Goal: Entertainment & Leisure: Browse casually

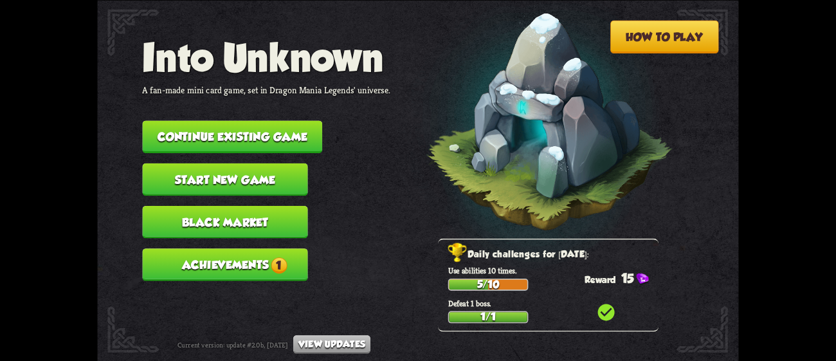
click at [256, 250] on button "Achievements 1" at bounding box center [224, 264] width 165 height 33
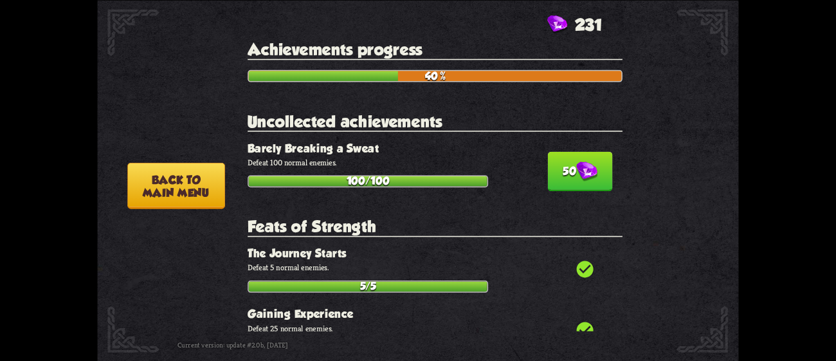
click at [558, 165] on button "50" at bounding box center [580, 171] width 65 height 40
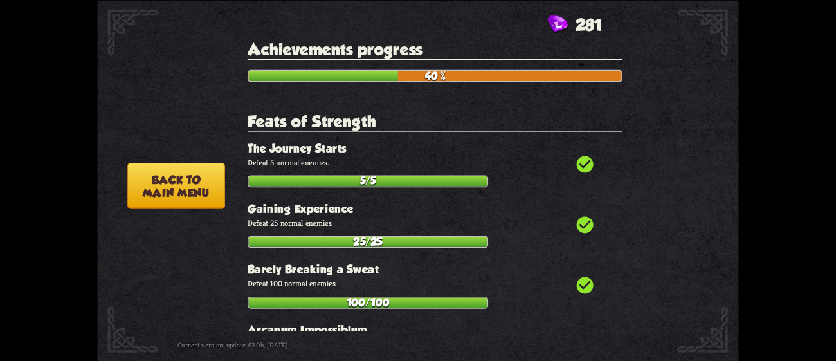
click at [181, 194] on button "Back to main menu" at bounding box center [176, 185] width 98 height 46
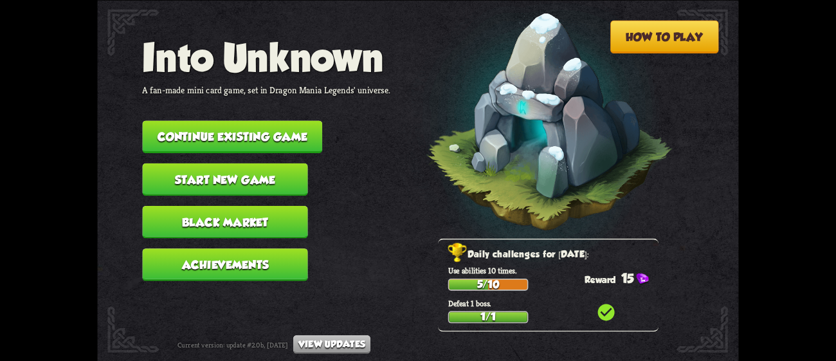
click at [291, 120] on button "Continue existing game" at bounding box center [232, 136] width 180 height 33
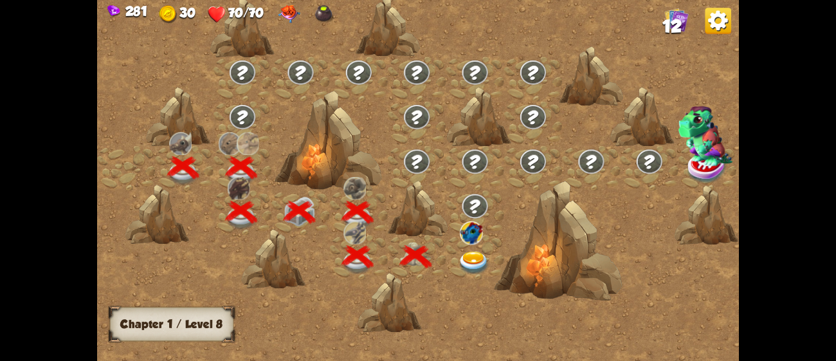
click at [468, 253] on img at bounding box center [474, 264] width 32 height 24
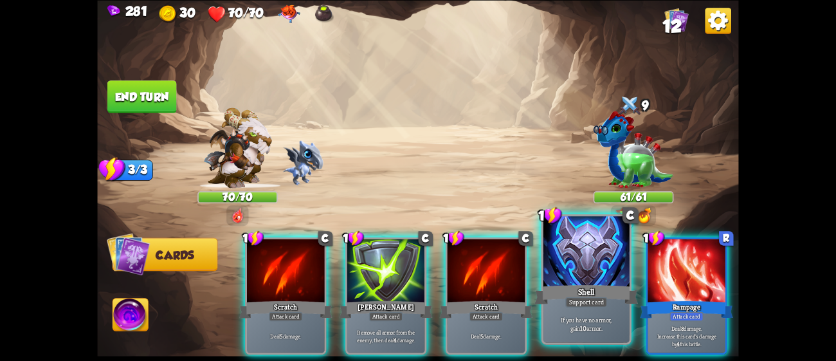
click at [573, 281] on div at bounding box center [587, 252] width 86 height 73
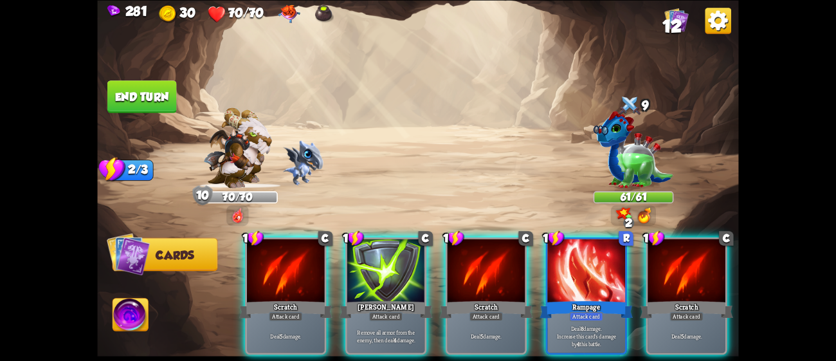
click at [573, 281] on div at bounding box center [587, 272] width 78 height 66
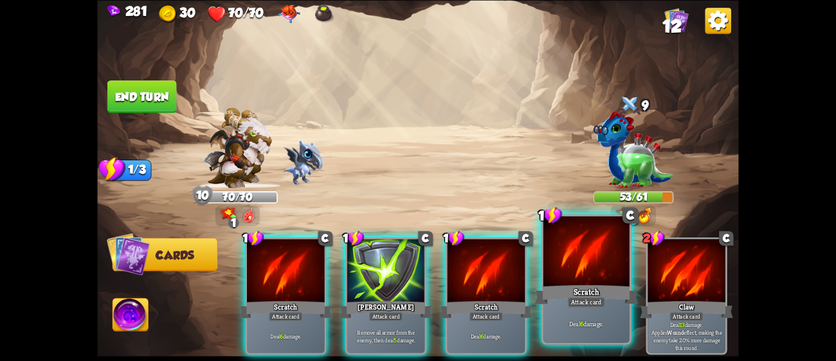
click at [601, 285] on div "Scratch" at bounding box center [587, 293] width 104 height 23
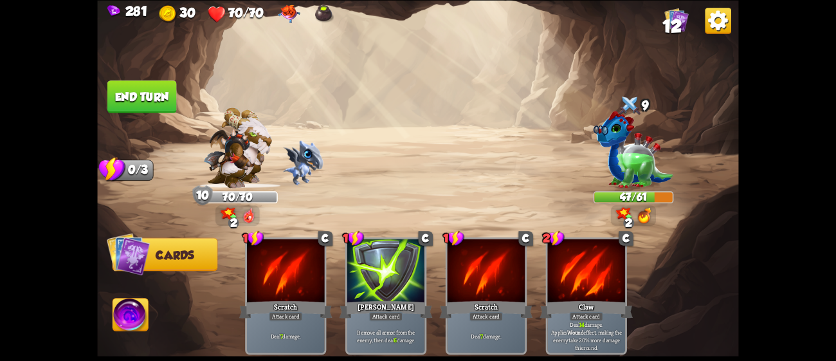
click at [138, 98] on button "End turn" at bounding box center [141, 96] width 69 height 33
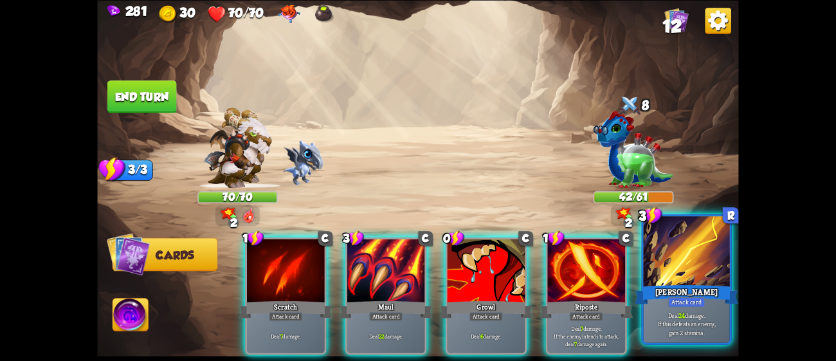
click at [664, 286] on div "[PERSON_NAME]" at bounding box center [687, 293] width 104 height 23
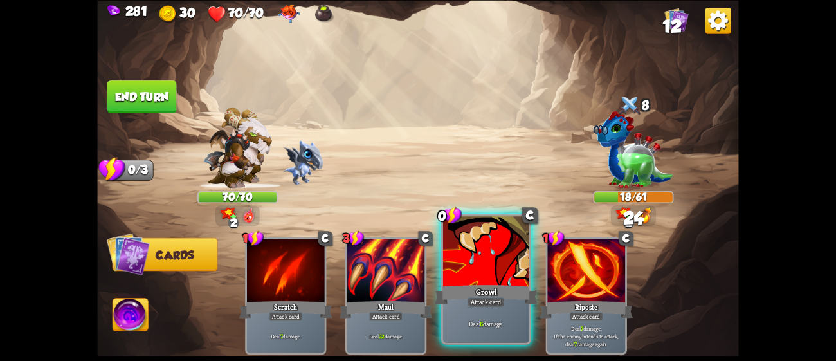
click at [465, 299] on div "Growl" at bounding box center [487, 293] width 104 height 23
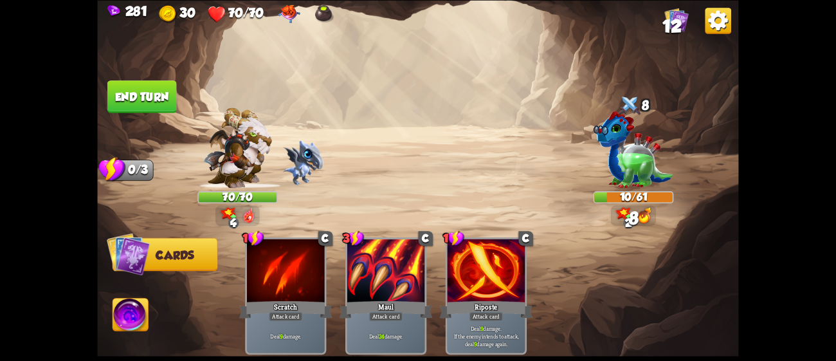
click at [152, 84] on button "End turn" at bounding box center [141, 96] width 69 height 33
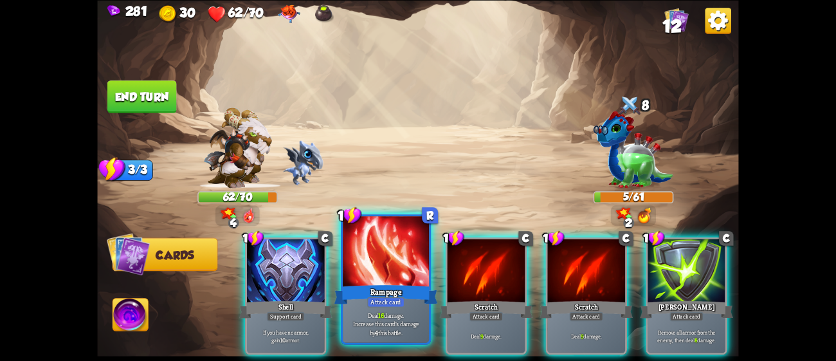
click at [425, 276] on div at bounding box center [386, 252] width 86 height 73
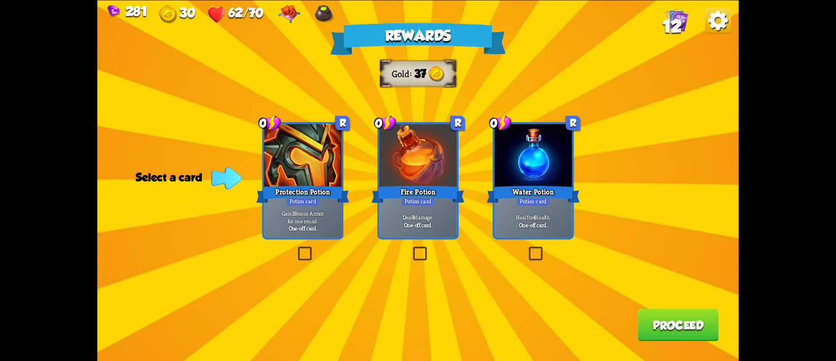
click at [425, 182] on div at bounding box center [419, 157] width 78 height 66
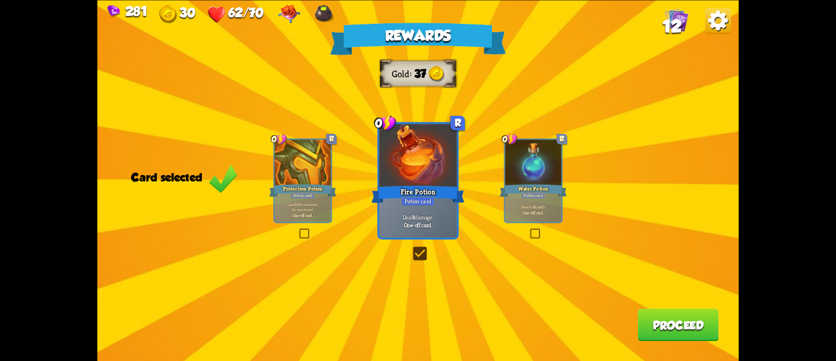
click at [683, 327] on button "Proceed" at bounding box center [678, 324] width 81 height 33
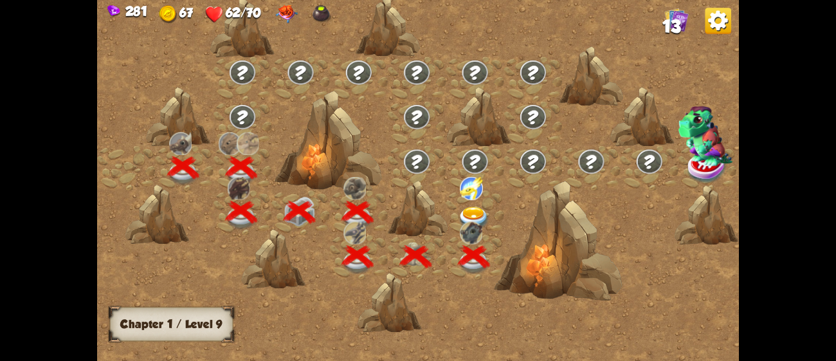
click at [470, 221] on img at bounding box center [471, 232] width 23 height 23
click at [471, 210] on img at bounding box center [474, 219] width 32 height 24
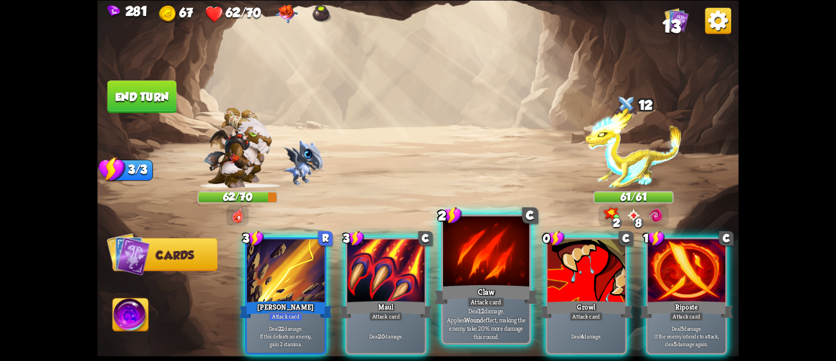
click at [484, 285] on div "Claw" at bounding box center [487, 293] width 104 height 23
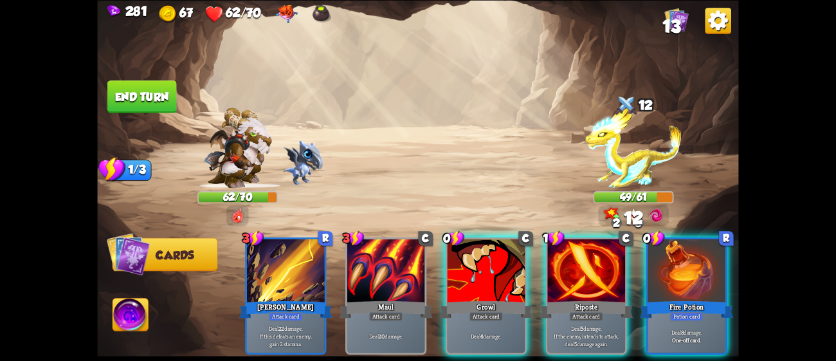
click at [484, 299] on div "Growl" at bounding box center [486, 309] width 93 height 21
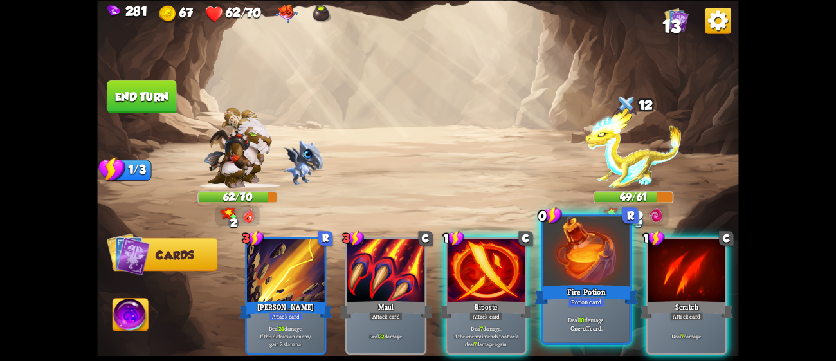
click at [587, 309] on div "Deal 10 damage. One-off card." at bounding box center [587, 323] width 86 height 37
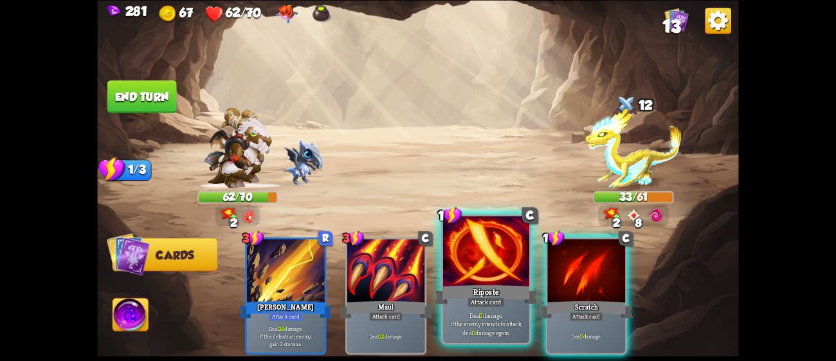
click at [499, 294] on div "Riposte" at bounding box center [487, 293] width 104 height 23
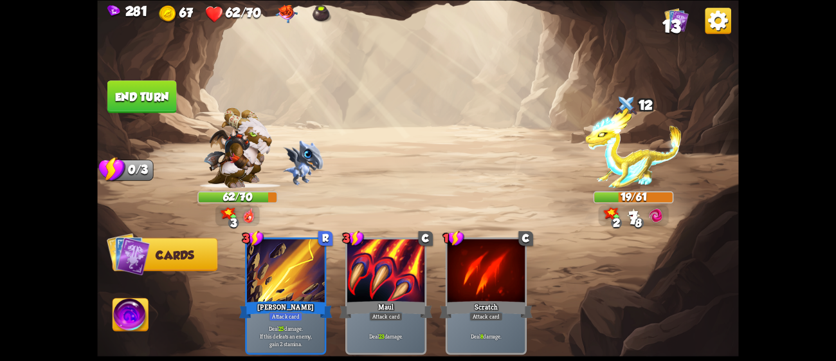
click at [147, 89] on button "End turn" at bounding box center [141, 96] width 69 height 33
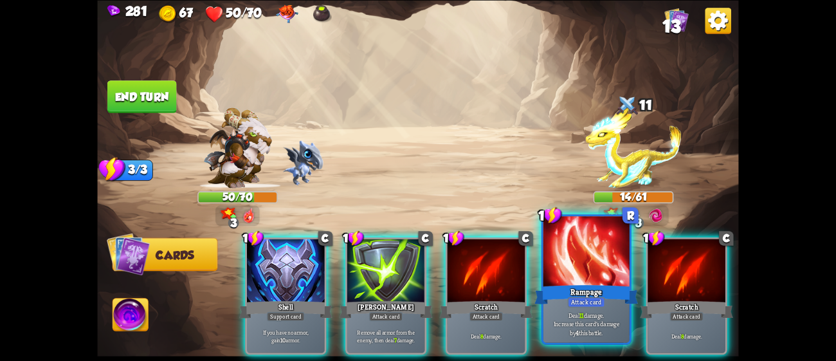
click at [612, 291] on div "Rampage" at bounding box center [587, 293] width 104 height 23
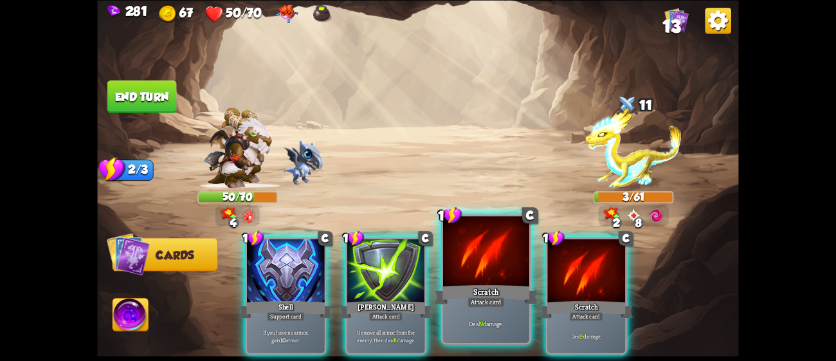
click at [470, 300] on div "Attack card" at bounding box center [486, 302] width 37 height 10
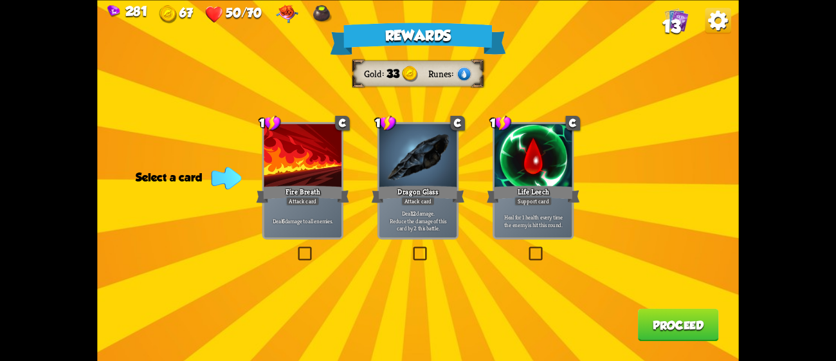
click at [299, 170] on div at bounding box center [303, 157] width 78 height 66
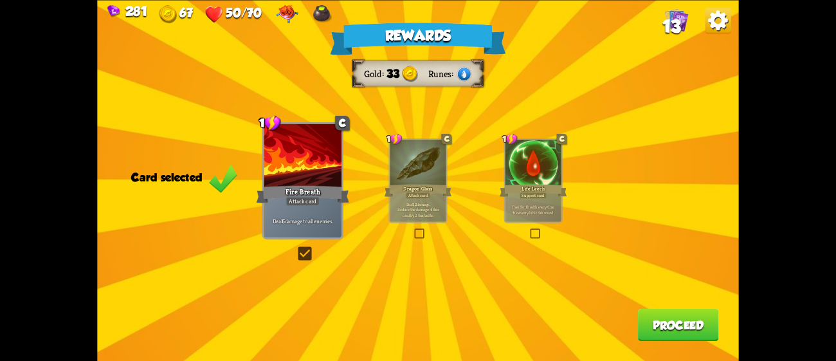
click at [678, 319] on button "Proceed" at bounding box center [678, 324] width 81 height 33
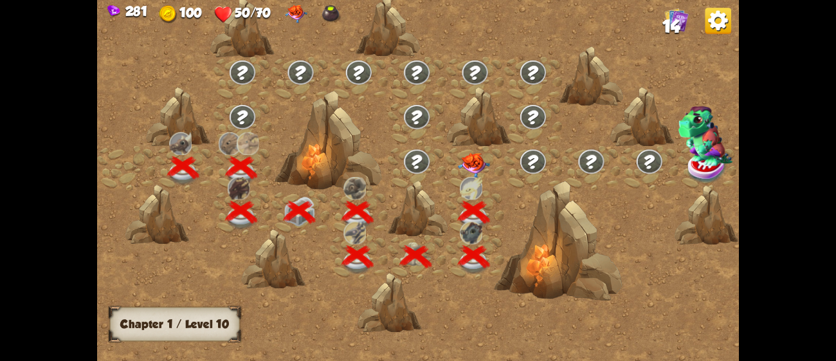
click at [481, 158] on img at bounding box center [474, 164] width 32 height 25
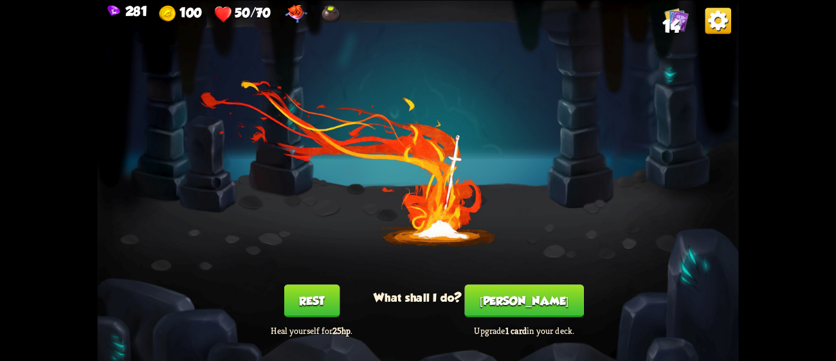
click at [523, 306] on button "[PERSON_NAME]" at bounding box center [524, 300] width 119 height 33
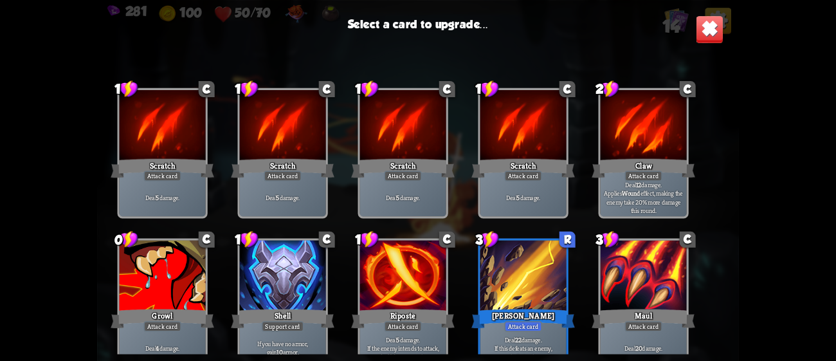
click at [522, 282] on div at bounding box center [524, 276] width 86 height 73
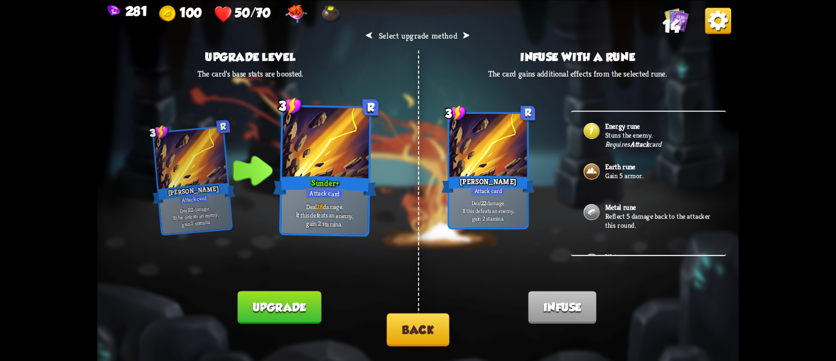
click at [419, 321] on button "Back" at bounding box center [418, 329] width 62 height 33
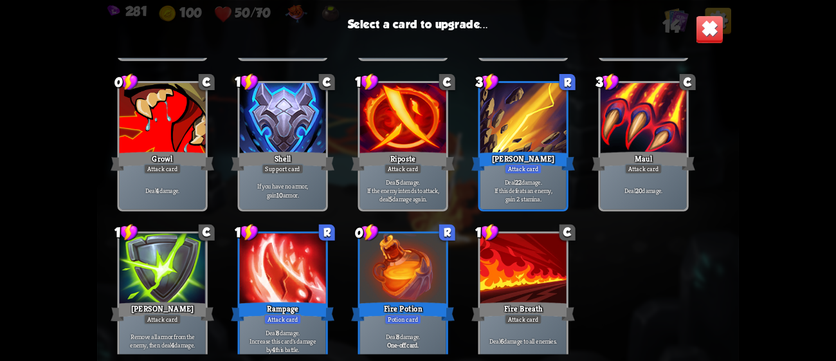
scroll to position [212, 0]
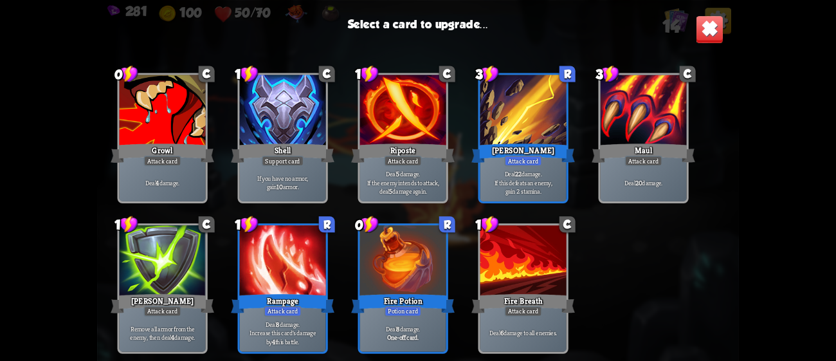
click at [291, 255] on div at bounding box center [283, 261] width 86 height 73
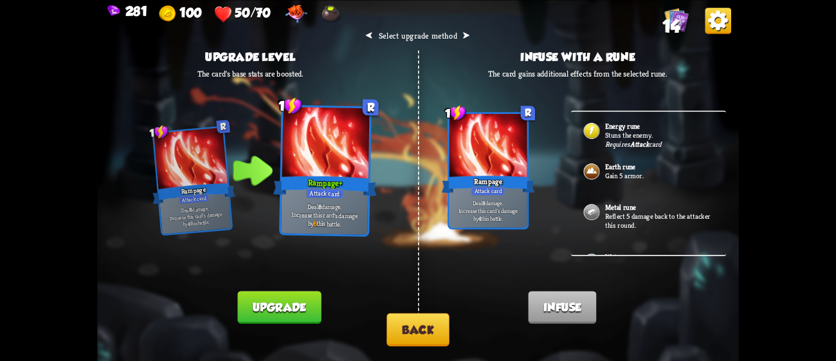
click at [638, 143] on b "Attack" at bounding box center [640, 144] width 19 height 9
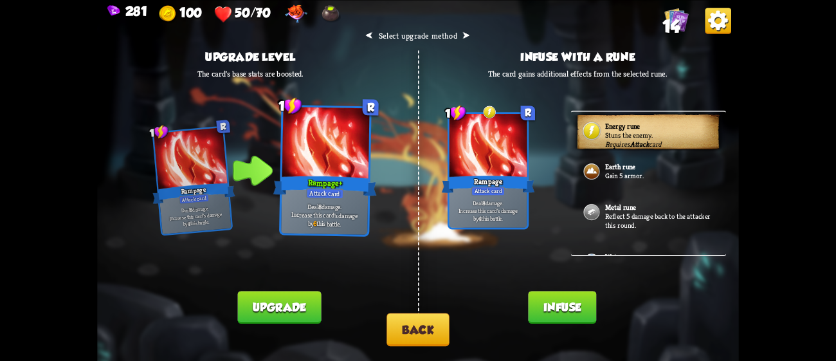
click at [583, 302] on button "Infuse" at bounding box center [562, 307] width 68 height 33
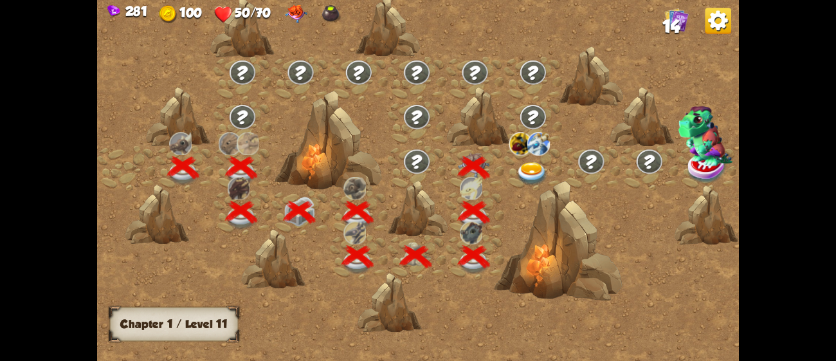
scroll to position [0, 195]
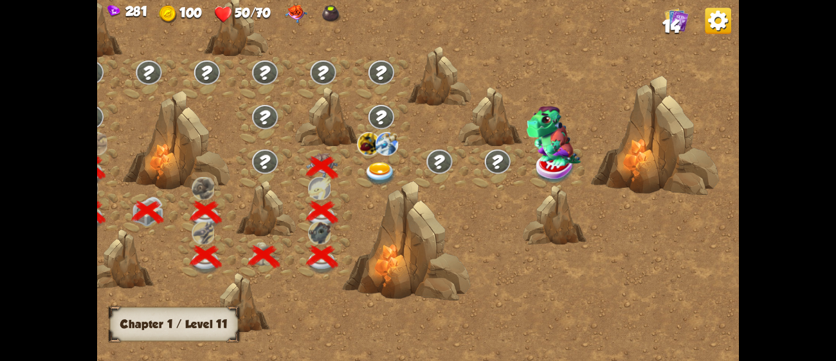
click at [387, 171] on img at bounding box center [381, 174] width 32 height 24
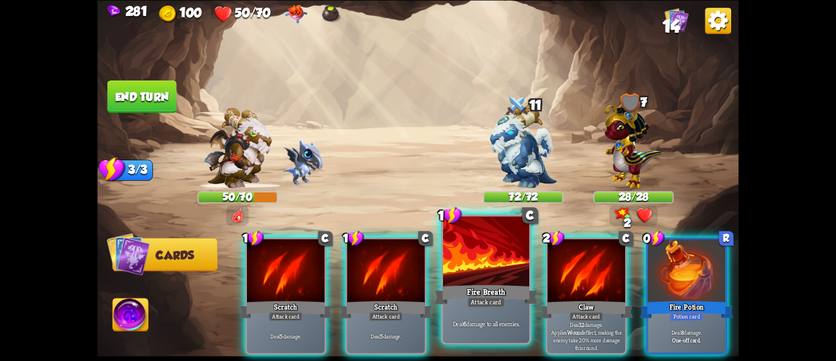
click at [486, 295] on div "Fire Breath" at bounding box center [487, 293] width 104 height 23
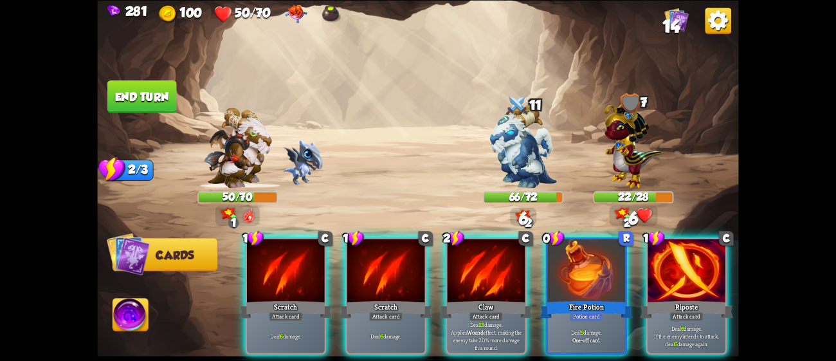
click at [486, 299] on div "Claw" at bounding box center [486, 309] width 93 height 21
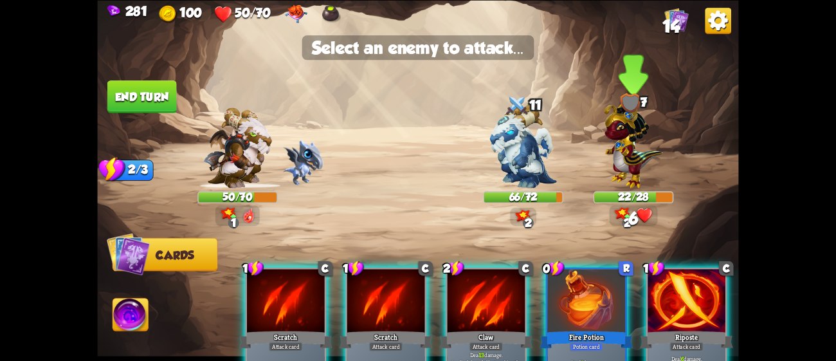
click at [629, 156] on img at bounding box center [633, 142] width 59 height 91
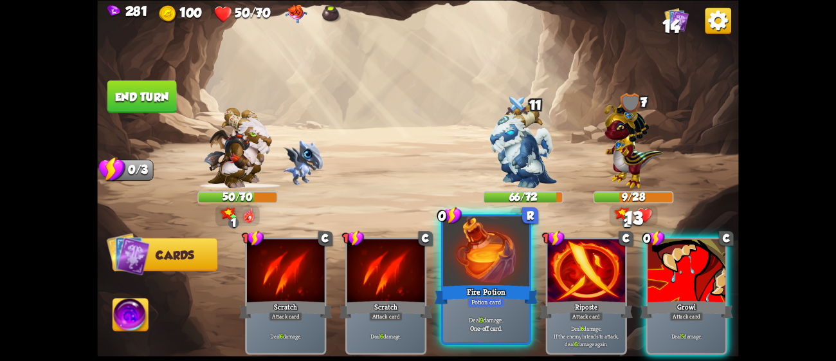
click at [489, 318] on p "Deal 9 damage." at bounding box center [486, 319] width 82 height 8
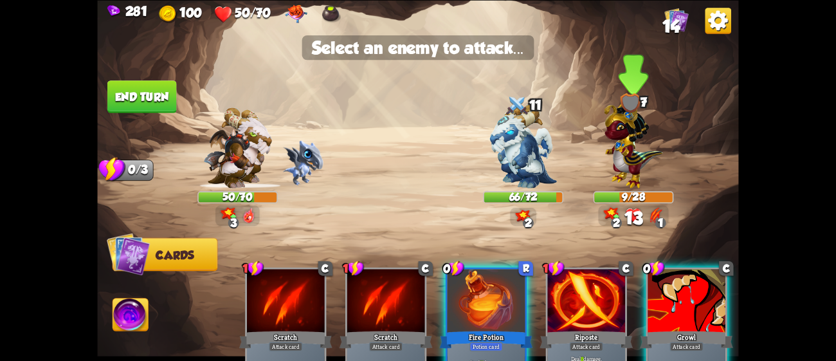
click at [604, 173] on img at bounding box center [633, 142] width 59 height 91
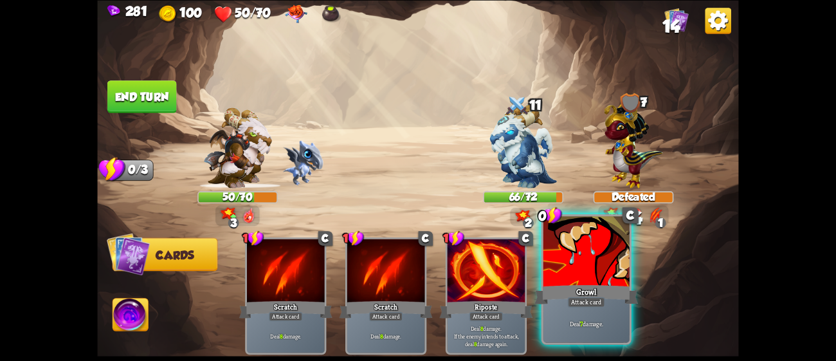
click at [599, 268] on div at bounding box center [587, 252] width 86 height 73
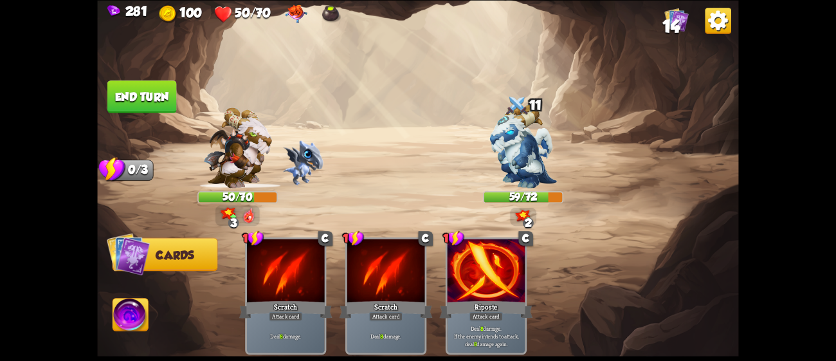
click at [170, 97] on button "End turn" at bounding box center [141, 96] width 69 height 33
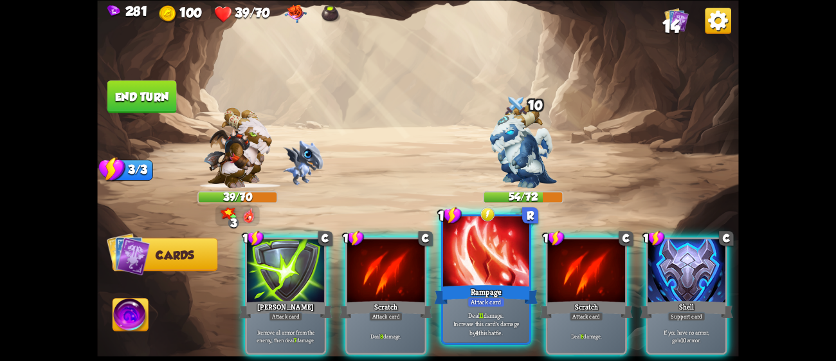
click at [493, 309] on div "Deal 11 damage. Increase this card's damage by 4 this battle." at bounding box center [486, 323] width 86 height 37
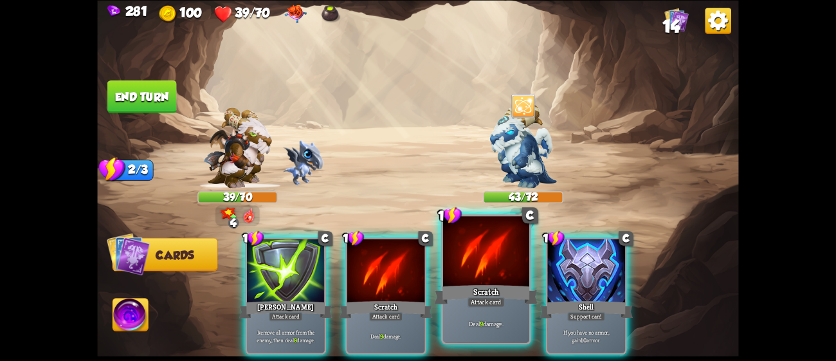
click at [468, 276] on div at bounding box center [486, 252] width 86 height 73
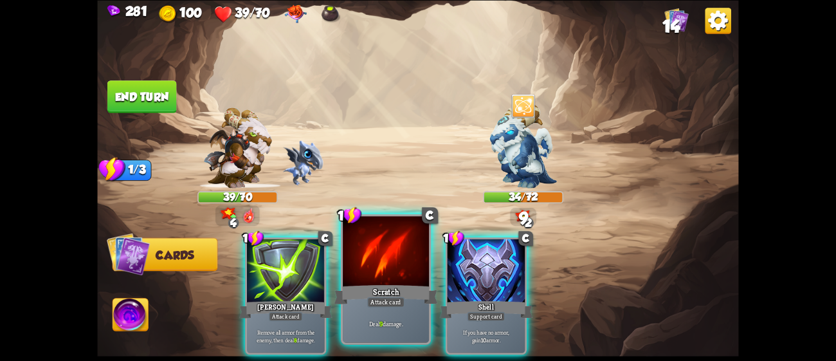
click at [373, 281] on div at bounding box center [386, 252] width 86 height 73
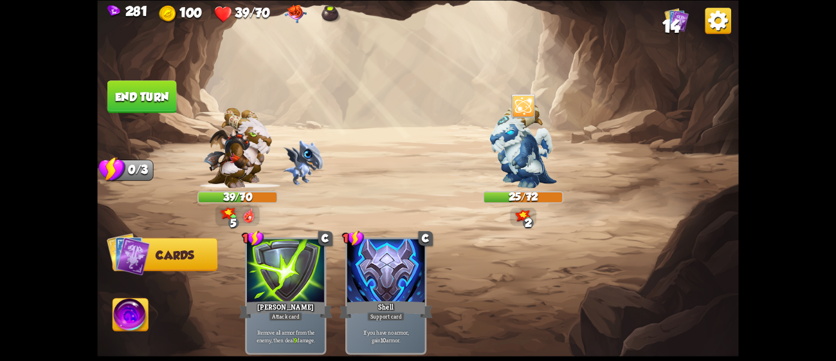
click at [163, 91] on button "End turn" at bounding box center [141, 96] width 69 height 33
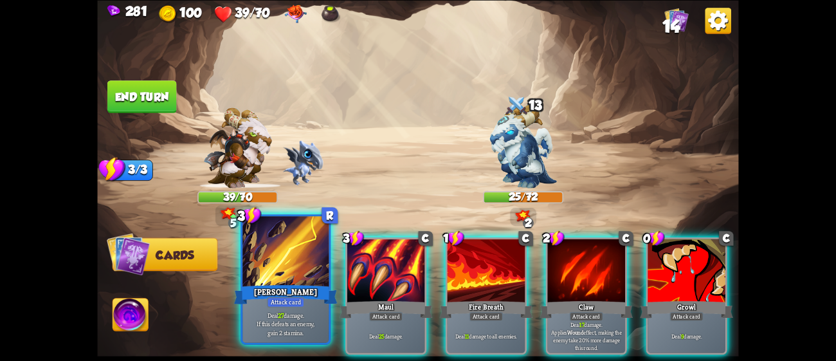
click at [275, 245] on div at bounding box center [286, 252] width 86 height 73
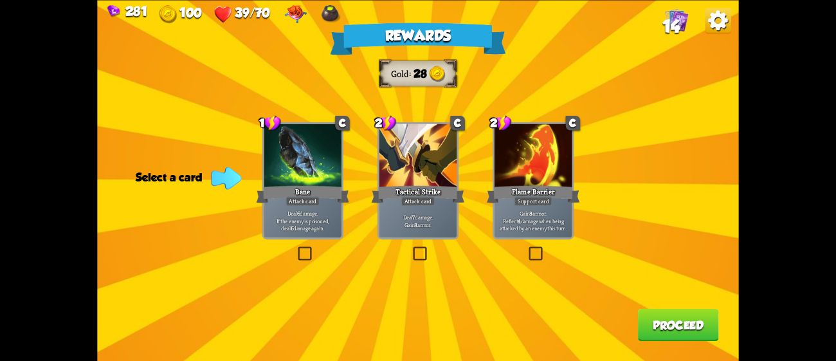
click at [444, 176] on div at bounding box center [419, 157] width 78 height 66
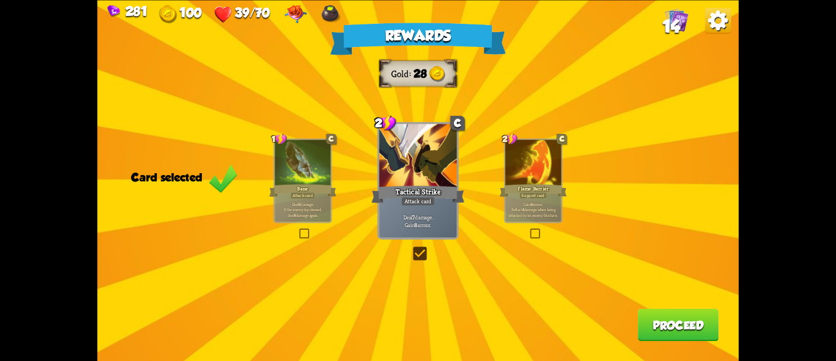
click at [686, 335] on button "Proceed" at bounding box center [678, 324] width 81 height 33
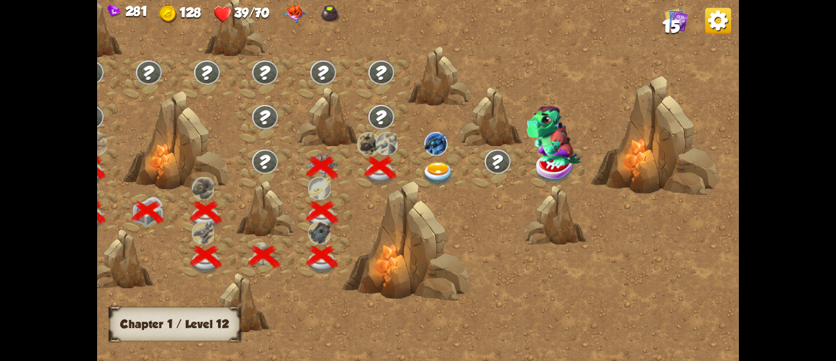
click at [432, 169] on img at bounding box center [439, 174] width 32 height 24
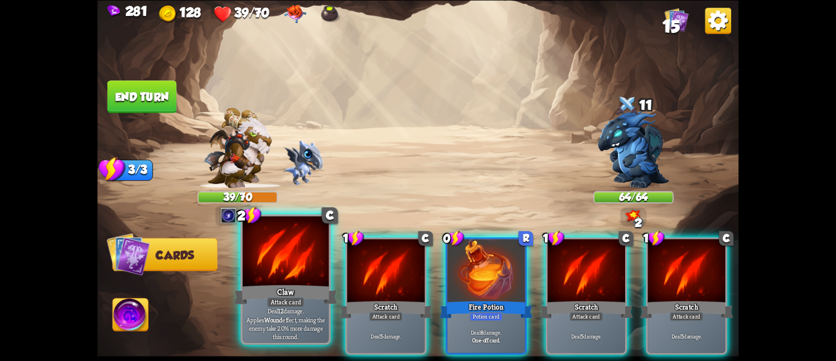
click at [272, 268] on div at bounding box center [286, 252] width 86 height 73
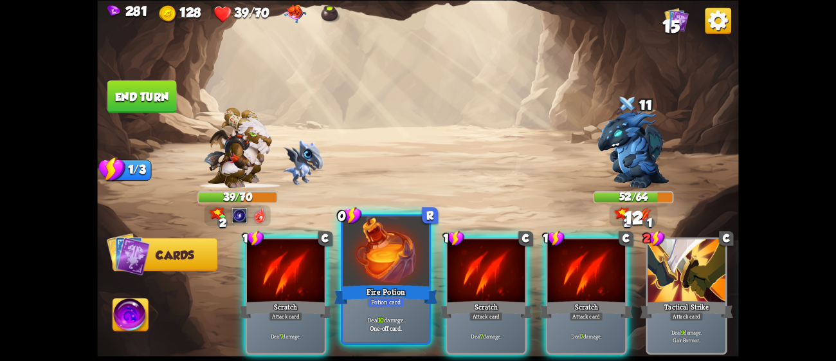
click at [383, 286] on div "Fire Potion" at bounding box center [387, 293] width 104 height 23
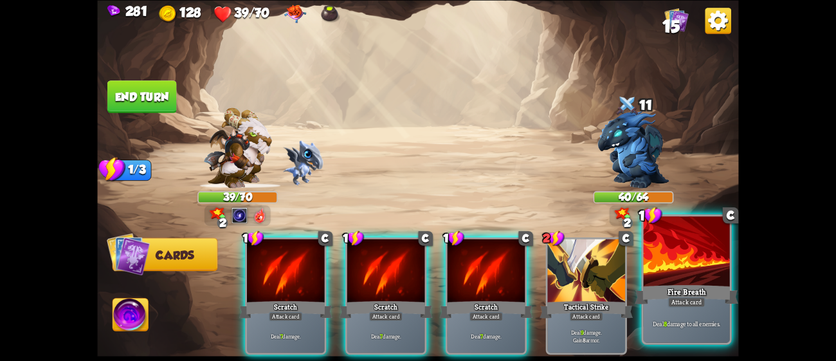
click at [723, 262] on div at bounding box center [687, 252] width 86 height 73
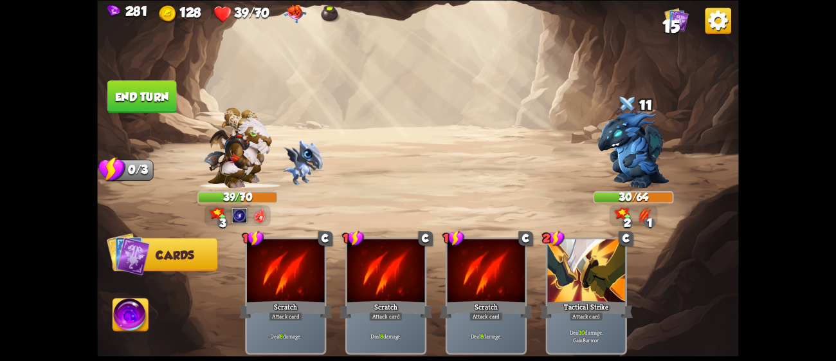
click at [151, 101] on button "End turn" at bounding box center [141, 96] width 69 height 33
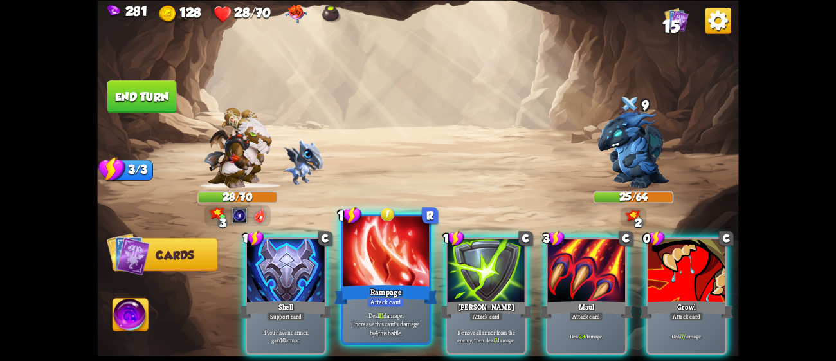
click at [356, 281] on div at bounding box center [386, 252] width 86 height 73
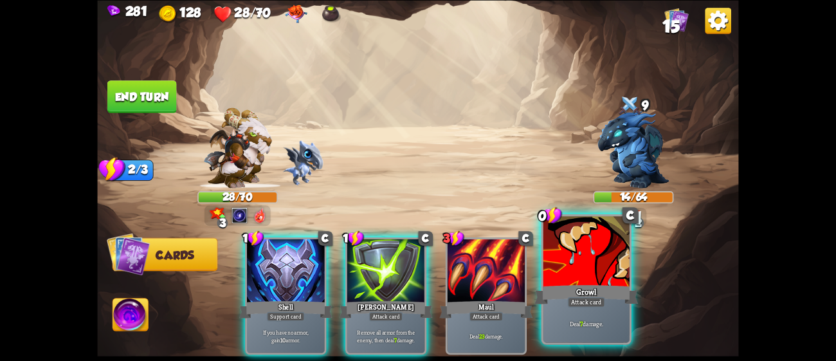
click at [569, 251] on div at bounding box center [587, 252] width 86 height 73
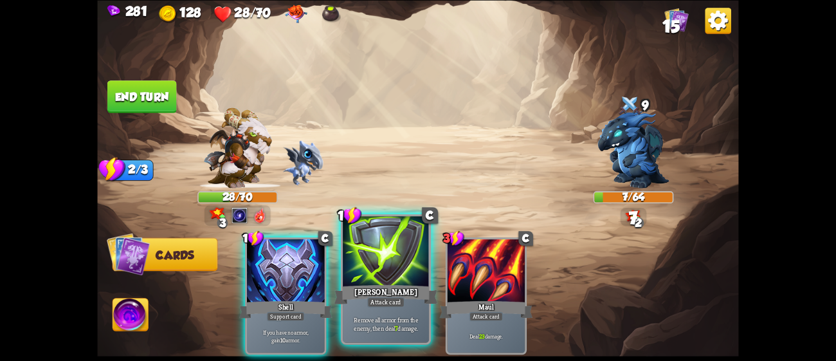
click at [361, 259] on div at bounding box center [386, 252] width 86 height 73
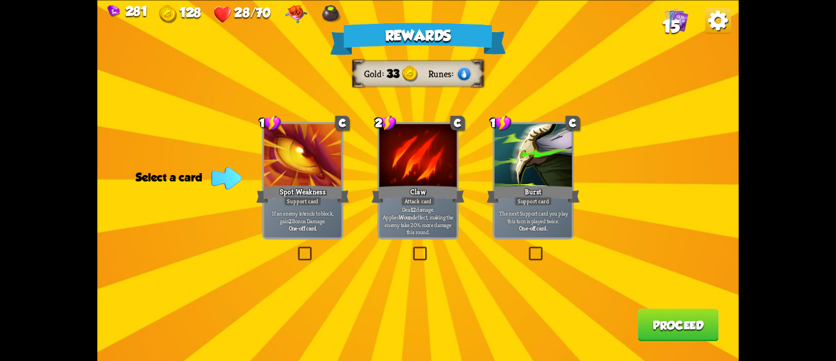
click at [456, 174] on div at bounding box center [419, 157] width 78 height 66
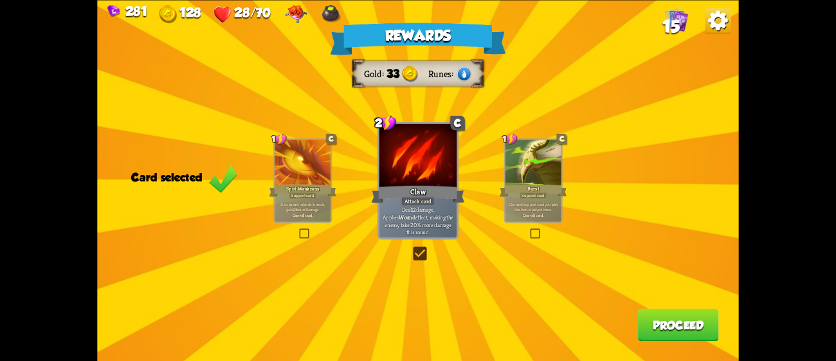
click at [669, 326] on button "Proceed" at bounding box center [678, 324] width 81 height 33
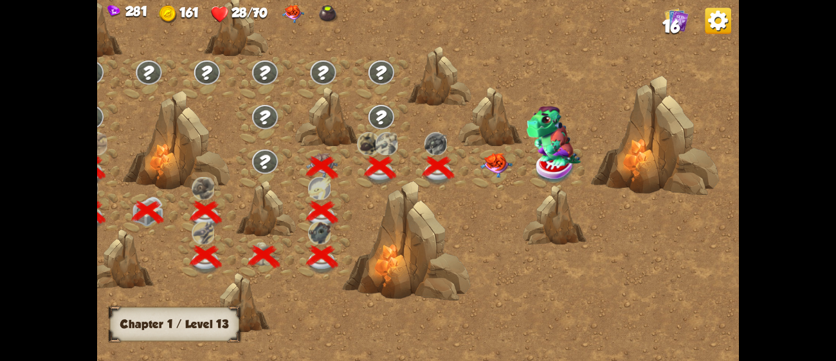
click at [492, 172] on img at bounding box center [497, 164] width 32 height 25
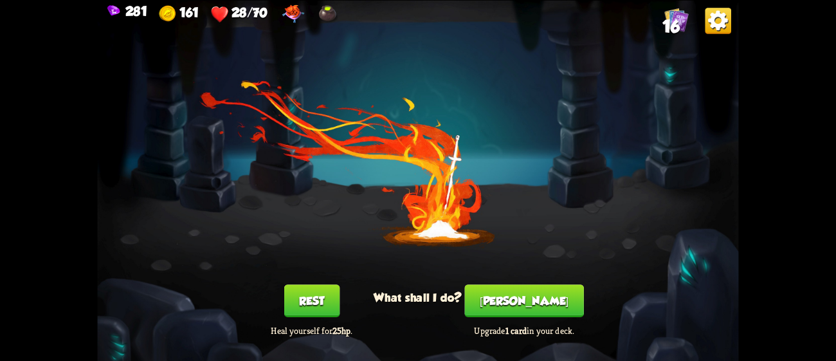
click at [335, 300] on button "Rest" at bounding box center [311, 300] width 55 height 33
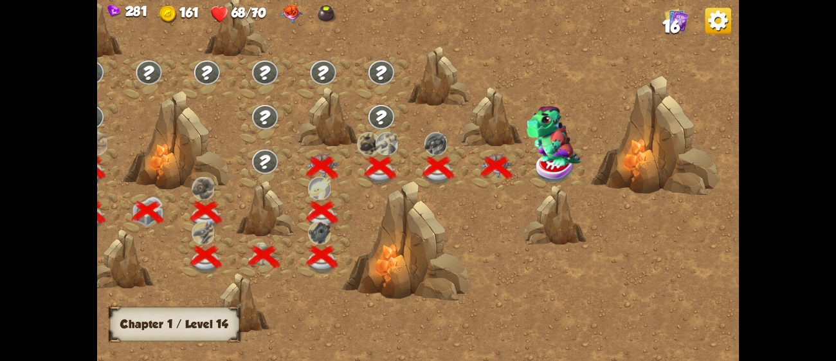
click at [560, 159] on img at bounding box center [554, 136] width 54 height 60
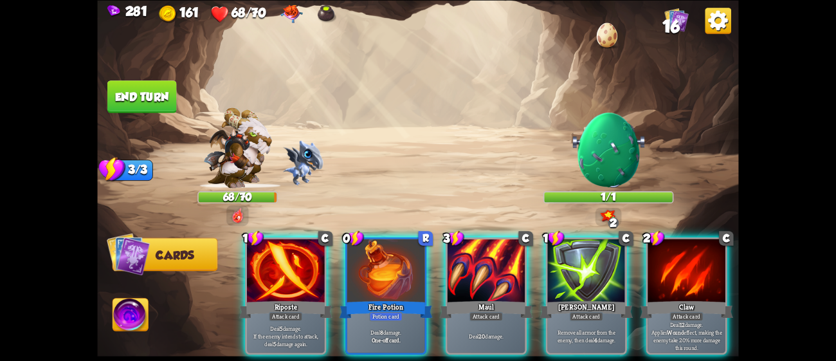
click at [632, 149] on img at bounding box center [608, 149] width 77 height 77
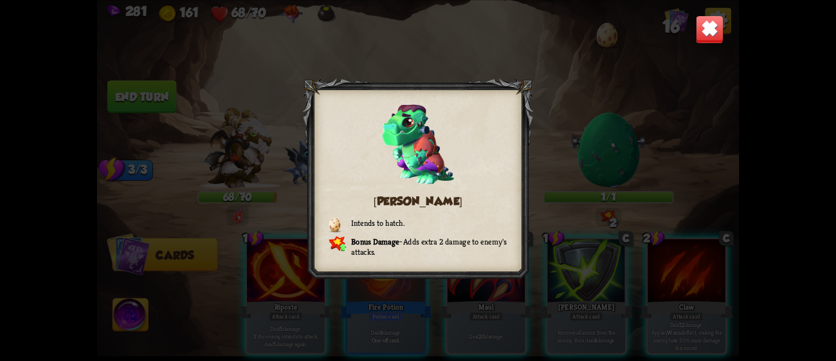
click at [707, 37] on img at bounding box center [710, 29] width 28 height 28
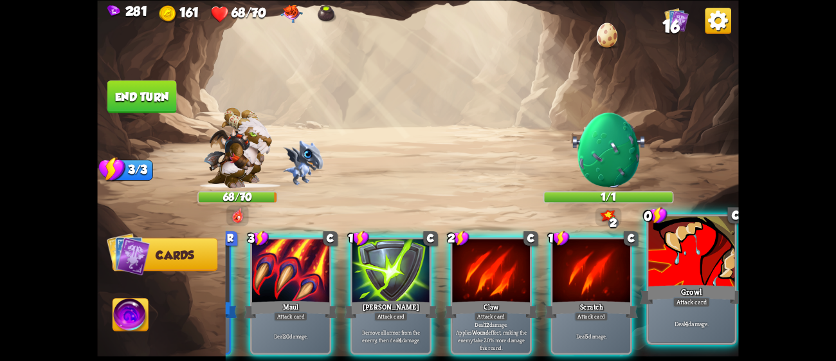
click at [661, 317] on div "Deal 4 damage." at bounding box center [692, 323] width 86 height 37
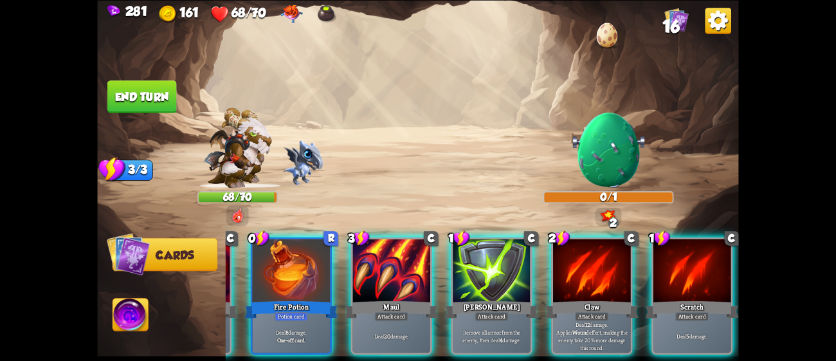
click at [163, 87] on button "End turn" at bounding box center [141, 96] width 69 height 33
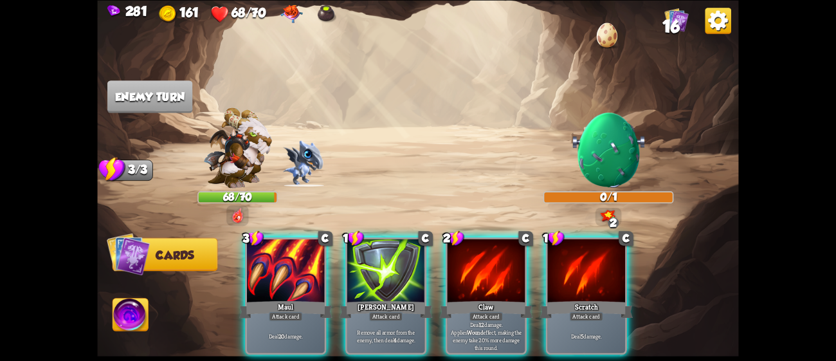
scroll to position [0, 0]
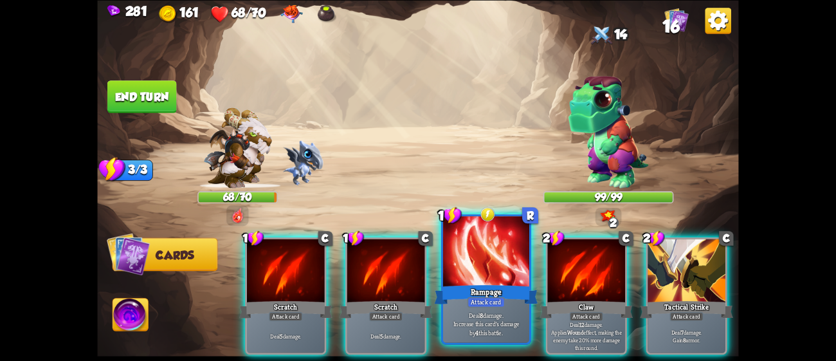
click at [479, 253] on div at bounding box center [486, 252] width 86 height 73
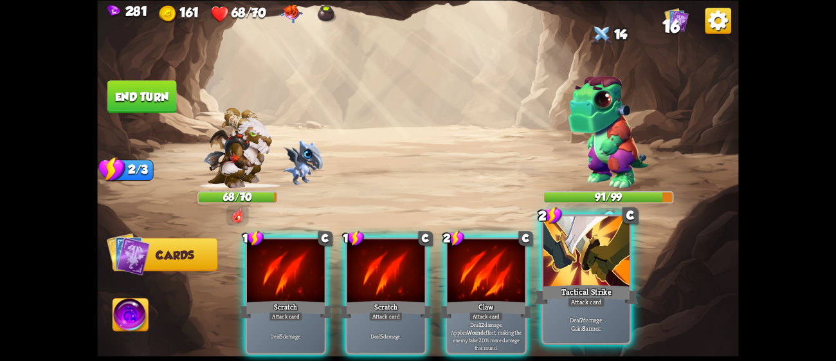
click at [552, 273] on div at bounding box center [587, 252] width 86 height 73
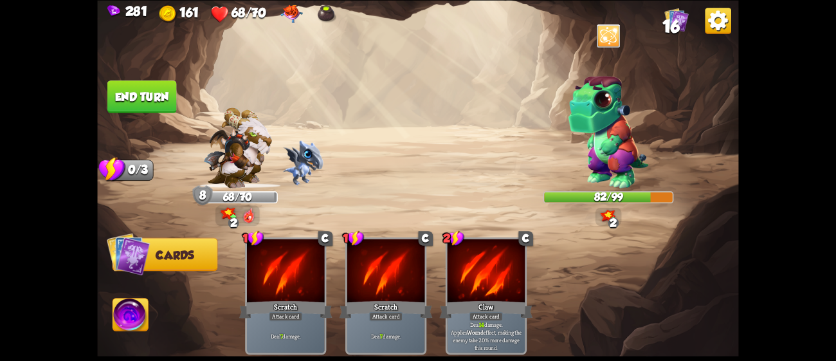
click at [150, 89] on button "End turn" at bounding box center [141, 96] width 69 height 33
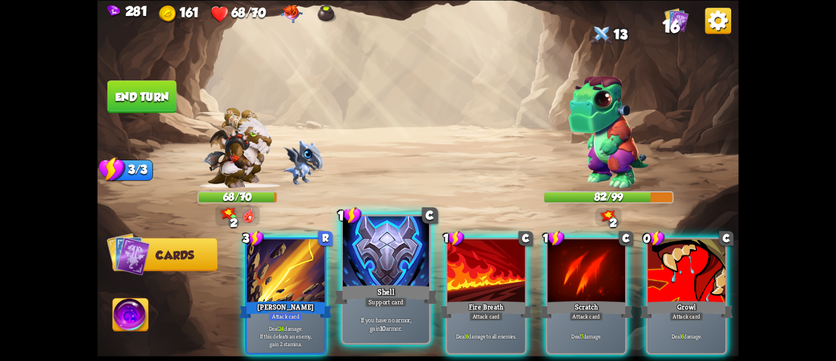
click at [411, 277] on div at bounding box center [386, 252] width 86 height 73
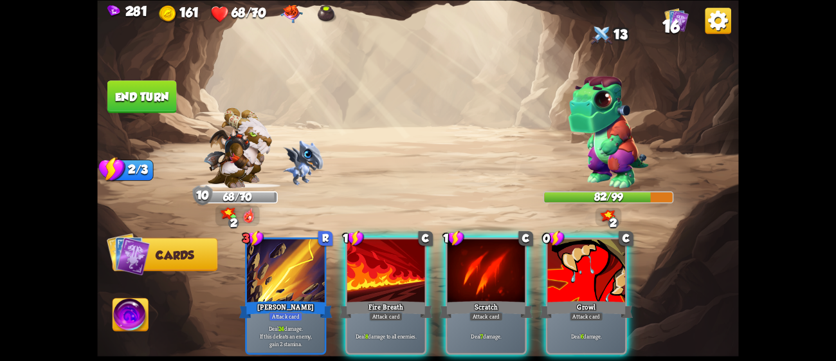
click at [411, 277] on div at bounding box center [386, 272] width 78 height 66
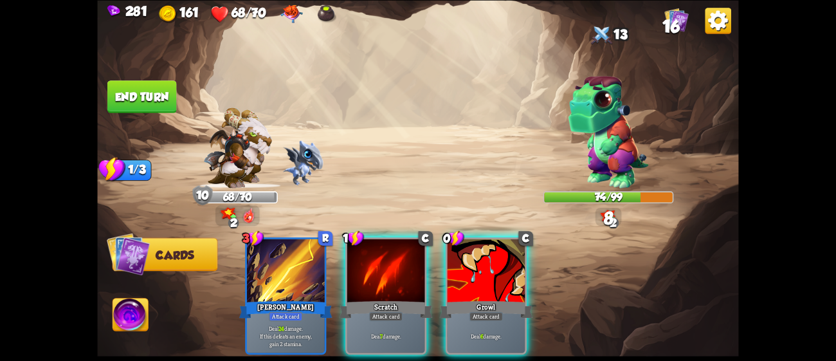
click at [411, 277] on div at bounding box center [386, 272] width 78 height 66
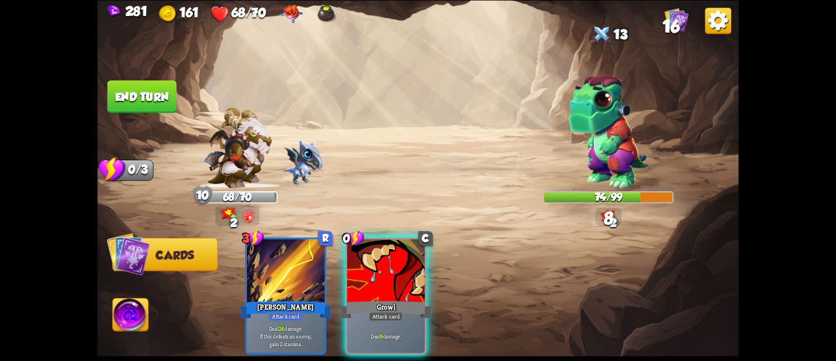
click at [411, 277] on div at bounding box center [386, 272] width 78 height 66
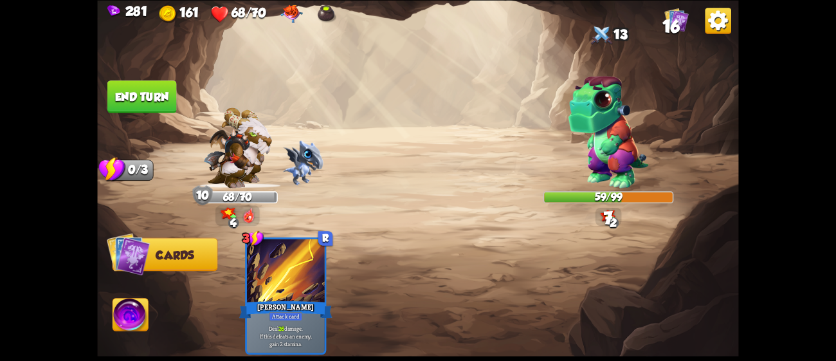
click at [149, 88] on button "End turn" at bounding box center [142, 96] width 71 height 33
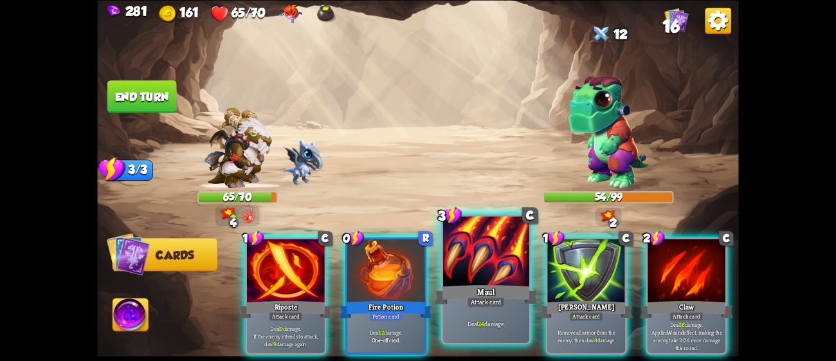
click at [492, 288] on div "Maul" at bounding box center [487, 293] width 104 height 23
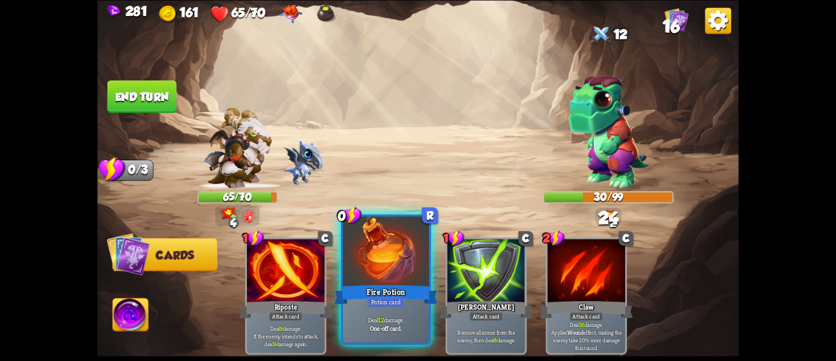
click at [351, 299] on div "Fire Potion" at bounding box center [387, 293] width 104 height 23
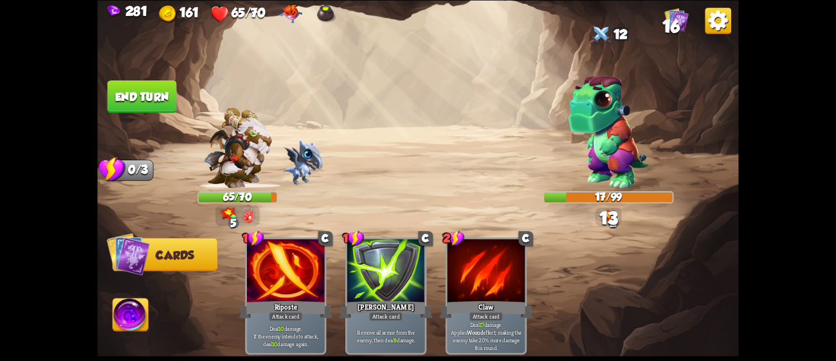
click at [125, 307] on img at bounding box center [130, 317] width 35 height 36
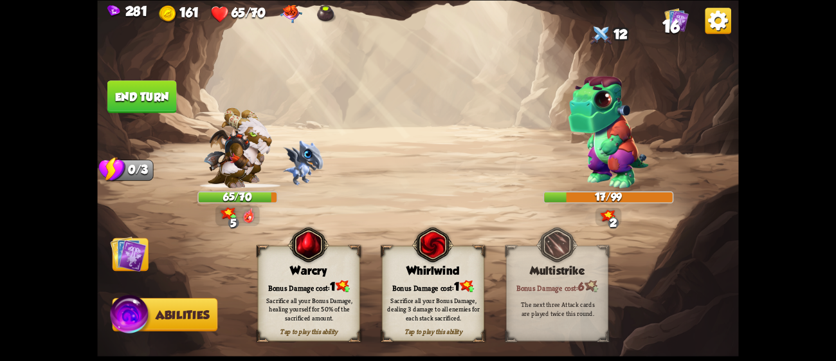
click at [392, 267] on div "Whirlwind" at bounding box center [433, 270] width 101 height 13
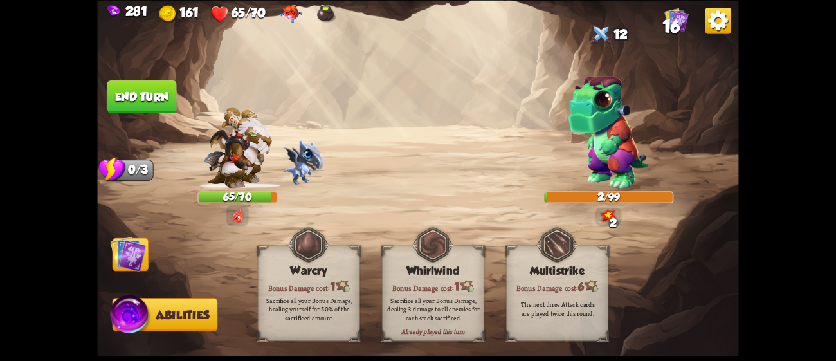
click at [170, 102] on button "End turn" at bounding box center [142, 96] width 70 height 33
click at [111, 257] on img at bounding box center [129, 253] width 36 height 36
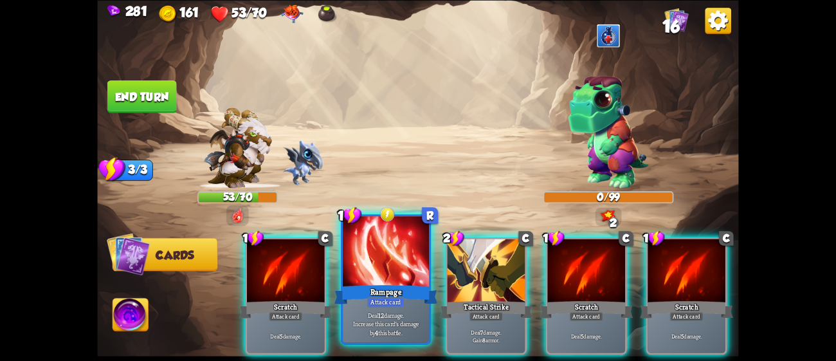
click at [369, 246] on div at bounding box center [386, 252] width 86 height 73
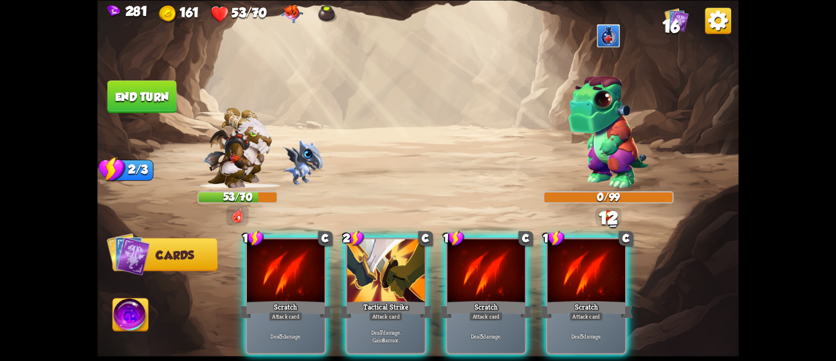
click at [143, 86] on button "End turn" at bounding box center [141, 96] width 69 height 33
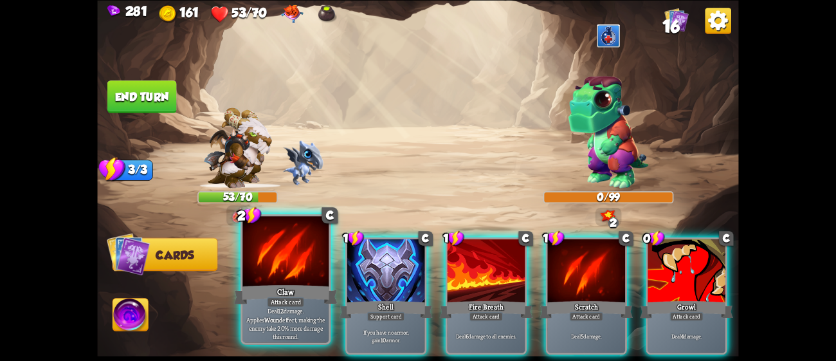
click at [326, 278] on div at bounding box center [286, 252] width 86 height 73
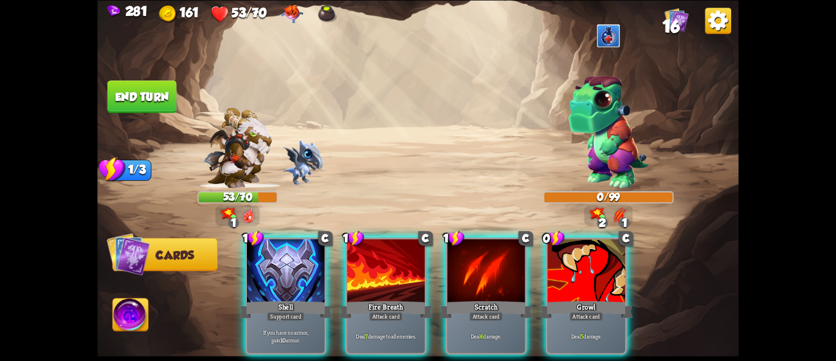
click at [165, 98] on button "End turn" at bounding box center [141, 96] width 69 height 33
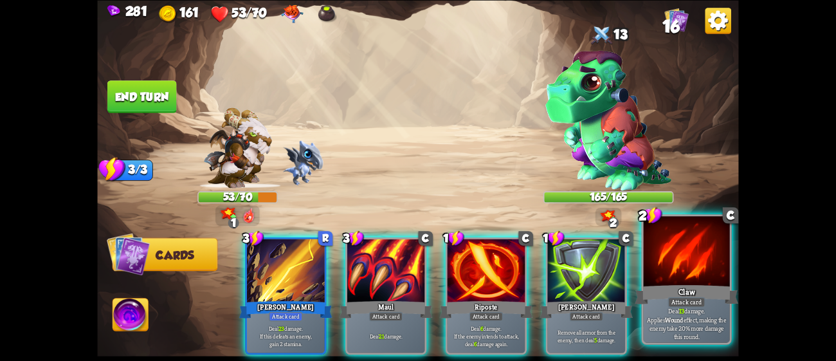
click at [650, 262] on div at bounding box center [687, 252] width 86 height 73
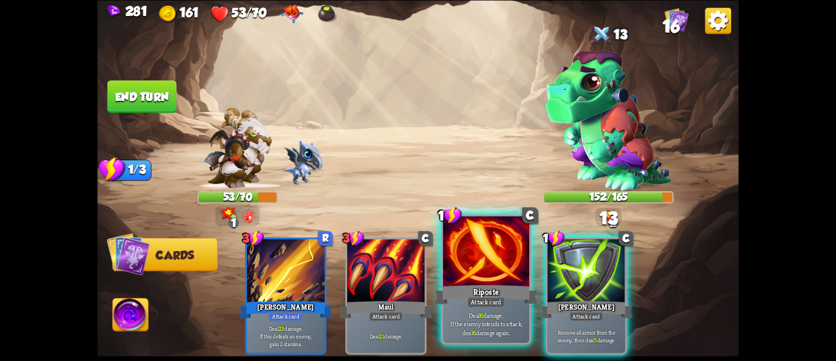
click at [466, 283] on div "Riposte" at bounding box center [487, 293] width 104 height 23
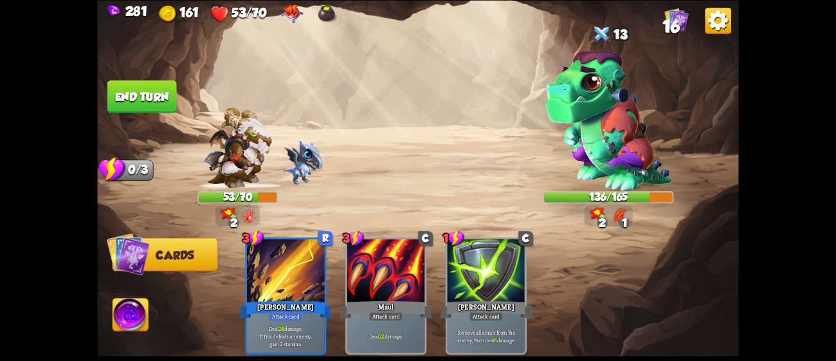
click at [160, 100] on button "End turn" at bounding box center [141, 96] width 69 height 33
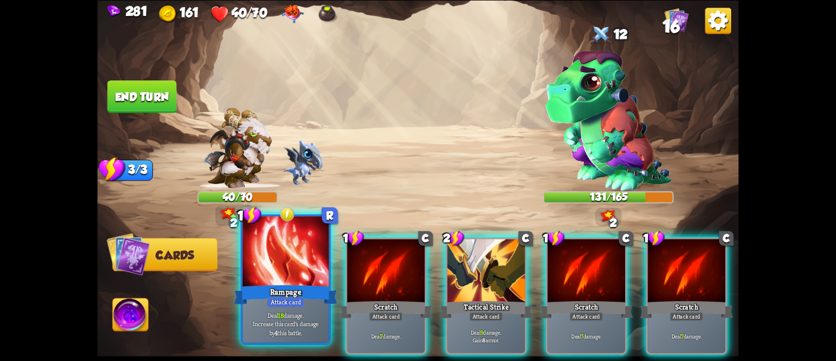
click at [273, 272] on div at bounding box center [286, 252] width 86 height 73
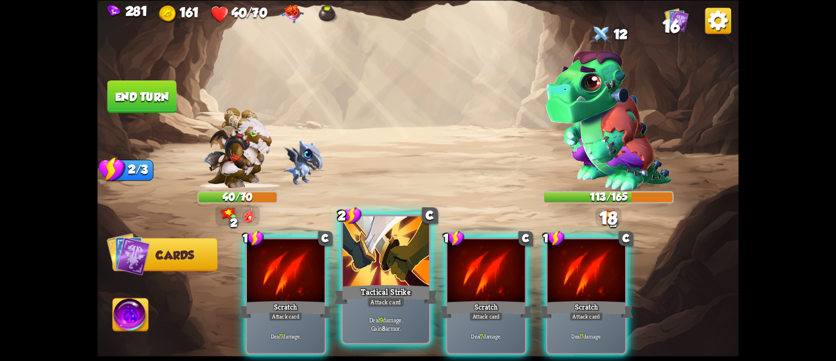
click at [379, 286] on div "Tactical Strike" at bounding box center [387, 293] width 104 height 23
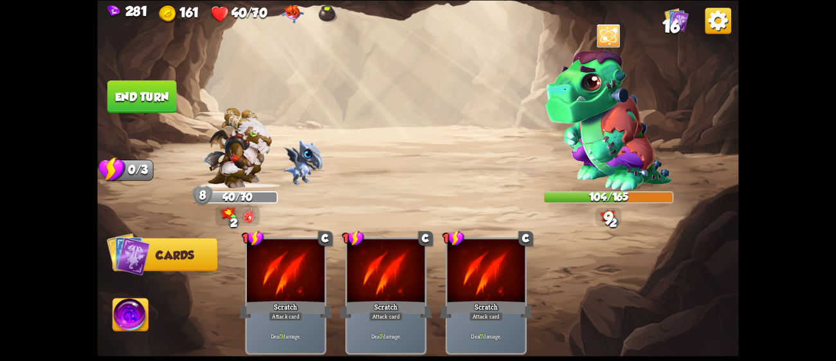
click at [147, 89] on button "End turn" at bounding box center [142, 96] width 70 height 33
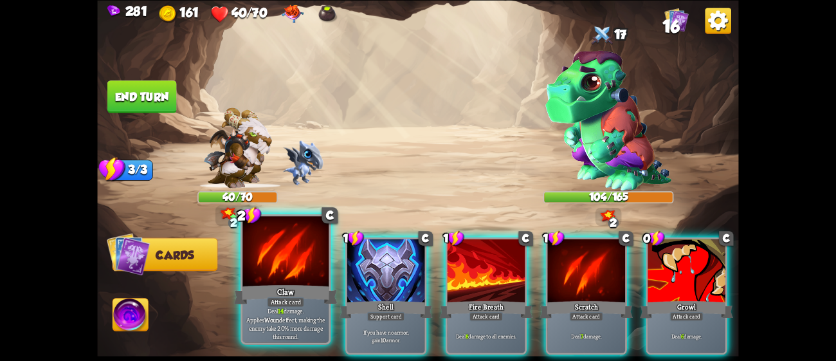
click at [269, 293] on div "Claw" at bounding box center [286, 293] width 104 height 23
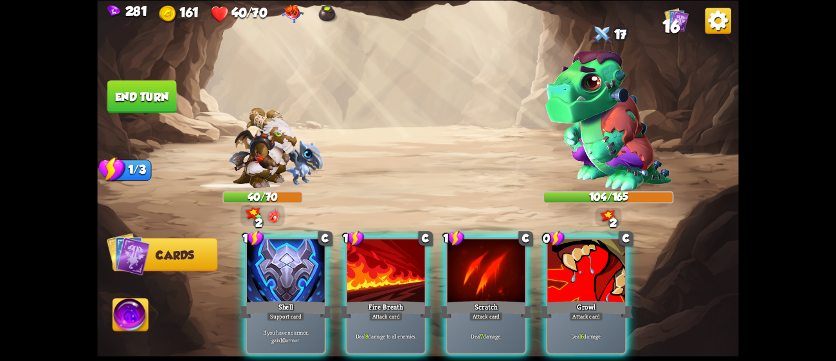
click at [269, 299] on div "Shell" at bounding box center [285, 309] width 93 height 21
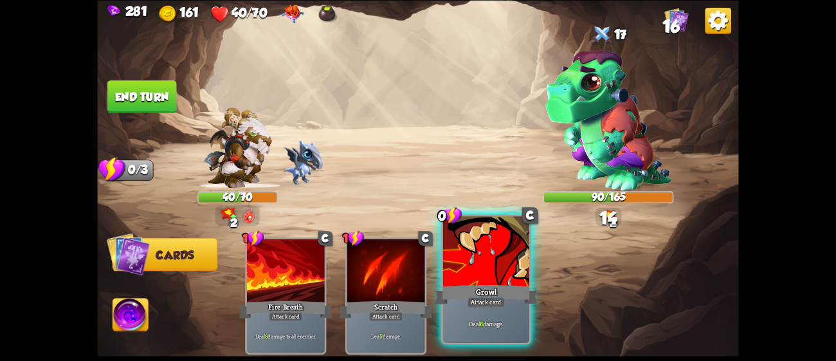
click at [504, 273] on div at bounding box center [486, 252] width 86 height 73
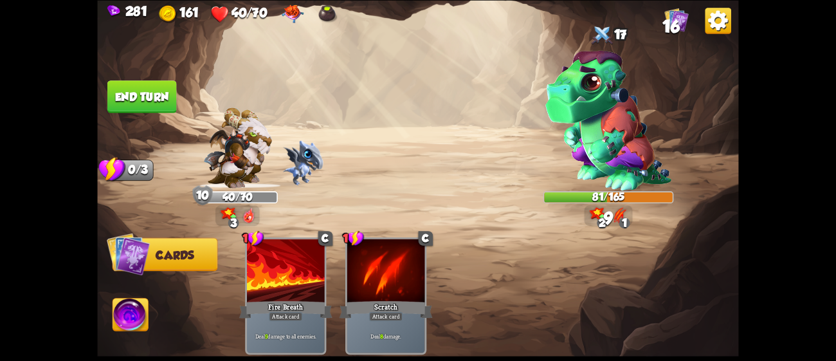
click at [149, 92] on button "End turn" at bounding box center [141, 96] width 69 height 33
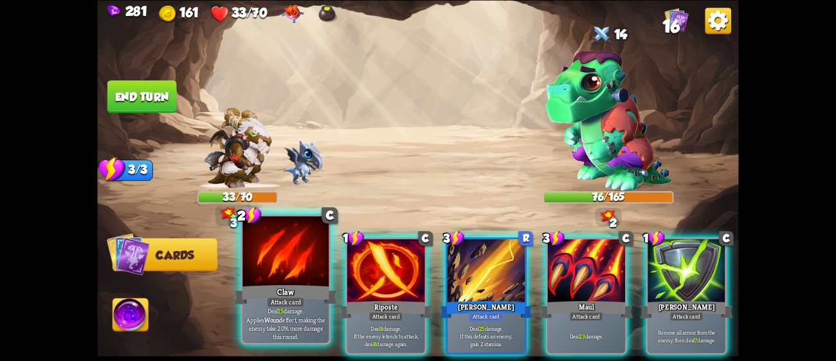
click at [286, 283] on div "Claw" at bounding box center [286, 293] width 104 height 23
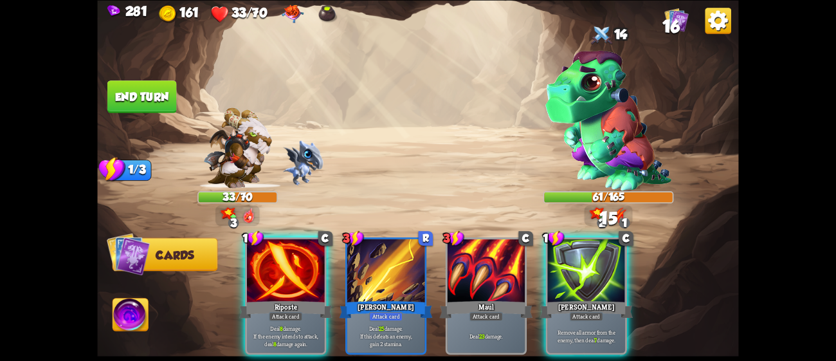
click at [286, 299] on div "Riposte" at bounding box center [285, 309] width 93 height 21
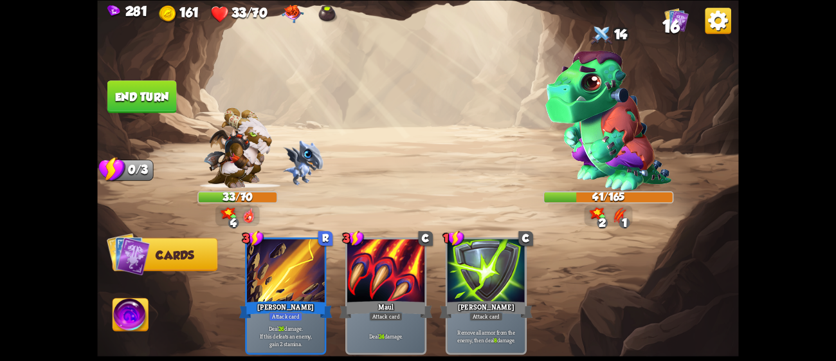
click at [148, 93] on button "End turn" at bounding box center [141, 96] width 69 height 33
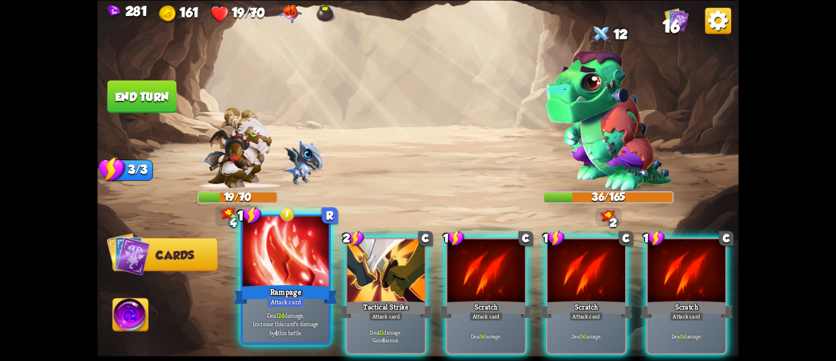
click at [253, 281] on div at bounding box center [286, 252] width 86 height 73
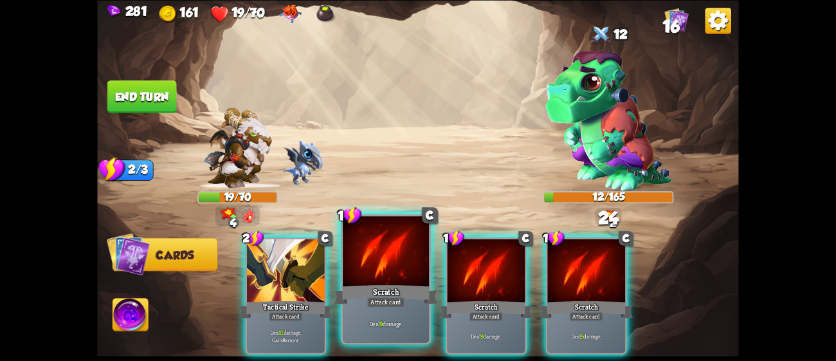
click at [367, 296] on div "Scratch" at bounding box center [387, 293] width 104 height 23
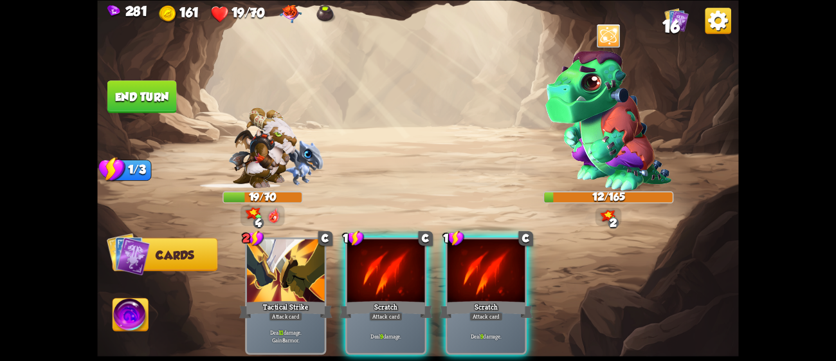
click at [367, 299] on div "Scratch" at bounding box center [386, 309] width 93 height 21
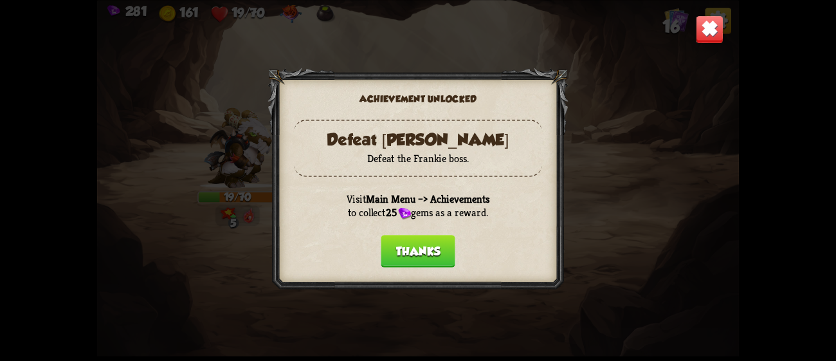
click at [402, 241] on button "Thanks" at bounding box center [418, 251] width 74 height 33
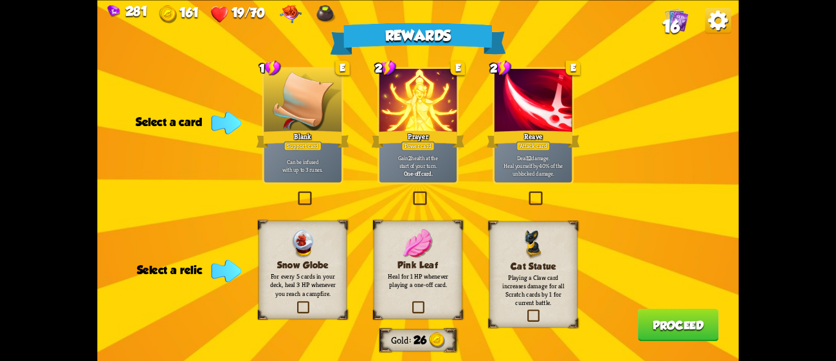
click at [309, 273] on p "For every 5 cards in your deck, heal 3 HP whenever you reach a campfire." at bounding box center [302, 284] width 71 height 25
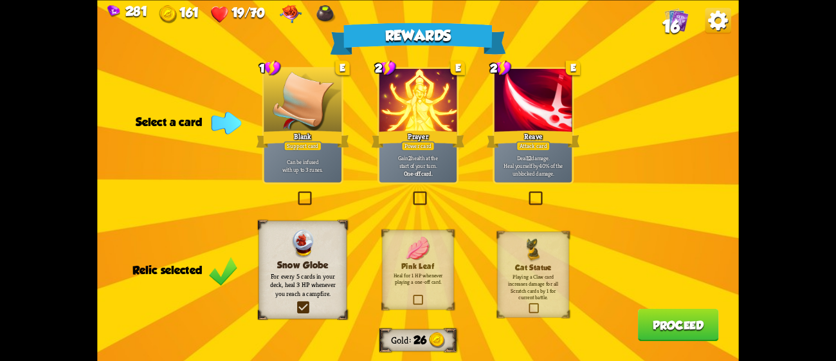
click at [567, 138] on div "Reave" at bounding box center [533, 139] width 93 height 21
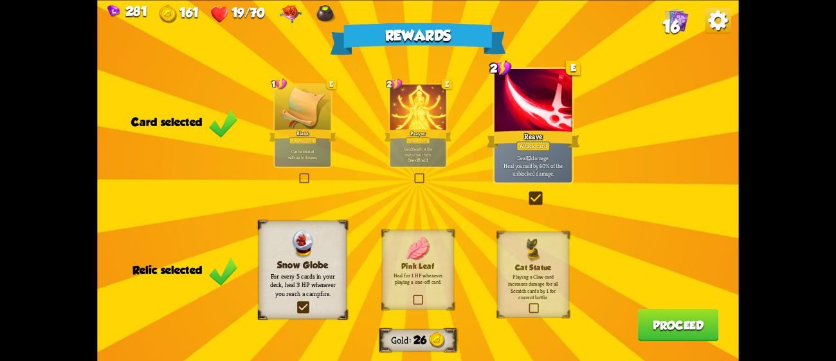
click at [657, 326] on button "Proceed" at bounding box center [678, 324] width 81 height 33
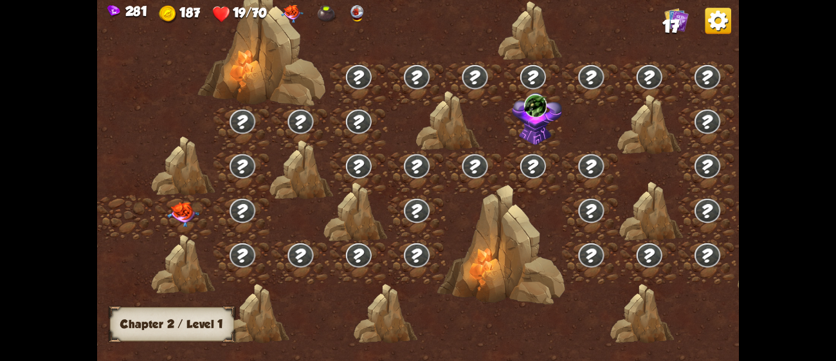
click at [170, 214] on img at bounding box center [183, 214] width 32 height 25
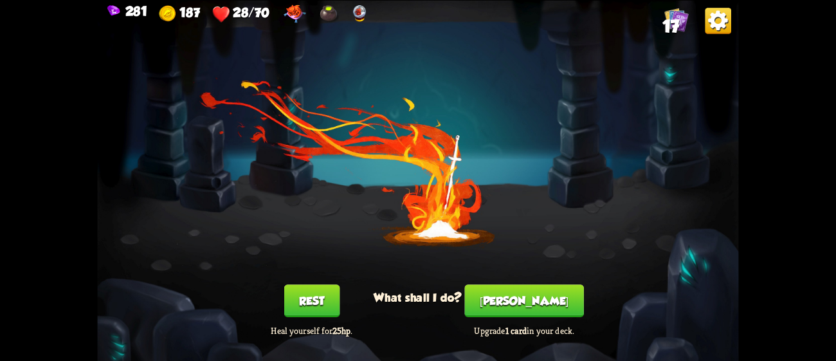
click at [322, 306] on button "Rest" at bounding box center [311, 300] width 55 height 33
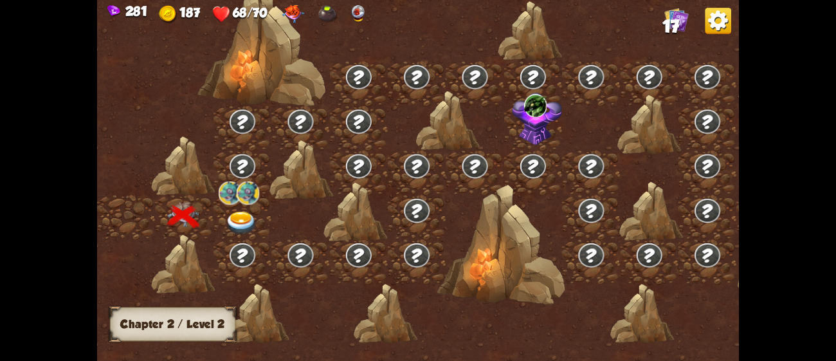
click at [240, 216] on img at bounding box center [242, 224] width 32 height 24
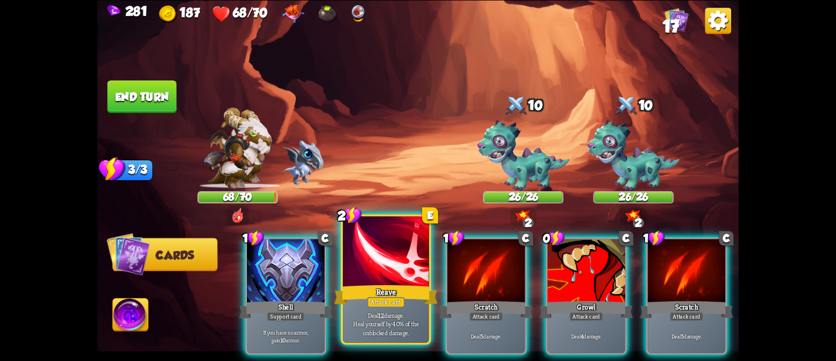
click at [360, 283] on div "Reave" at bounding box center [387, 293] width 104 height 23
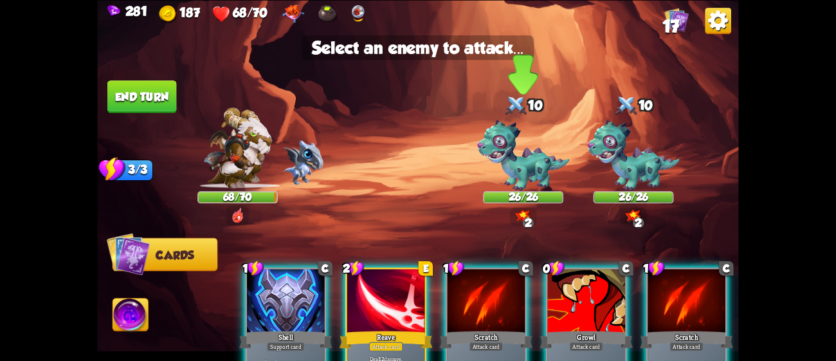
click at [513, 160] on img at bounding box center [523, 155] width 92 height 71
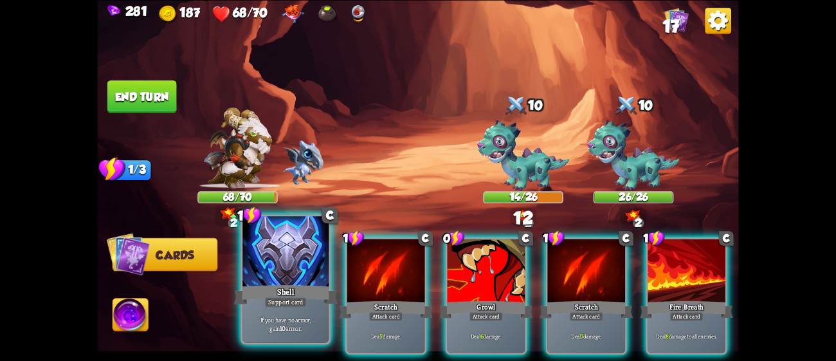
click at [277, 269] on div at bounding box center [286, 252] width 86 height 73
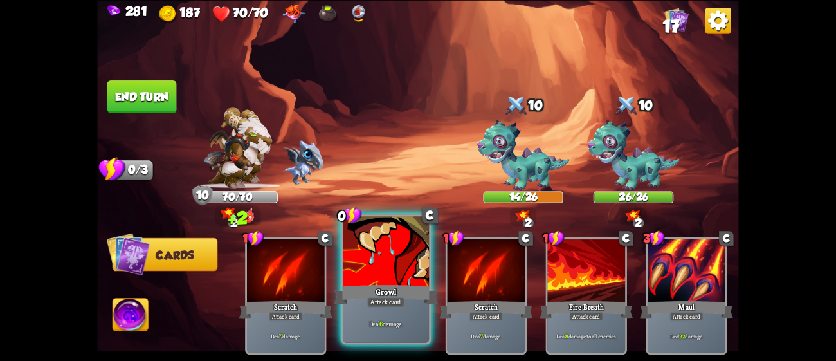
click at [365, 265] on div at bounding box center [386, 252] width 86 height 73
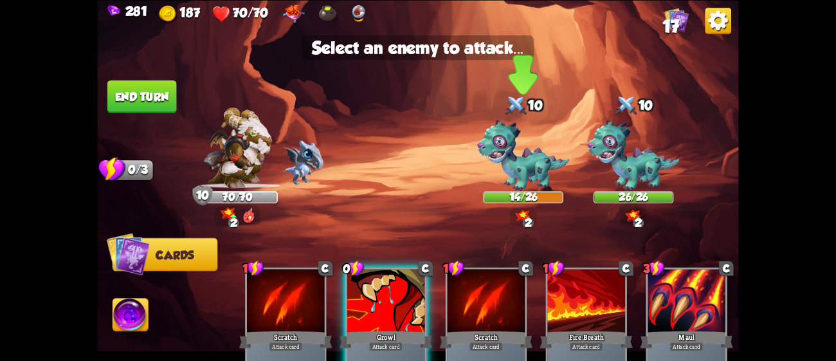
click at [504, 156] on img at bounding box center [523, 155] width 92 height 71
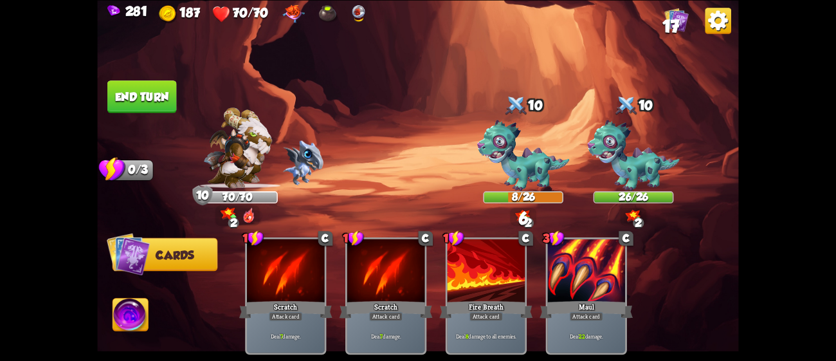
click at [154, 93] on button "End turn" at bounding box center [141, 96] width 69 height 33
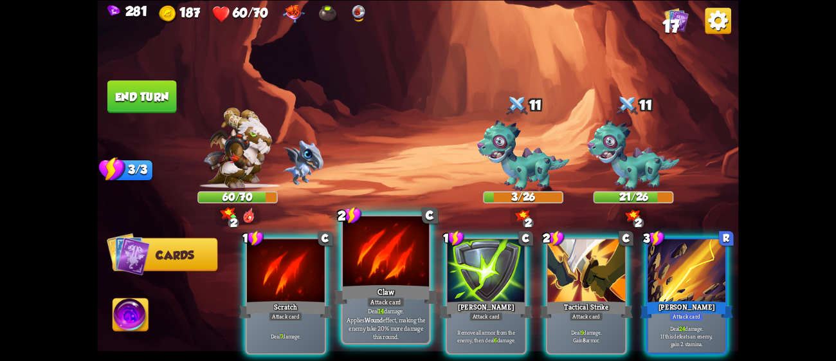
click at [372, 253] on div at bounding box center [386, 252] width 86 height 73
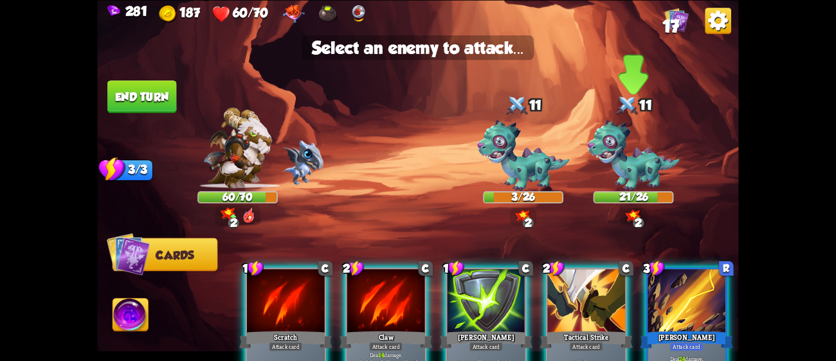
click at [618, 146] on img at bounding box center [633, 155] width 92 height 71
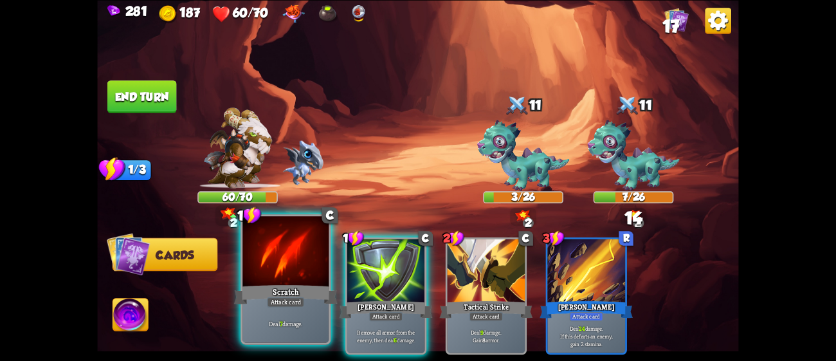
click at [314, 273] on div at bounding box center [286, 252] width 86 height 73
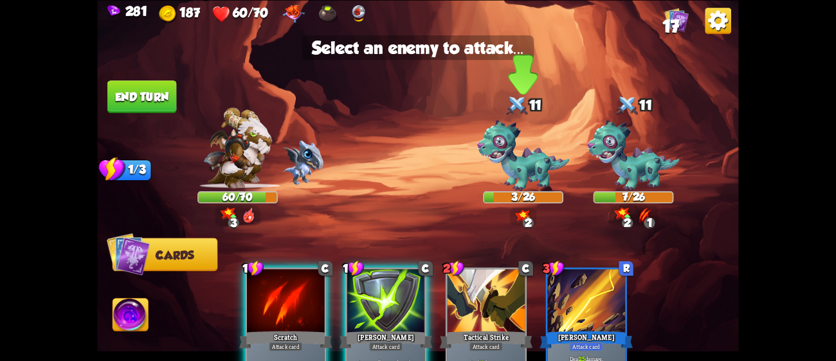
click at [509, 118] on div at bounding box center [518, 106] width 24 height 26
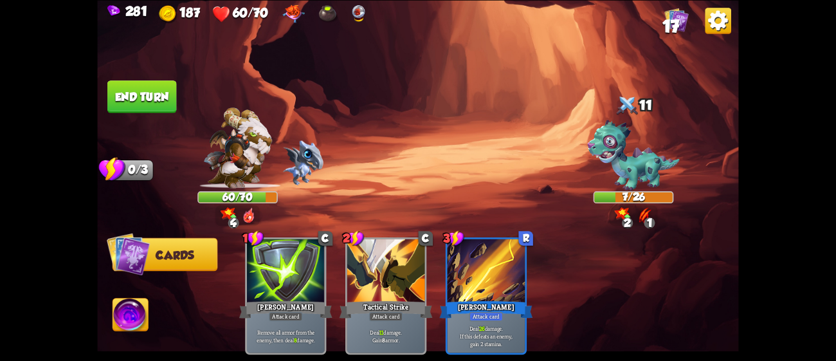
click at [175, 97] on button "End turn" at bounding box center [141, 96] width 69 height 33
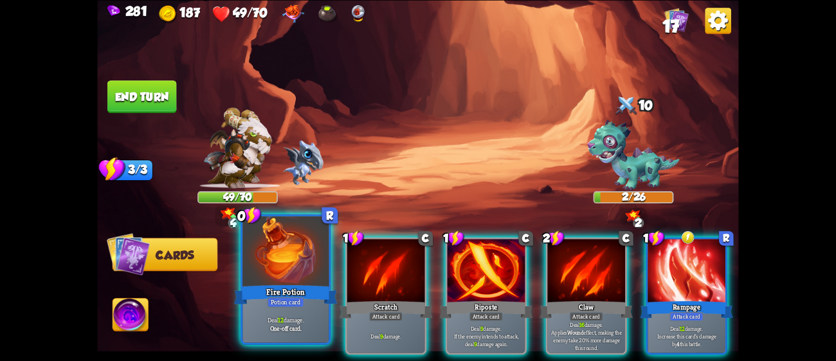
click at [251, 250] on div at bounding box center [286, 252] width 86 height 73
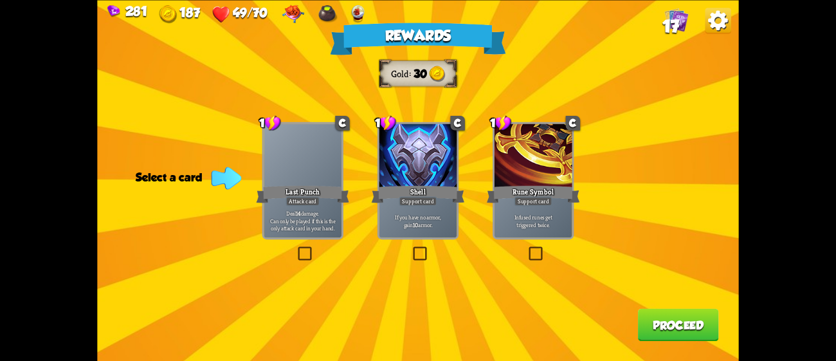
click at [404, 230] on div "If you have no armor, gain 10 armor." at bounding box center [419, 220] width 78 height 34
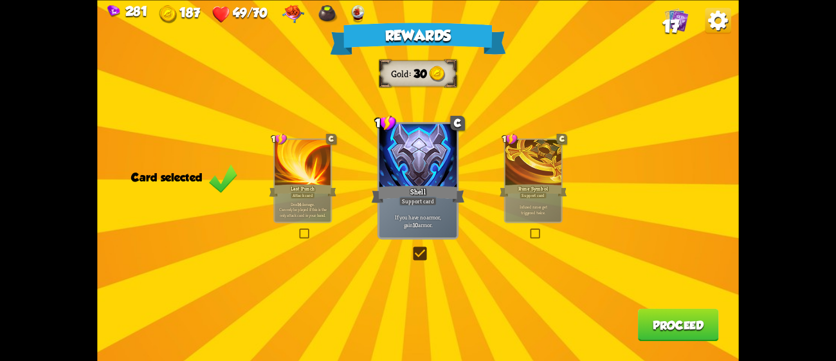
click at [683, 318] on button "Proceed" at bounding box center [678, 324] width 81 height 33
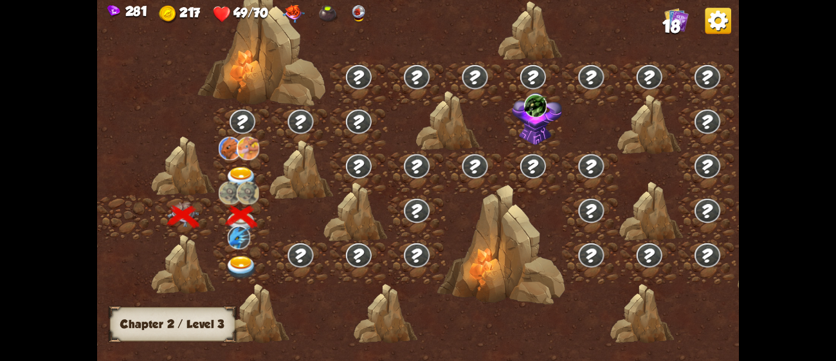
click at [229, 257] on img at bounding box center [242, 268] width 32 height 24
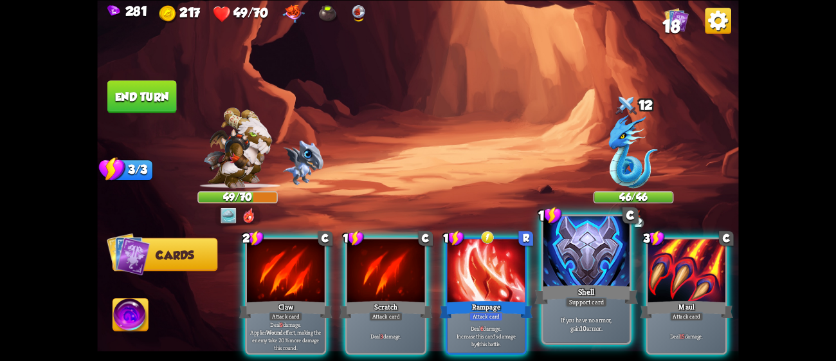
click at [548, 290] on div "Shell" at bounding box center [587, 293] width 104 height 23
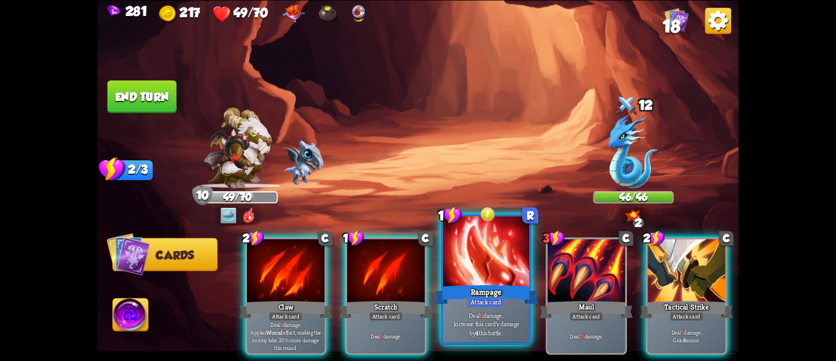
click at [472, 278] on div at bounding box center [486, 252] width 86 height 73
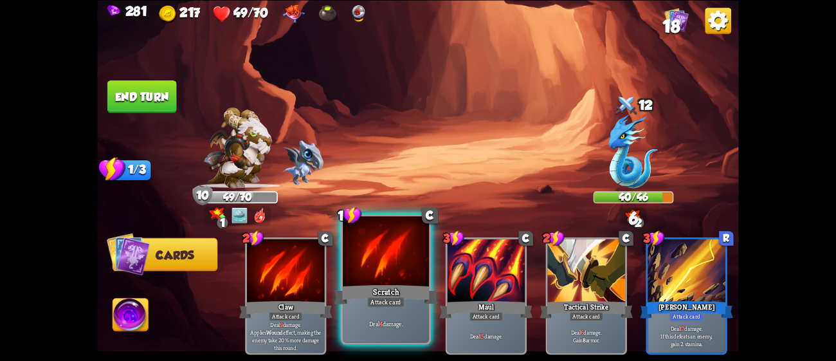
click at [398, 268] on div at bounding box center [386, 252] width 86 height 73
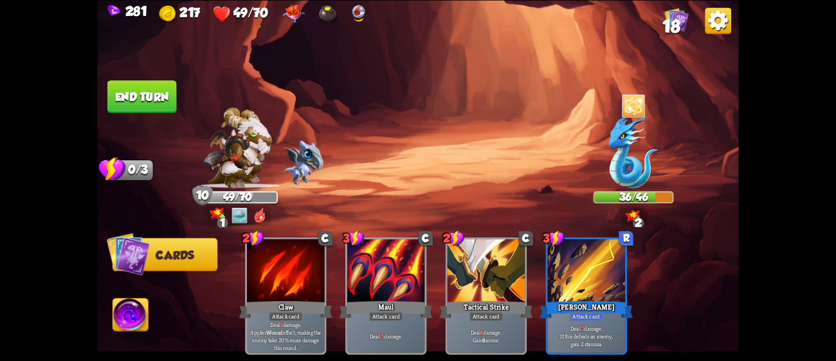
click at [147, 95] on button "End turn" at bounding box center [141, 96] width 69 height 33
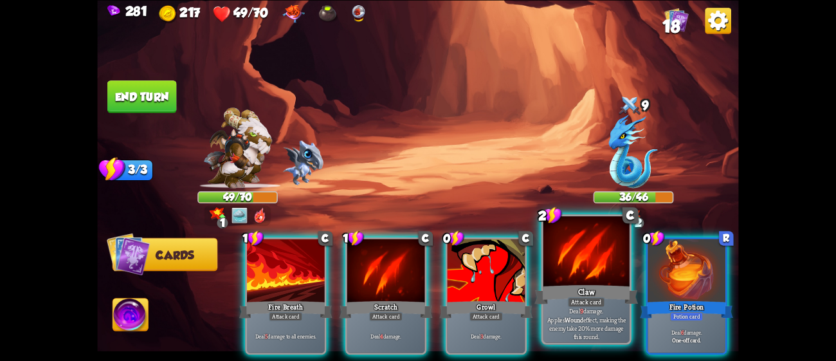
click at [552, 286] on div "Claw" at bounding box center [587, 293] width 104 height 23
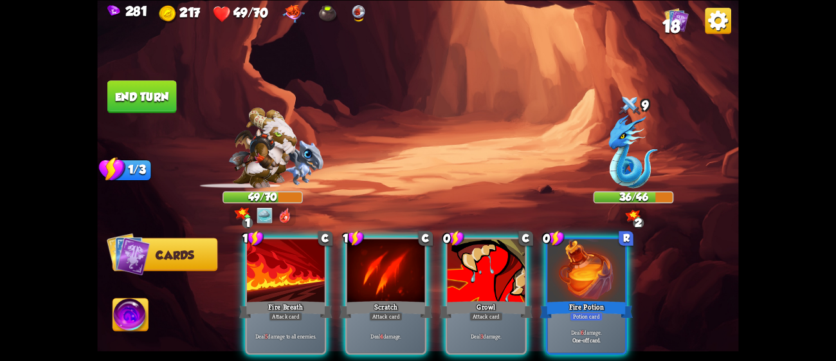
click at [552, 299] on div "Fire Potion" at bounding box center [586, 309] width 93 height 21
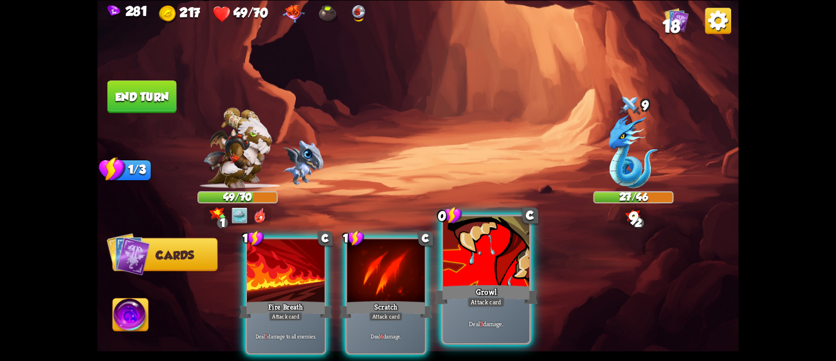
click at [507, 280] on div at bounding box center [486, 252] width 86 height 73
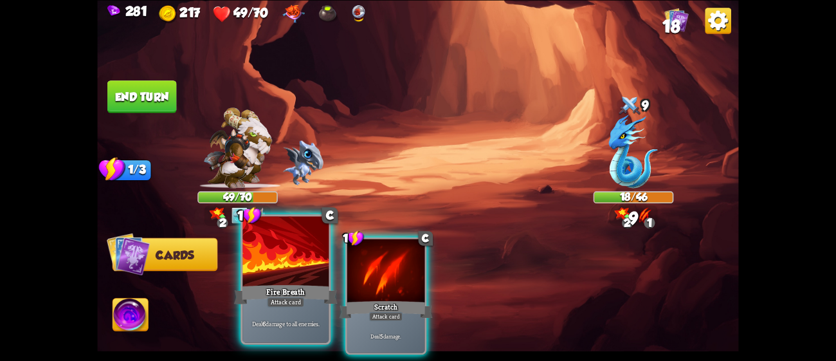
click at [288, 287] on div "Fire Breath" at bounding box center [286, 293] width 104 height 23
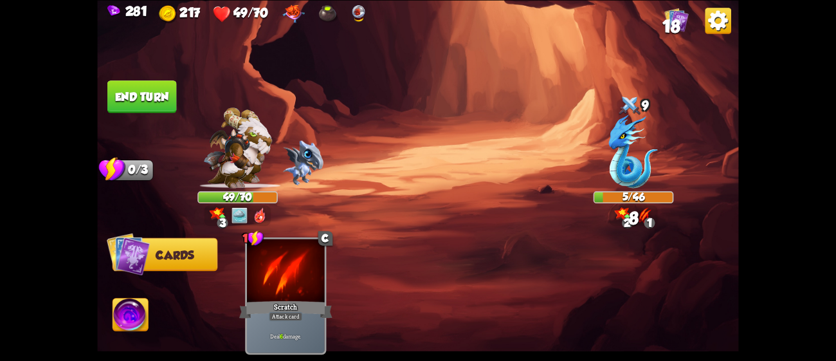
click at [163, 102] on button "End turn" at bounding box center [141, 96] width 69 height 33
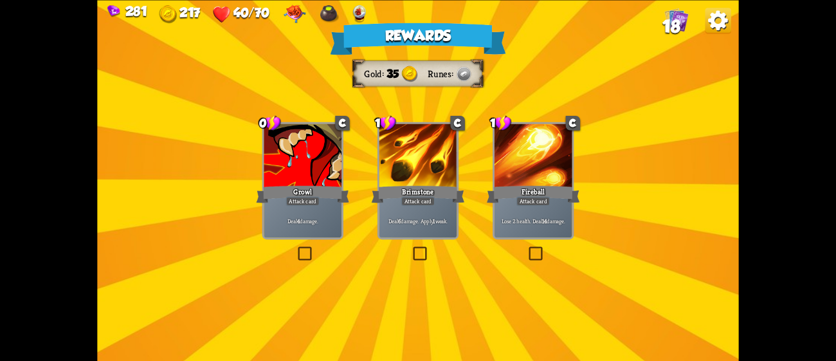
click at [439, 149] on div at bounding box center [419, 157] width 78 height 66
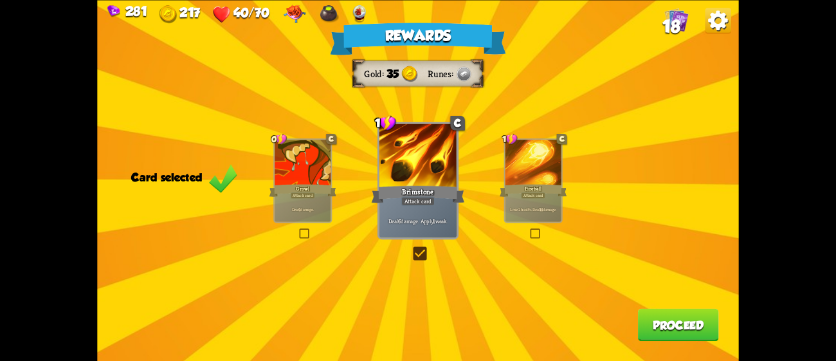
click at [675, 320] on button "Proceed" at bounding box center [678, 324] width 81 height 33
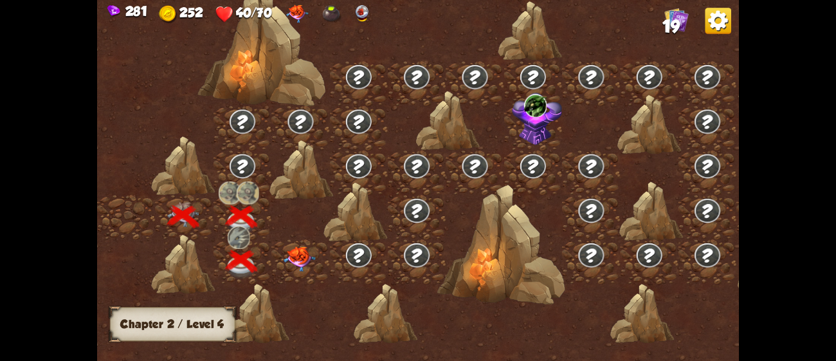
click at [304, 261] on img at bounding box center [300, 258] width 32 height 25
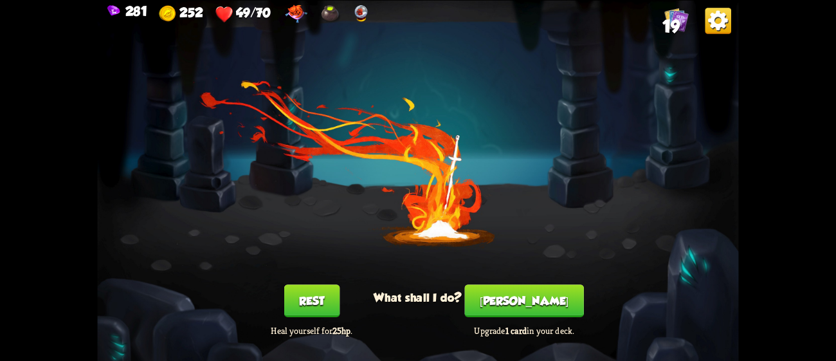
click at [527, 297] on button "[PERSON_NAME]" at bounding box center [524, 300] width 119 height 33
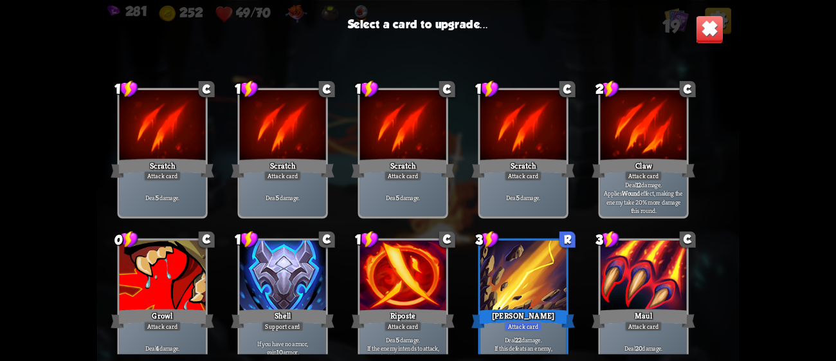
drag, startPoint x: 731, startPoint y: 103, endPoint x: 732, endPoint y: 166, distance: 63.1
click at [732, 166] on div "1 C Scratch Attack card Deal 5 damage. 1 C Scratch Attack card Deal 5 damage. 1…" at bounding box center [417, 206] width 641 height 296
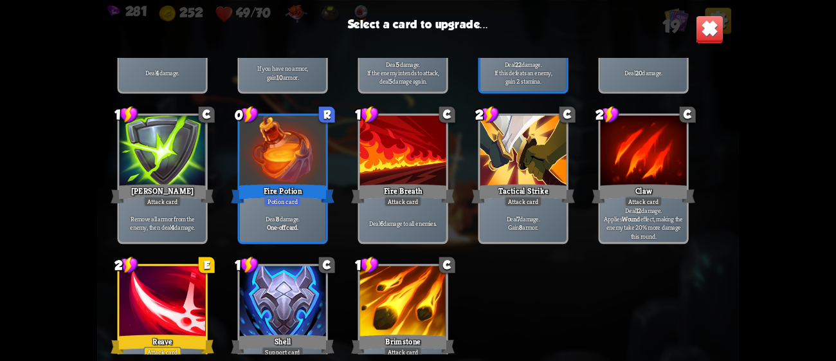
scroll to position [376, 0]
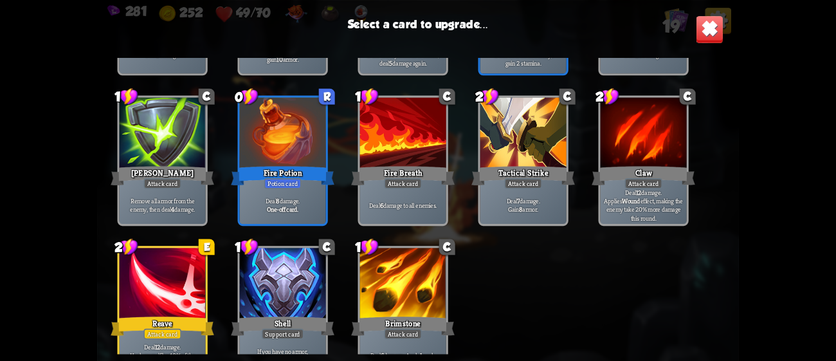
click at [176, 270] on div at bounding box center [163, 284] width 86 height 73
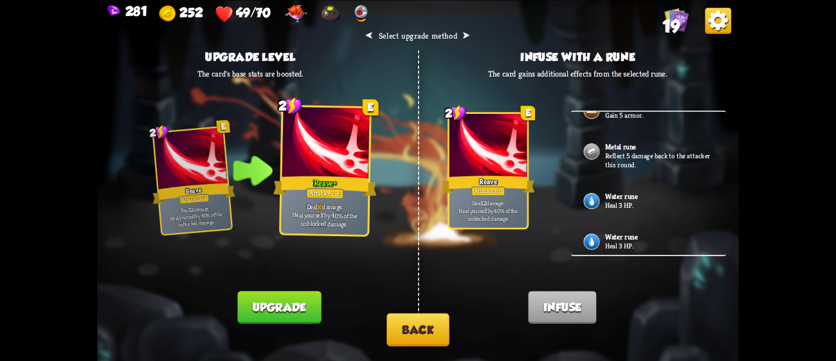
scroll to position [0, 0]
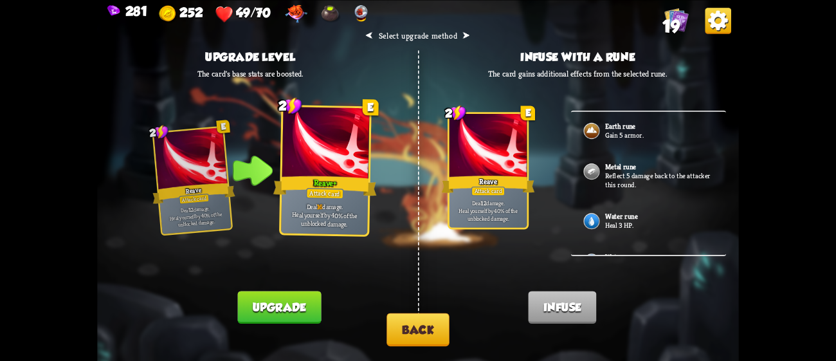
click at [293, 313] on button "Upgrade" at bounding box center [279, 307] width 84 height 33
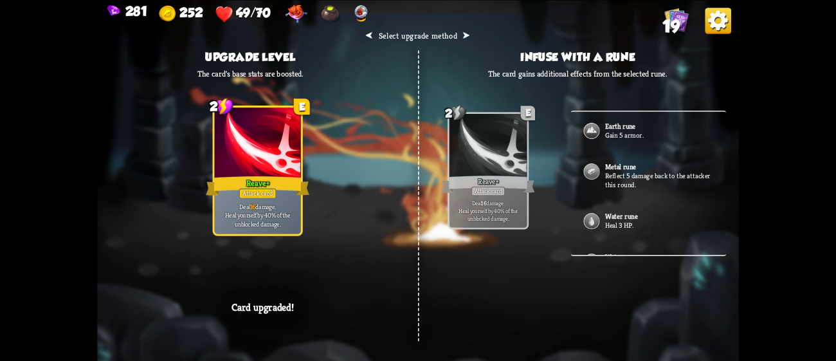
click at [327, 305] on div "⮜ Select upgrade method ⮞ Upgrade level The card's base stats are boosted. 2 E …" at bounding box center [417, 180] width 641 height 361
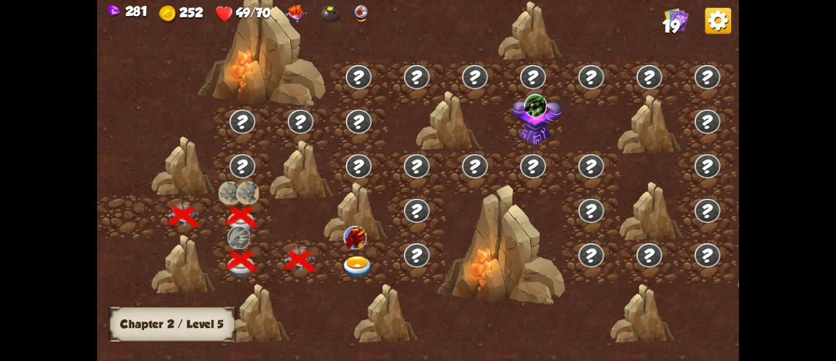
click at [353, 266] on img at bounding box center [358, 268] width 32 height 24
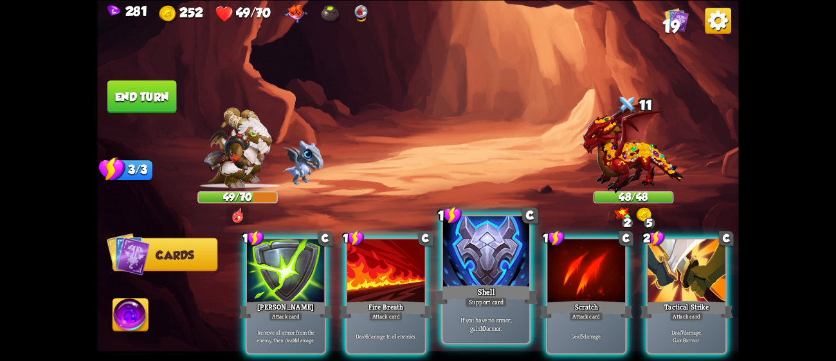
click at [504, 266] on div at bounding box center [486, 252] width 86 height 73
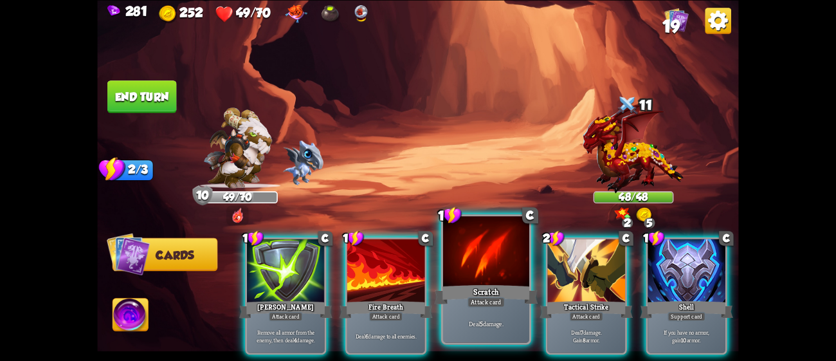
click at [459, 298] on div "Scratch" at bounding box center [487, 293] width 104 height 23
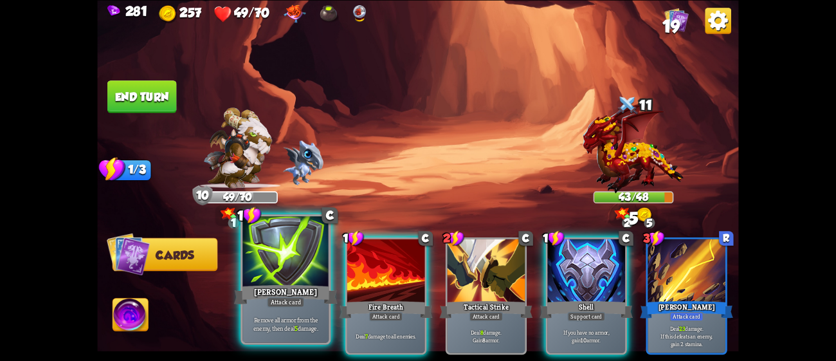
click at [258, 288] on div "[PERSON_NAME]" at bounding box center [286, 293] width 104 height 23
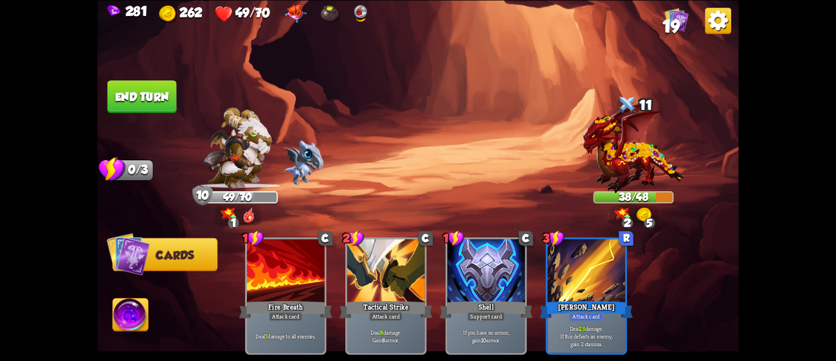
click at [170, 100] on button "End turn" at bounding box center [141, 96] width 69 height 33
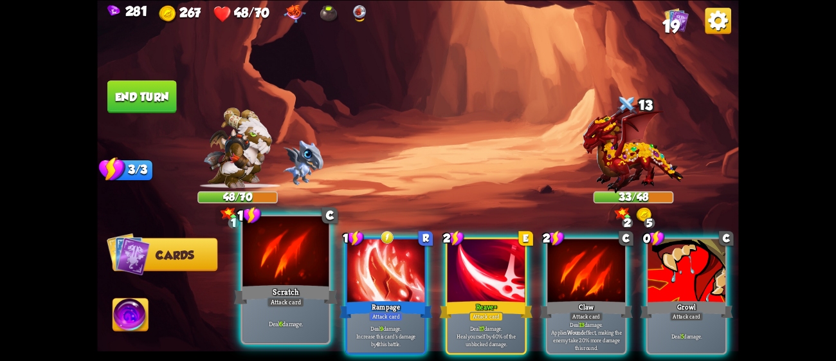
click at [274, 248] on div at bounding box center [286, 252] width 86 height 73
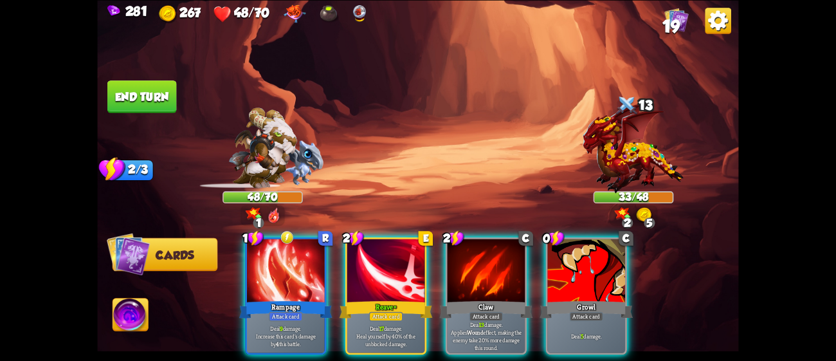
click at [274, 248] on div at bounding box center [286, 272] width 78 height 66
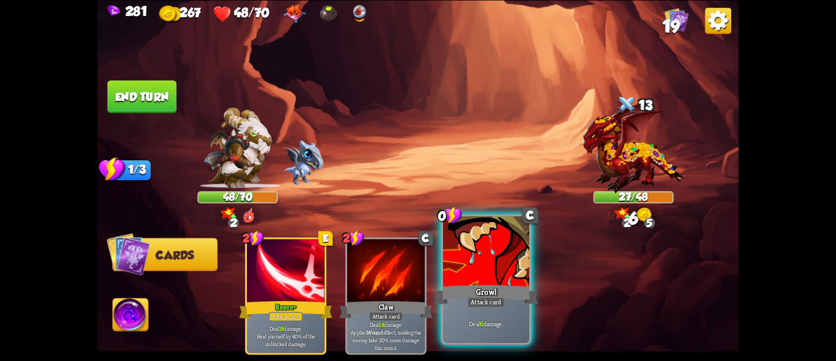
click at [475, 260] on div at bounding box center [486, 252] width 86 height 73
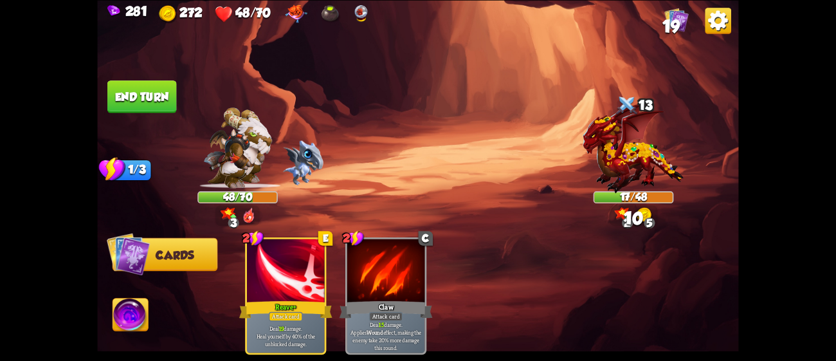
click at [140, 89] on button "End turn" at bounding box center [142, 96] width 70 height 33
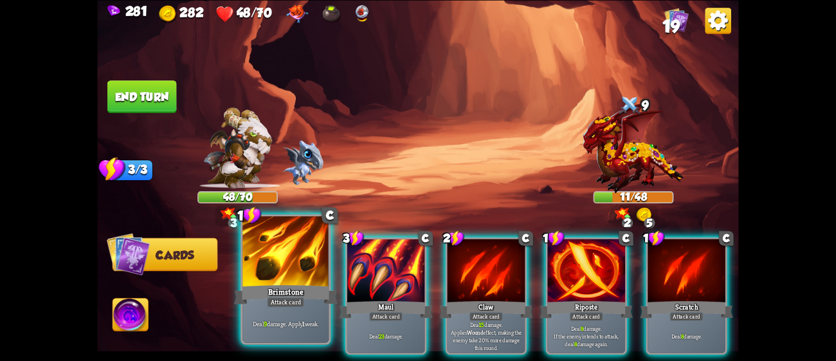
click at [293, 290] on div "Brimstone" at bounding box center [286, 293] width 104 height 23
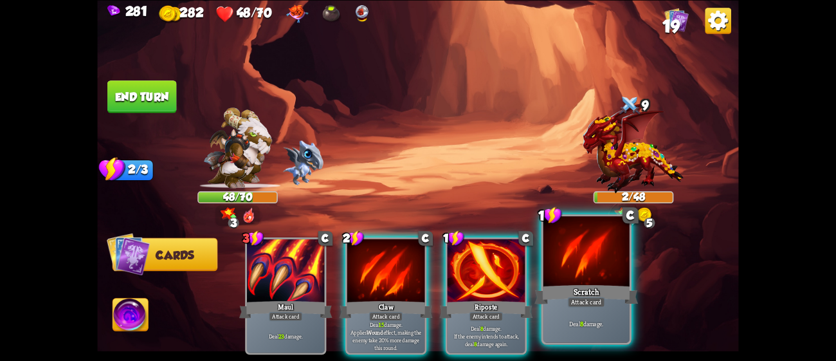
click at [546, 272] on div at bounding box center [587, 252] width 86 height 73
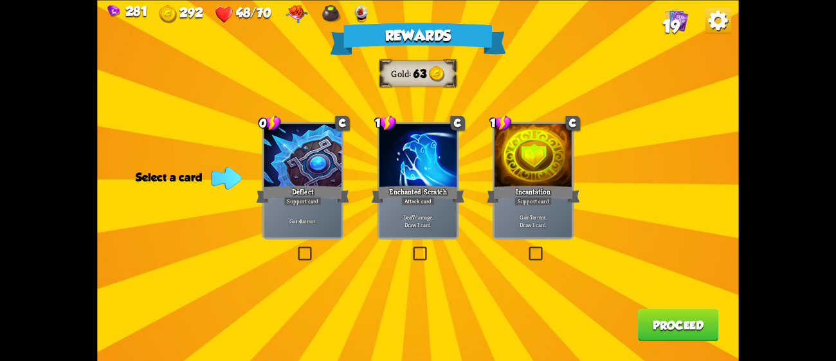
click at [397, 218] on p "Deal 7 damage. Draw 1 card." at bounding box center [419, 220] width 74 height 15
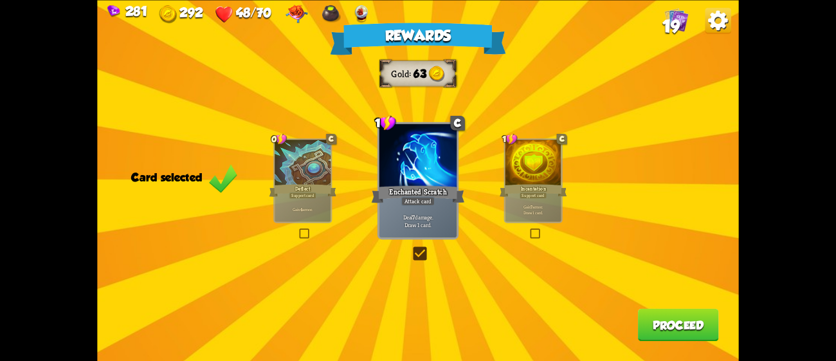
click at [697, 318] on button "Proceed" at bounding box center [678, 324] width 81 height 33
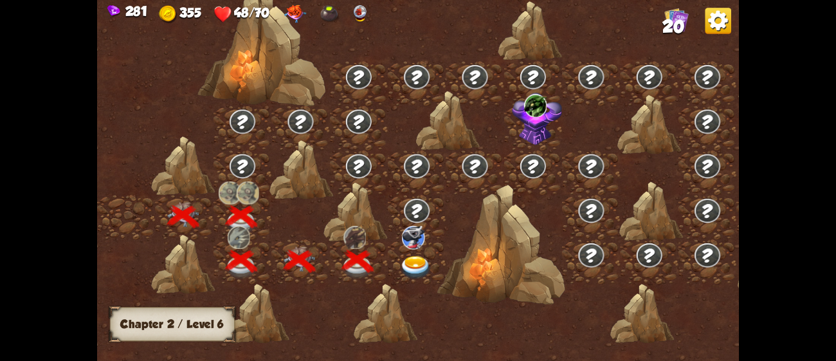
click at [408, 256] on img at bounding box center [416, 268] width 32 height 24
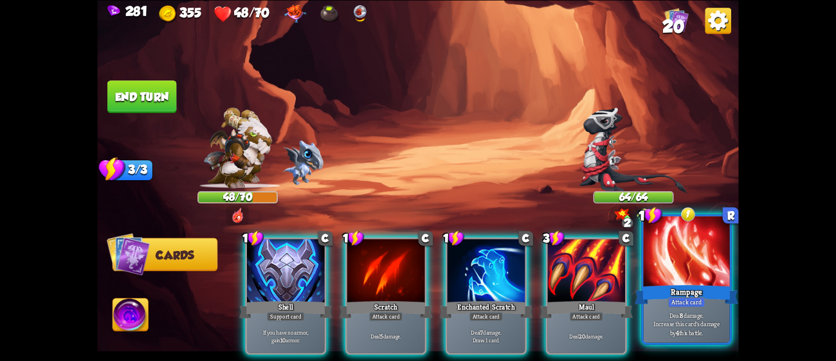
click at [662, 259] on div at bounding box center [687, 252] width 86 height 73
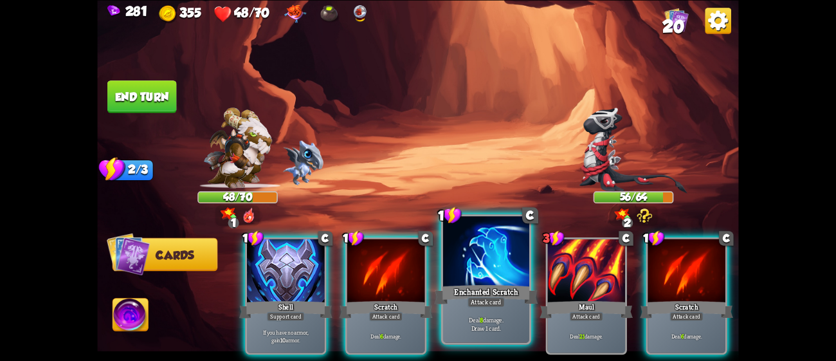
click at [470, 335] on div "Deal 8 damage. Draw 1 card." at bounding box center [486, 323] width 86 height 37
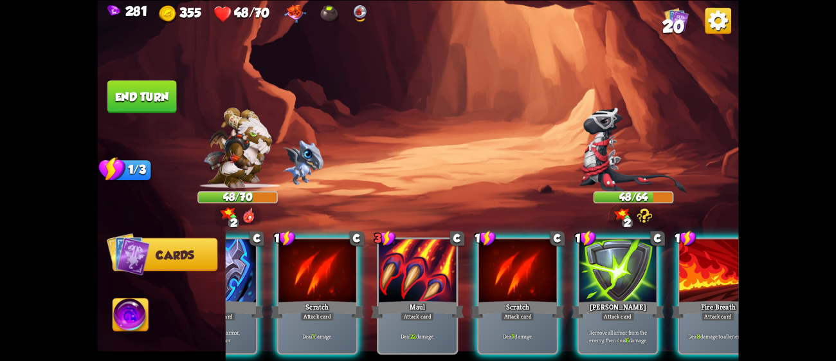
scroll to position [0, 122]
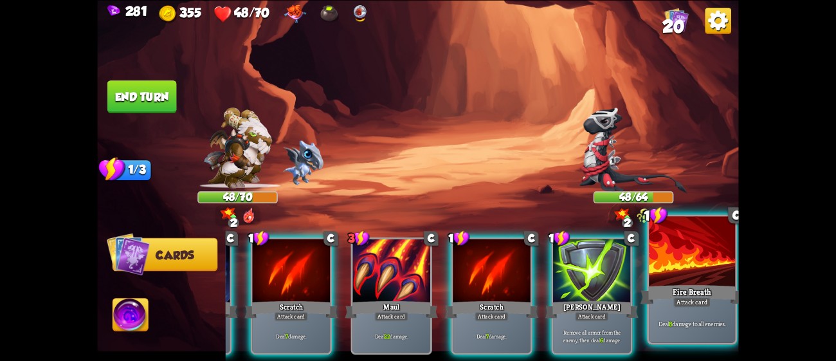
click at [656, 311] on div "Deal 8 damage to all enemies." at bounding box center [692, 323] width 86 height 37
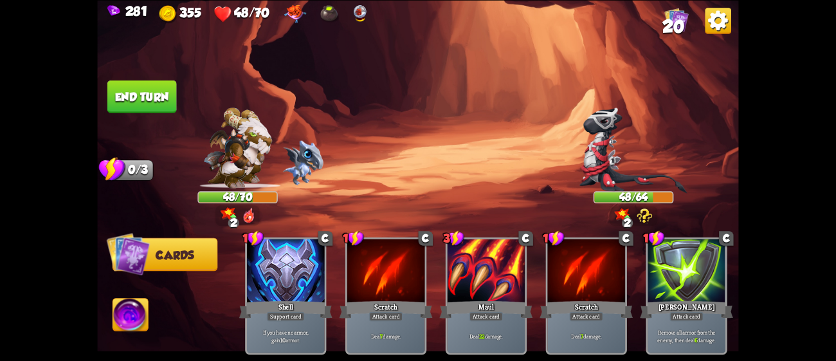
scroll to position [0, 0]
click at [167, 93] on button "End turn" at bounding box center [141, 96] width 69 height 33
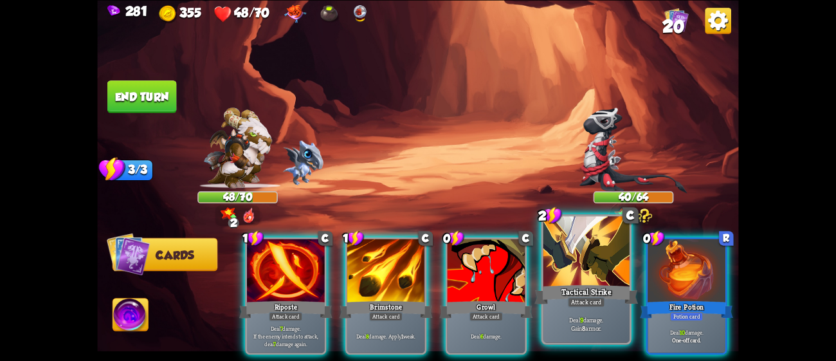
click at [618, 239] on div at bounding box center [587, 252] width 86 height 73
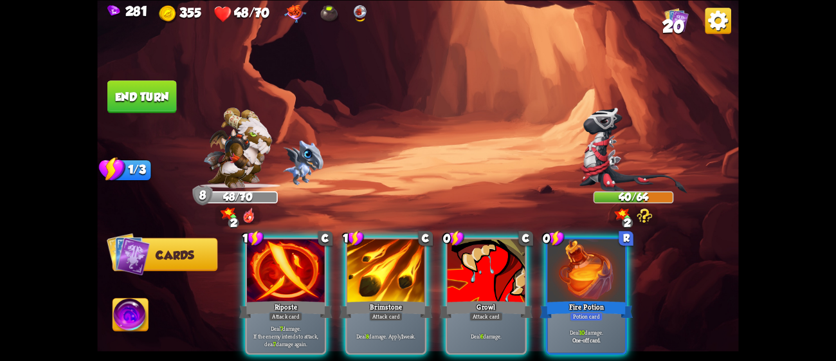
click at [618, 239] on div at bounding box center [587, 272] width 78 height 66
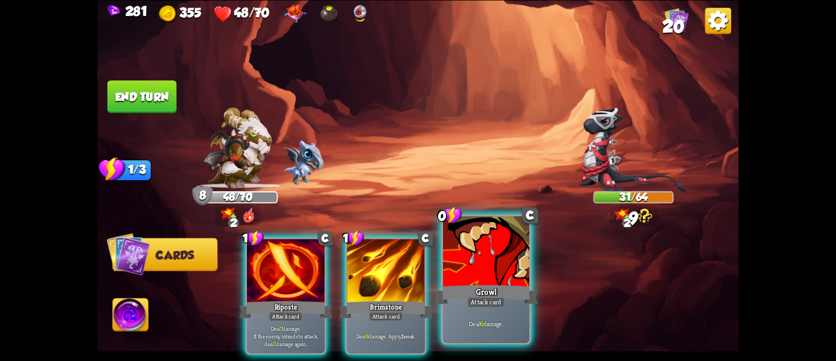
click at [516, 254] on div at bounding box center [486, 252] width 86 height 73
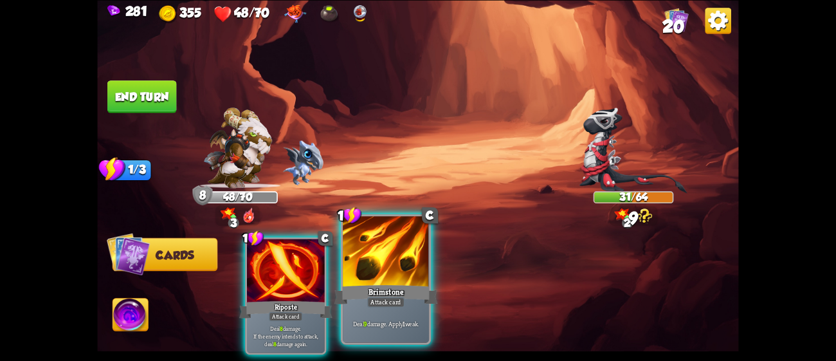
click at [419, 260] on div at bounding box center [386, 252] width 86 height 73
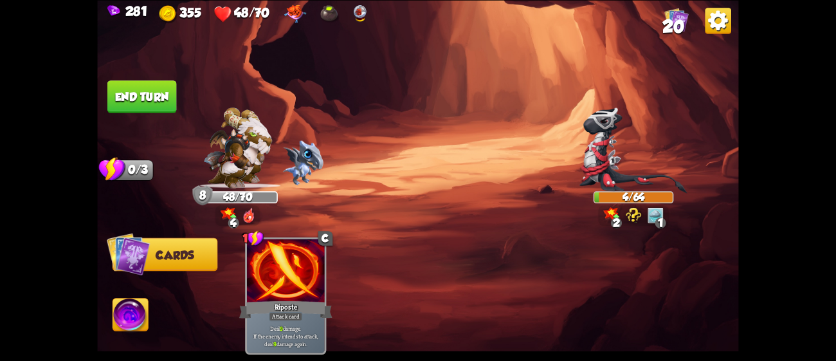
click at [161, 89] on button "End turn" at bounding box center [141, 96] width 69 height 33
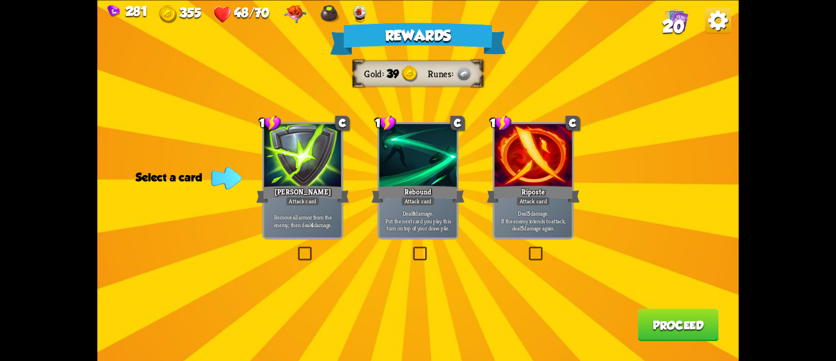
click at [450, 162] on div at bounding box center [419, 157] width 78 height 66
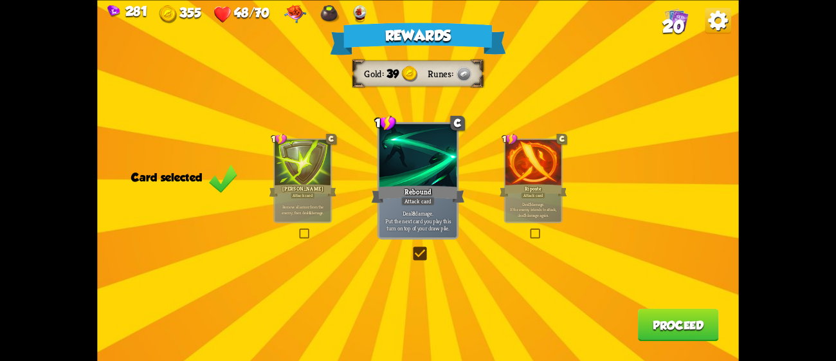
click at [656, 317] on button "Proceed" at bounding box center [678, 324] width 81 height 33
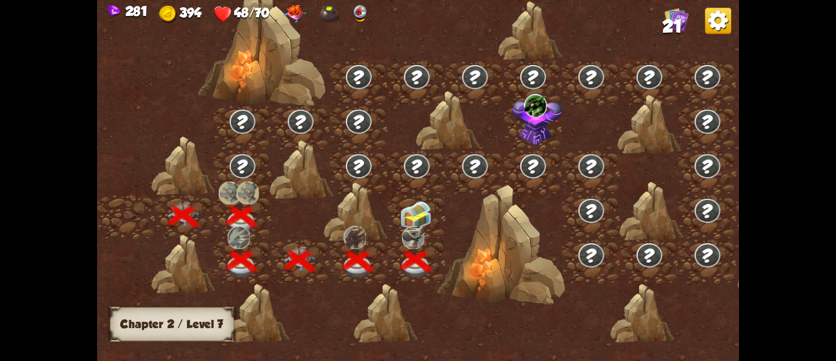
click at [416, 216] on img at bounding box center [416, 216] width 32 height 30
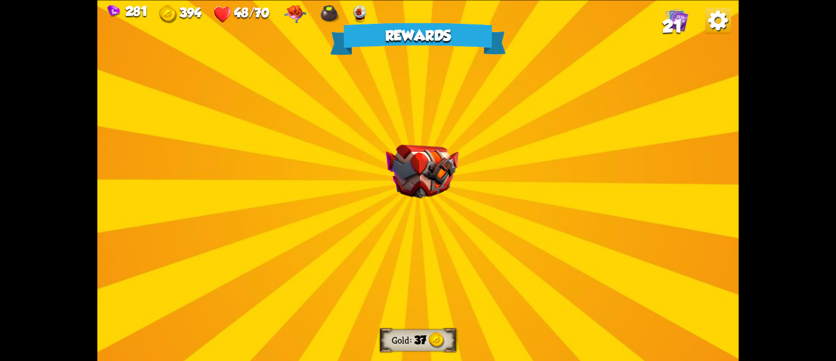
click at [416, 216] on div "Rewards Gold 37 Select a card 1 R Disarm Support card Enemy loses 2 Bonus Damag…" at bounding box center [417, 180] width 641 height 361
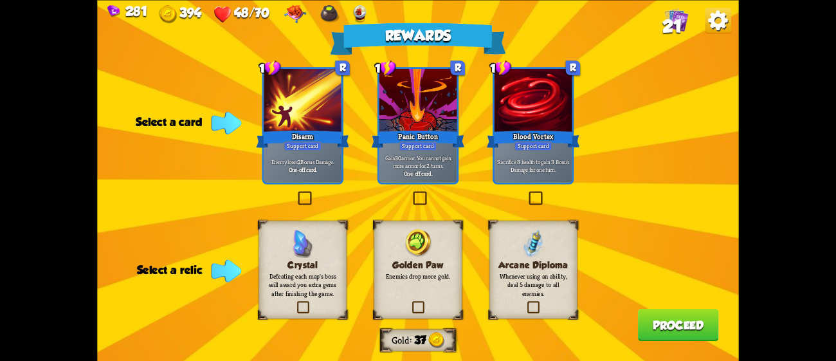
click at [321, 104] on div at bounding box center [303, 101] width 78 height 66
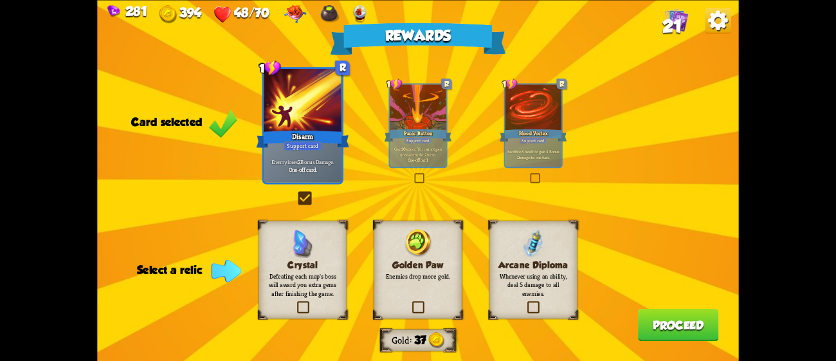
click at [423, 239] on img at bounding box center [417, 243] width 29 height 29
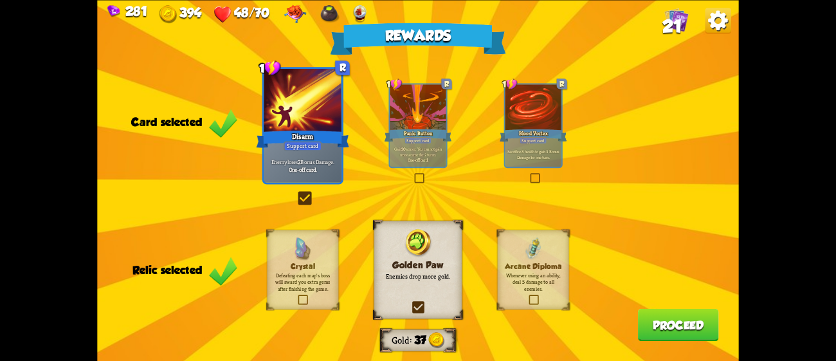
click at [317, 287] on p "Defeating each map's boss will award you extra gems after finishing the game." at bounding box center [303, 282] width 58 height 21
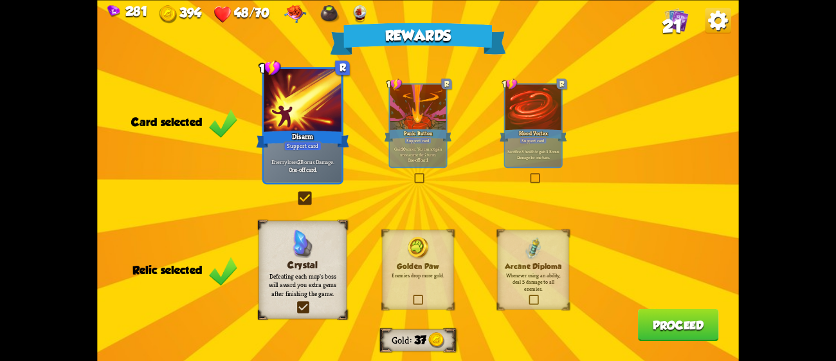
click at [677, 313] on button "Proceed" at bounding box center [678, 324] width 81 height 33
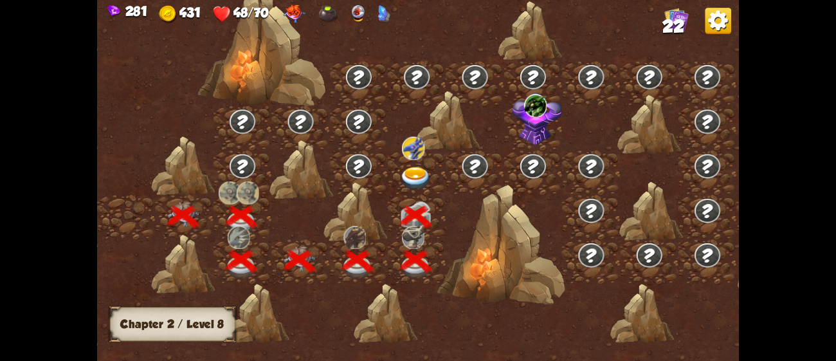
click at [415, 174] on img at bounding box center [416, 179] width 32 height 24
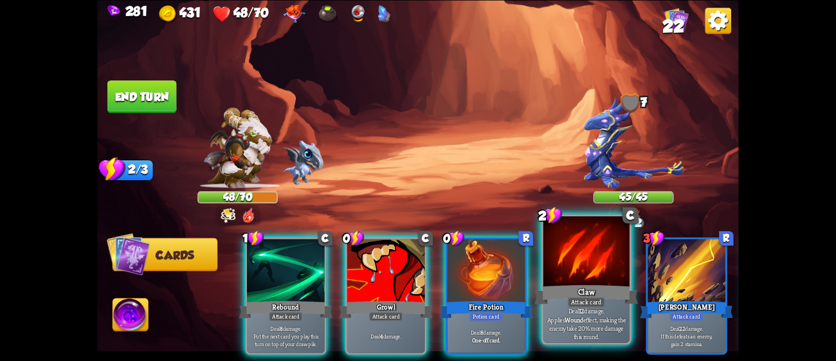
click at [569, 242] on div at bounding box center [587, 252] width 86 height 73
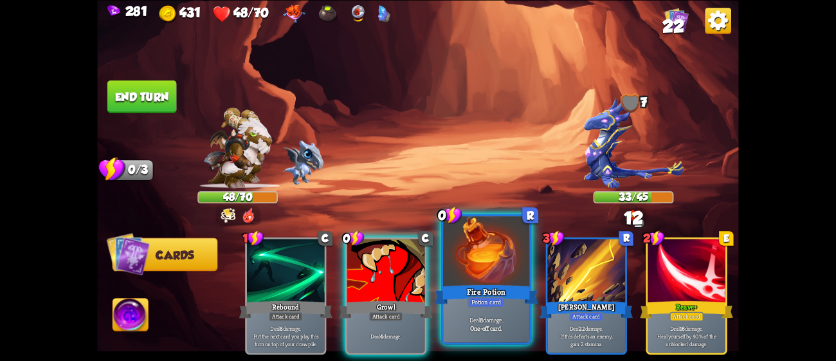
click at [500, 260] on div at bounding box center [486, 252] width 86 height 73
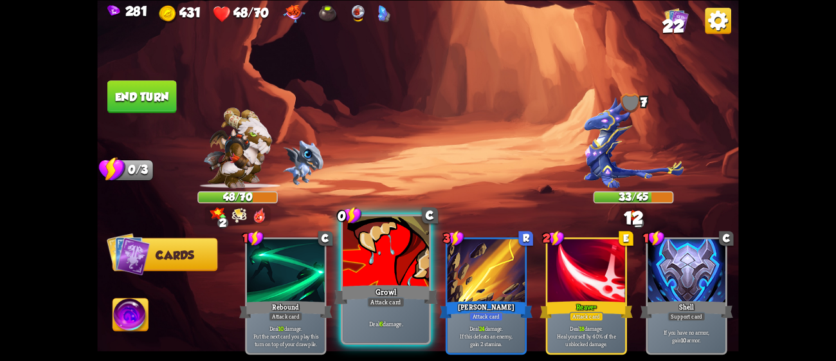
click at [411, 269] on div at bounding box center [386, 252] width 86 height 73
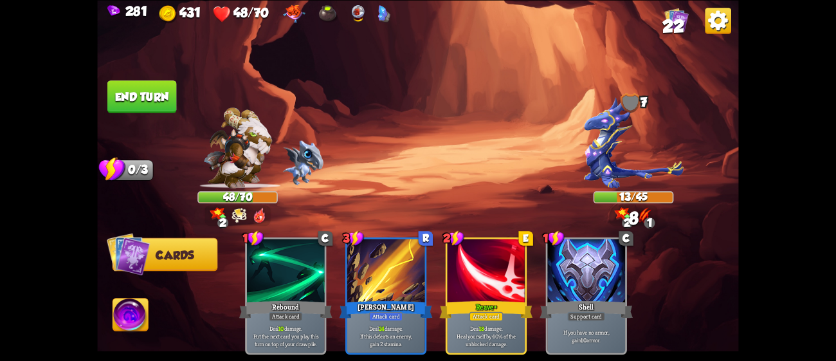
click at [159, 86] on button "End turn" at bounding box center [142, 96] width 71 height 33
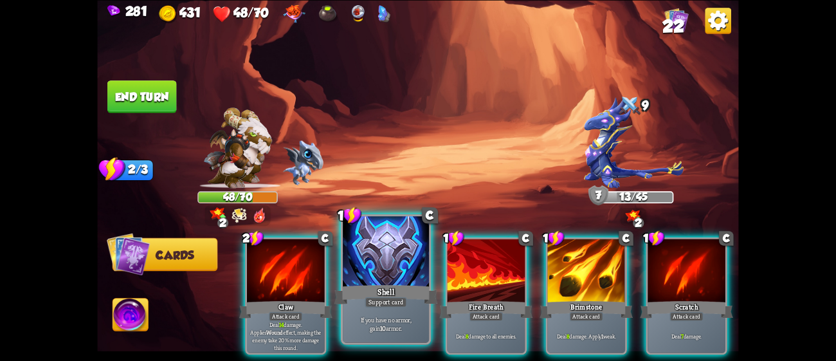
click at [371, 260] on div at bounding box center [386, 252] width 86 height 73
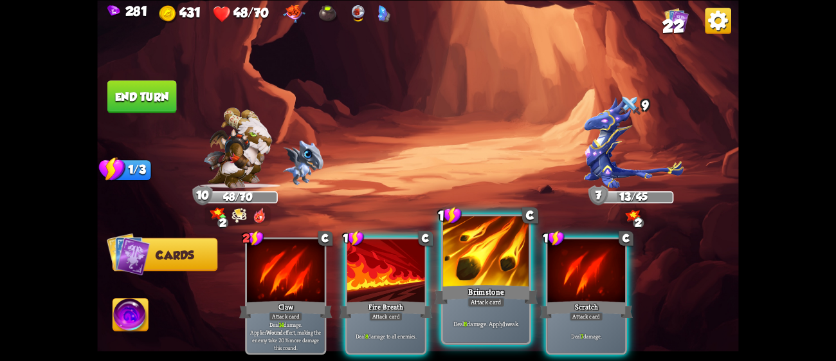
click at [472, 257] on div at bounding box center [486, 252] width 86 height 73
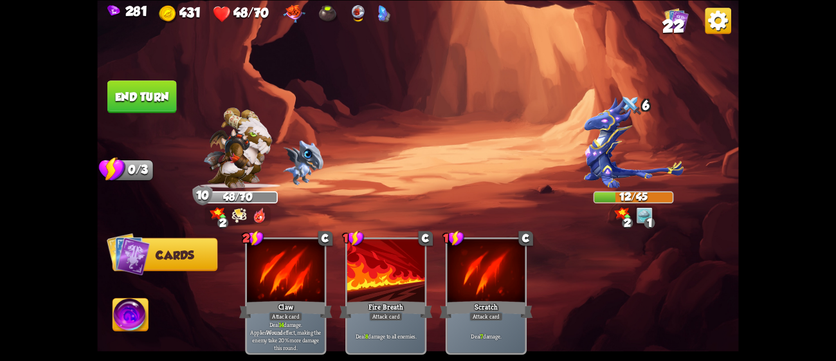
click at [140, 93] on button "End turn" at bounding box center [141, 96] width 69 height 33
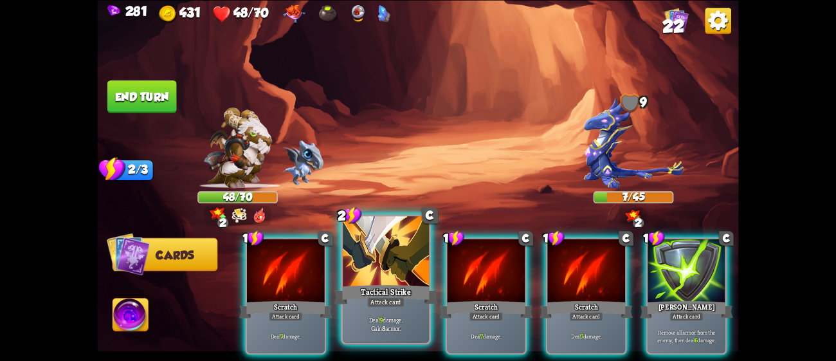
click at [360, 285] on div "Tactical Strike" at bounding box center [387, 293] width 104 height 23
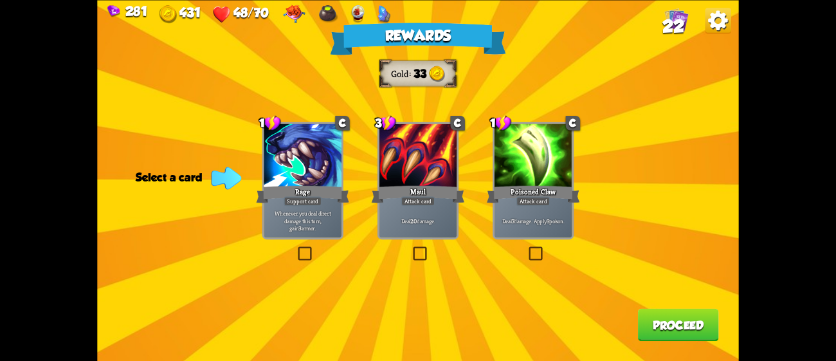
click at [551, 172] on div at bounding box center [534, 157] width 78 height 66
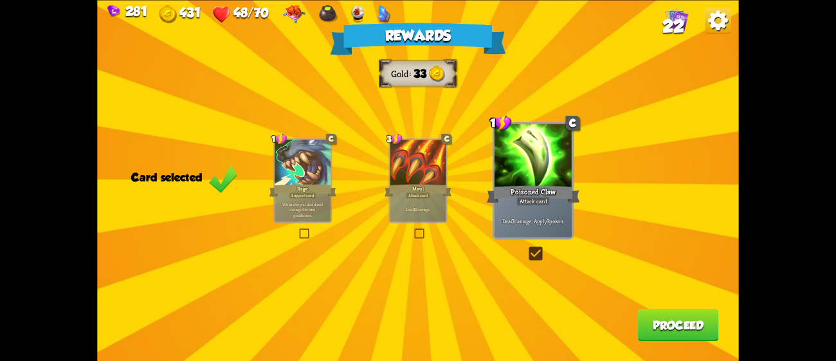
click at [688, 326] on button "Proceed" at bounding box center [678, 324] width 81 height 33
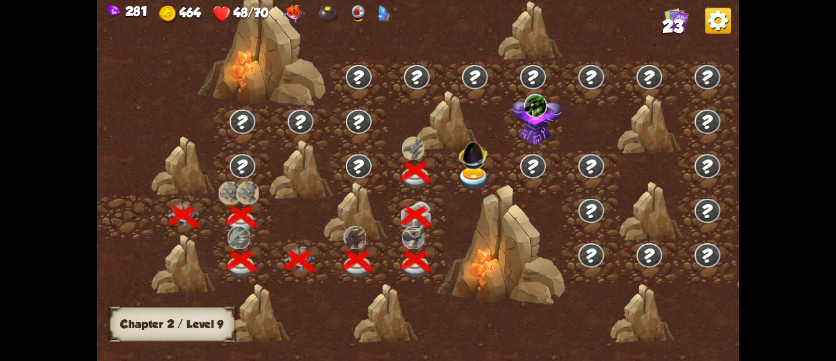
click at [475, 167] on img at bounding box center [474, 153] width 34 height 34
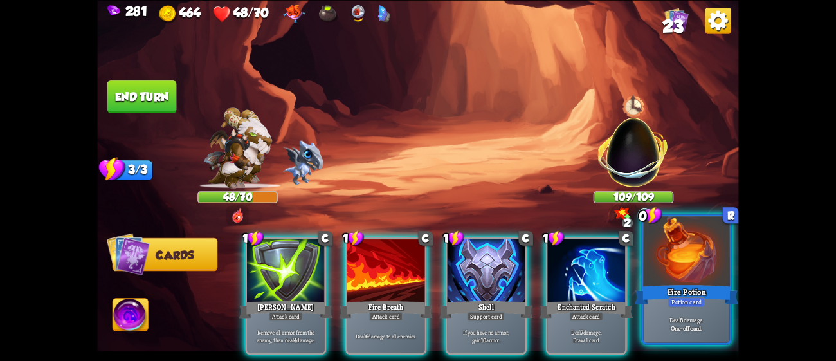
click at [699, 291] on div "Fire Potion" at bounding box center [687, 293] width 104 height 23
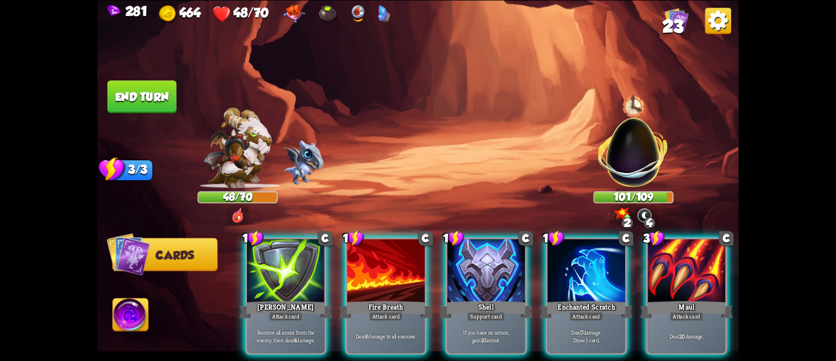
drag, startPoint x: 576, startPoint y: 355, endPoint x: 638, endPoint y: 347, distance: 62.3
click at [638, 347] on div "1 C [PERSON_NAME] Attack card Remove all armor from the enemy, then deal 4 dama…" at bounding box center [482, 281] width 513 height 160
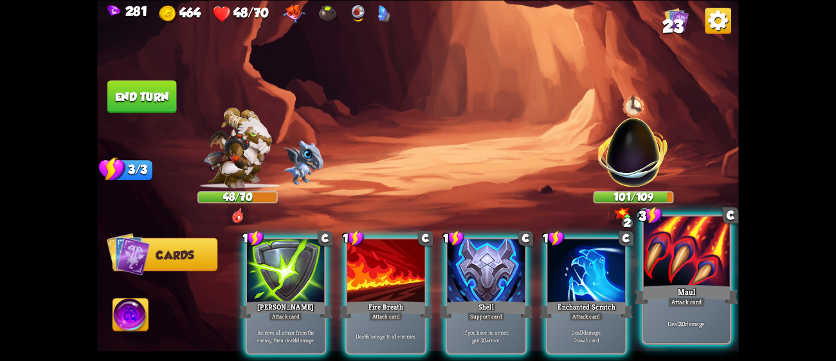
click at [658, 317] on div "Deal 20 damage." at bounding box center [687, 323] width 86 height 37
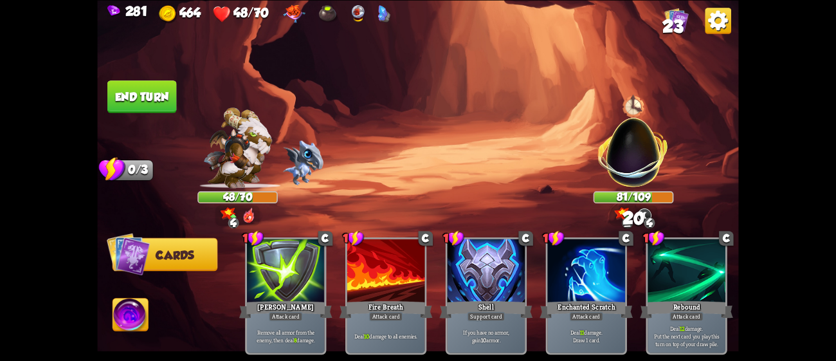
click at [131, 98] on button "End turn" at bounding box center [141, 96] width 69 height 33
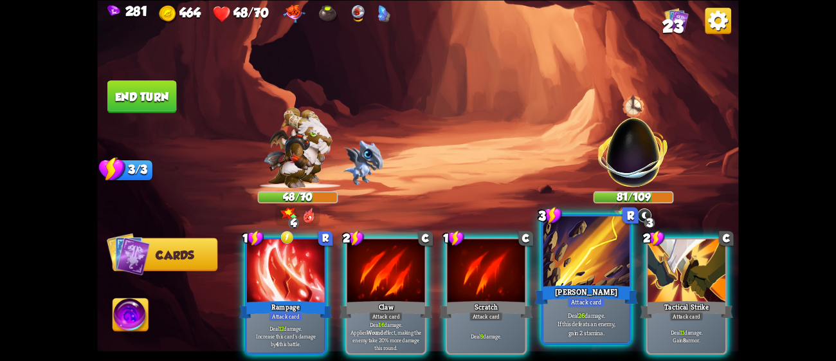
click at [611, 282] on div at bounding box center [587, 252] width 86 height 73
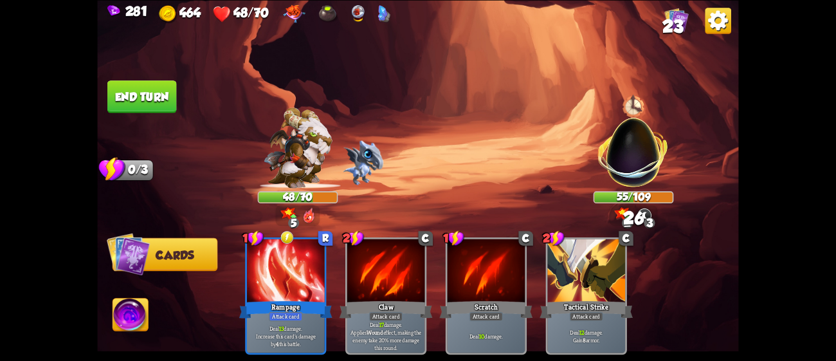
click at [140, 93] on button "End turn" at bounding box center [141, 96] width 69 height 33
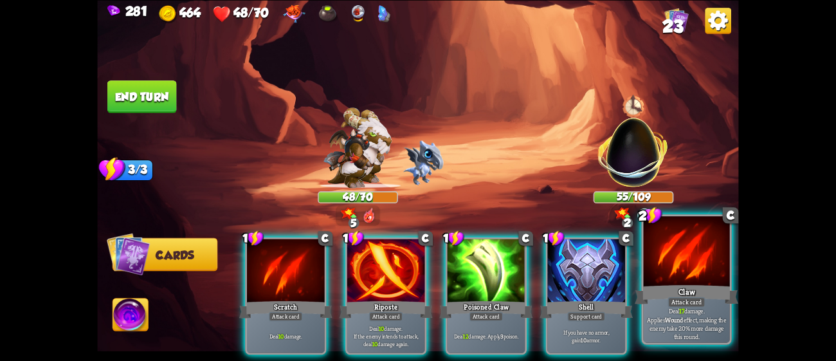
click at [692, 259] on div at bounding box center [687, 252] width 86 height 73
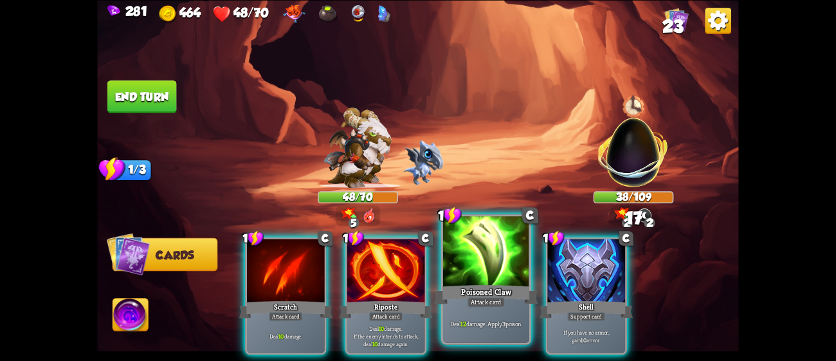
click at [479, 275] on div at bounding box center [486, 252] width 86 height 73
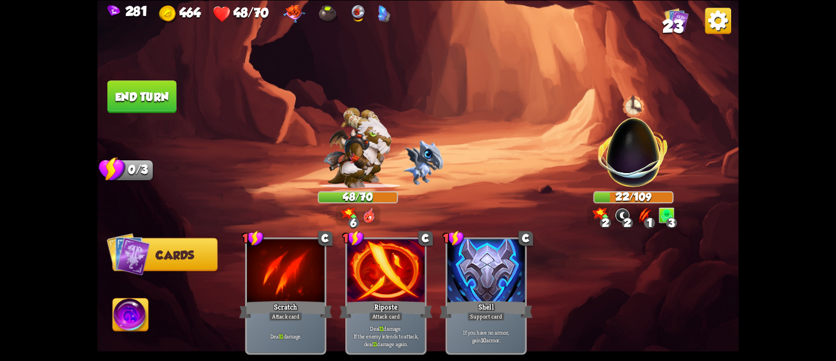
click at [143, 109] on button "End turn" at bounding box center [142, 96] width 71 height 33
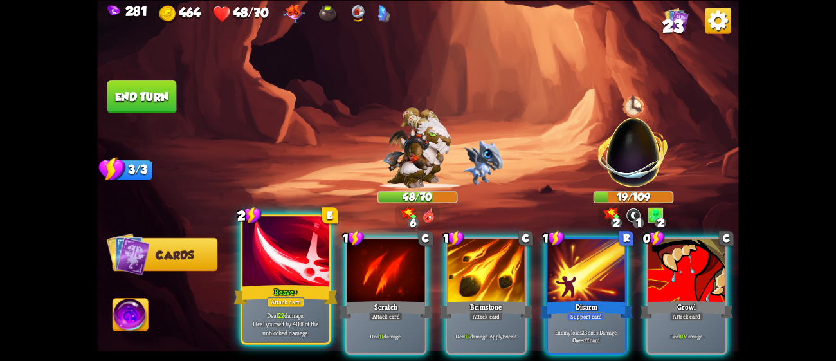
click at [301, 270] on div at bounding box center [286, 252] width 86 height 73
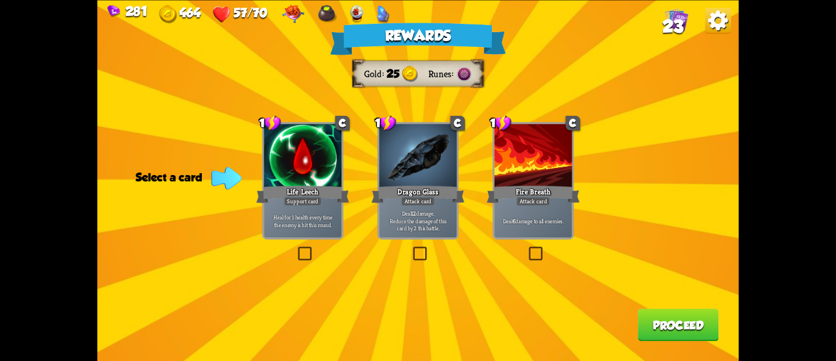
click at [486, 196] on div "Rewards Gold 25 Runes Select a card 1 C Life Leech Support card Heal for 1 heal…" at bounding box center [417, 180] width 641 height 361
click at [556, 223] on p "Deal 6 damage to all enemies." at bounding box center [534, 221] width 74 height 8
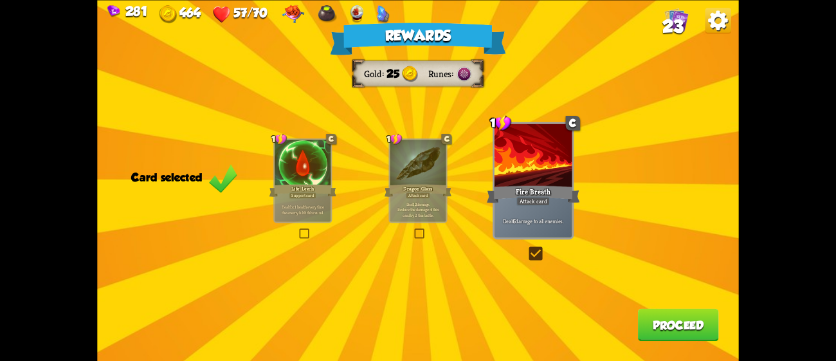
click at [668, 320] on button "Proceed" at bounding box center [678, 324] width 81 height 33
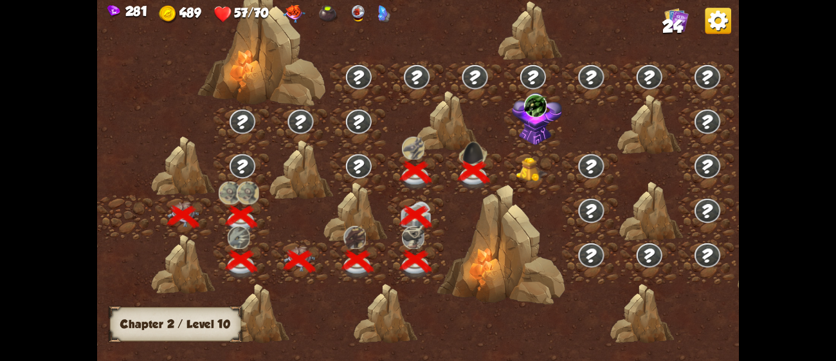
click at [533, 180] on img at bounding box center [533, 170] width 32 height 24
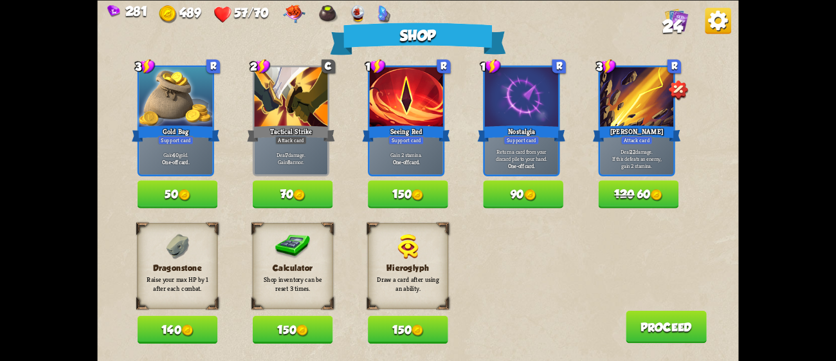
click at [189, 321] on button "140" at bounding box center [178, 329] width 80 height 28
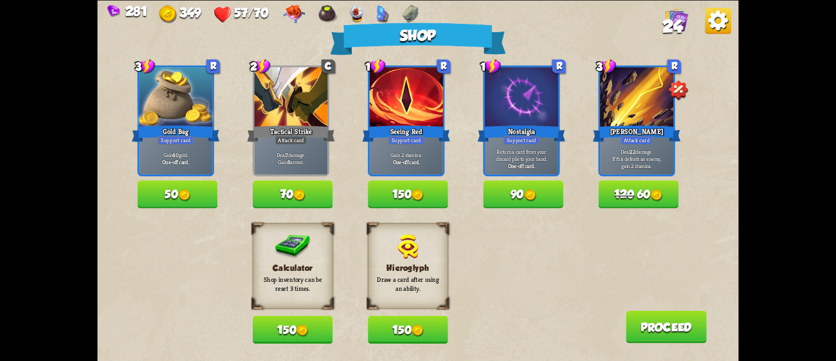
click at [432, 190] on button "150" at bounding box center [408, 194] width 80 height 28
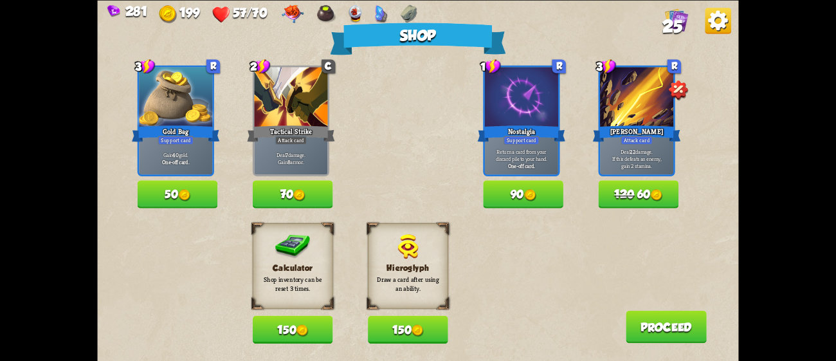
click at [647, 184] on button "120 60" at bounding box center [639, 194] width 80 height 28
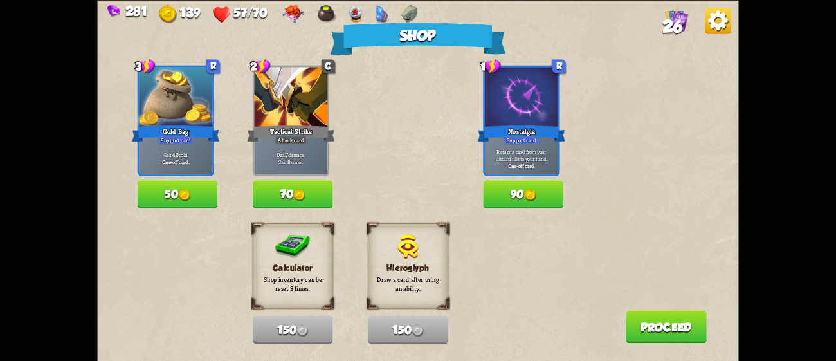
click at [660, 322] on button "Proceed" at bounding box center [666, 326] width 81 height 33
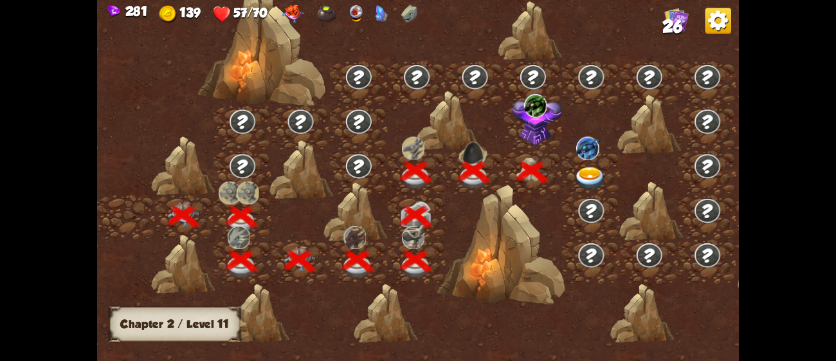
scroll to position [0, 195]
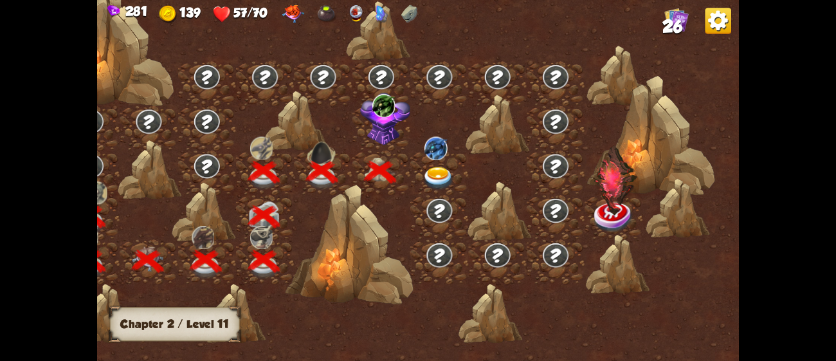
click at [385, 116] on img at bounding box center [385, 119] width 50 height 53
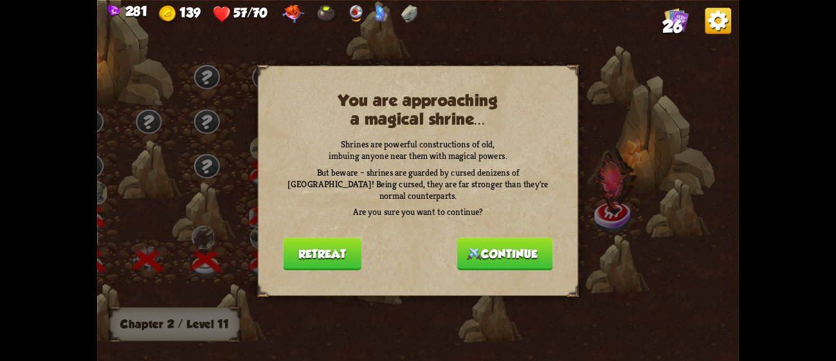
click at [493, 237] on button "Continue" at bounding box center [505, 253] width 96 height 33
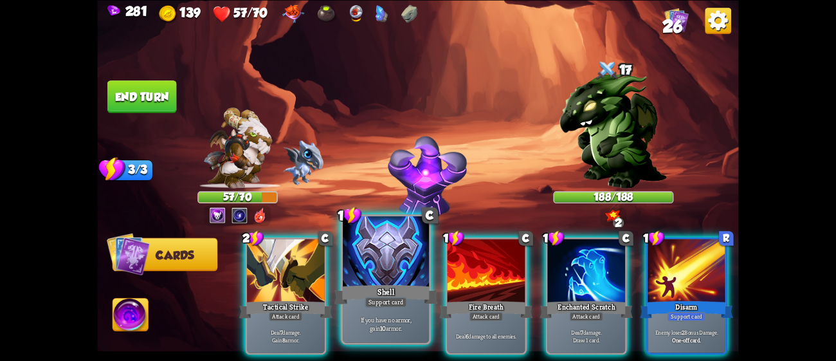
click at [380, 268] on div at bounding box center [386, 252] width 86 height 73
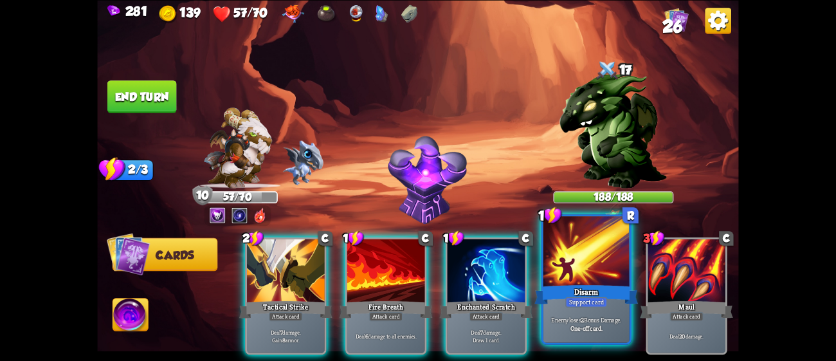
click at [566, 258] on div at bounding box center [587, 252] width 86 height 73
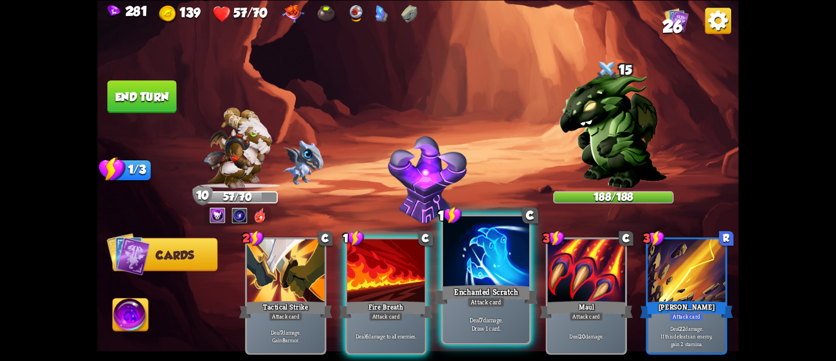
click at [510, 253] on div at bounding box center [486, 252] width 86 height 73
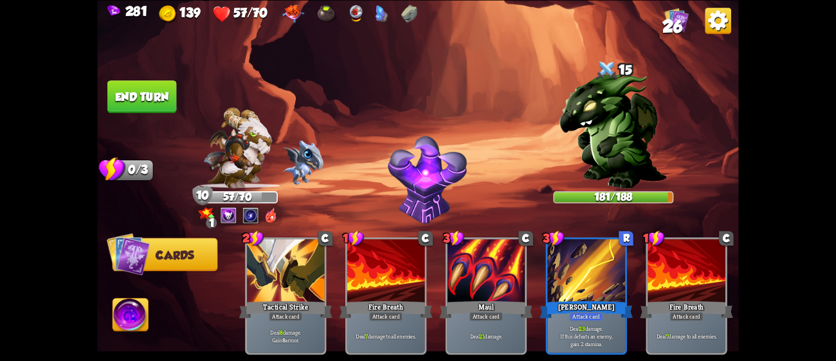
click at [159, 84] on button "End turn" at bounding box center [141, 96] width 69 height 33
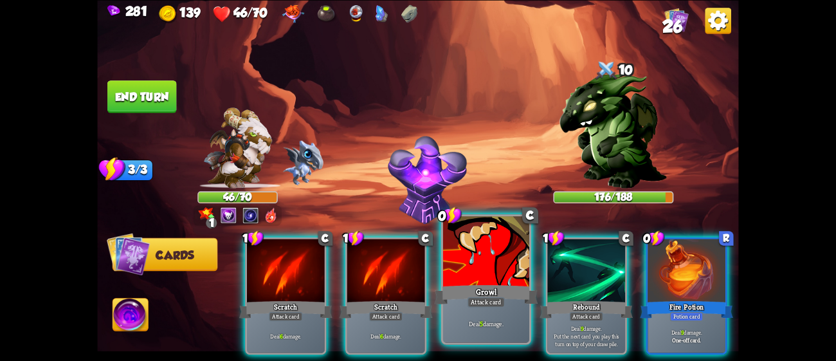
click at [487, 257] on div at bounding box center [486, 252] width 86 height 73
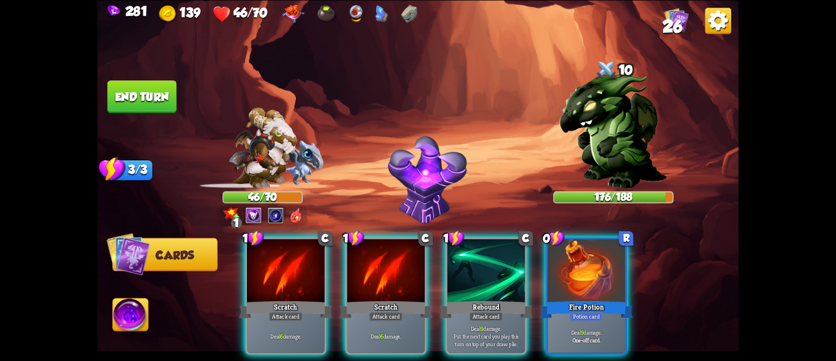
click at [487, 257] on div at bounding box center [487, 272] width 78 height 66
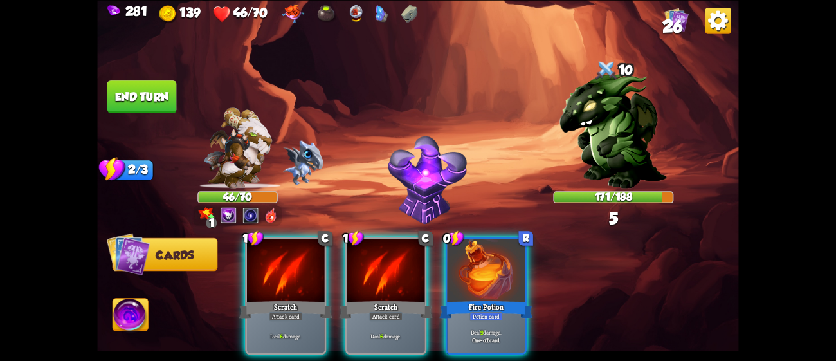
click at [487, 257] on div at bounding box center [487, 272] width 78 height 66
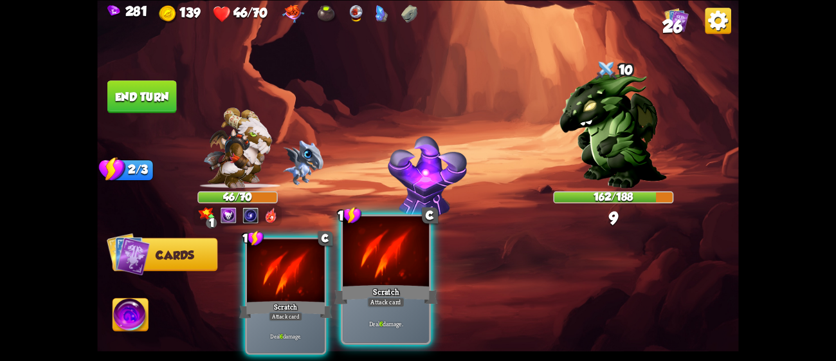
click at [341, 246] on div "1 C Scratch Attack card Deal 6 damage." at bounding box center [386, 279] width 90 height 131
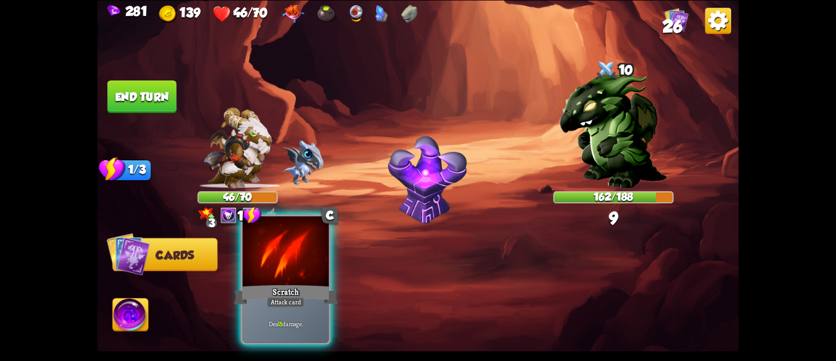
click at [309, 251] on div at bounding box center [286, 252] width 86 height 73
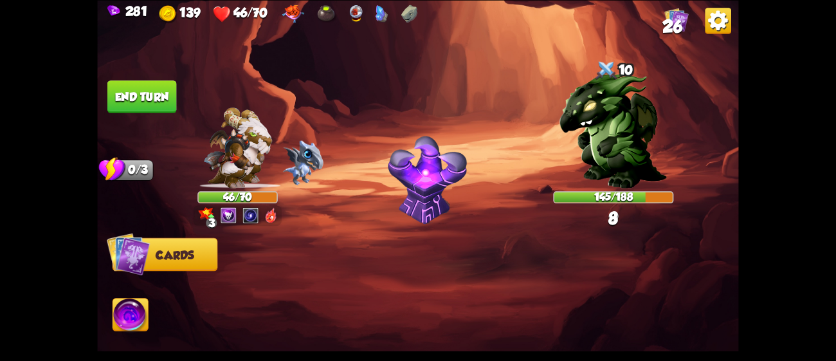
click at [142, 86] on button "End turn" at bounding box center [141, 96] width 69 height 33
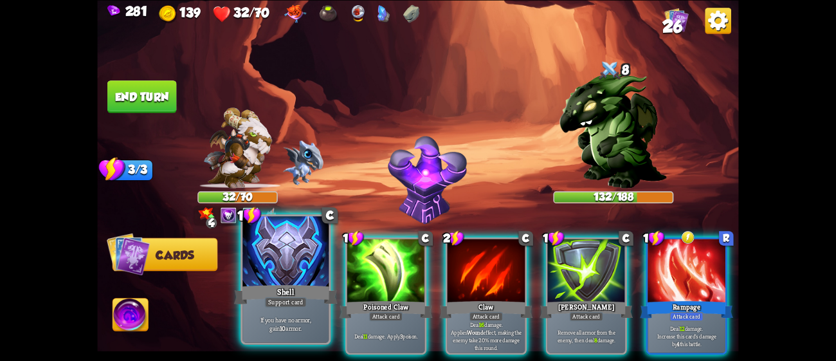
click at [264, 250] on div at bounding box center [286, 252] width 86 height 73
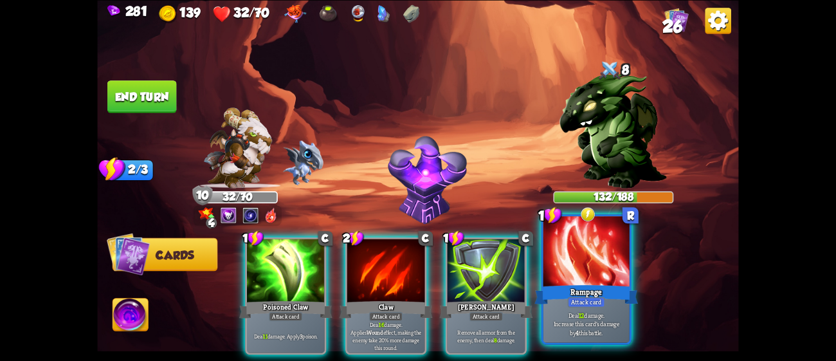
click at [617, 249] on div at bounding box center [587, 252] width 86 height 73
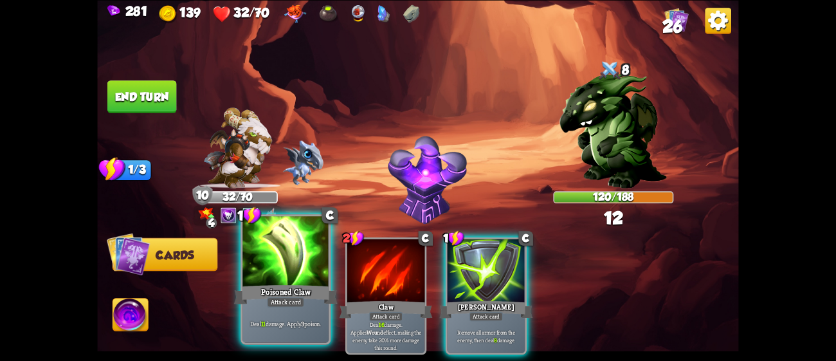
click at [293, 273] on div at bounding box center [286, 252] width 86 height 73
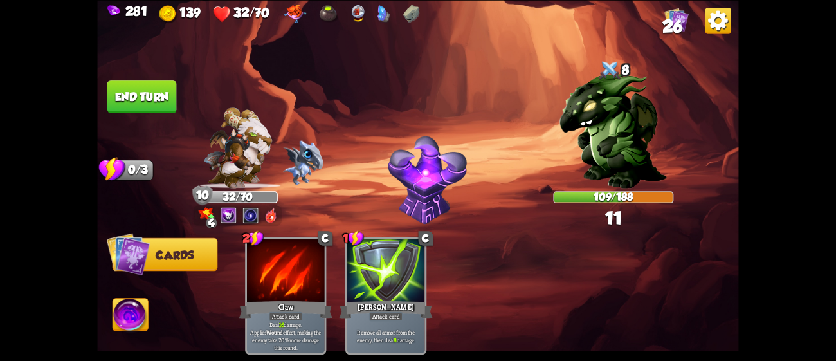
click at [148, 95] on button "End turn" at bounding box center [141, 96] width 69 height 33
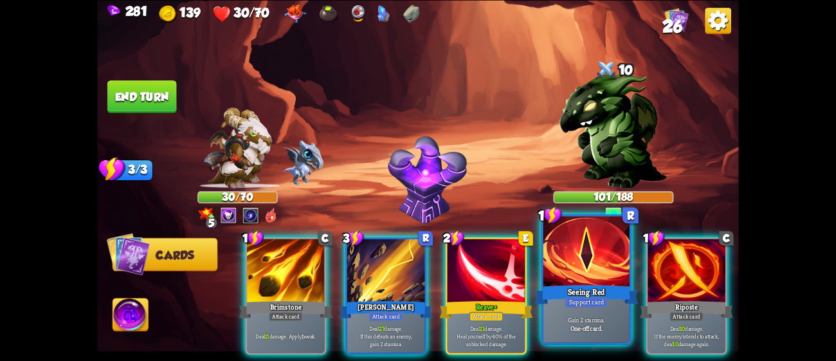
click at [597, 259] on div at bounding box center [587, 252] width 86 height 73
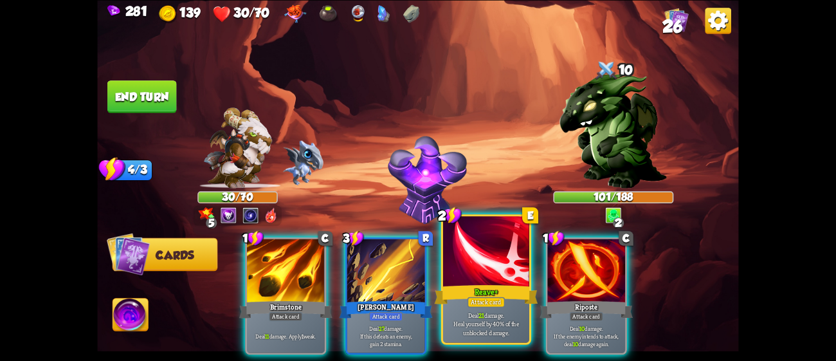
click at [507, 277] on div at bounding box center [486, 252] width 86 height 73
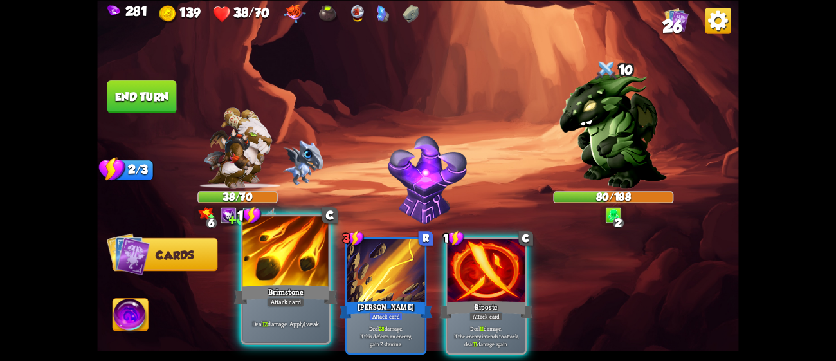
click at [297, 279] on div at bounding box center [286, 252] width 86 height 73
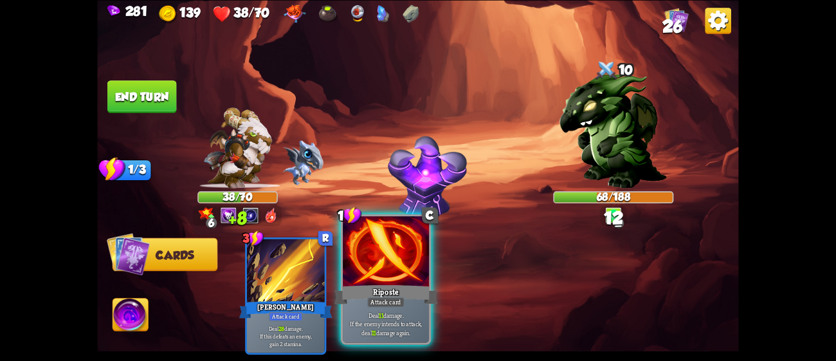
click at [405, 257] on div at bounding box center [386, 252] width 86 height 73
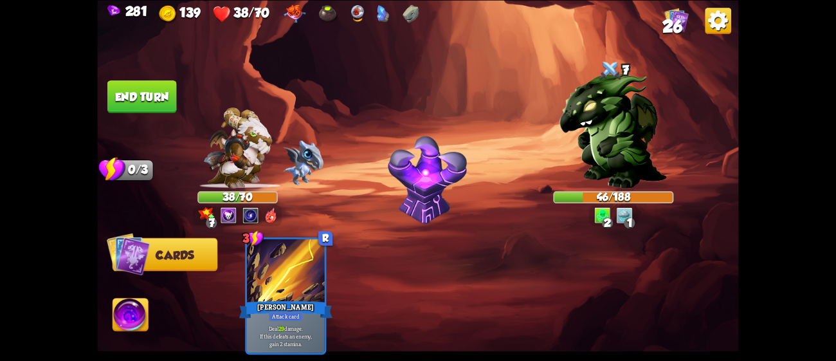
click at [160, 87] on button "End turn" at bounding box center [141, 96] width 69 height 33
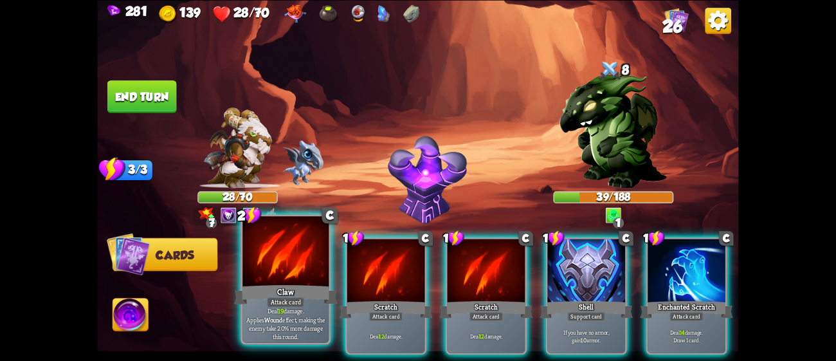
click at [273, 290] on div "Claw" at bounding box center [286, 293] width 104 height 23
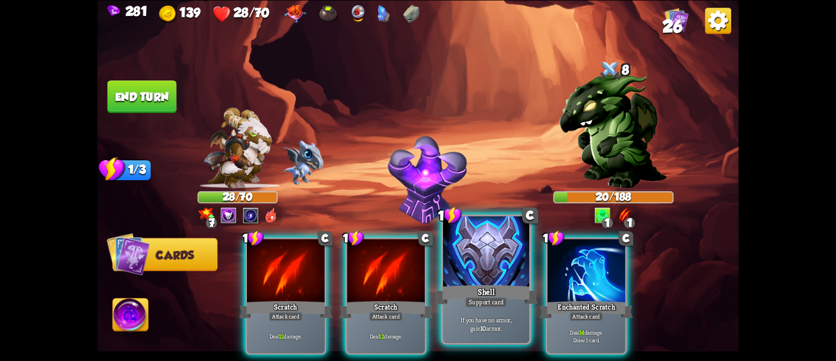
click at [504, 285] on div "Shell" at bounding box center [487, 293] width 104 height 23
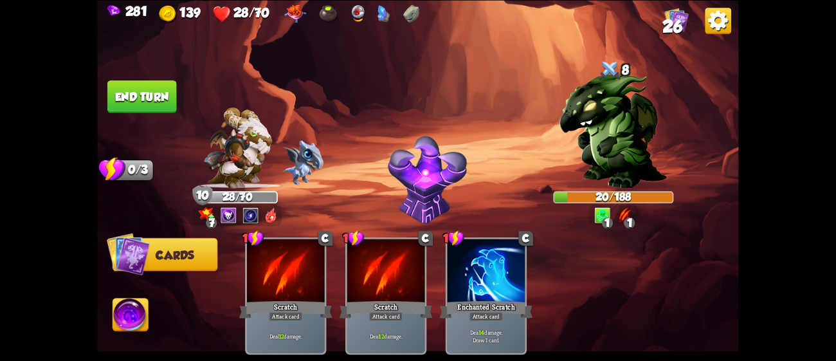
click at [116, 92] on button "End turn" at bounding box center [141, 96] width 69 height 33
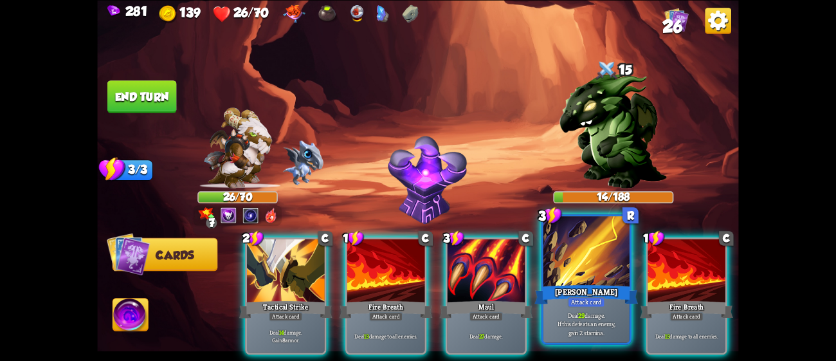
click at [598, 301] on div "Attack card" at bounding box center [586, 302] width 37 height 10
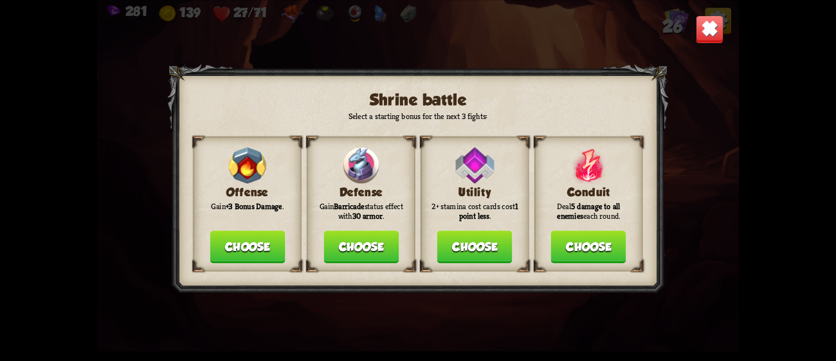
click at [365, 235] on button "Choose" at bounding box center [361, 246] width 75 height 33
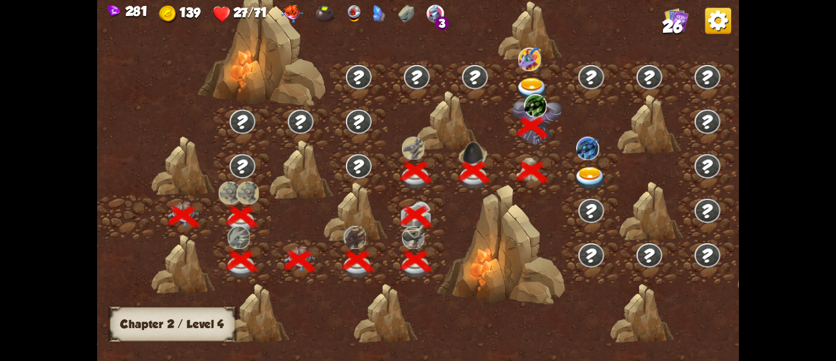
click at [530, 75] on div at bounding box center [533, 83] width 58 height 44
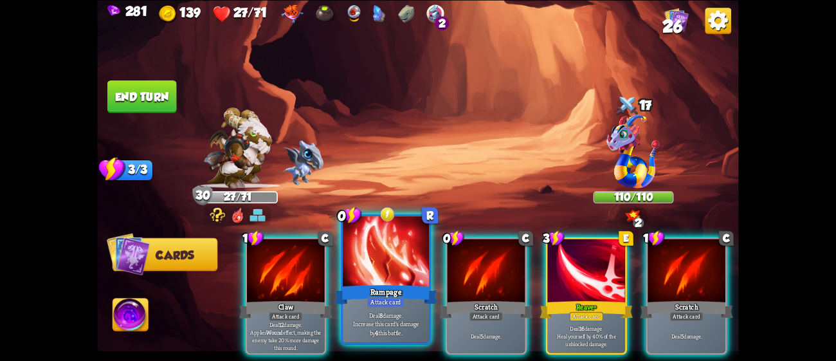
click at [421, 259] on div at bounding box center [386, 252] width 86 height 73
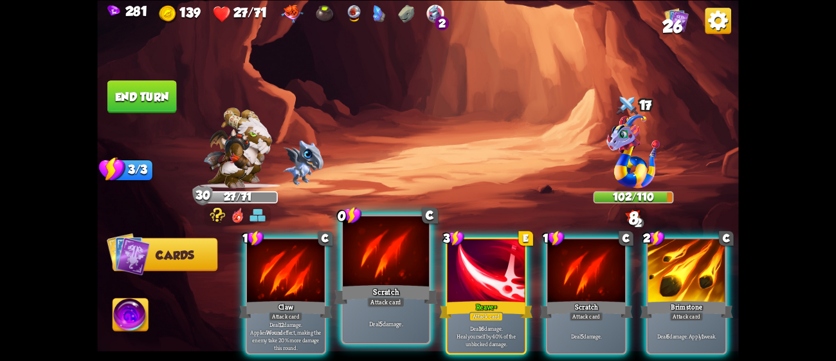
click at [383, 284] on div "Scratch" at bounding box center [387, 293] width 104 height 23
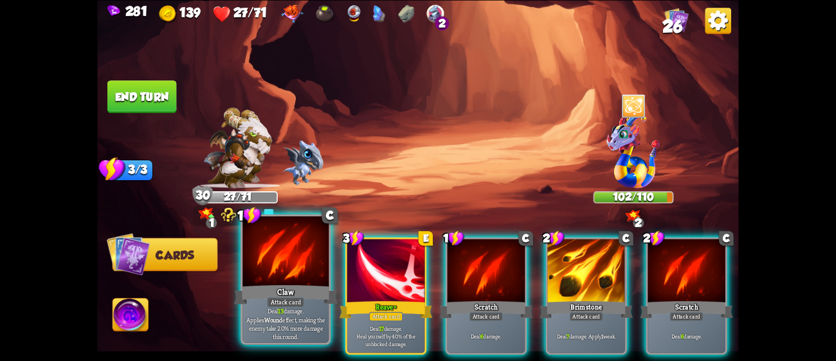
click at [310, 294] on div "Claw" at bounding box center [286, 293] width 104 height 23
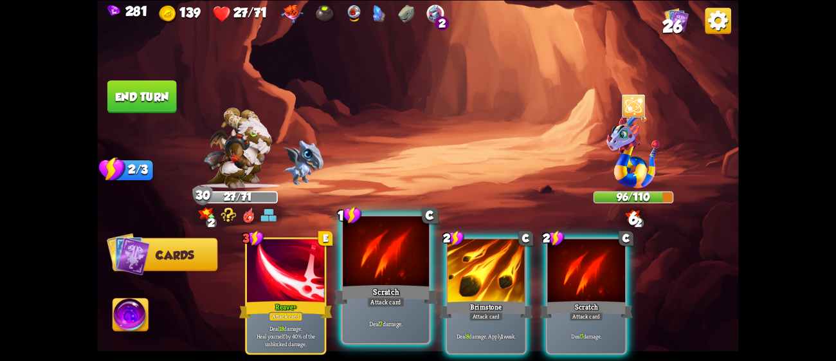
click at [419, 308] on div "Deal 7 damage." at bounding box center [386, 323] width 86 height 37
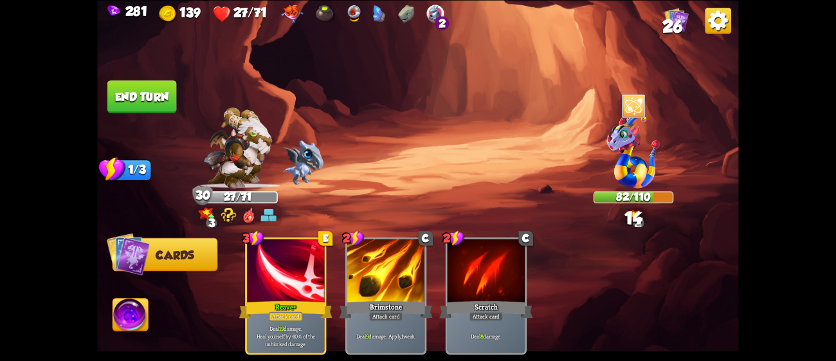
click at [142, 93] on button "End turn" at bounding box center [141, 96] width 69 height 33
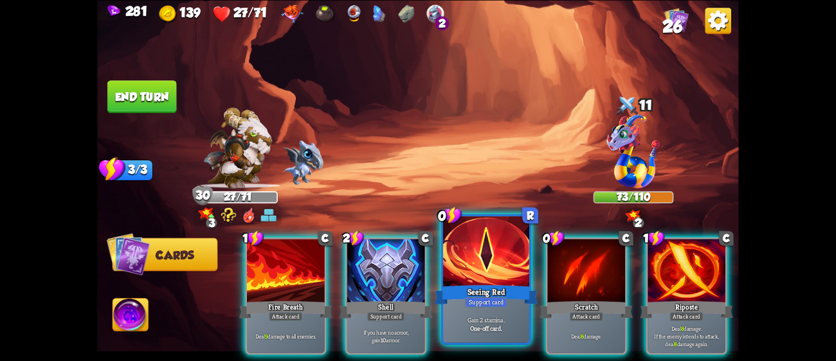
click at [499, 298] on div "Support card" at bounding box center [486, 302] width 42 height 10
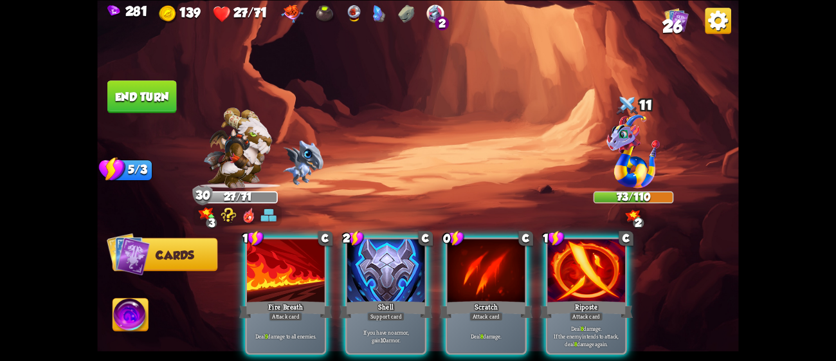
click at [499, 311] on div "Attack card" at bounding box center [487, 316] width 34 height 10
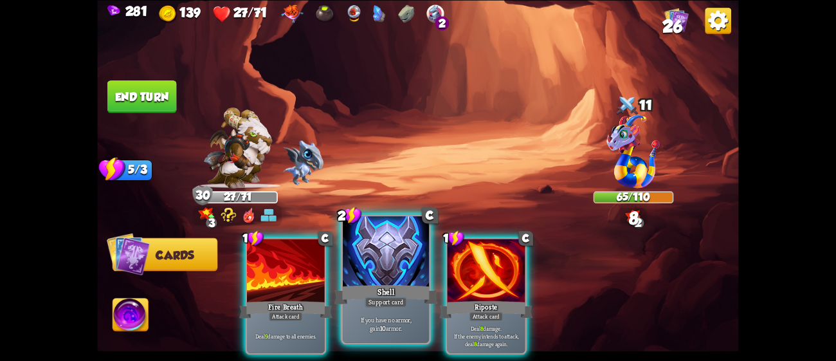
click at [401, 299] on div "Support card" at bounding box center [386, 302] width 42 height 10
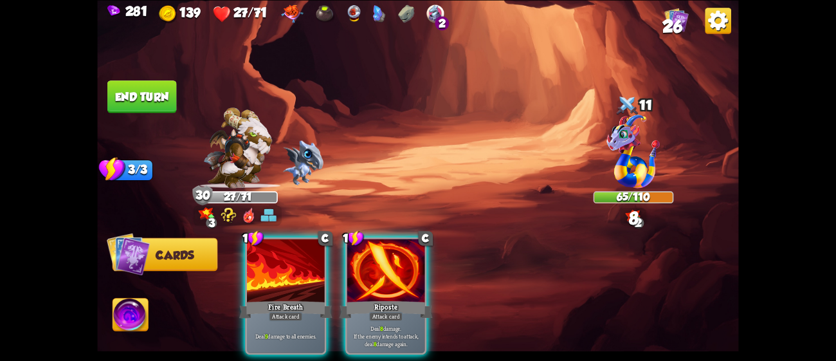
click at [401, 311] on div "Attack card" at bounding box center [386, 316] width 34 height 10
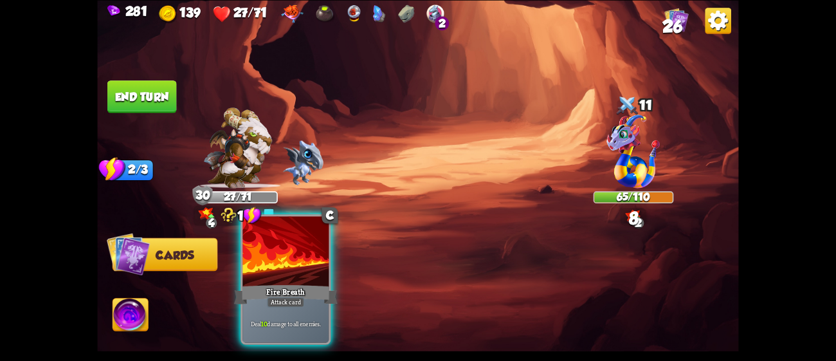
click at [302, 297] on div "Fire Breath" at bounding box center [286, 293] width 104 height 23
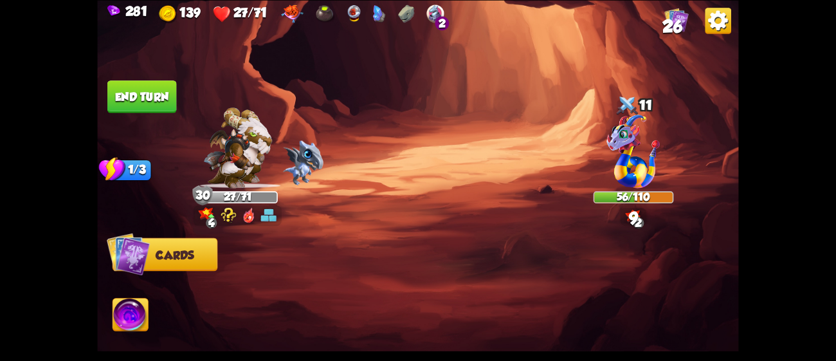
click at [153, 89] on button "End turn" at bounding box center [141, 96] width 69 height 33
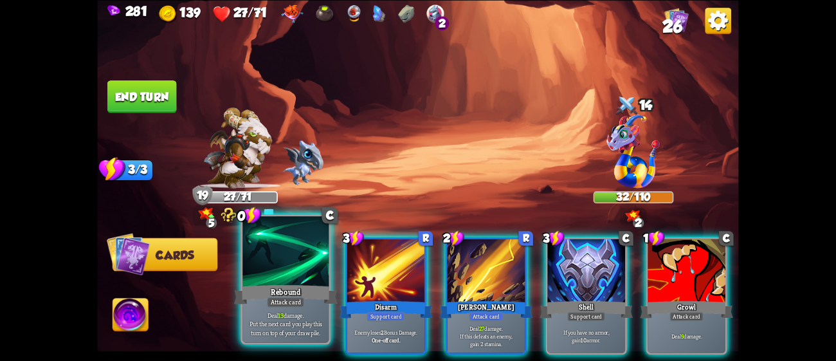
click at [317, 246] on div at bounding box center [286, 252] width 86 height 73
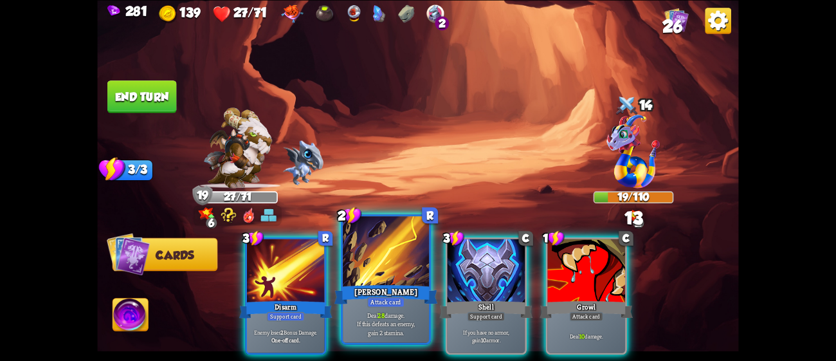
click at [382, 255] on div at bounding box center [386, 252] width 86 height 73
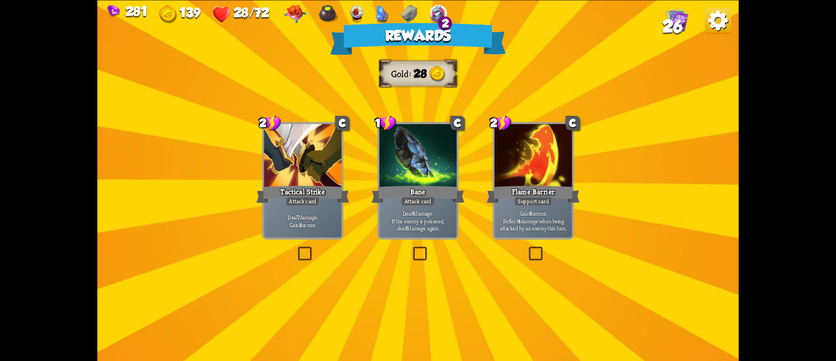
click at [340, 190] on div "Tactical Strike" at bounding box center [302, 193] width 93 height 21
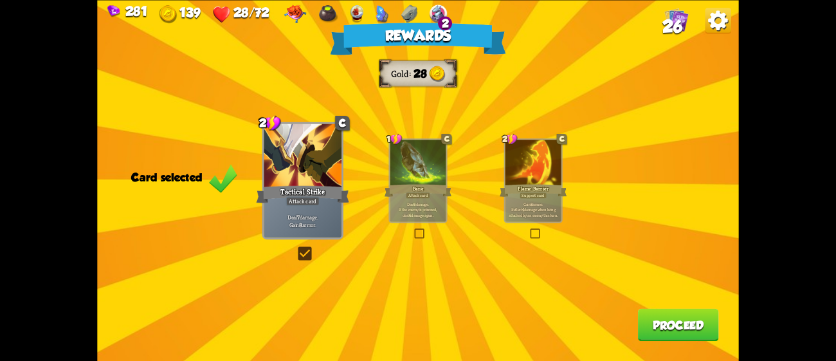
click at [517, 168] on div at bounding box center [534, 163] width 56 height 47
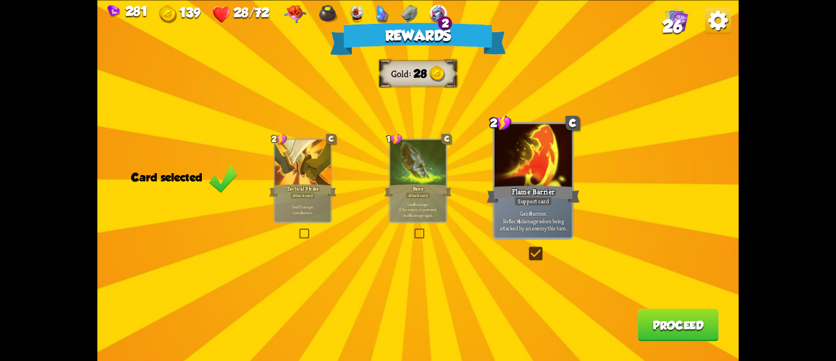
click at [646, 326] on button "Proceed" at bounding box center [678, 324] width 81 height 33
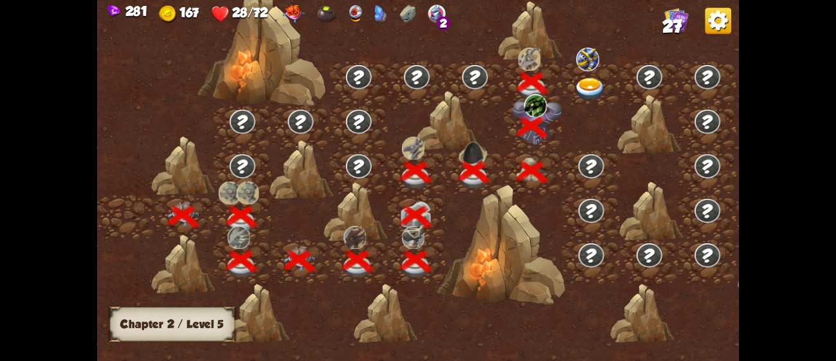
click at [589, 80] on img at bounding box center [591, 90] width 32 height 24
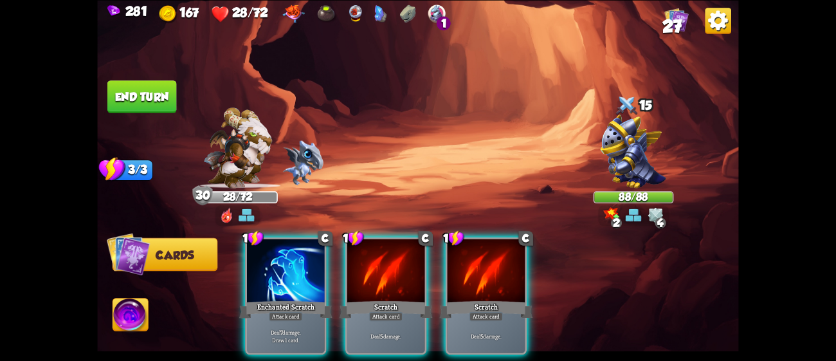
click at [629, 143] on div "Player turn" at bounding box center [417, 180] width 641 height 98
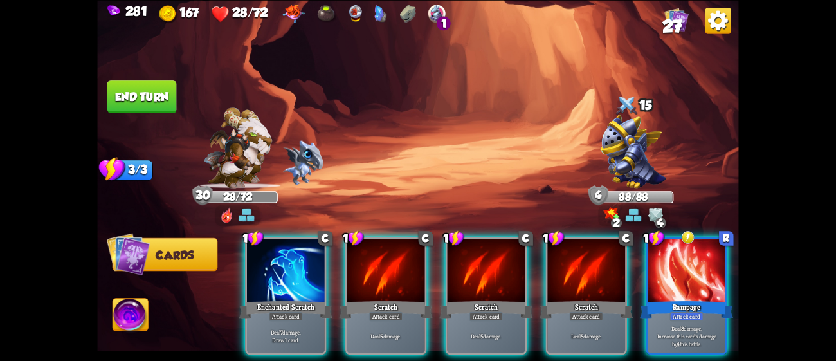
click at [629, 143] on img at bounding box center [634, 152] width 66 height 74
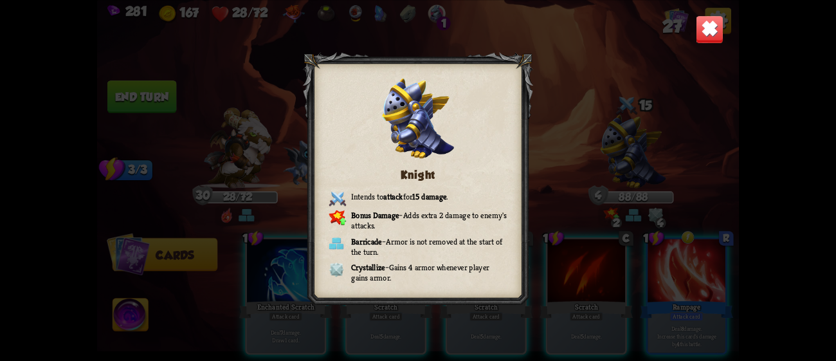
click at [690, 32] on div "Knight Intends to attack for 15 damage . Bonus Damage – Adds extra 2 damage to …" at bounding box center [417, 180] width 641 height 361
click at [706, 27] on img at bounding box center [710, 29] width 28 height 28
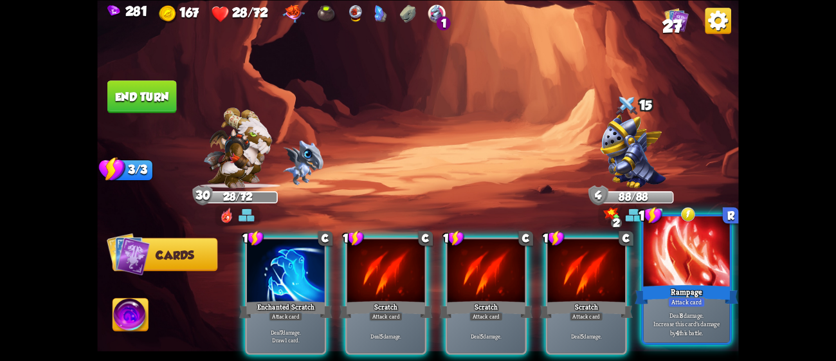
click at [683, 277] on div at bounding box center [687, 252] width 86 height 73
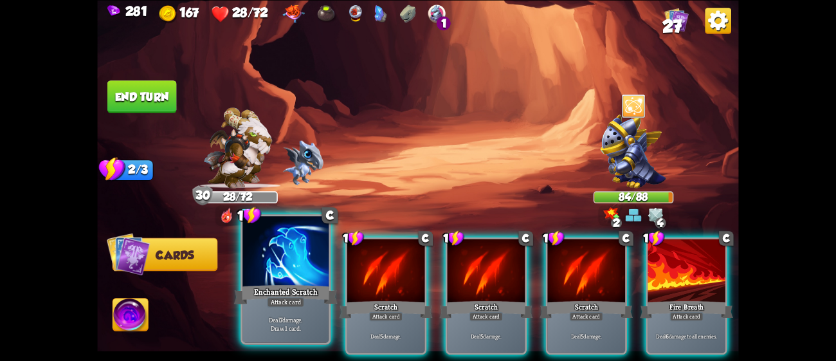
click at [302, 279] on div at bounding box center [286, 252] width 86 height 73
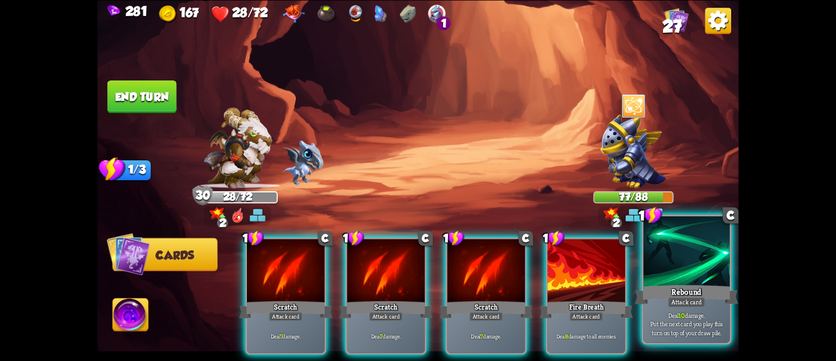
click at [676, 250] on div at bounding box center [687, 252] width 86 height 73
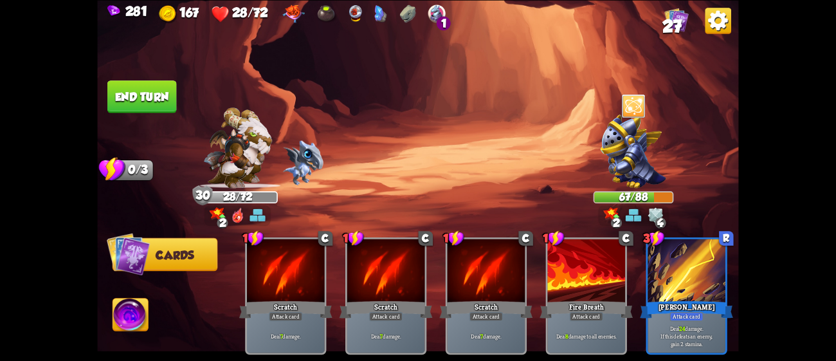
click at [158, 88] on button "End turn" at bounding box center [141, 96] width 69 height 33
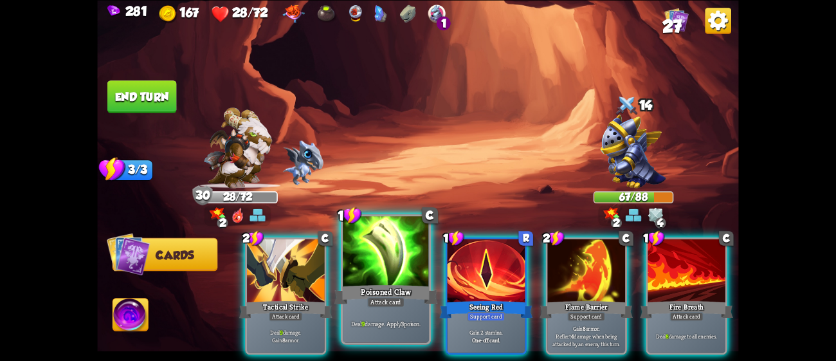
click at [407, 269] on div at bounding box center [386, 252] width 86 height 73
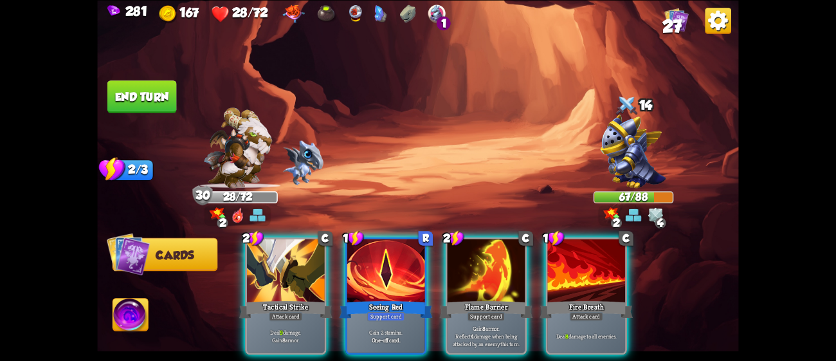
click at [407, 269] on div at bounding box center [386, 272] width 78 height 66
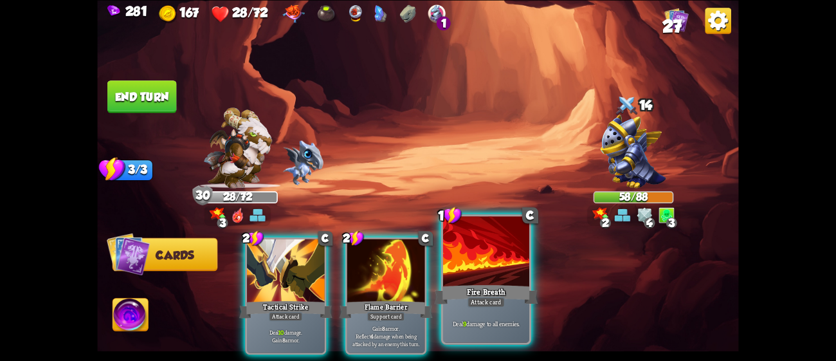
click at [486, 266] on div at bounding box center [486, 252] width 86 height 73
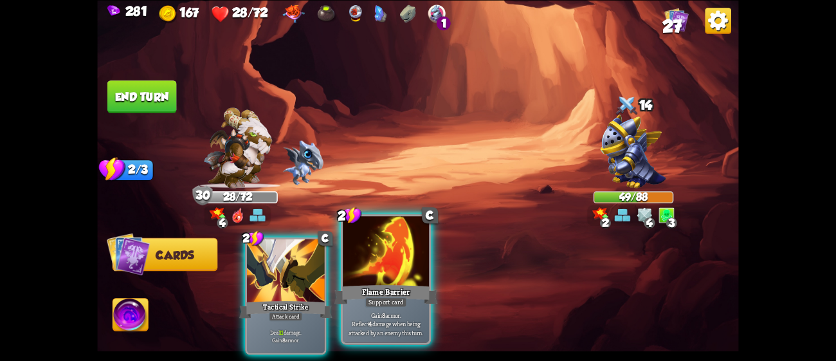
click at [380, 264] on div at bounding box center [386, 252] width 86 height 73
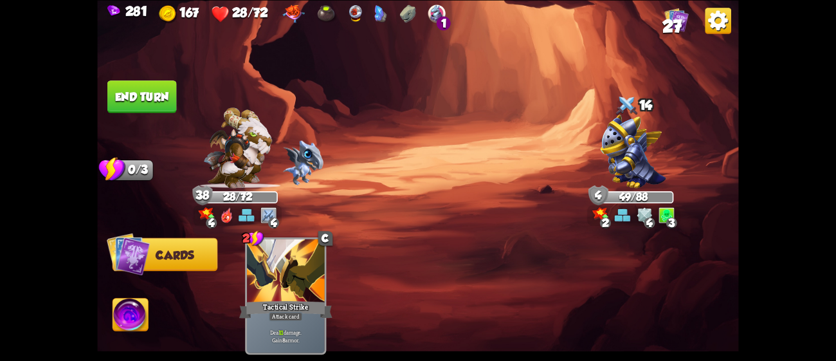
click at [163, 104] on button "End turn" at bounding box center [141, 96] width 69 height 33
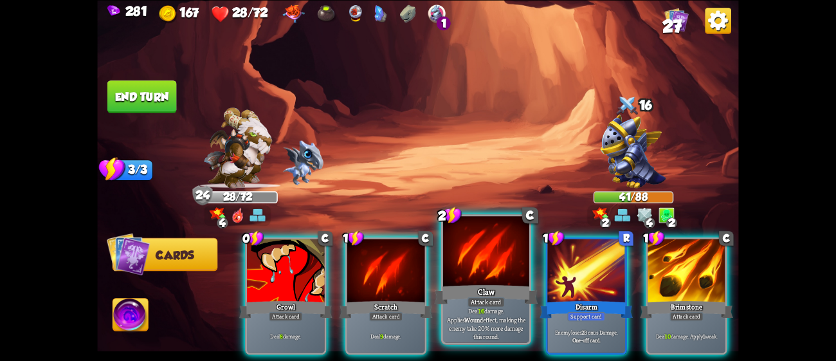
click at [482, 272] on div at bounding box center [486, 252] width 86 height 73
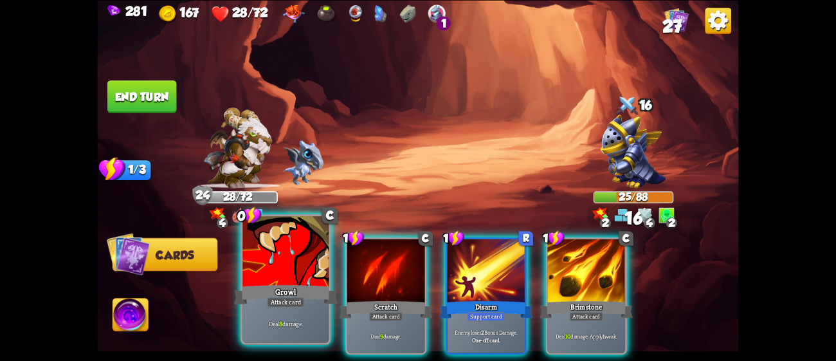
click at [244, 239] on div at bounding box center [286, 252] width 86 height 73
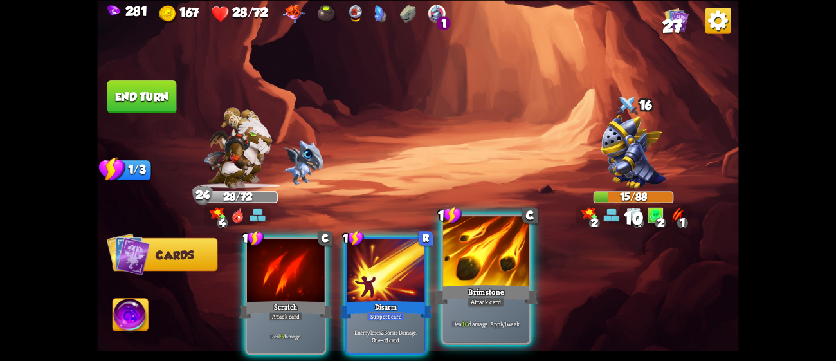
click at [484, 264] on div at bounding box center [486, 252] width 86 height 73
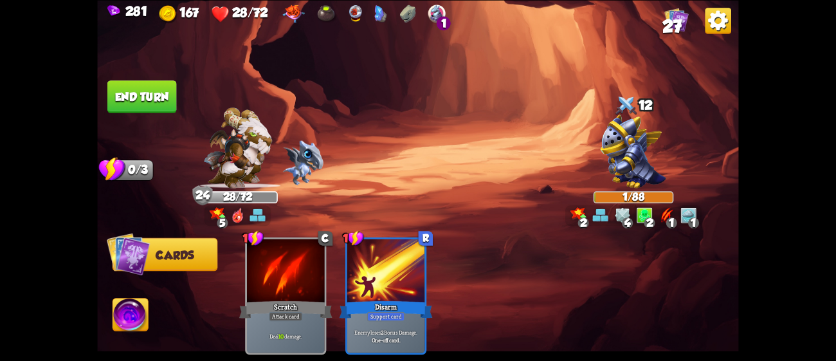
click at [133, 99] on button "End turn" at bounding box center [141, 96] width 69 height 33
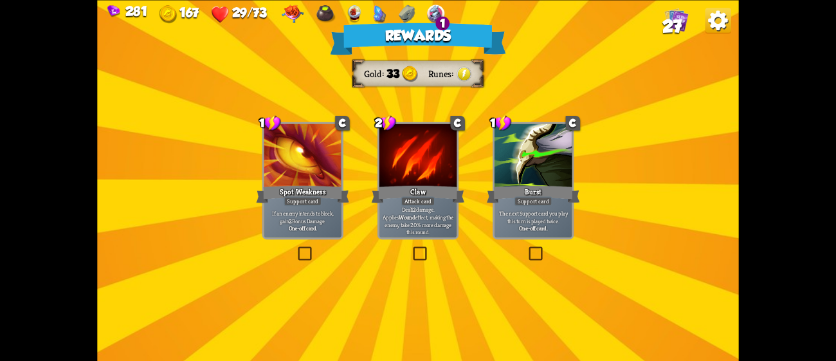
click at [434, 178] on div at bounding box center [419, 157] width 78 height 66
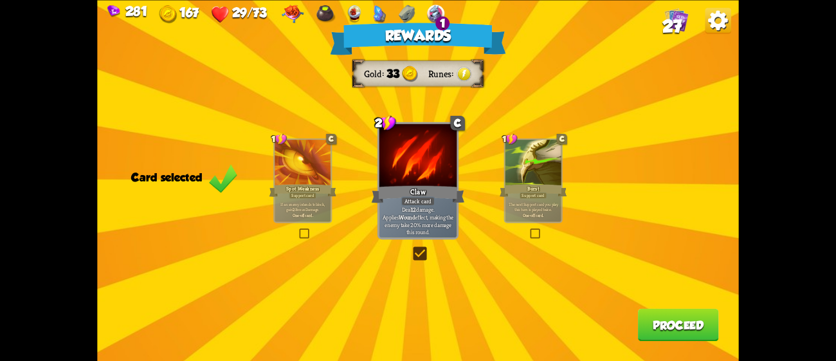
click at [680, 328] on button "Proceed" at bounding box center [678, 324] width 81 height 33
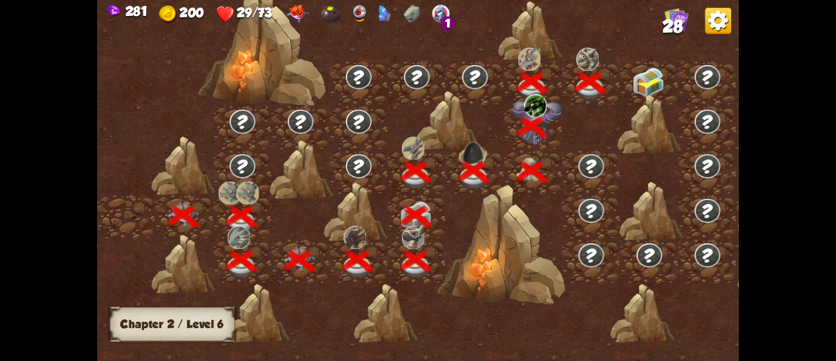
click at [636, 73] on img at bounding box center [648, 83] width 32 height 30
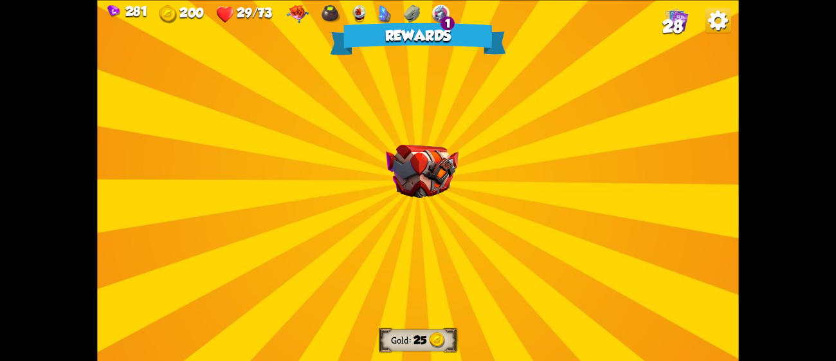
click at [431, 172] on img at bounding box center [422, 171] width 73 height 54
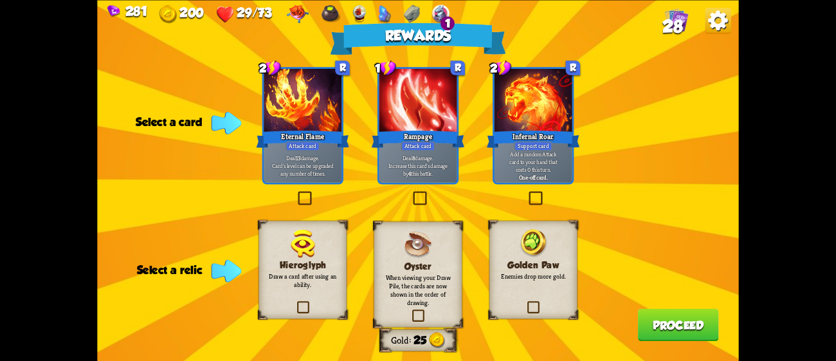
click at [326, 263] on h3 "Hieroglyph" at bounding box center [302, 265] width 71 height 10
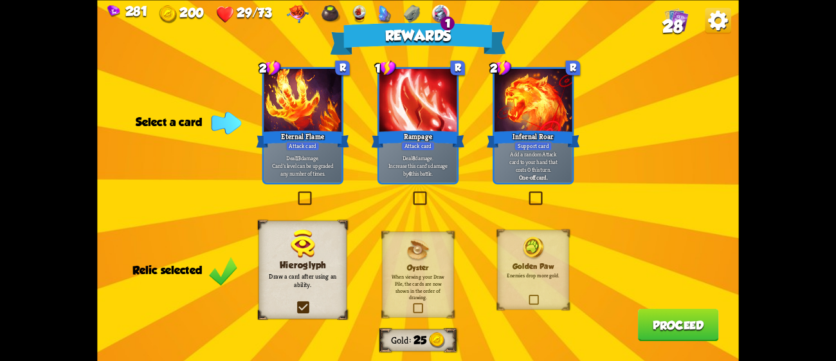
click at [567, 136] on div "Infernal Roar" at bounding box center [533, 139] width 93 height 21
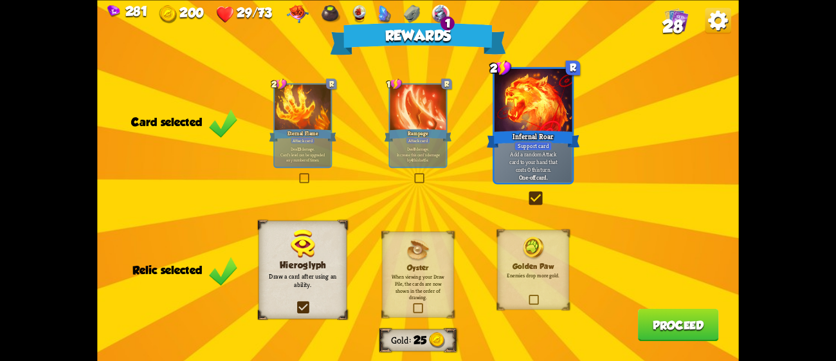
click at [647, 315] on button "Proceed" at bounding box center [678, 324] width 81 height 33
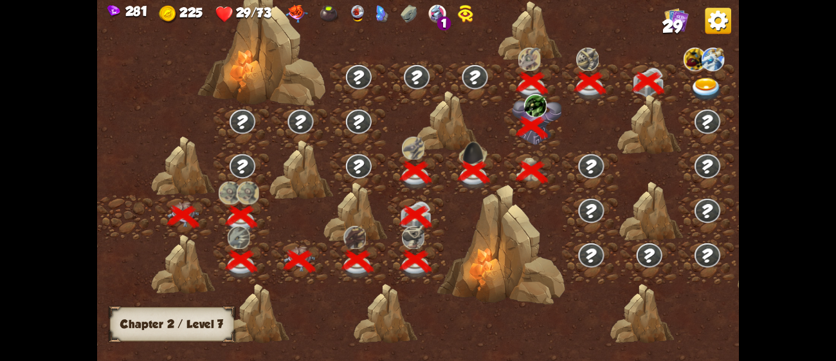
click at [706, 78] on img at bounding box center [707, 90] width 32 height 24
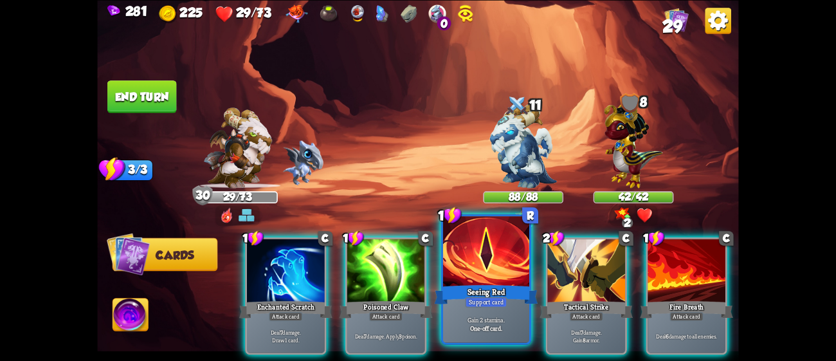
click at [513, 249] on div at bounding box center [486, 252] width 86 height 73
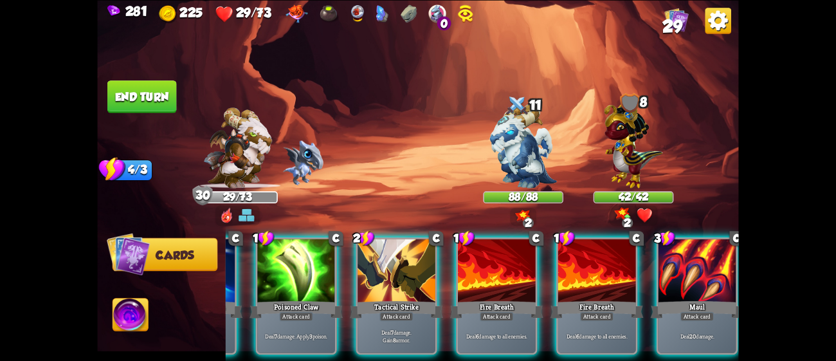
scroll to position [0, 122]
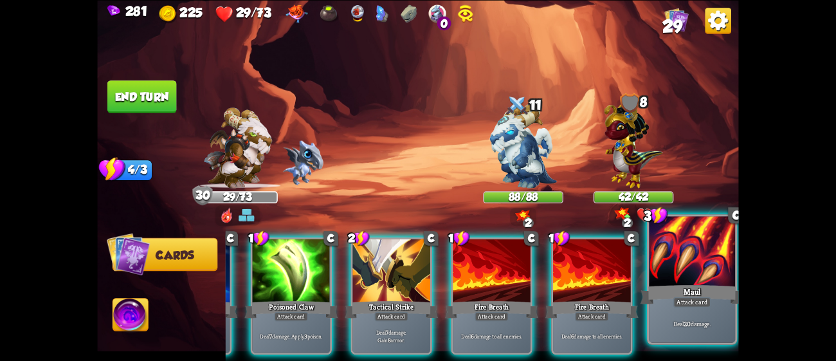
click at [652, 295] on div "Maul" at bounding box center [693, 293] width 104 height 23
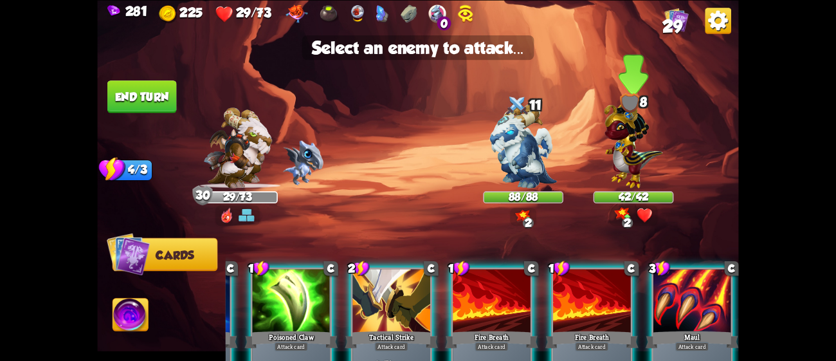
click at [628, 124] on img at bounding box center [633, 142] width 59 height 91
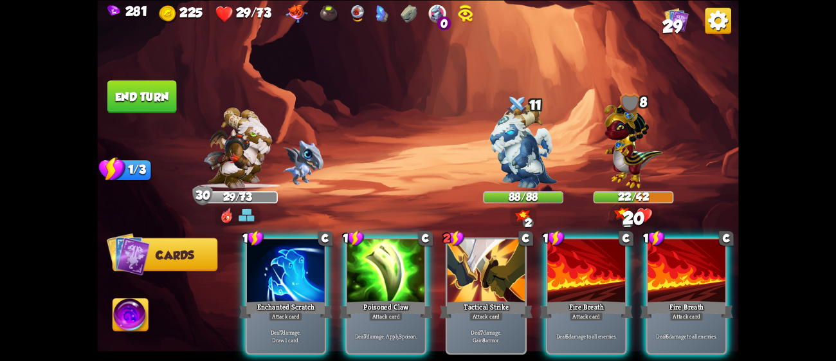
click at [429, 276] on div "1 C Enchanted Scratch Attack card Deal 7 damage. Draw 1 card. 1 C Poisoned Claw…" at bounding box center [482, 281] width 513 height 160
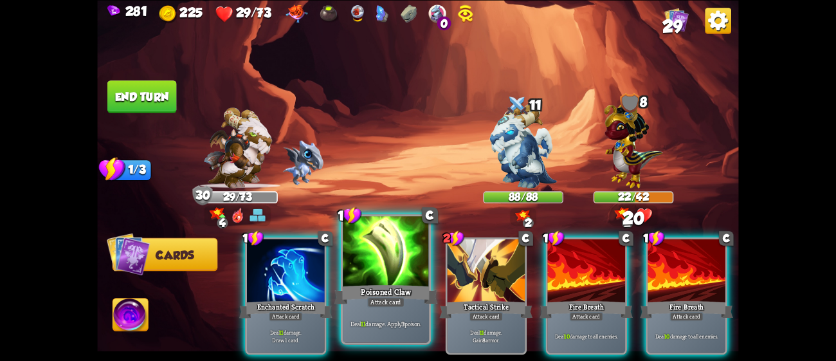
click at [401, 273] on div at bounding box center [386, 252] width 86 height 73
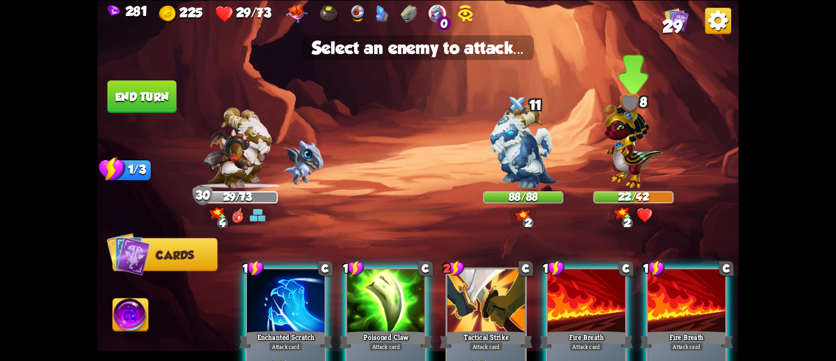
click at [626, 137] on img at bounding box center [633, 142] width 59 height 91
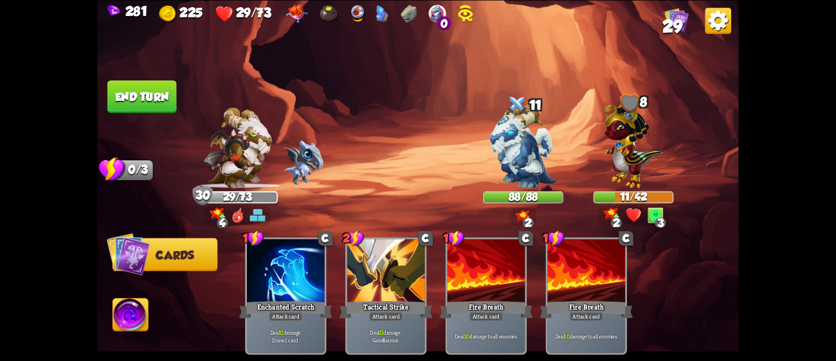
click at [145, 91] on button "End turn" at bounding box center [141, 96] width 69 height 33
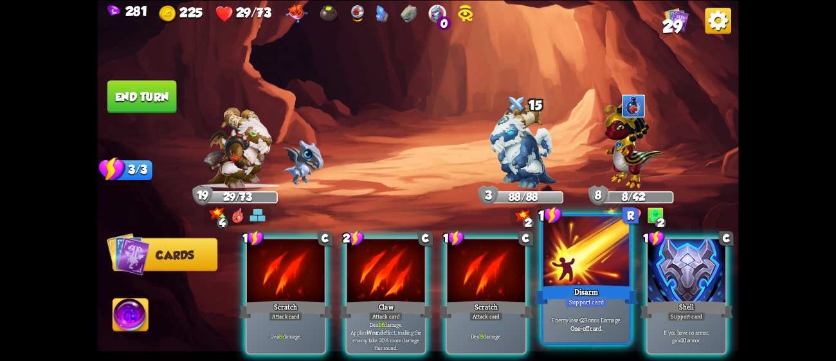
click at [606, 282] on div at bounding box center [587, 252] width 86 height 73
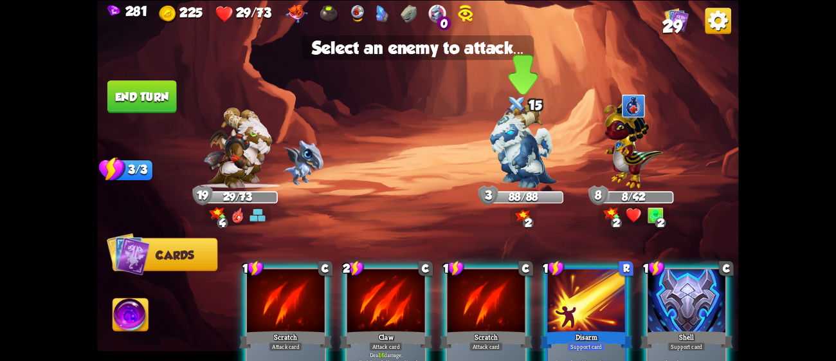
click at [517, 160] on img at bounding box center [523, 146] width 67 height 84
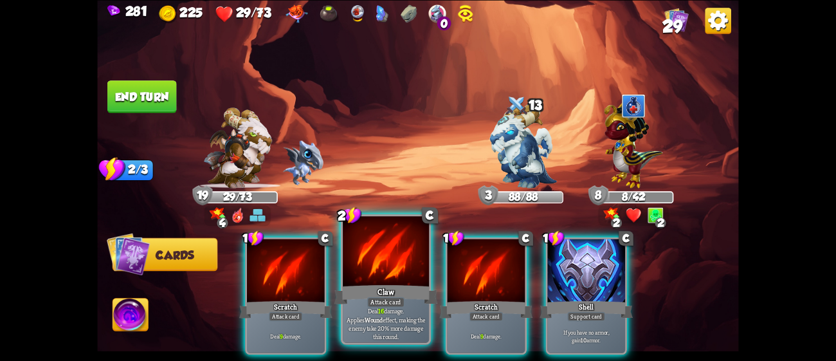
click at [371, 284] on div "Claw" at bounding box center [387, 293] width 104 height 23
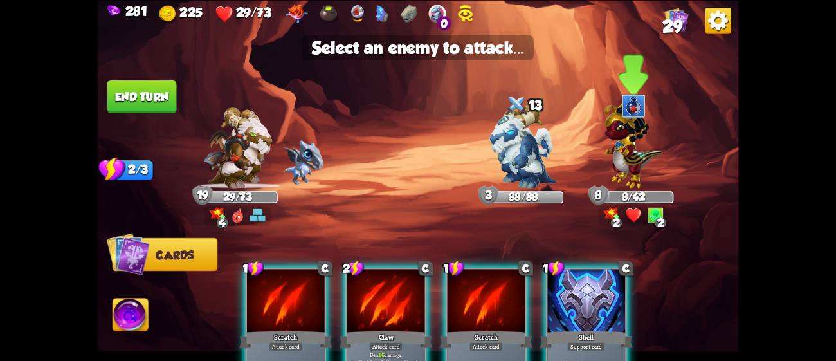
click at [638, 160] on img at bounding box center [633, 142] width 59 height 91
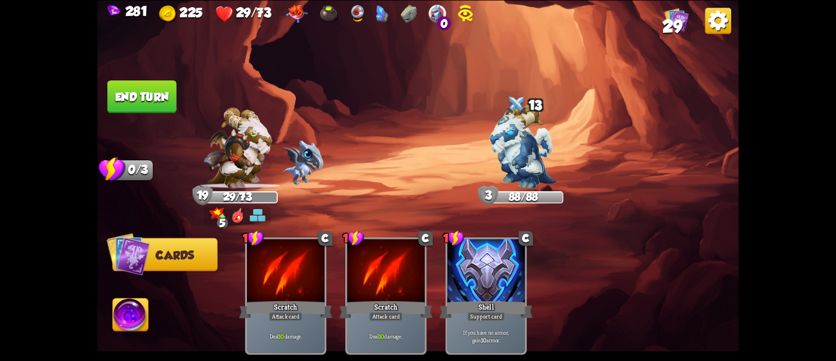
click at [122, 91] on button "End turn" at bounding box center [141, 96] width 69 height 33
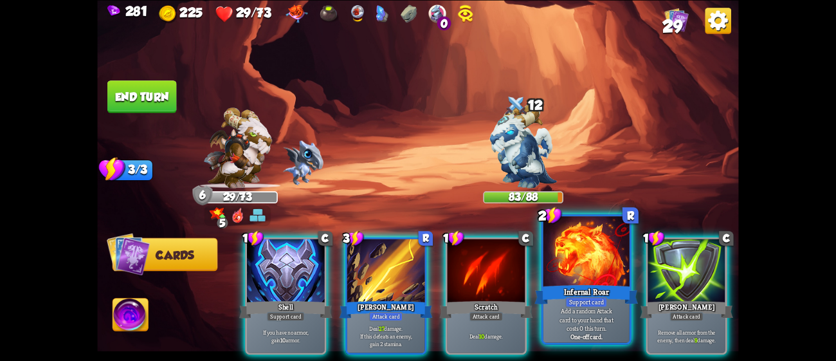
click at [585, 266] on div at bounding box center [587, 252] width 86 height 73
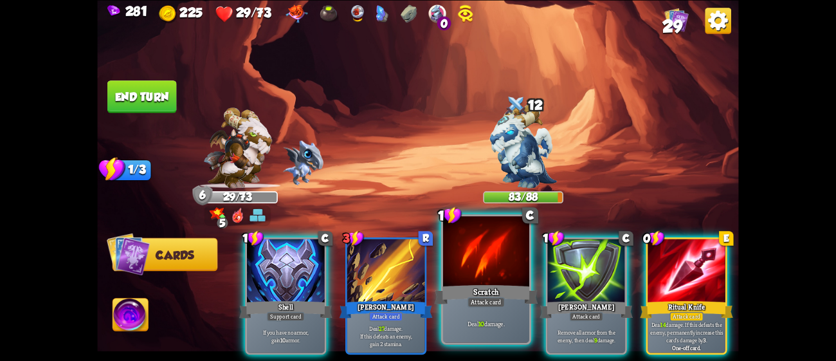
click at [499, 279] on div at bounding box center [486, 252] width 86 height 73
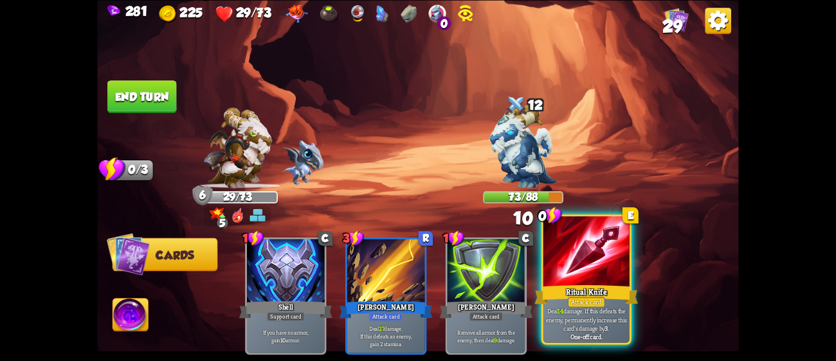
click at [587, 273] on div at bounding box center [587, 252] width 86 height 73
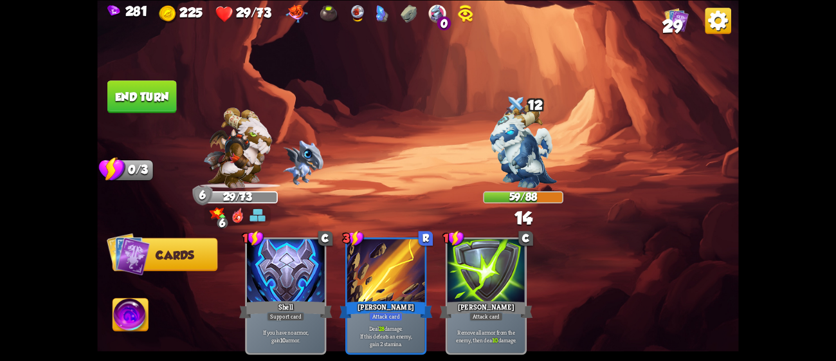
click at [142, 94] on button "End turn" at bounding box center [141, 96] width 69 height 33
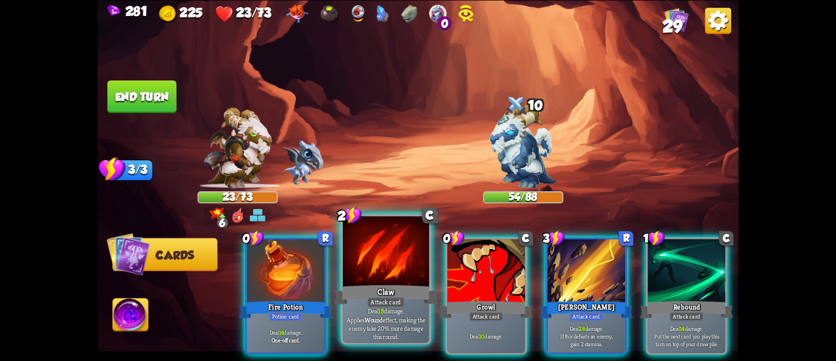
click at [372, 282] on div "Claw" at bounding box center [387, 293] width 104 height 23
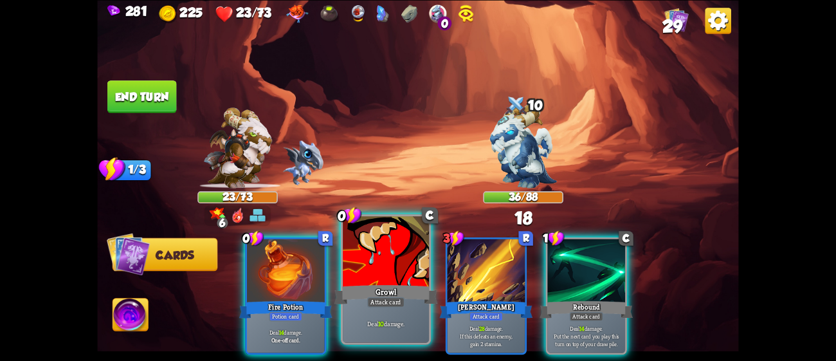
click at [367, 279] on div at bounding box center [386, 252] width 86 height 73
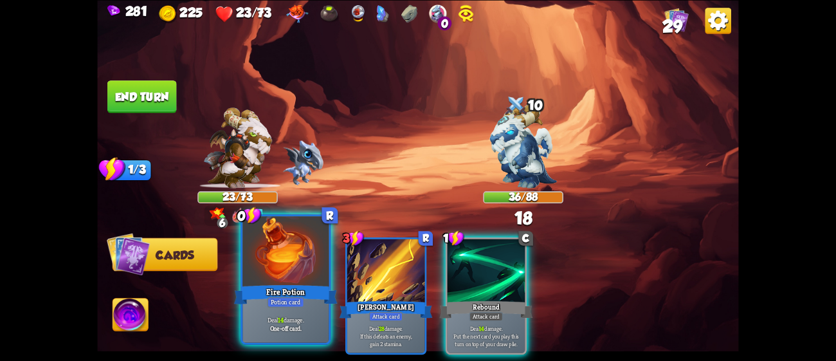
click at [315, 279] on div at bounding box center [286, 252] width 86 height 73
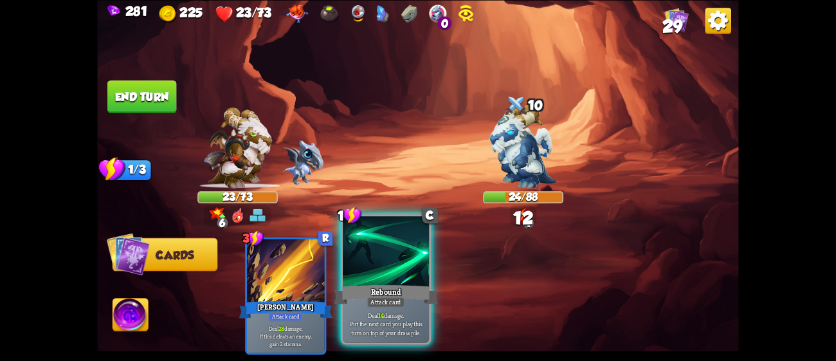
click at [360, 281] on div at bounding box center [386, 252] width 86 height 73
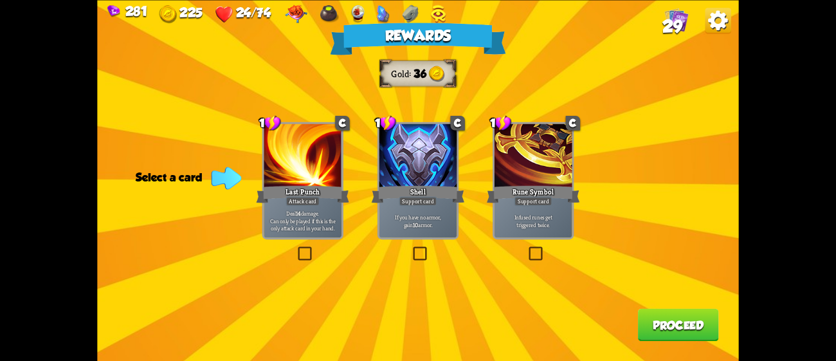
click at [430, 204] on div "Support card" at bounding box center [419, 201] width 38 height 10
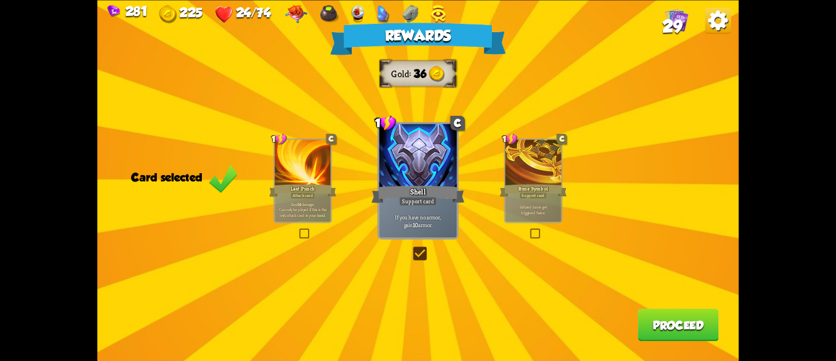
click at [685, 335] on button "Proceed" at bounding box center [678, 324] width 81 height 33
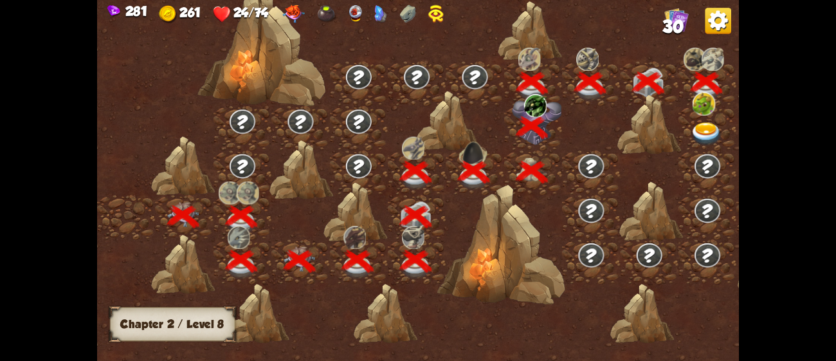
click at [706, 126] on img at bounding box center [707, 134] width 32 height 24
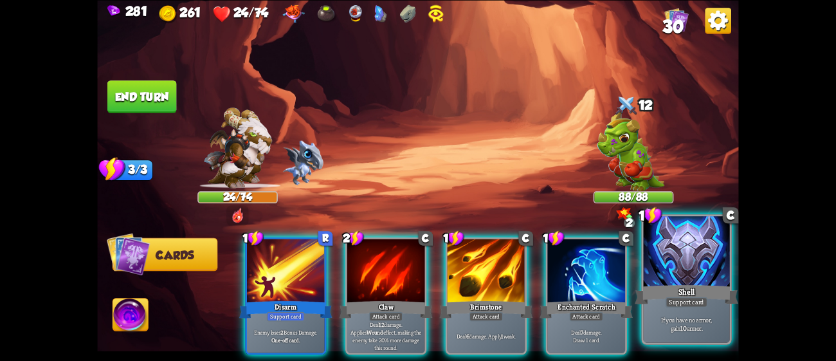
click at [658, 293] on div "Shell" at bounding box center [687, 293] width 104 height 23
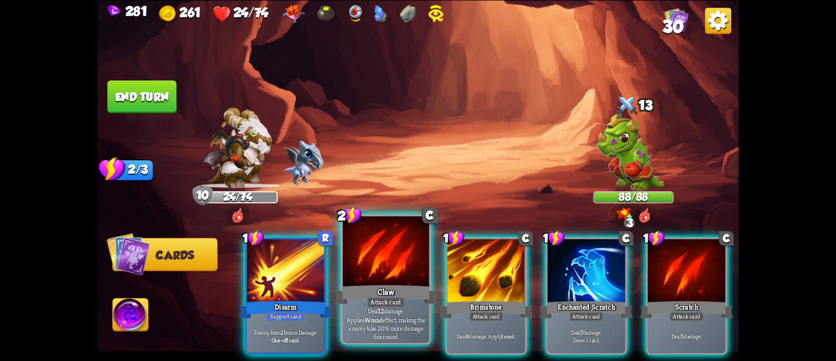
click at [372, 310] on div "Deal 12 damage. Applies Wound effect, making the enemy take 20% more damage thi…" at bounding box center [386, 323] width 86 height 37
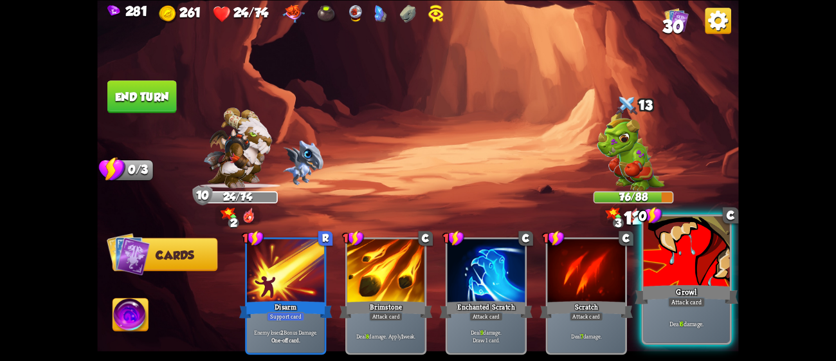
click at [681, 325] on b "6" at bounding box center [681, 323] width 3 height 8
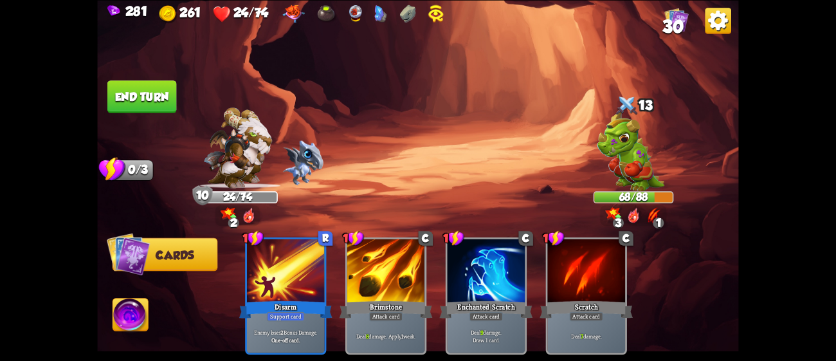
click at [145, 89] on button "End turn" at bounding box center [141, 96] width 69 height 33
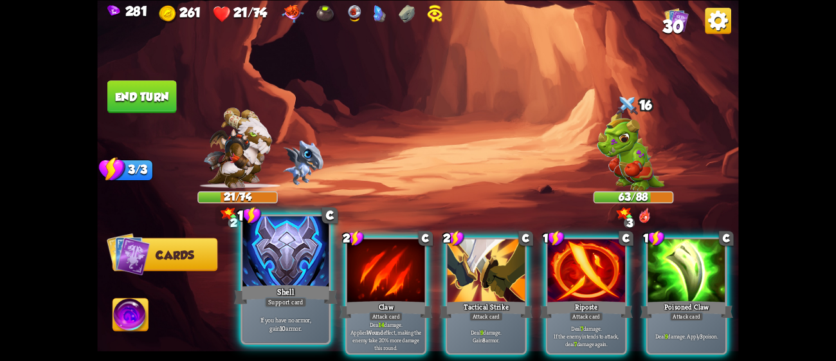
click at [261, 264] on div at bounding box center [286, 252] width 86 height 73
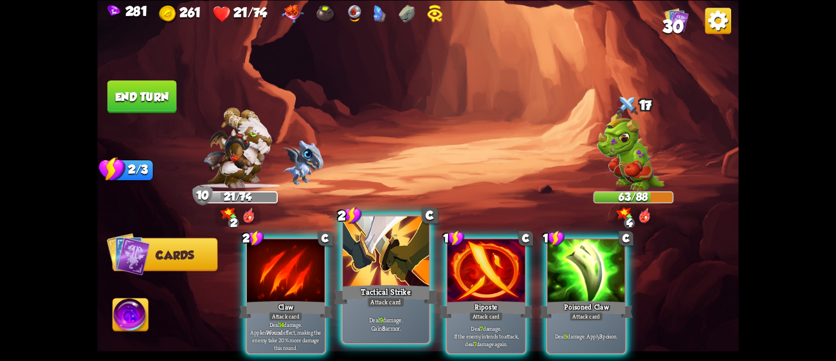
click at [366, 279] on div at bounding box center [386, 252] width 86 height 73
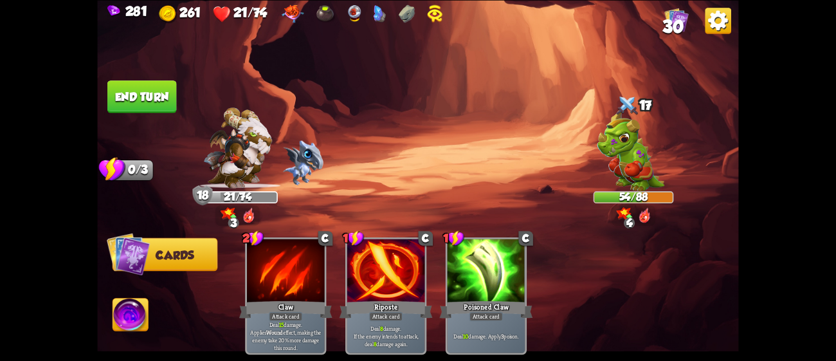
click at [154, 86] on button "End turn" at bounding box center [141, 96] width 69 height 33
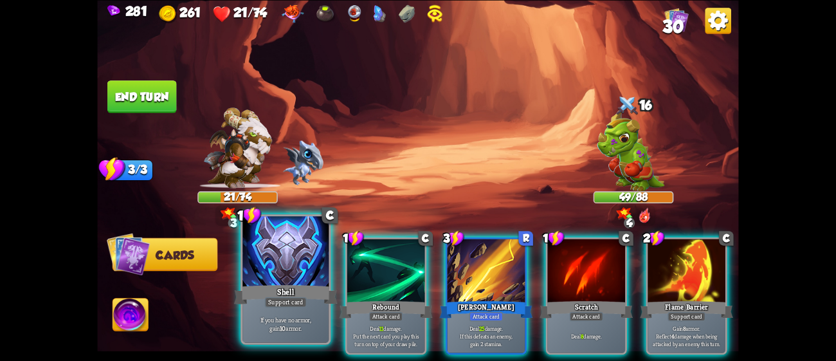
click at [295, 275] on div at bounding box center [286, 252] width 86 height 73
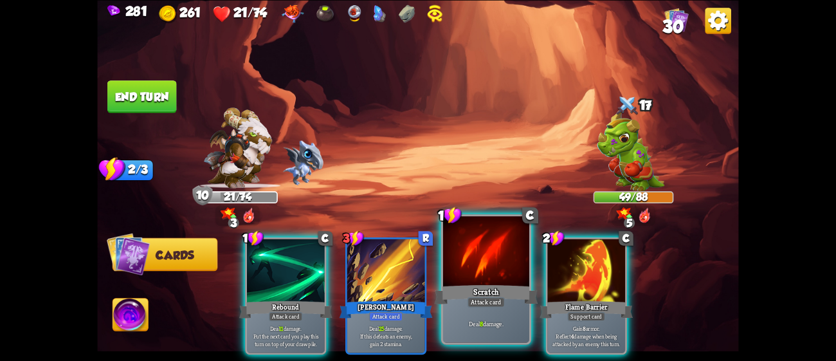
click at [465, 293] on div "Scratch" at bounding box center [487, 293] width 104 height 23
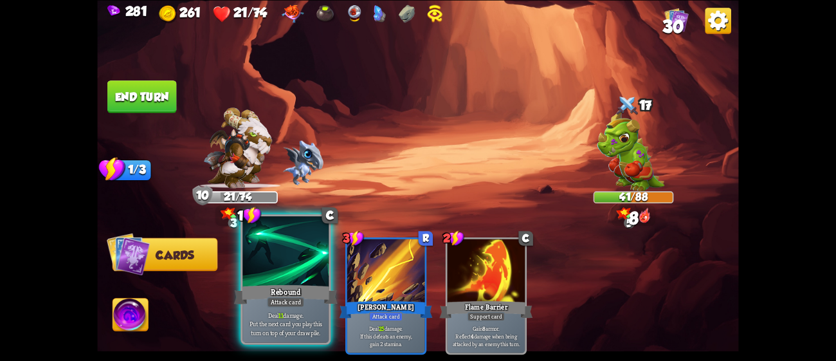
click at [262, 289] on div "Rebound" at bounding box center [286, 293] width 104 height 23
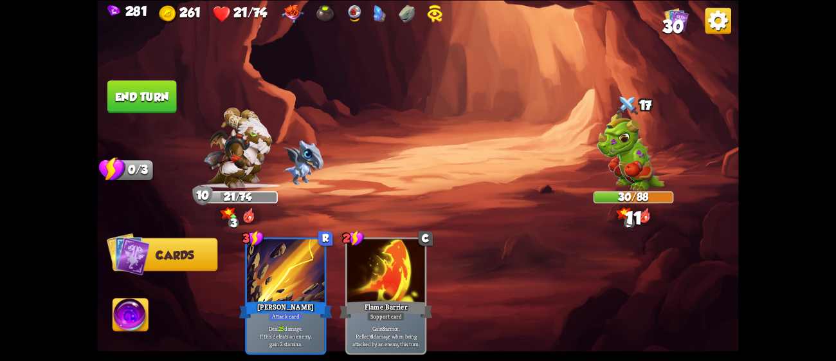
click at [137, 106] on button "End turn" at bounding box center [141, 96] width 69 height 33
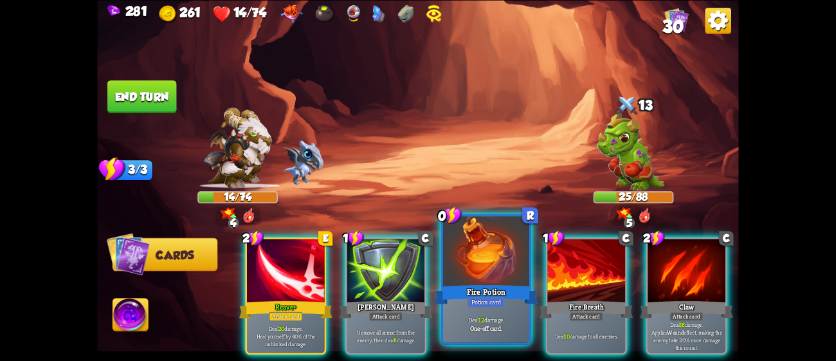
click at [497, 309] on div "Deal 12 damage. One-off card." at bounding box center [486, 323] width 86 height 37
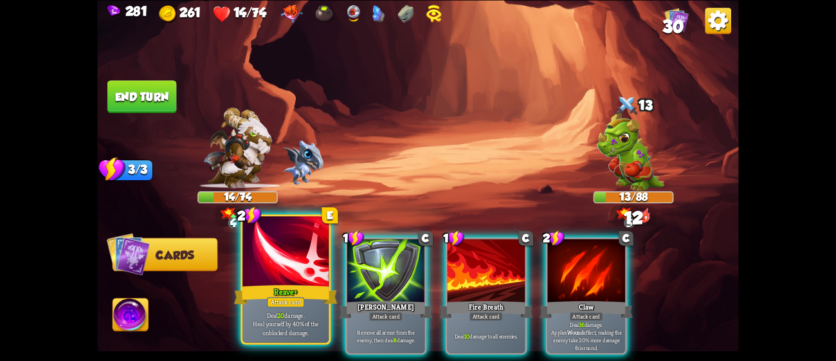
click at [293, 285] on div "Reave+" at bounding box center [286, 293] width 104 height 23
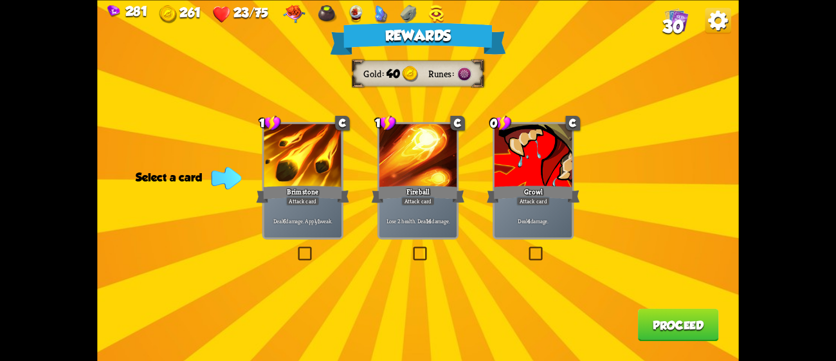
click at [510, 223] on p "Deal 4 damage." at bounding box center [534, 221] width 74 height 8
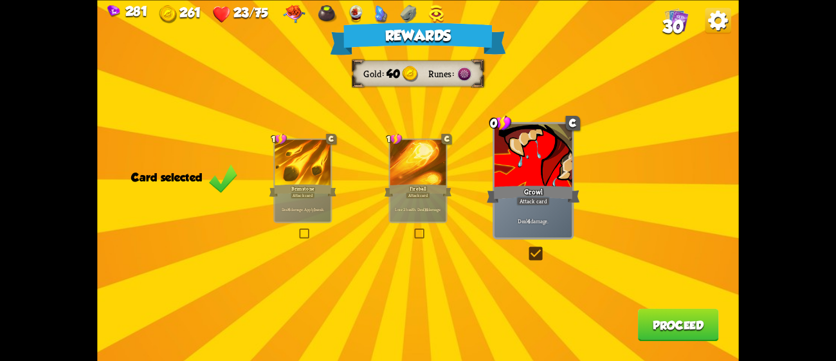
click at [656, 319] on button "Proceed" at bounding box center [678, 324] width 81 height 33
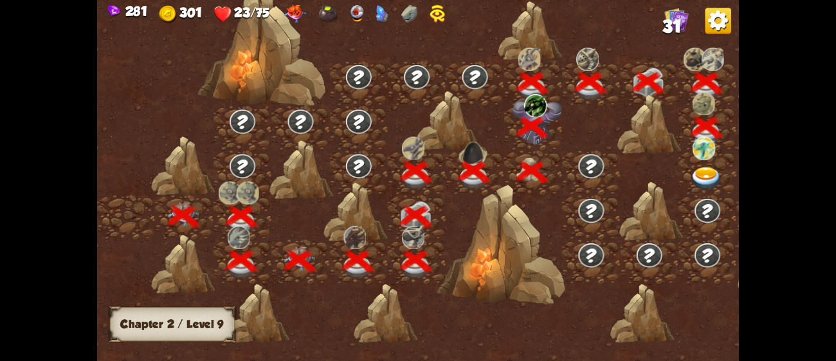
click at [701, 176] on img at bounding box center [707, 179] width 32 height 24
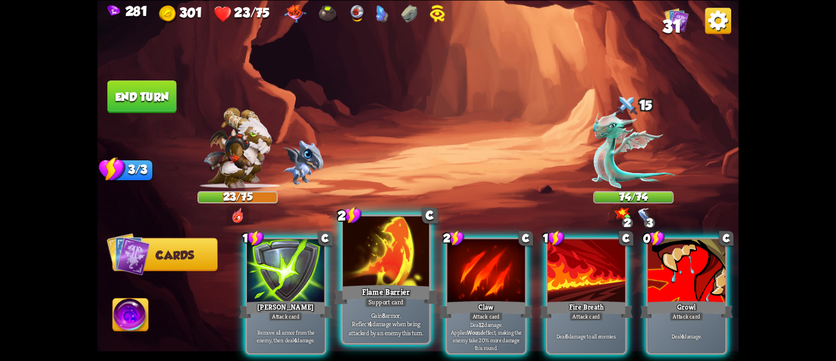
click at [408, 296] on div "Flame Barrier" at bounding box center [387, 293] width 104 height 23
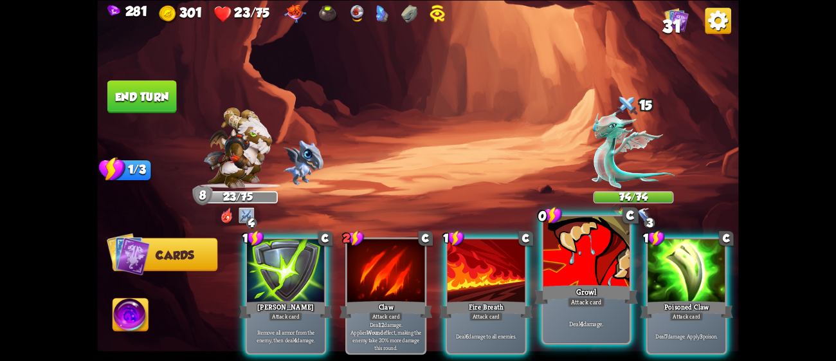
click at [618, 298] on div "Growl" at bounding box center [587, 293] width 104 height 23
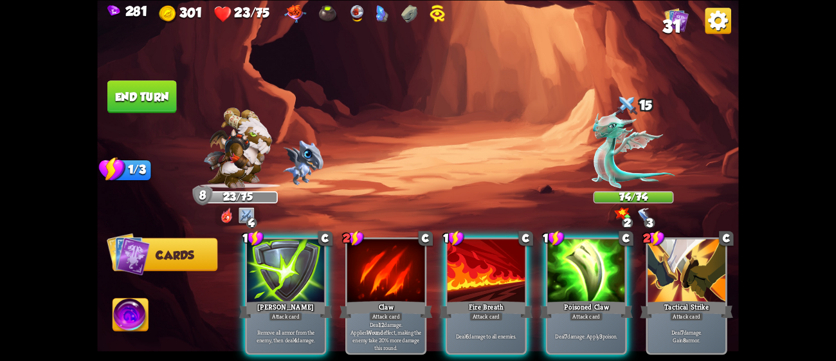
click at [618, 299] on div "Poisoned Claw" at bounding box center [586, 309] width 93 height 21
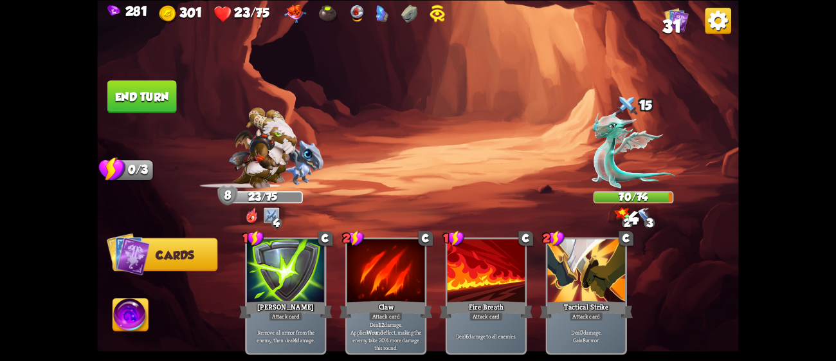
click at [159, 87] on button "End turn" at bounding box center [141, 96] width 69 height 33
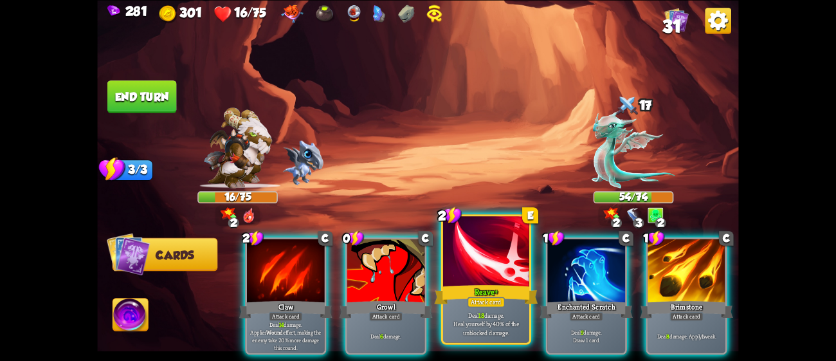
click at [483, 269] on div at bounding box center [486, 252] width 86 height 73
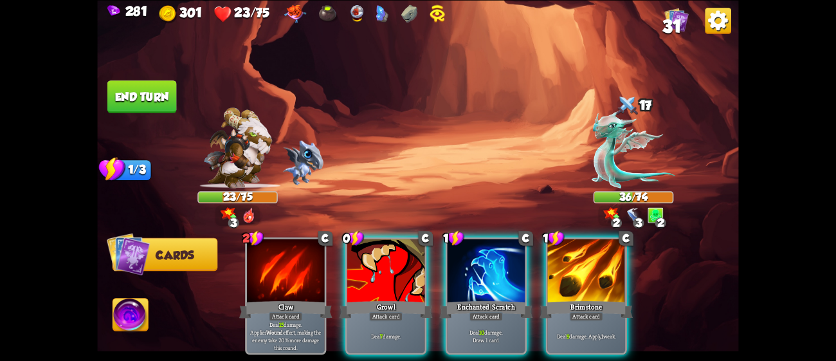
click at [483, 269] on div at bounding box center [487, 272] width 78 height 66
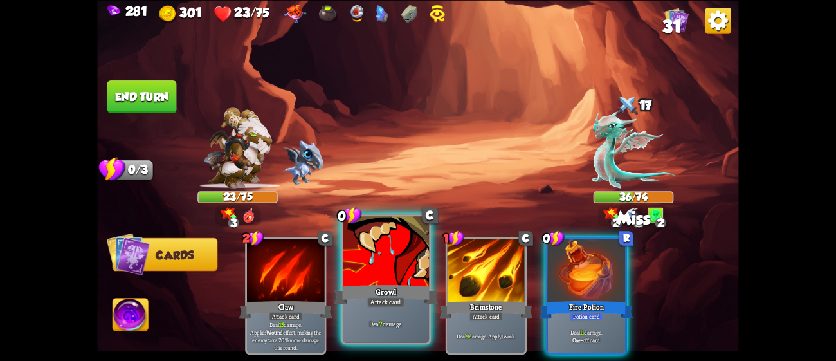
click at [390, 279] on div at bounding box center [386, 252] width 86 height 73
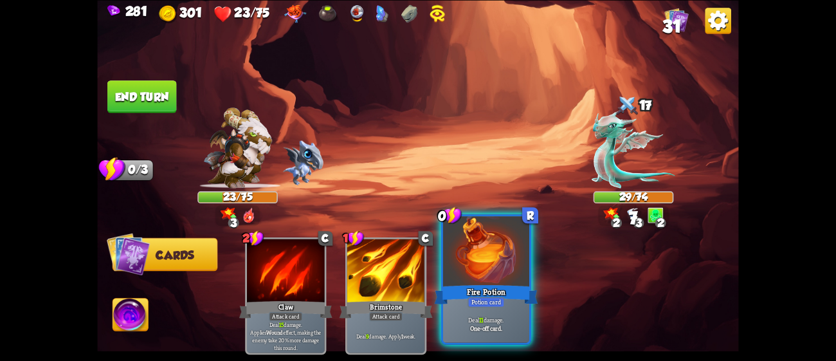
click at [512, 268] on div at bounding box center [486, 252] width 86 height 73
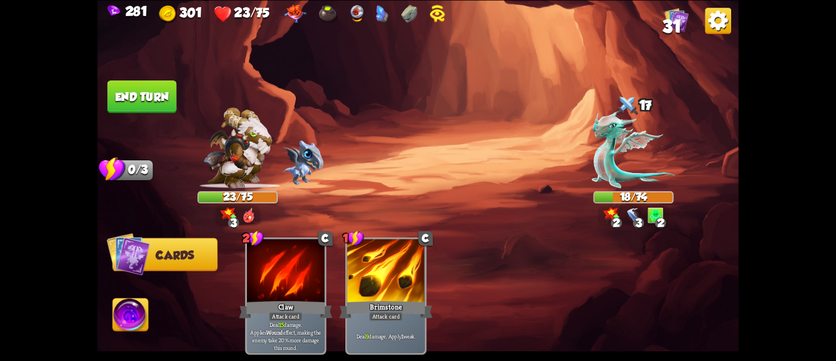
click at [142, 89] on button "End turn" at bounding box center [141, 96] width 69 height 33
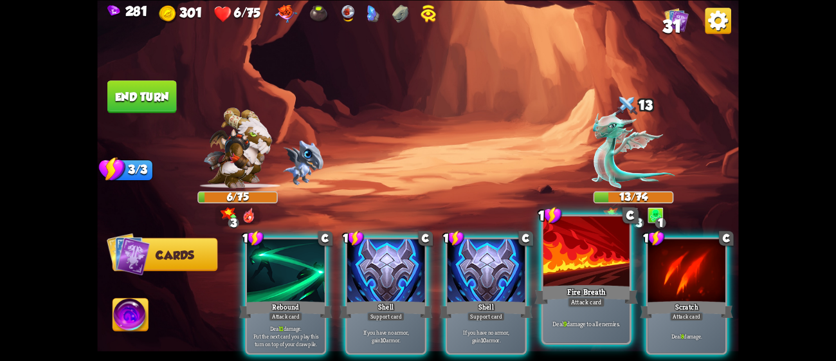
click at [599, 272] on div at bounding box center [587, 252] width 86 height 73
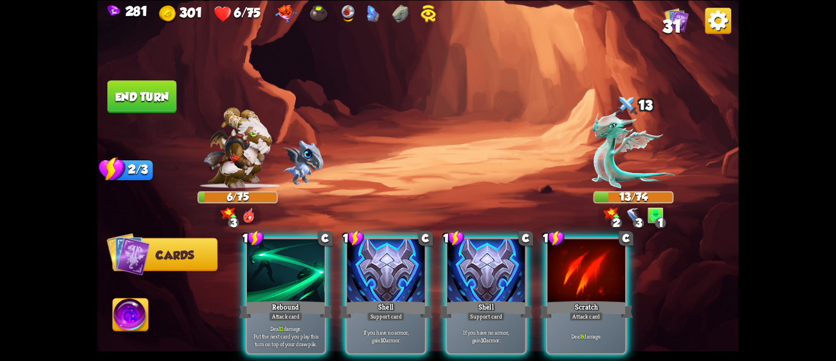
click at [599, 272] on div at bounding box center [587, 272] width 78 height 66
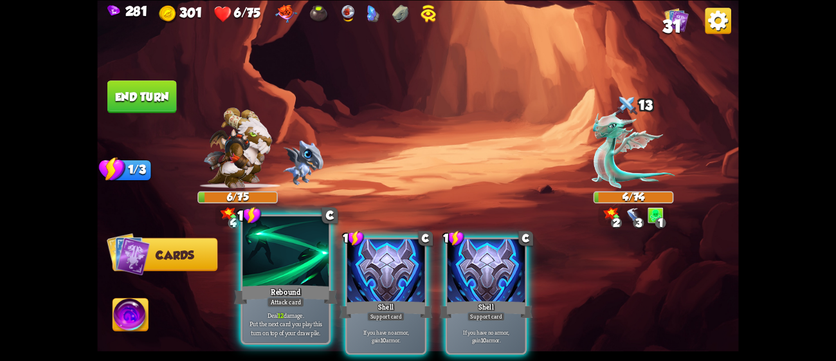
click at [277, 264] on div at bounding box center [286, 252] width 86 height 73
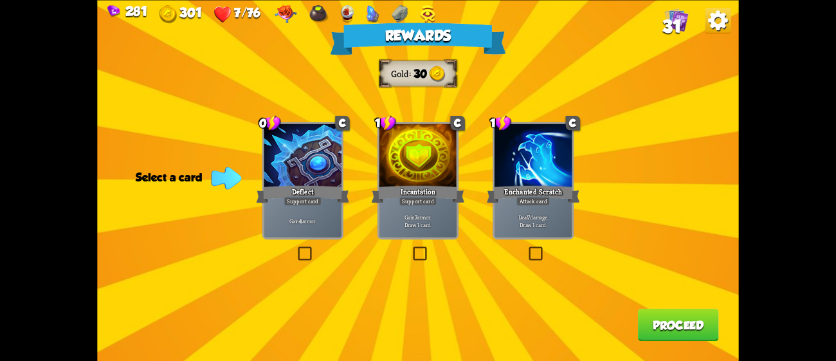
click at [324, 194] on div "Deflect" at bounding box center [302, 193] width 93 height 21
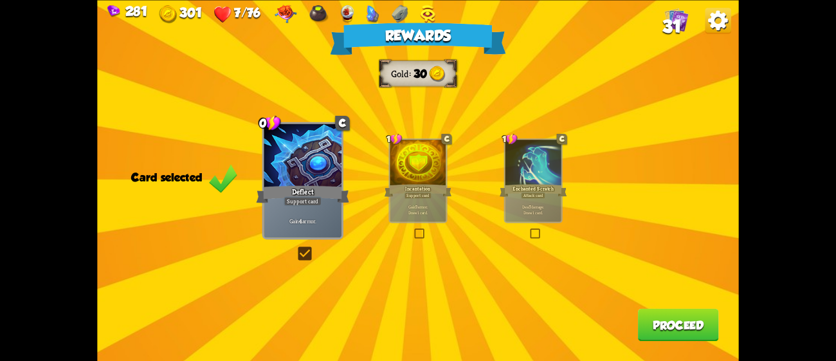
click at [650, 308] on div "Rewards Gold 30 Card selected 0 C Deflect Support card Gain 4 armor. 1 C Incant…" at bounding box center [417, 180] width 641 height 361
click at [659, 317] on button "Proceed" at bounding box center [678, 324] width 81 height 33
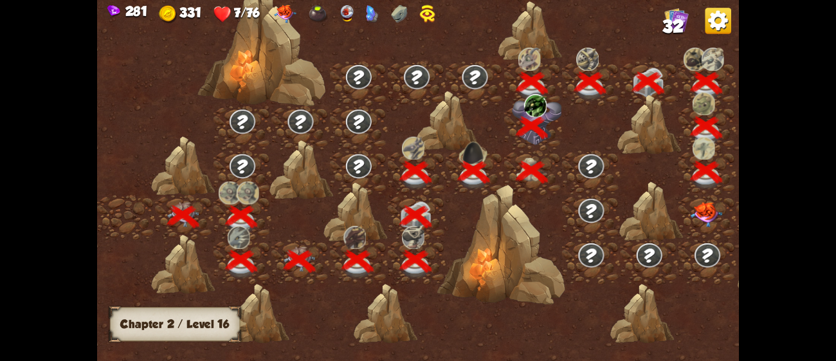
scroll to position [0, 195]
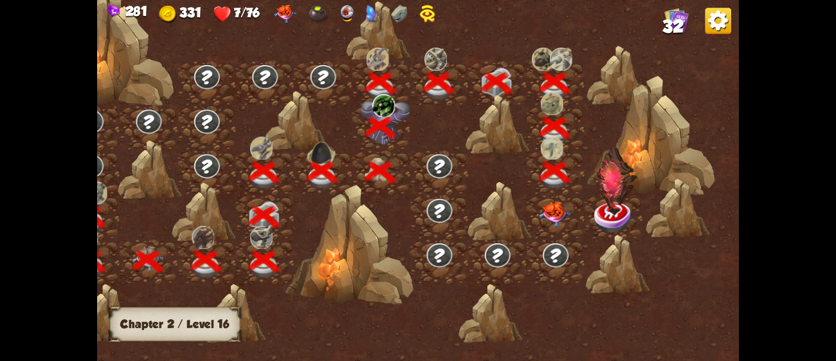
click at [553, 205] on img at bounding box center [555, 214] width 32 height 25
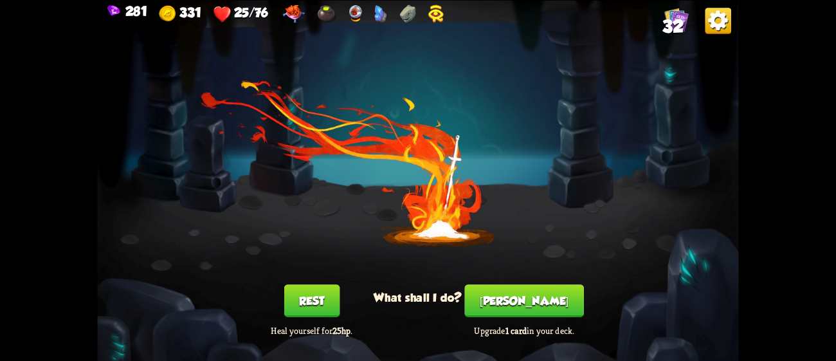
click at [308, 304] on button "Rest" at bounding box center [311, 300] width 55 height 33
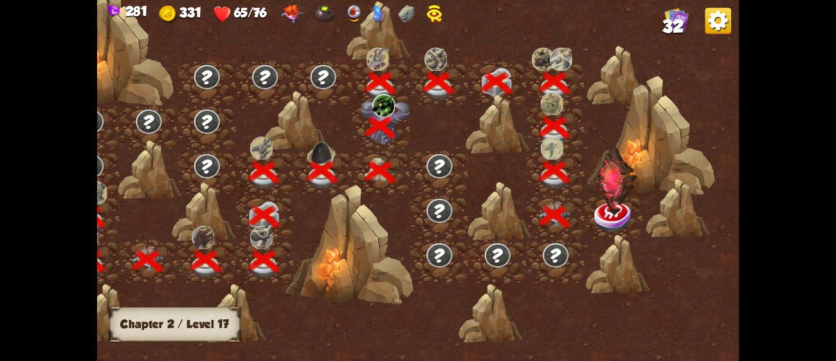
click at [598, 213] on img at bounding box center [616, 180] width 44 height 70
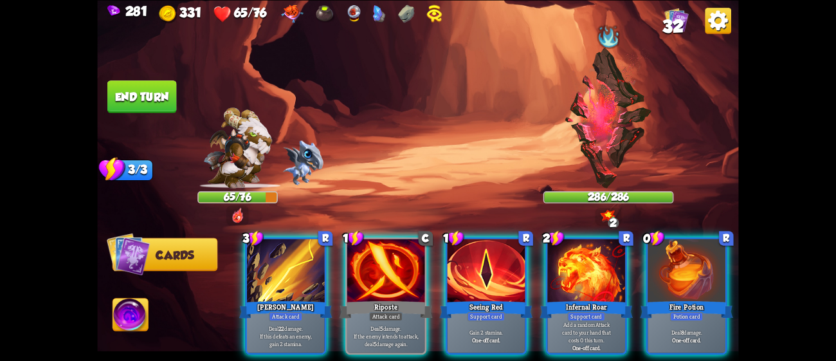
click at [609, 140] on img at bounding box center [608, 118] width 89 height 140
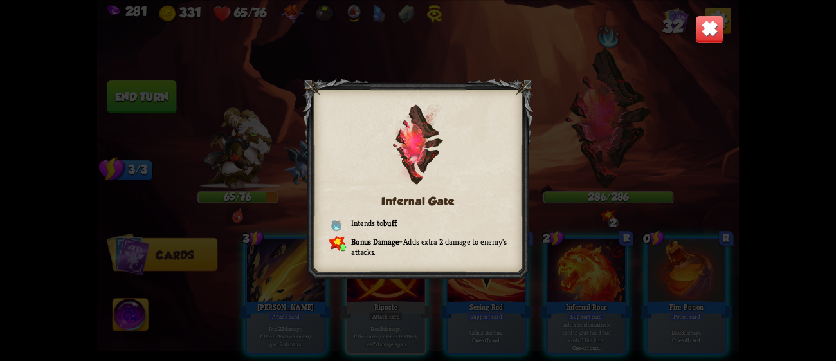
click at [707, 23] on img at bounding box center [710, 29] width 28 height 28
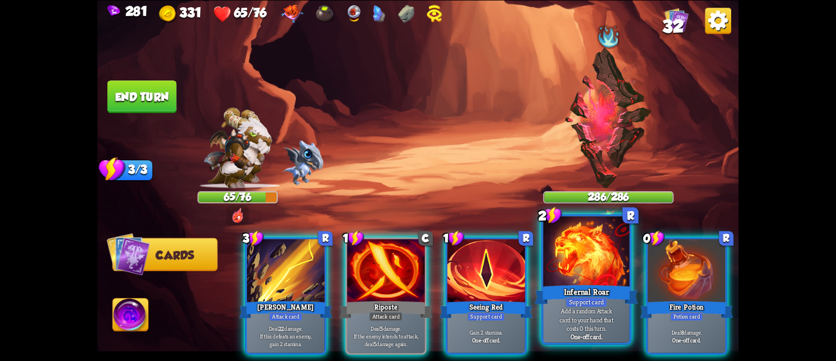
click at [573, 288] on div "Infernal Roar" at bounding box center [587, 293] width 104 height 23
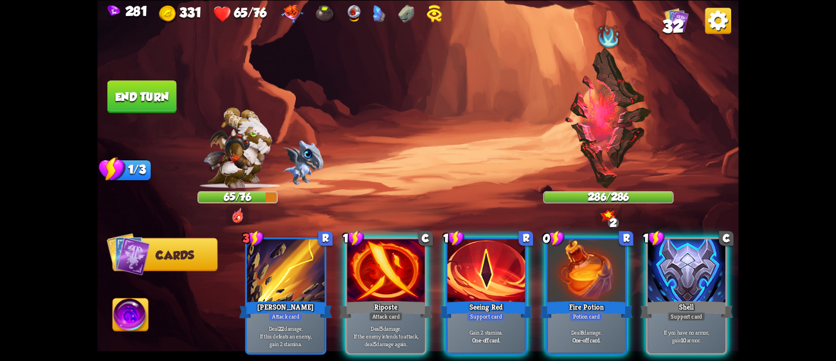
click at [573, 299] on div "Fire Potion" at bounding box center [586, 309] width 93 height 21
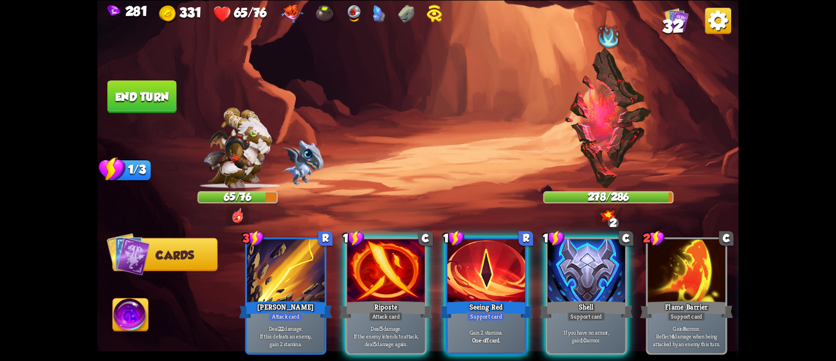
click at [147, 105] on button "End turn" at bounding box center [141, 96] width 69 height 33
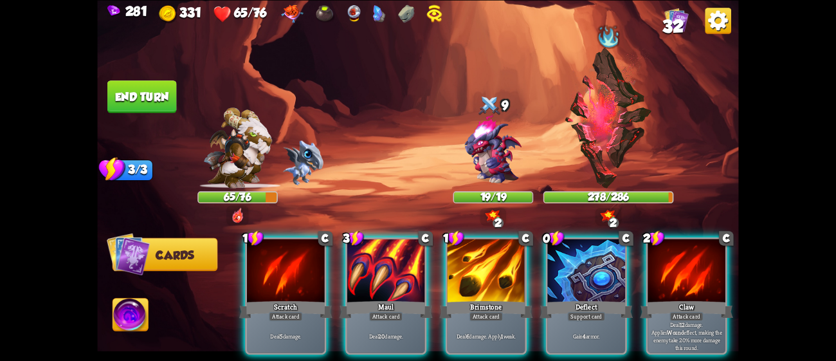
click at [508, 143] on img at bounding box center [493, 149] width 77 height 77
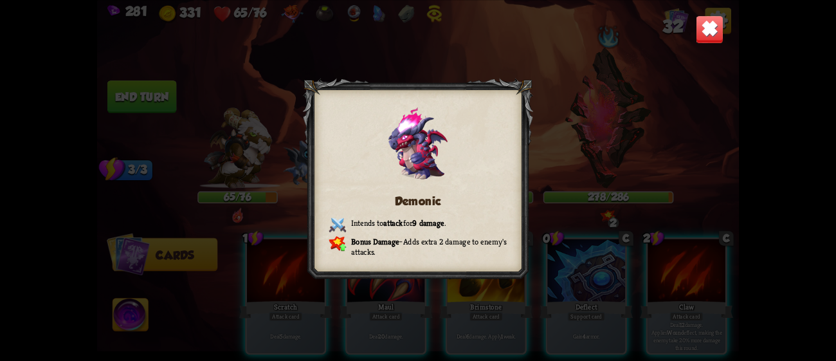
click at [707, 30] on img at bounding box center [710, 29] width 28 height 28
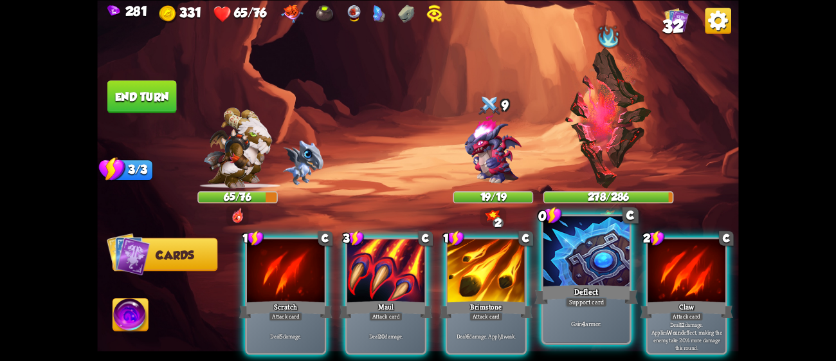
click at [607, 313] on div "Gain 4 armor." at bounding box center [587, 323] width 86 height 37
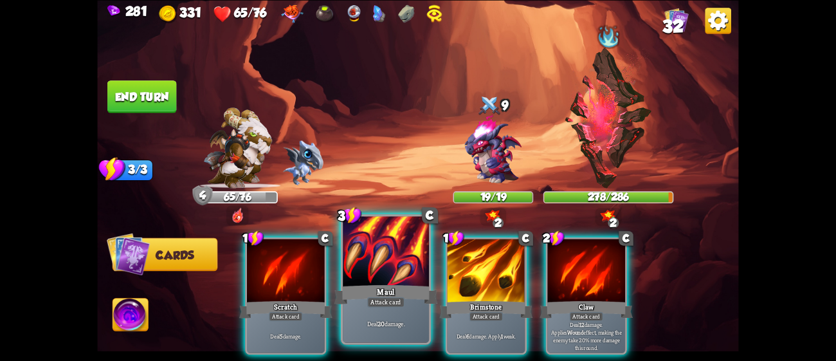
click at [403, 325] on p "Deal 20 damage." at bounding box center [386, 323] width 82 height 8
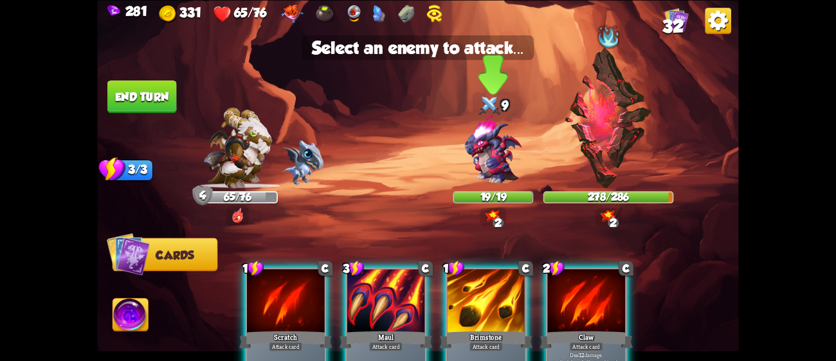
click at [489, 154] on img at bounding box center [493, 149] width 77 height 77
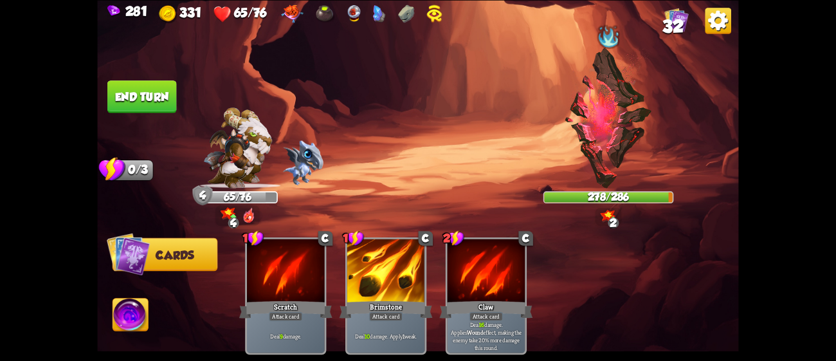
click at [170, 102] on button "End turn" at bounding box center [141, 96] width 69 height 33
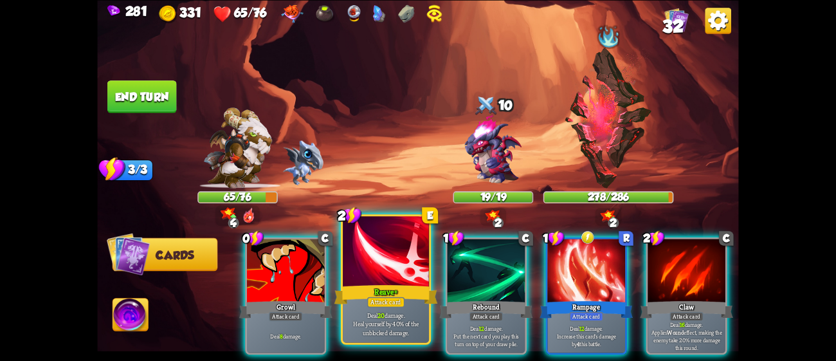
click at [410, 263] on div at bounding box center [386, 252] width 86 height 73
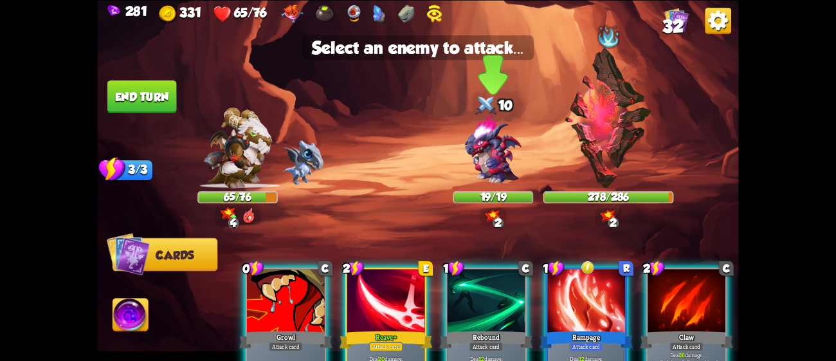
click at [486, 169] on img at bounding box center [493, 149] width 77 height 77
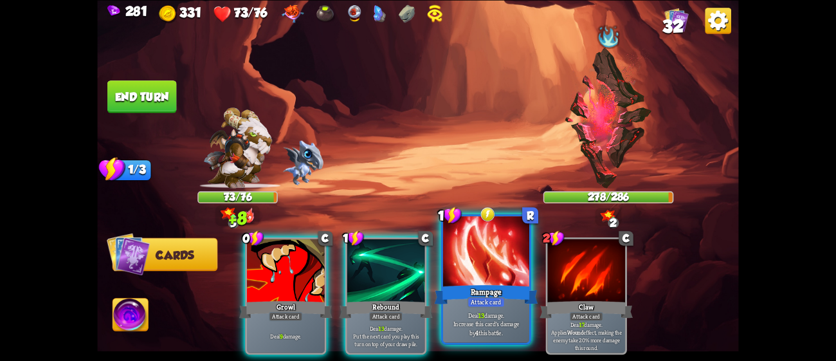
click at [490, 254] on div at bounding box center [486, 252] width 86 height 73
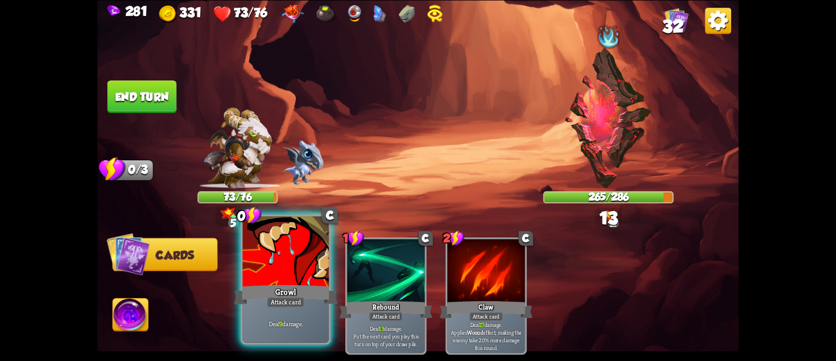
click at [265, 307] on div "Deal 9 damage." at bounding box center [286, 323] width 86 height 37
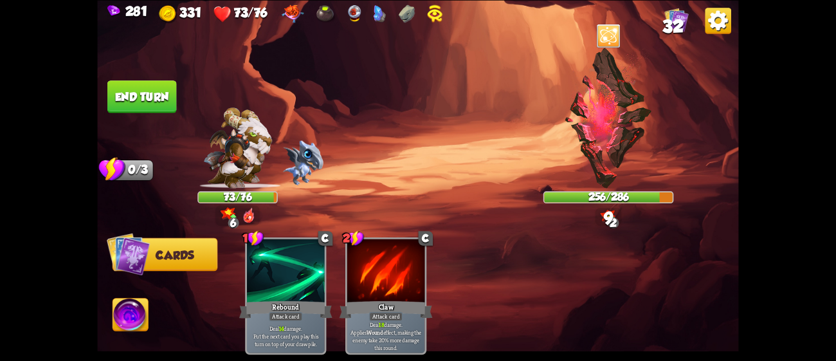
click at [152, 105] on button "End turn" at bounding box center [141, 96] width 69 height 33
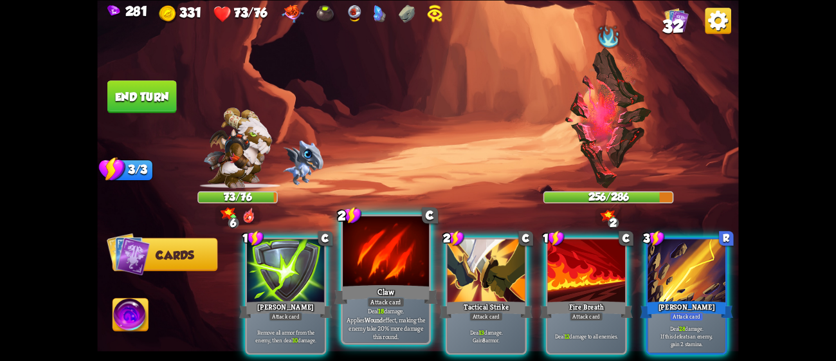
click at [392, 295] on div "Claw" at bounding box center [387, 293] width 104 height 23
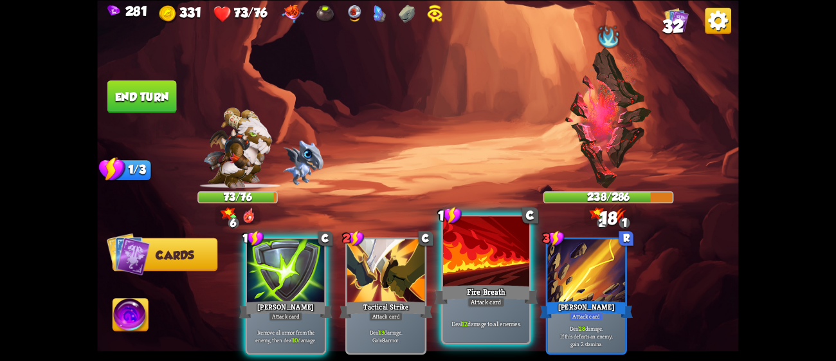
click at [472, 295] on div "Fire Breath" at bounding box center [487, 293] width 104 height 23
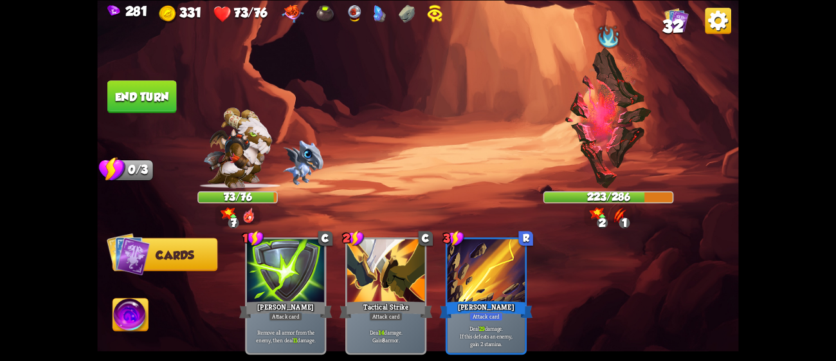
click at [163, 97] on button "End turn" at bounding box center [141, 96] width 69 height 33
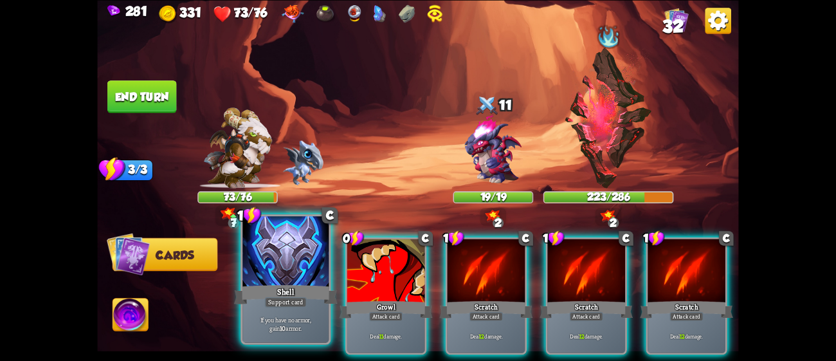
click at [291, 262] on div at bounding box center [286, 252] width 86 height 73
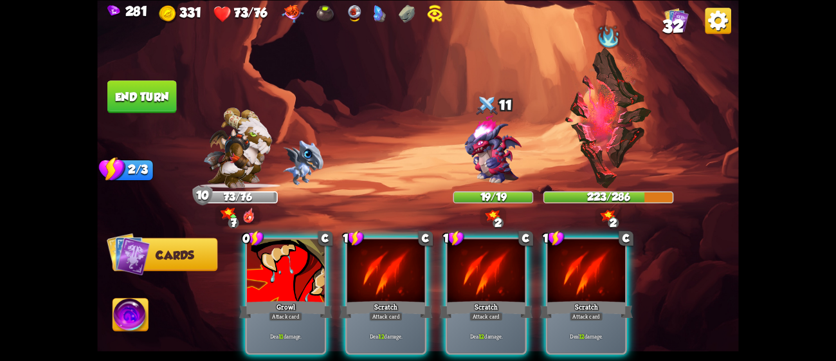
click at [291, 262] on div at bounding box center [286, 272] width 78 height 66
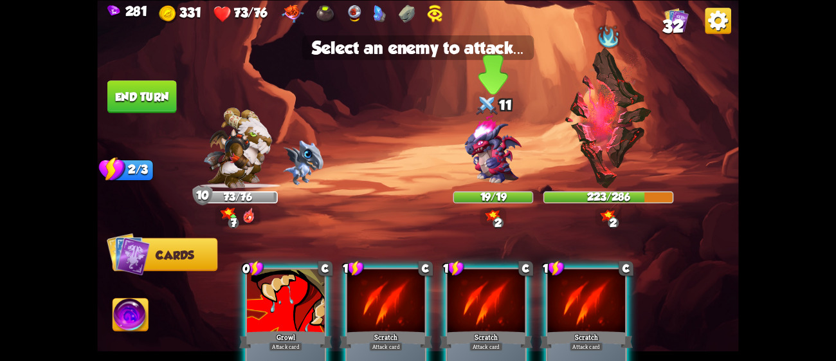
click at [489, 184] on img at bounding box center [493, 149] width 77 height 77
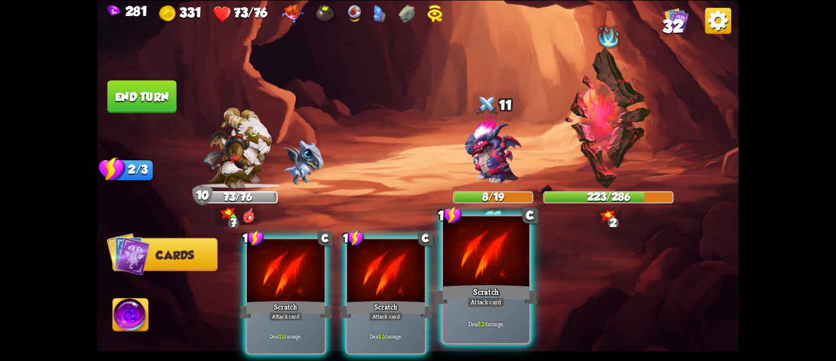
click at [474, 280] on div at bounding box center [486, 252] width 86 height 73
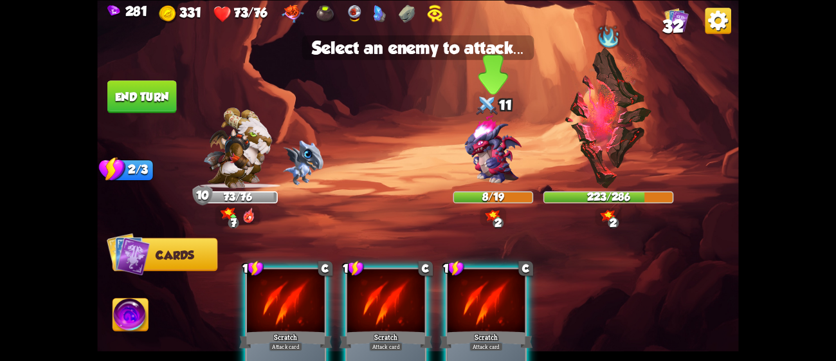
click at [507, 168] on img at bounding box center [493, 149] width 77 height 77
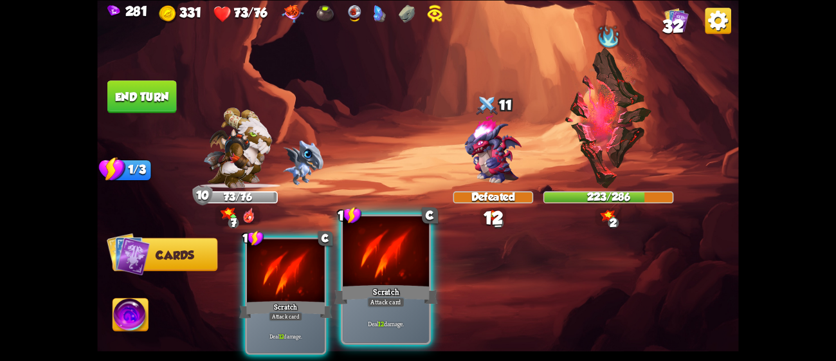
click at [393, 296] on div "Scratch" at bounding box center [387, 293] width 104 height 23
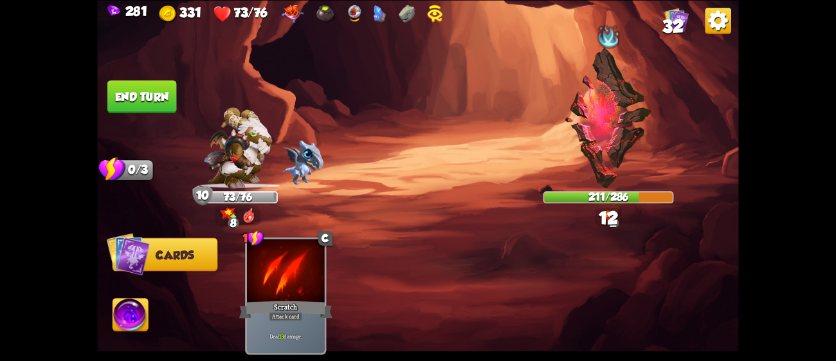
click at [158, 108] on button "End turn" at bounding box center [141, 96] width 69 height 33
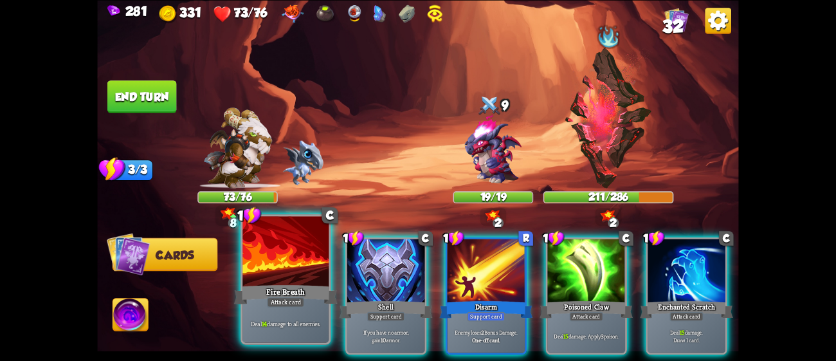
click at [310, 293] on div "Fire Breath" at bounding box center [286, 293] width 104 height 23
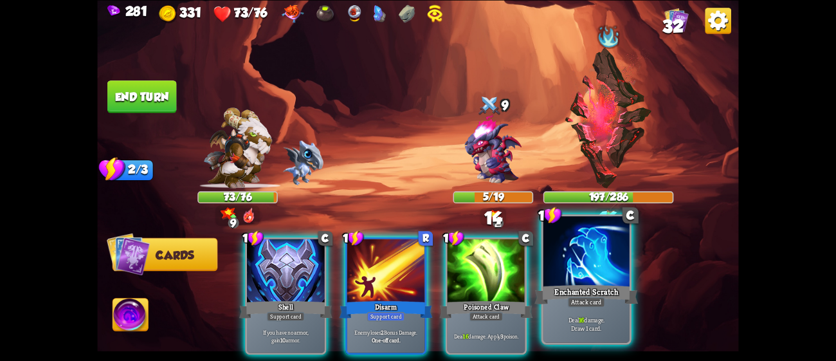
click at [556, 309] on div "Deal 16 damage. Draw 1 card." at bounding box center [587, 323] width 86 height 37
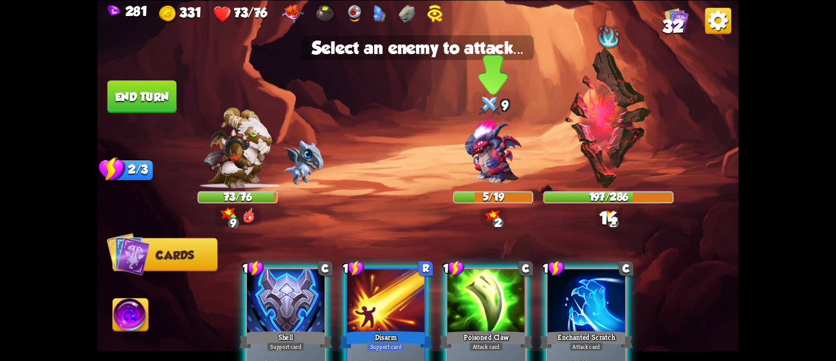
click at [475, 163] on img at bounding box center [493, 149] width 77 height 77
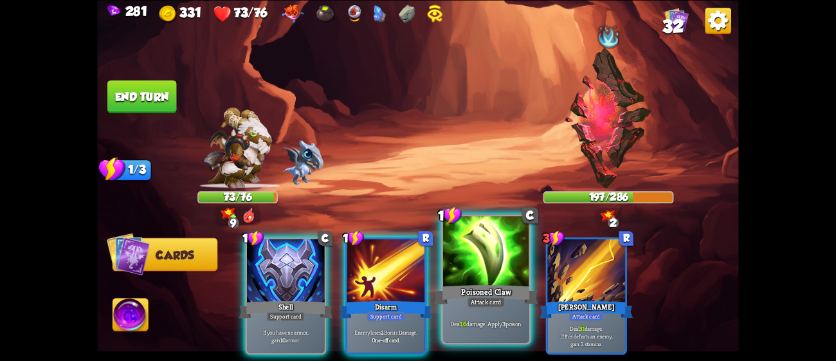
click at [501, 255] on div at bounding box center [486, 252] width 86 height 73
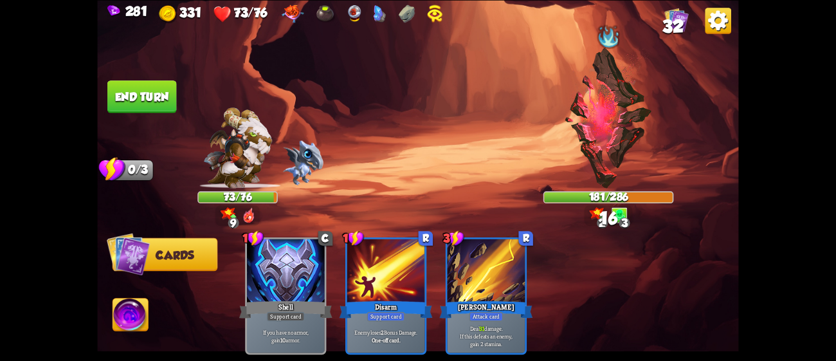
click at [174, 81] on button "End turn" at bounding box center [141, 96] width 69 height 33
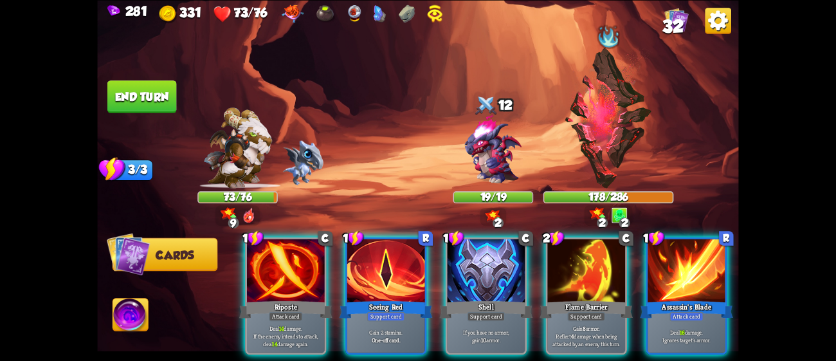
click at [157, 85] on button "End turn" at bounding box center [141, 96] width 69 height 33
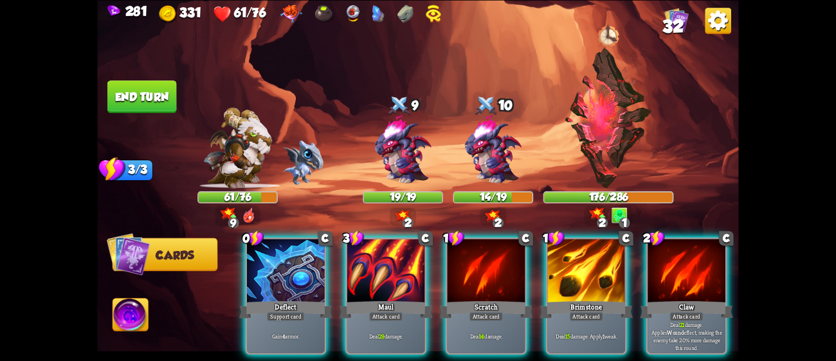
click at [605, 115] on img at bounding box center [608, 118] width 89 height 140
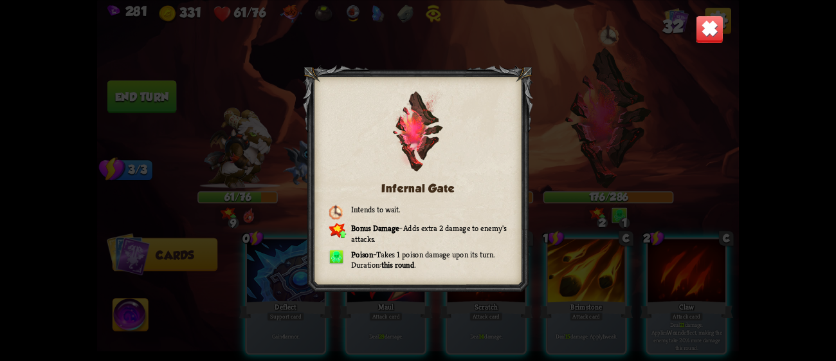
click at [718, 26] on img at bounding box center [710, 29] width 28 height 28
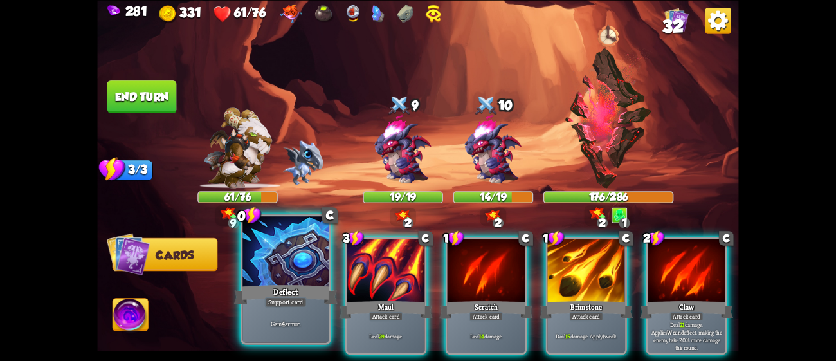
click at [268, 277] on div at bounding box center [286, 252] width 86 height 73
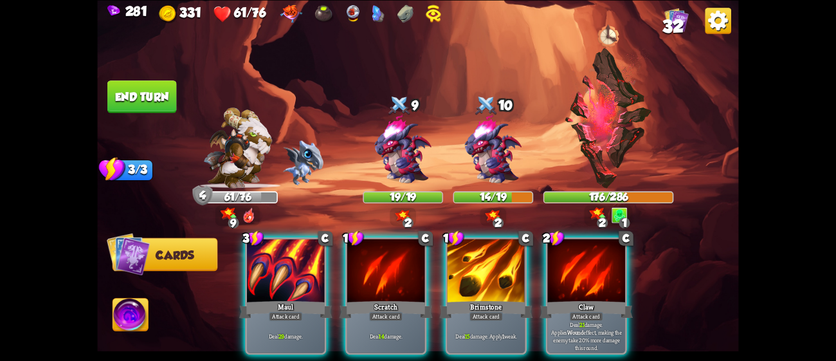
click at [268, 277] on div at bounding box center [286, 272] width 78 height 66
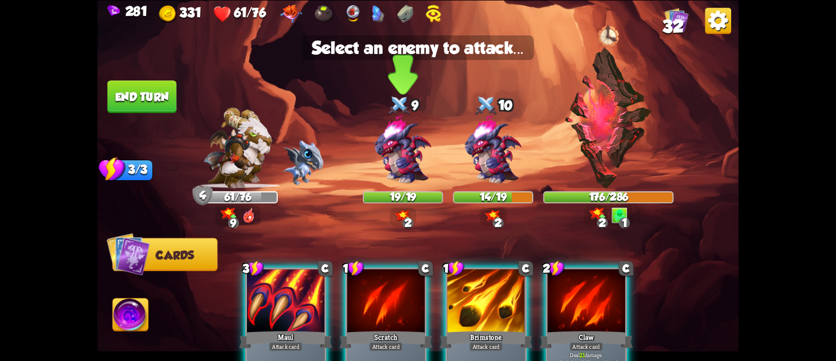
click at [401, 147] on img at bounding box center [403, 149] width 77 height 77
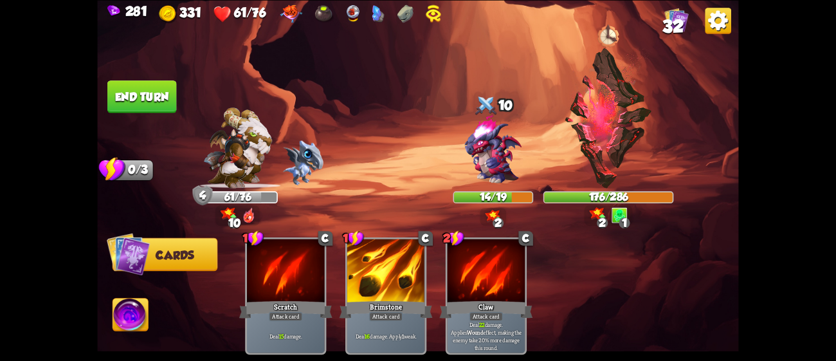
click at [167, 89] on button "End turn" at bounding box center [141, 96] width 69 height 33
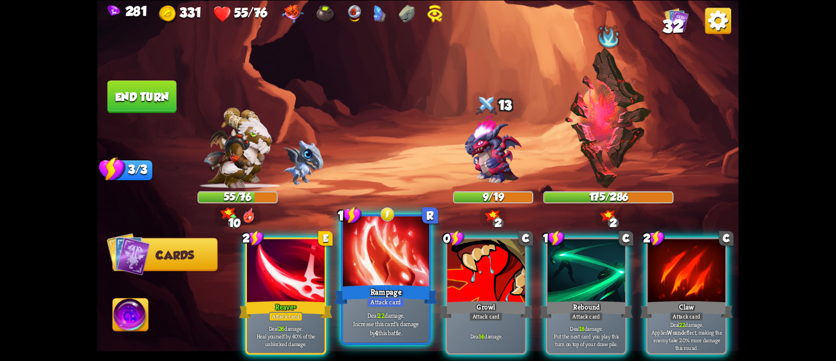
click at [405, 282] on div at bounding box center [386, 252] width 86 height 73
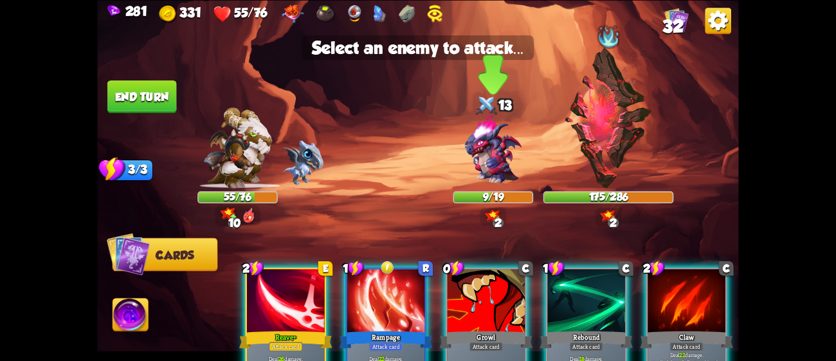
click at [476, 152] on img at bounding box center [493, 149] width 77 height 77
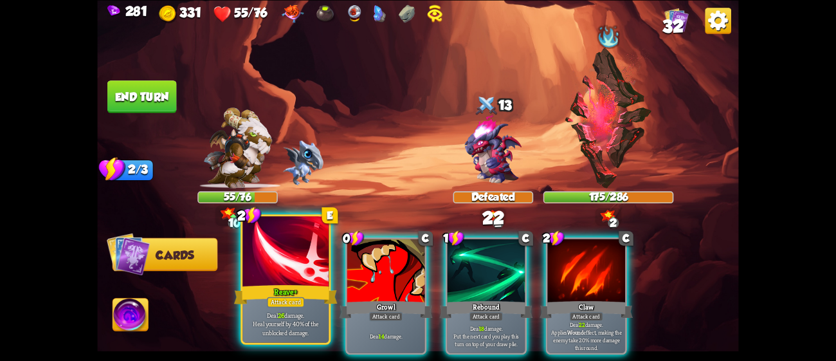
click at [279, 257] on div at bounding box center [286, 252] width 86 height 73
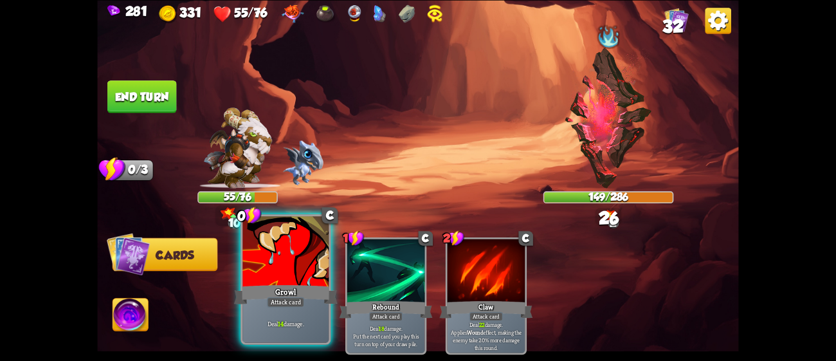
click at [257, 323] on p "Deal 14 damage." at bounding box center [286, 323] width 82 height 8
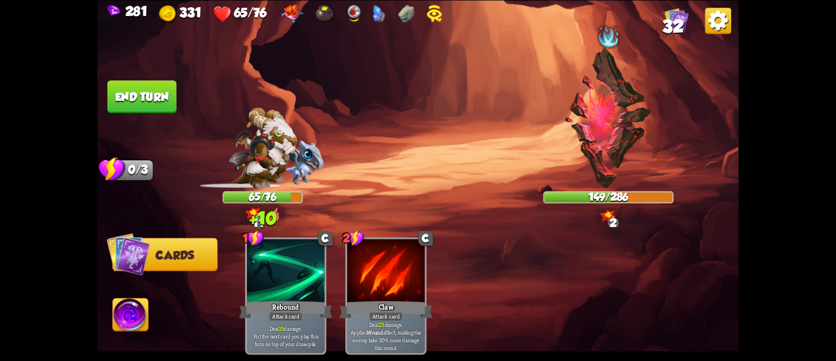
click at [145, 89] on button "End turn" at bounding box center [141, 96] width 69 height 33
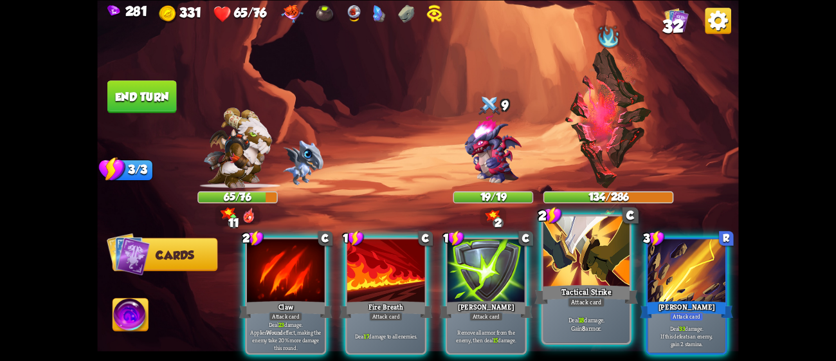
click at [542, 240] on div "2 C Tactical Strike Attack card Deal 18 damage. Gain 8 armor." at bounding box center [587, 279] width 90 height 131
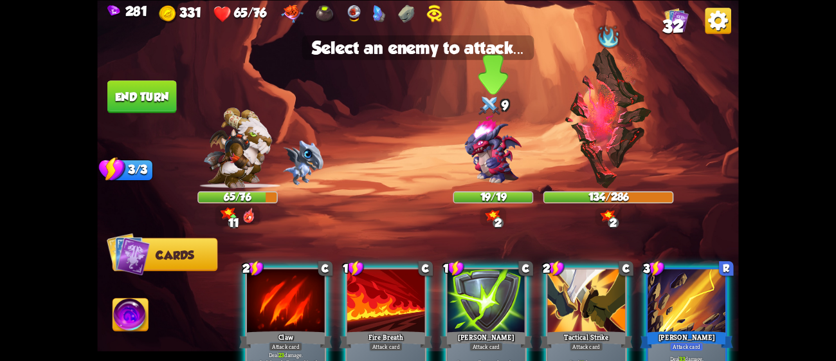
click at [475, 116] on div "9" at bounding box center [494, 106] width 80 height 26
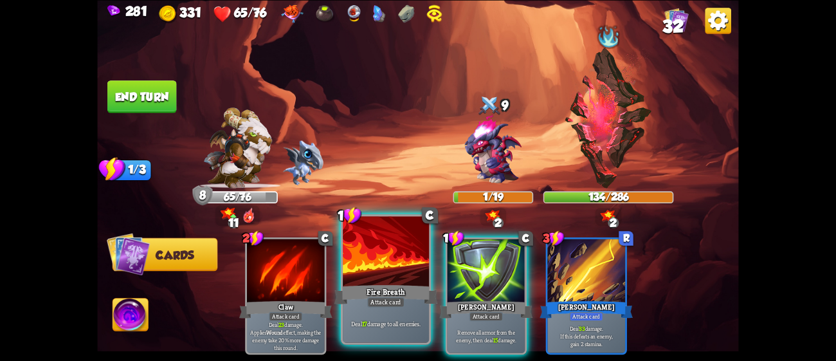
click at [374, 304] on div "Attack card" at bounding box center [385, 302] width 37 height 10
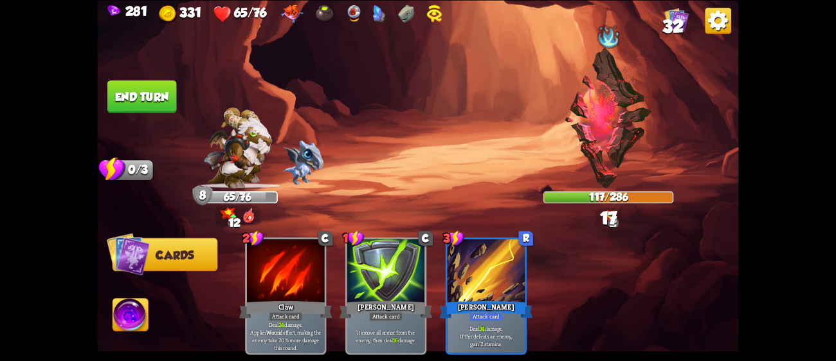
click at [162, 100] on button "End turn" at bounding box center [141, 96] width 69 height 33
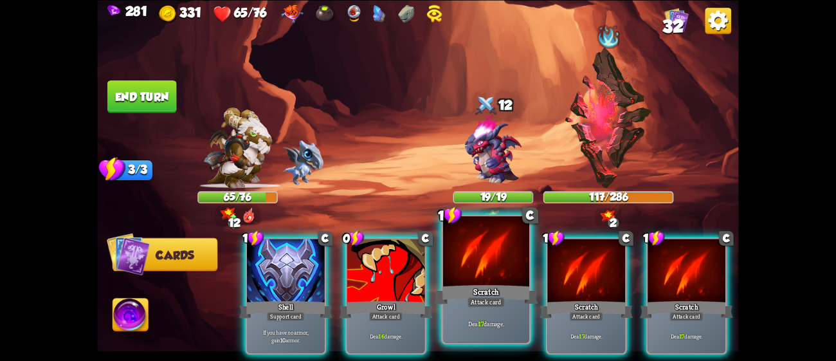
click at [499, 291] on div "Scratch" at bounding box center [487, 293] width 104 height 23
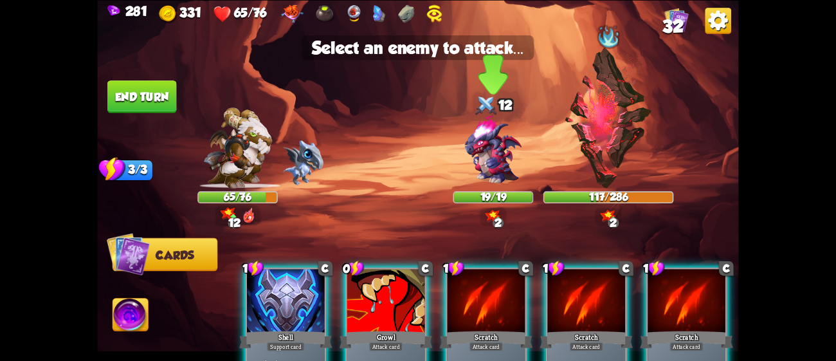
click at [483, 161] on img at bounding box center [493, 149] width 77 height 77
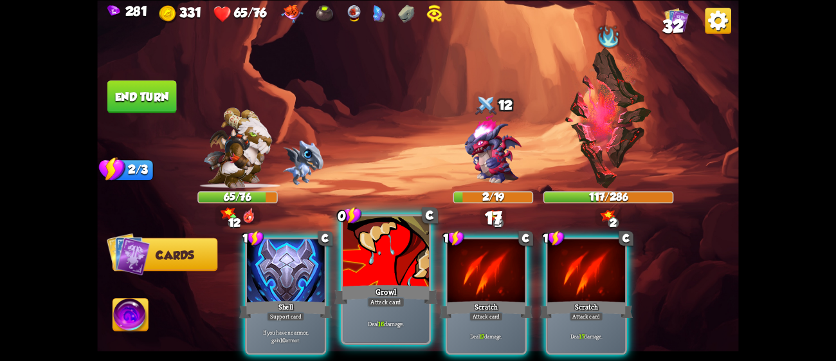
click at [404, 255] on div at bounding box center [386, 252] width 86 height 73
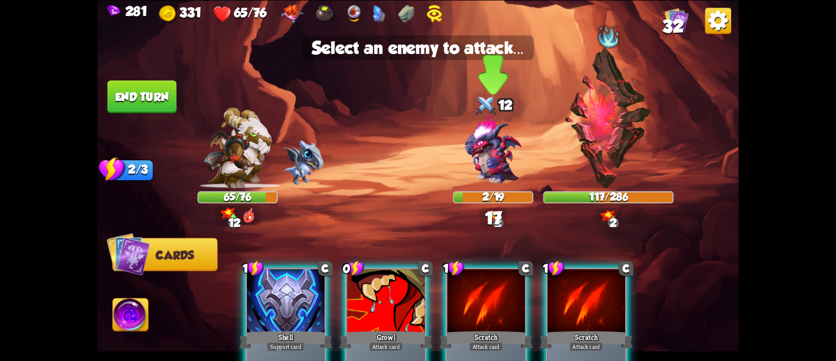
click at [499, 133] on img at bounding box center [493, 149] width 77 height 77
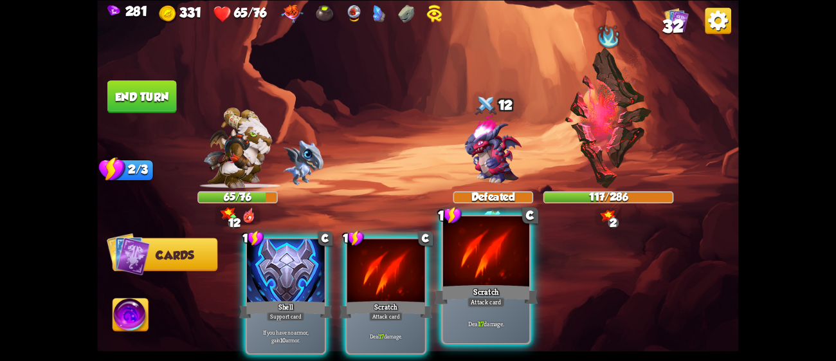
click at [466, 265] on div at bounding box center [486, 252] width 86 height 73
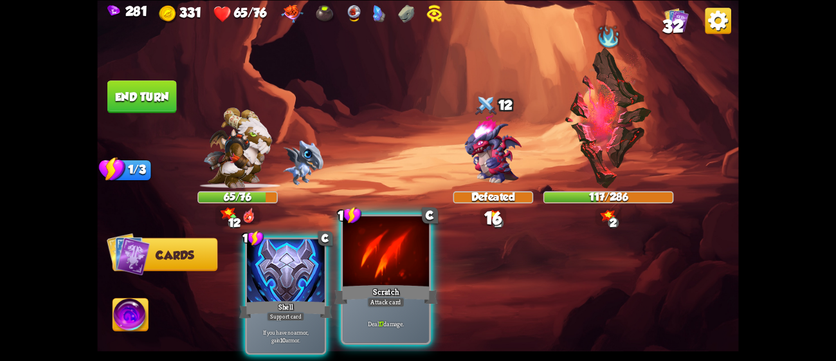
click at [421, 274] on div at bounding box center [386, 252] width 86 height 73
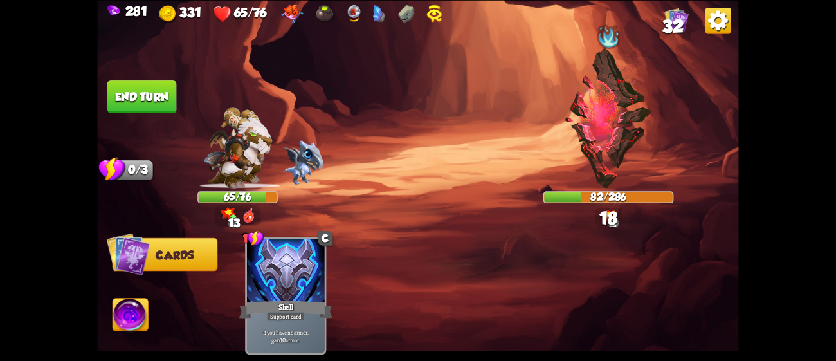
click at [158, 86] on button "End turn" at bounding box center [141, 96] width 69 height 33
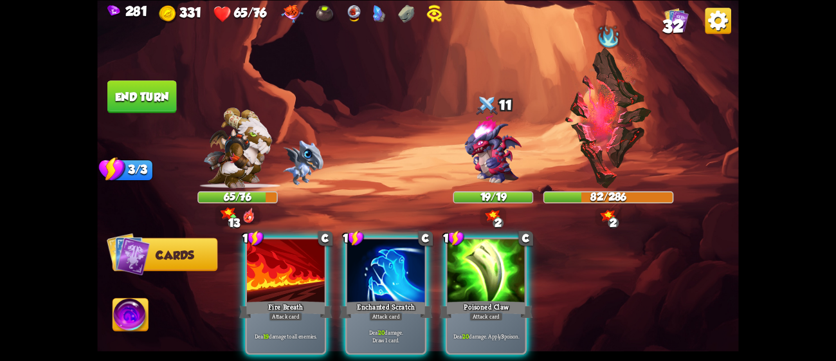
click at [127, 288] on img at bounding box center [417, 180] width 641 height 361
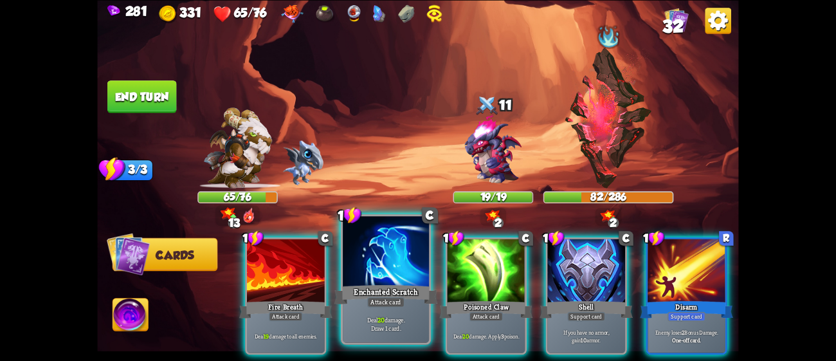
click at [389, 258] on div at bounding box center [386, 252] width 86 height 73
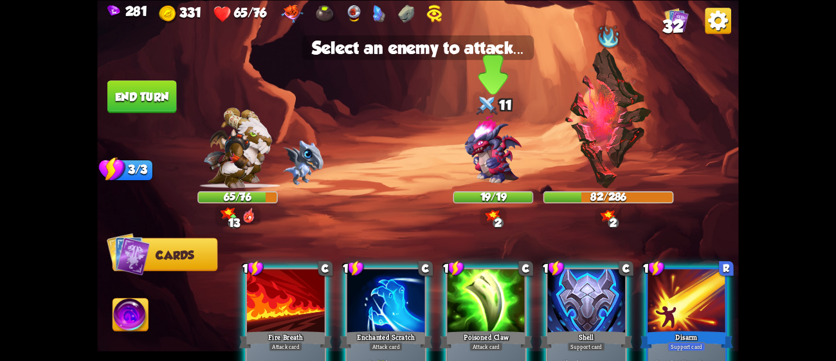
click at [495, 162] on img at bounding box center [493, 149] width 77 height 77
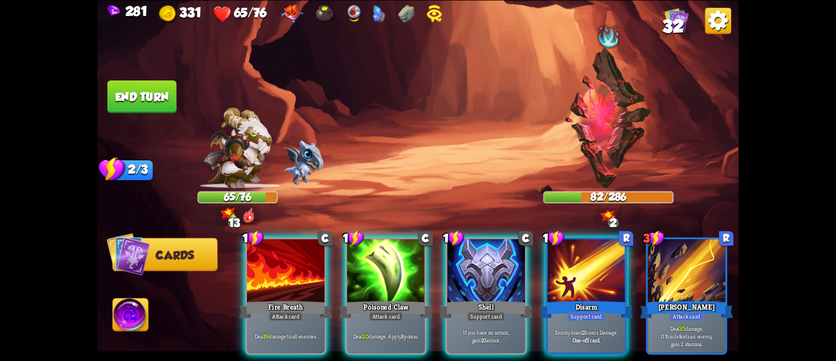
click at [140, 309] on img at bounding box center [130, 317] width 35 height 36
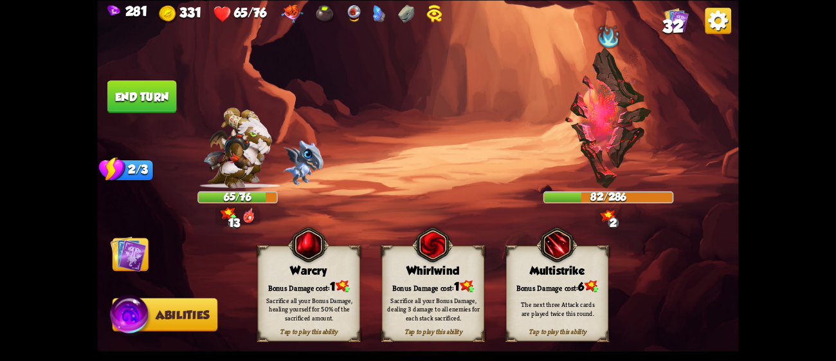
click at [542, 289] on div "The next three Attack cards are played twice this round." at bounding box center [558, 309] width 102 height 40
click at [144, 255] on img at bounding box center [129, 253] width 36 height 36
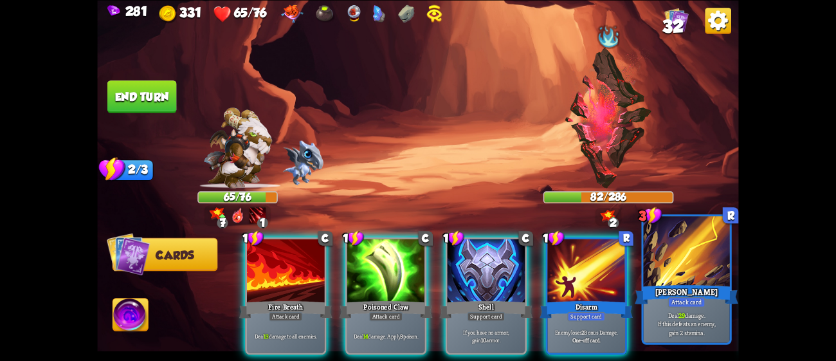
click at [679, 299] on div "Attack card" at bounding box center [686, 302] width 37 height 10
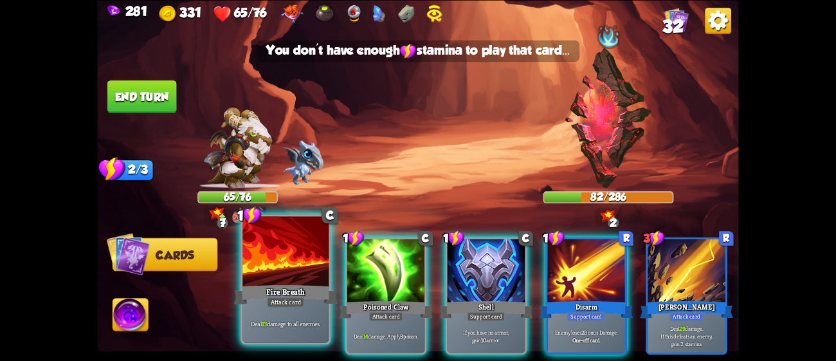
click at [323, 306] on div "Deal 13 damage to all enemies." at bounding box center [286, 323] width 86 height 37
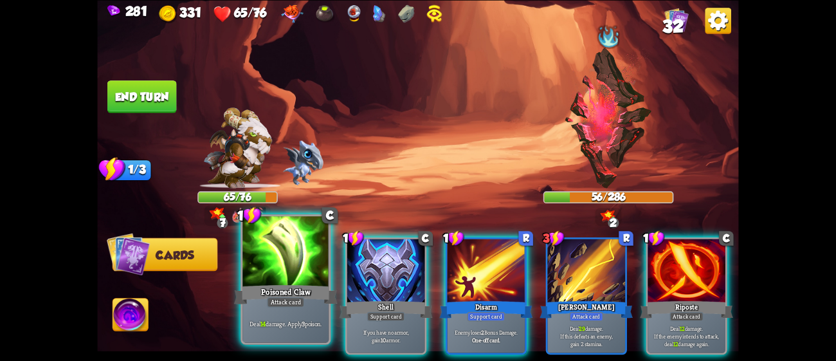
click at [250, 287] on div "Poisoned Claw" at bounding box center [286, 293] width 104 height 23
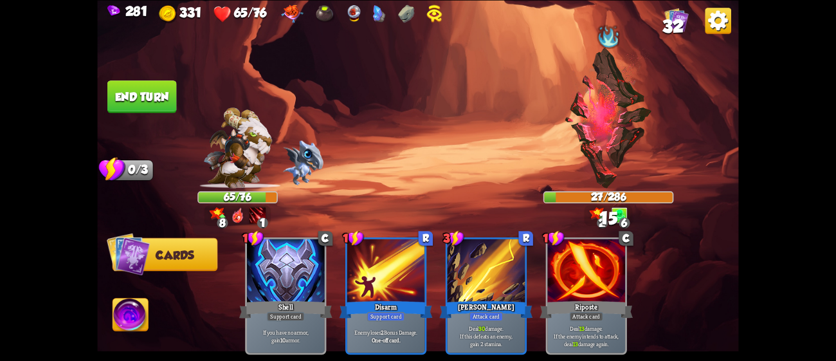
click at [171, 101] on button "End turn" at bounding box center [142, 96] width 70 height 33
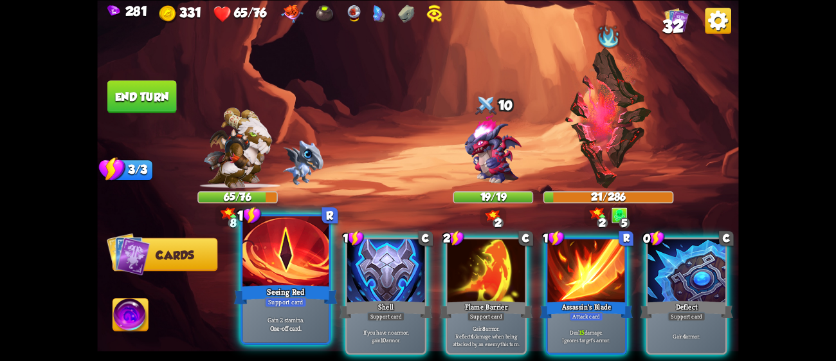
click at [270, 301] on div "Support card" at bounding box center [286, 302] width 42 height 10
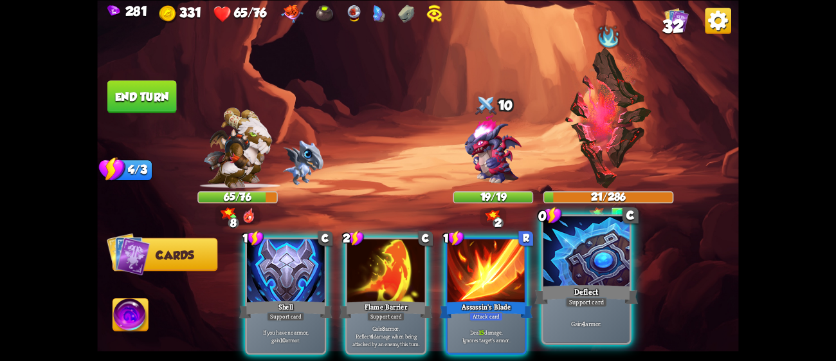
click at [595, 262] on div at bounding box center [587, 252] width 86 height 73
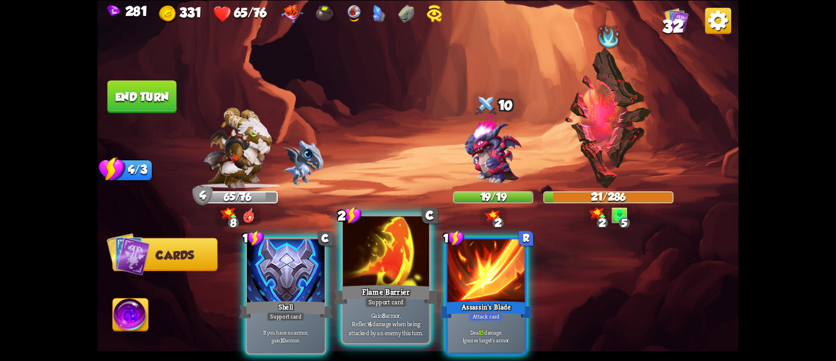
click at [414, 275] on div at bounding box center [386, 252] width 86 height 73
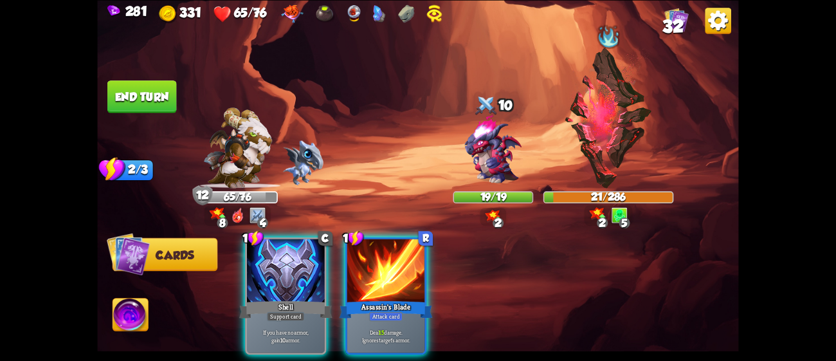
click at [414, 275] on div at bounding box center [386, 272] width 78 height 66
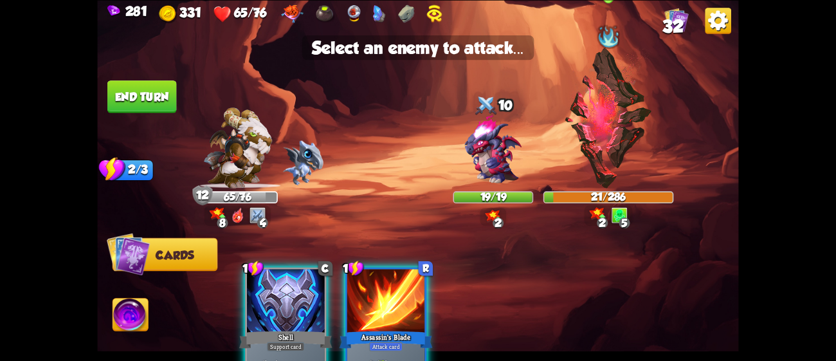
click at [576, 141] on img at bounding box center [608, 118] width 89 height 140
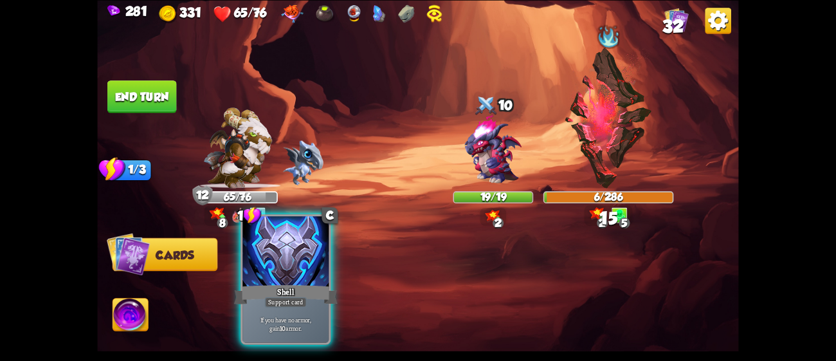
click at [299, 264] on div at bounding box center [286, 252] width 86 height 73
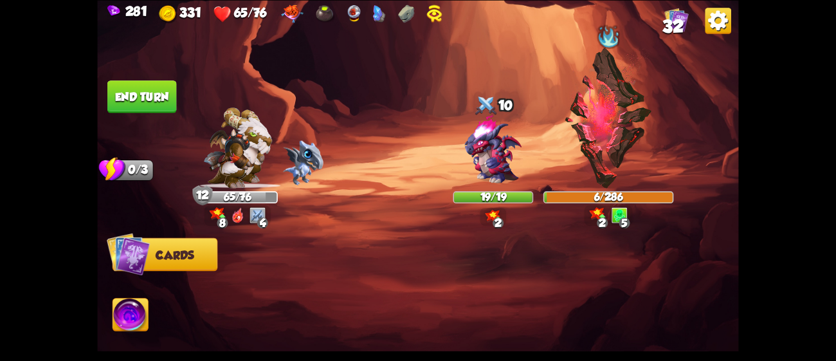
click at [131, 93] on button "End turn" at bounding box center [141, 96] width 69 height 33
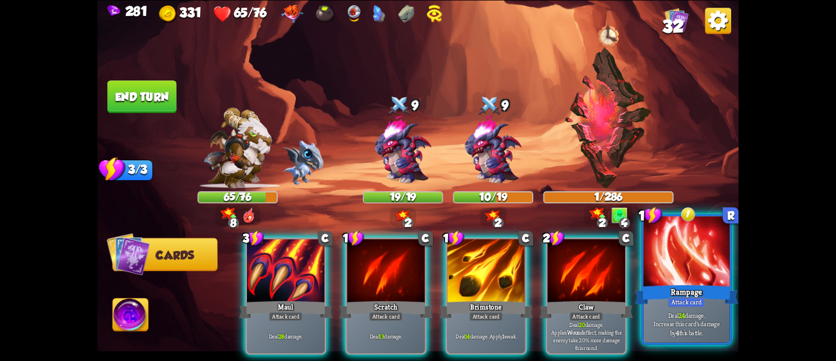
click at [685, 253] on div at bounding box center [687, 252] width 86 height 73
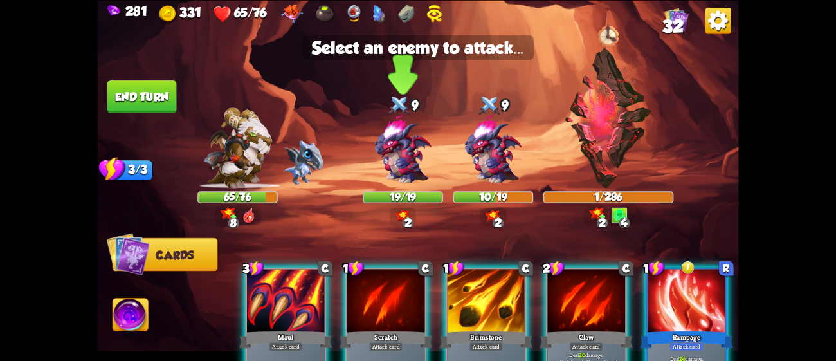
click at [397, 137] on img at bounding box center [403, 149] width 77 height 77
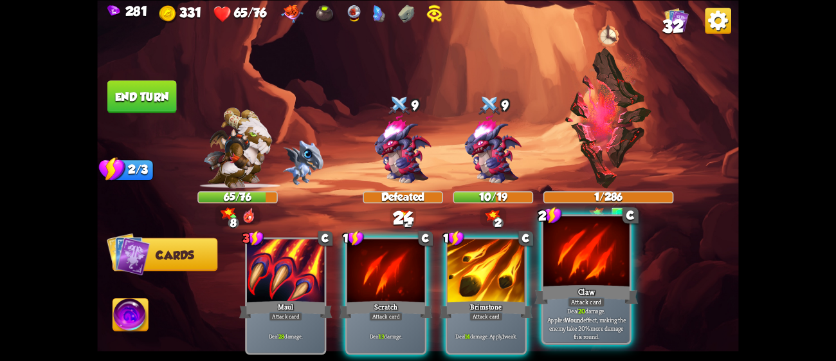
click at [567, 281] on div at bounding box center [587, 252] width 86 height 73
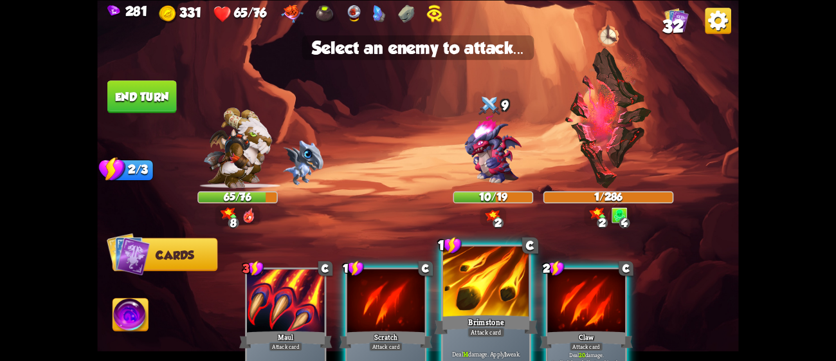
click at [502, 313] on div "Brimstone" at bounding box center [487, 324] width 104 height 23
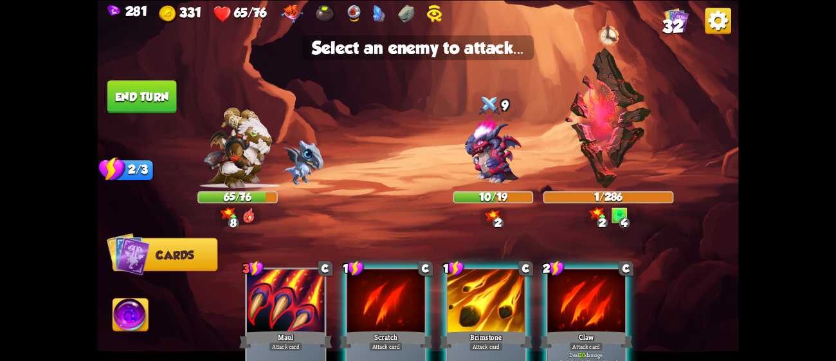
click at [501, 307] on div at bounding box center [487, 302] width 78 height 66
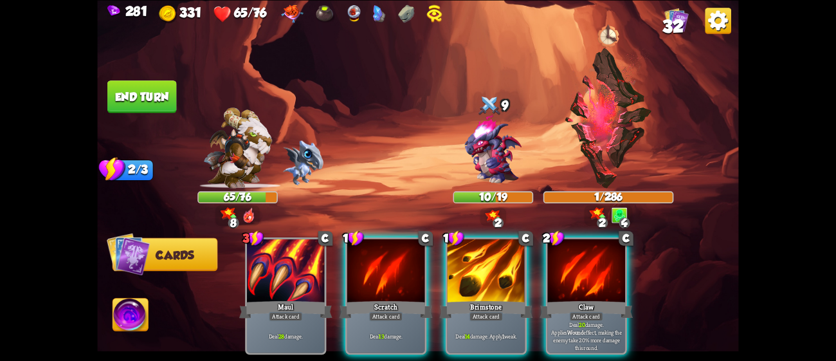
click at [594, 149] on img at bounding box center [608, 118] width 89 height 140
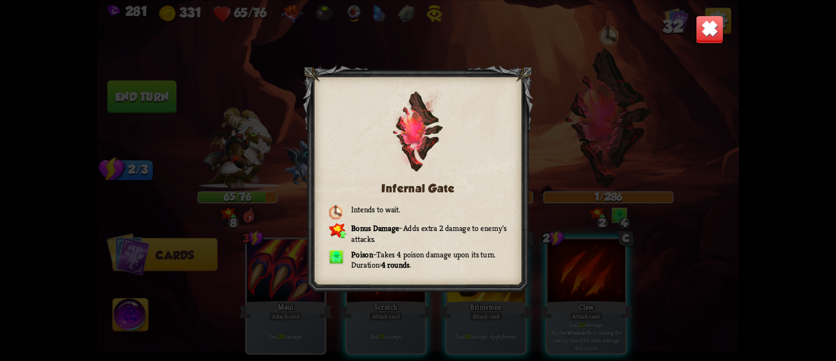
click at [708, 23] on img at bounding box center [710, 29] width 28 height 28
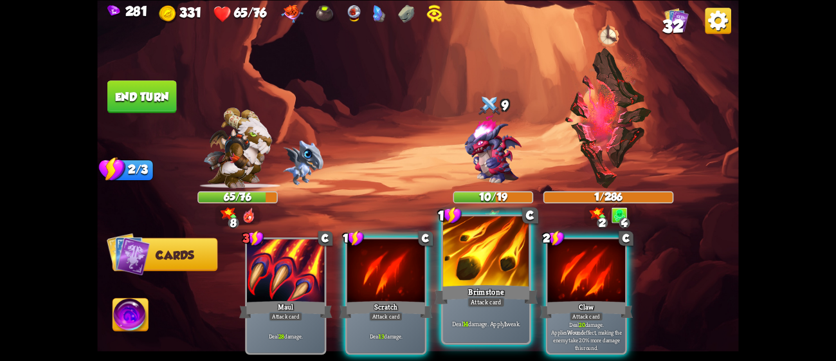
click at [490, 237] on div at bounding box center [486, 252] width 86 height 73
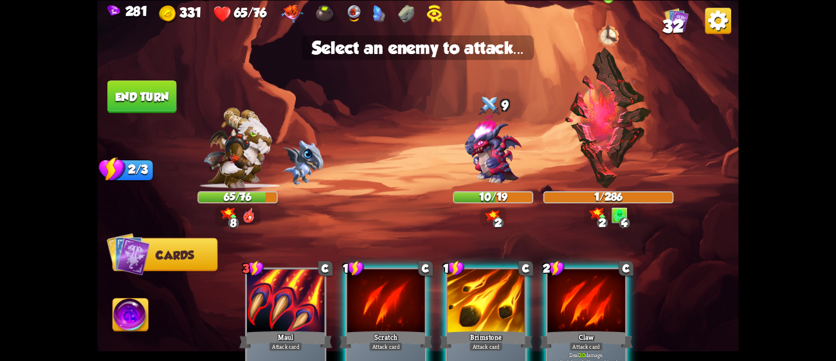
click at [565, 151] on img at bounding box center [608, 118] width 89 height 140
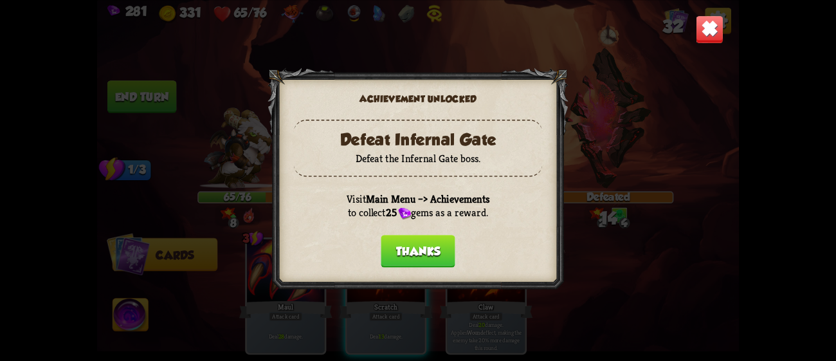
click at [407, 252] on button "Thanks" at bounding box center [418, 251] width 74 height 33
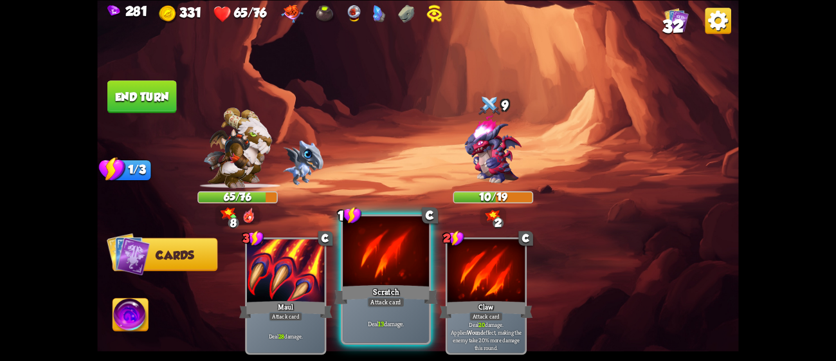
click at [380, 264] on div at bounding box center [386, 252] width 86 height 73
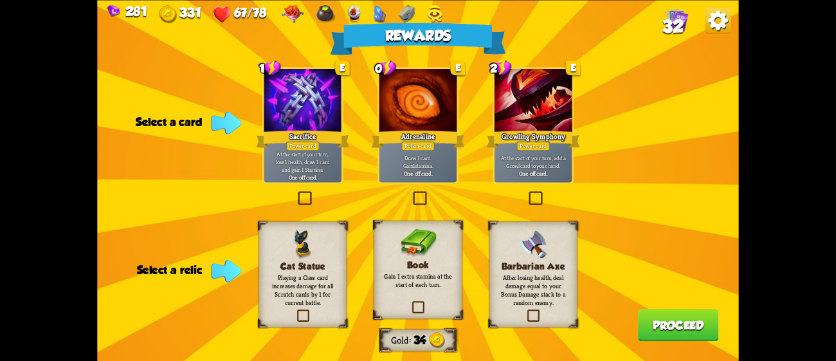
click at [439, 136] on div "Adrenaline" at bounding box center [418, 139] width 93 height 21
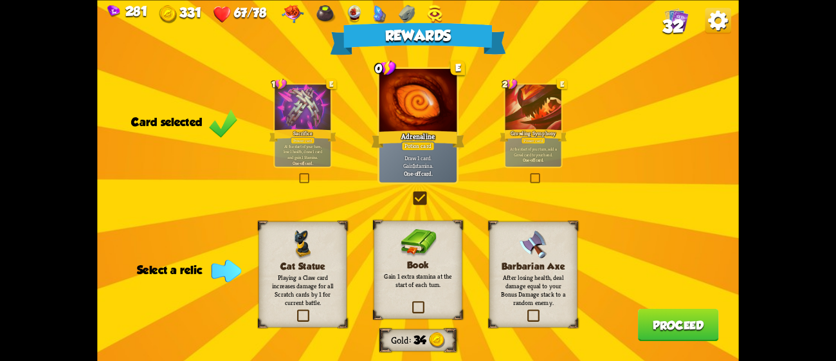
click at [537, 253] on img at bounding box center [533, 244] width 29 height 29
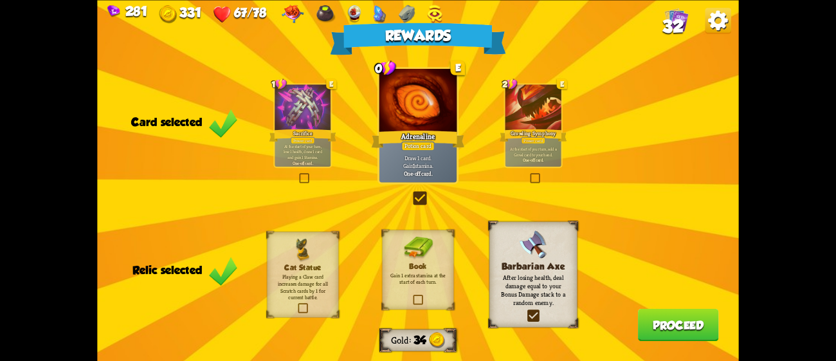
click at [441, 272] on p "Gain 1 extra stamina at the start of each turn." at bounding box center [418, 279] width 58 height 14
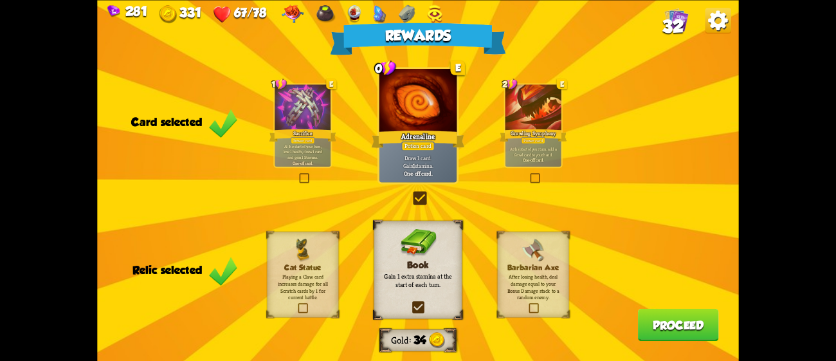
click at [669, 313] on button "Proceed" at bounding box center [678, 324] width 81 height 33
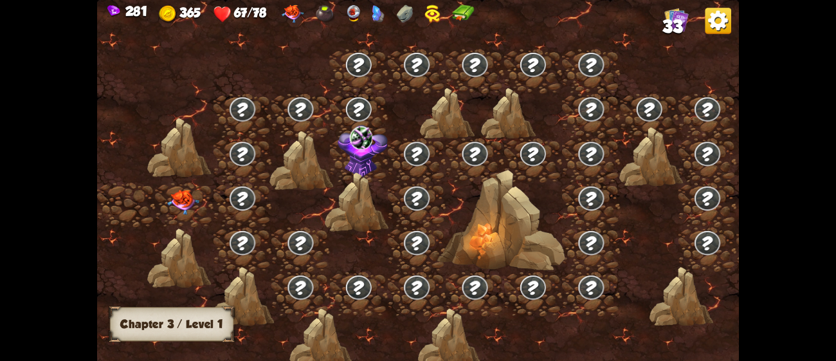
click at [178, 207] on img at bounding box center [183, 202] width 32 height 25
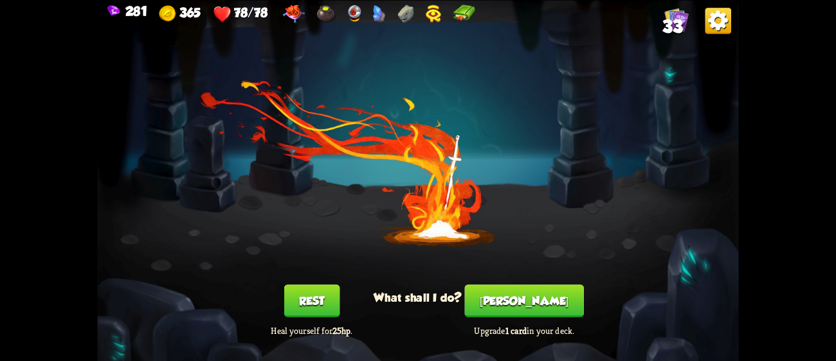
click at [524, 298] on button "[PERSON_NAME]" at bounding box center [524, 300] width 119 height 33
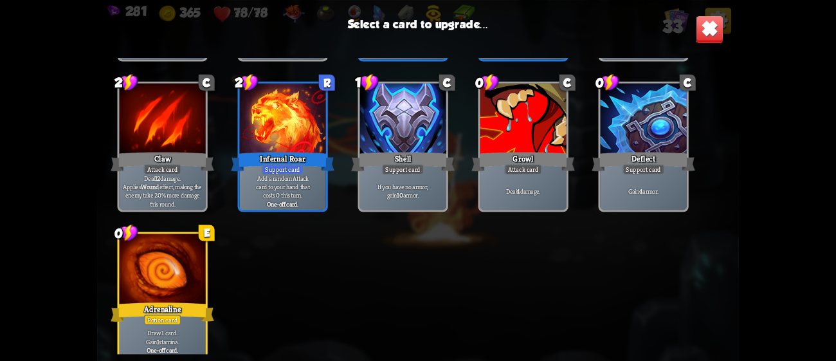
scroll to position [984, 0]
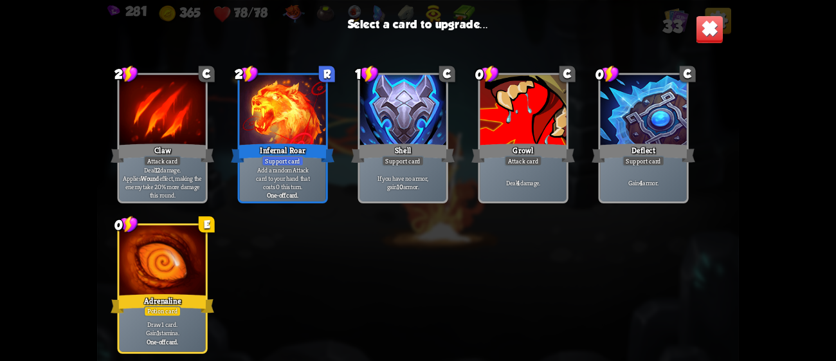
click at [159, 262] on div at bounding box center [163, 261] width 86 height 73
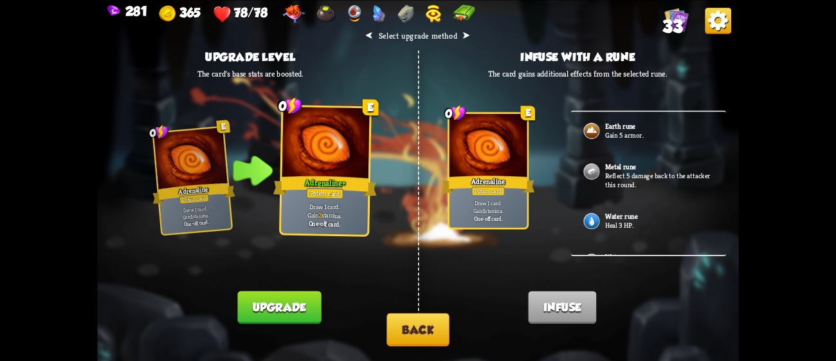
click at [645, 221] on p "Heal 3 HP." at bounding box center [659, 225] width 109 height 9
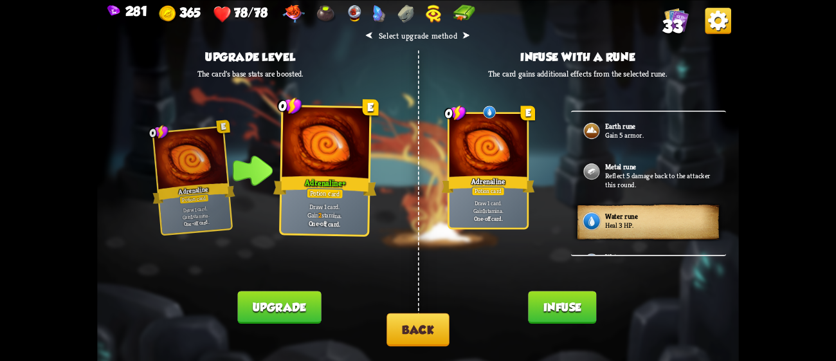
click at [552, 304] on button "Infuse" at bounding box center [562, 307] width 68 height 33
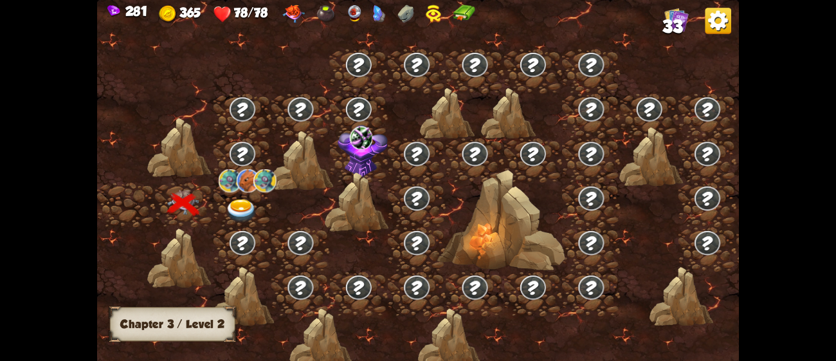
click at [243, 203] on img at bounding box center [242, 211] width 32 height 24
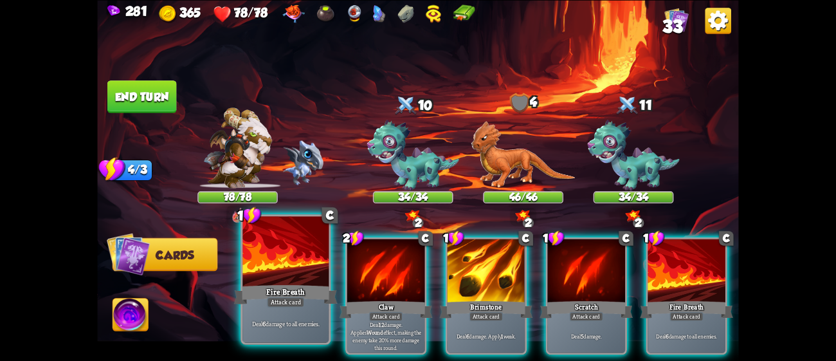
click at [306, 291] on div "Fire Breath" at bounding box center [286, 293] width 104 height 23
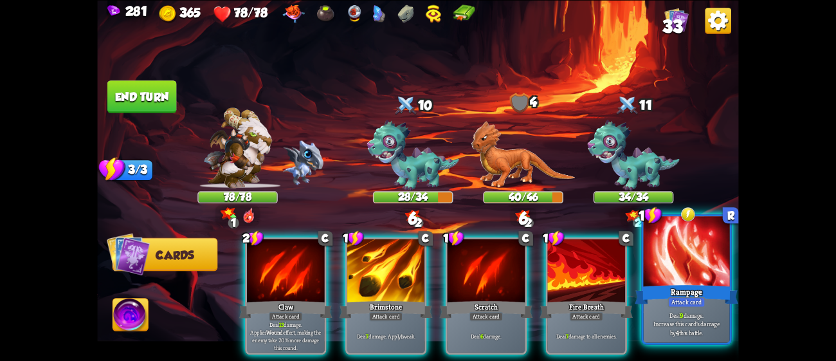
click at [701, 300] on div "Attack card" at bounding box center [686, 302] width 37 height 10
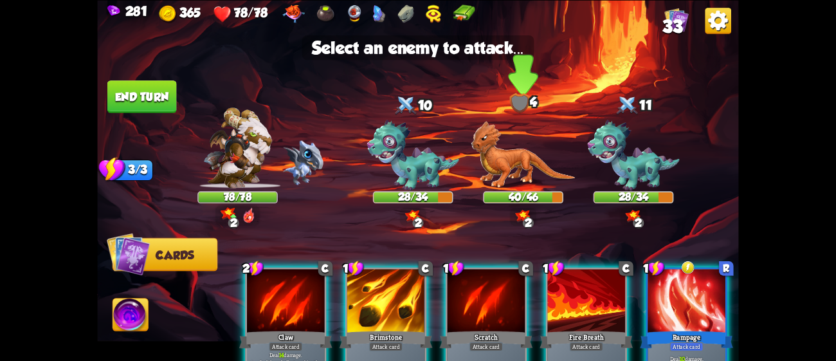
click at [533, 157] on img at bounding box center [524, 154] width 104 height 68
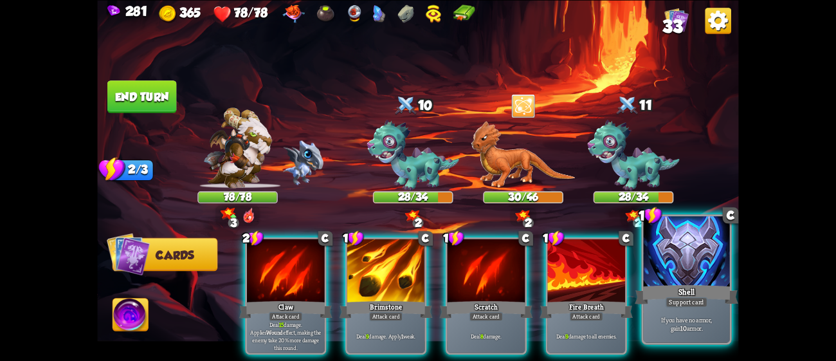
click at [672, 271] on div at bounding box center [687, 252] width 86 height 73
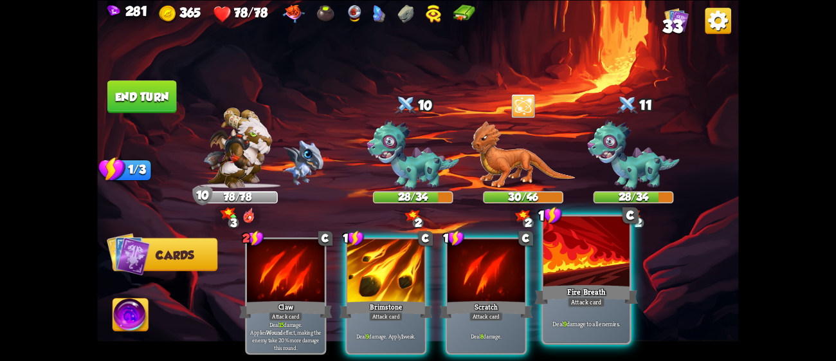
click at [602, 273] on div at bounding box center [587, 252] width 86 height 73
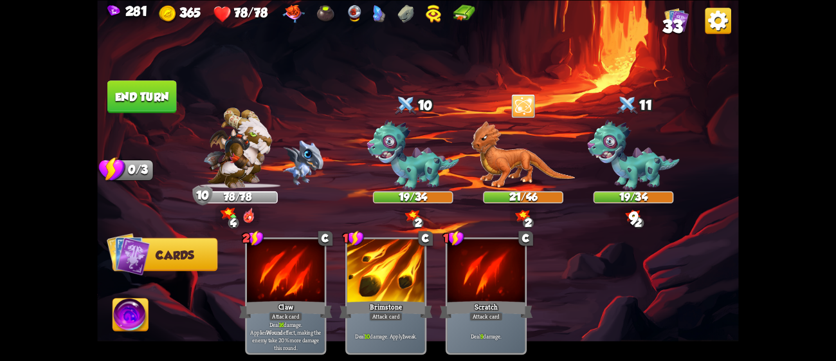
click at [161, 87] on button "End turn" at bounding box center [141, 96] width 69 height 33
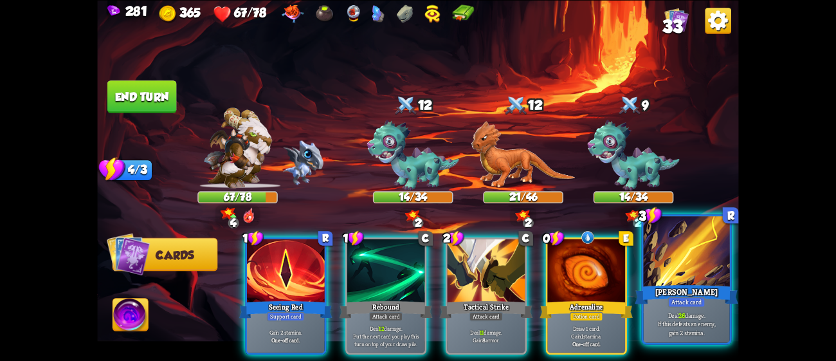
click at [704, 295] on div "[PERSON_NAME]" at bounding box center [687, 293] width 104 height 23
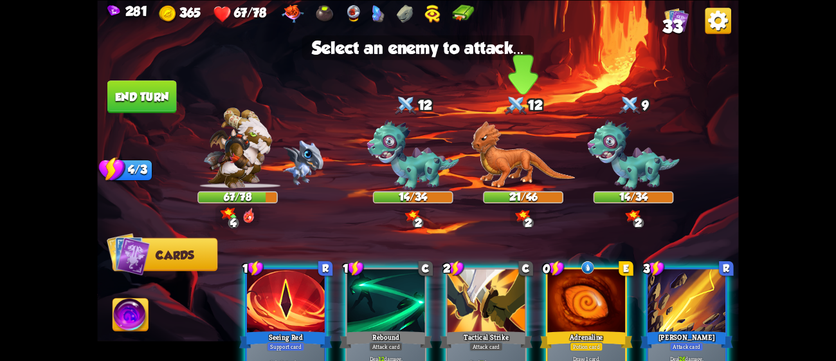
click at [519, 139] on img at bounding box center [524, 154] width 104 height 68
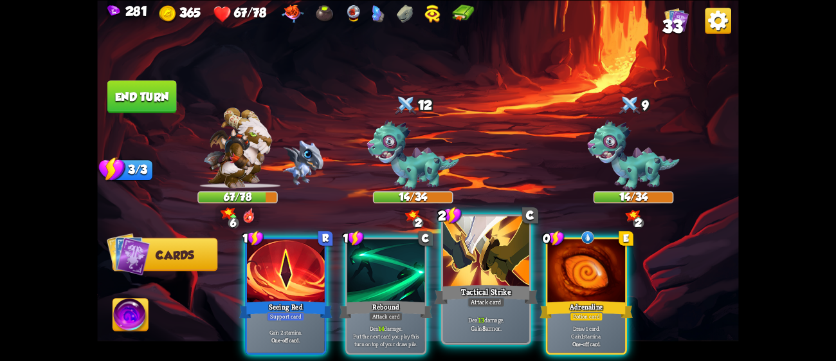
click at [511, 282] on div at bounding box center [486, 252] width 86 height 73
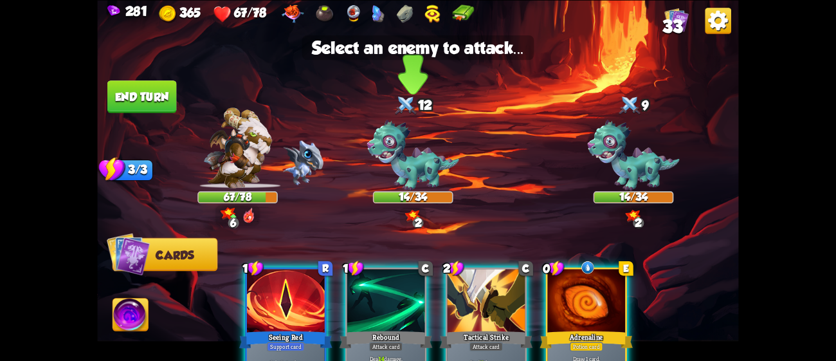
click at [410, 154] on img at bounding box center [413, 155] width 92 height 71
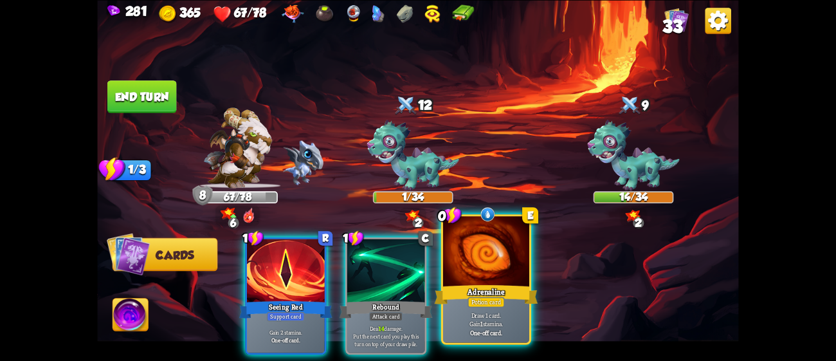
click at [474, 279] on div at bounding box center [486, 252] width 86 height 73
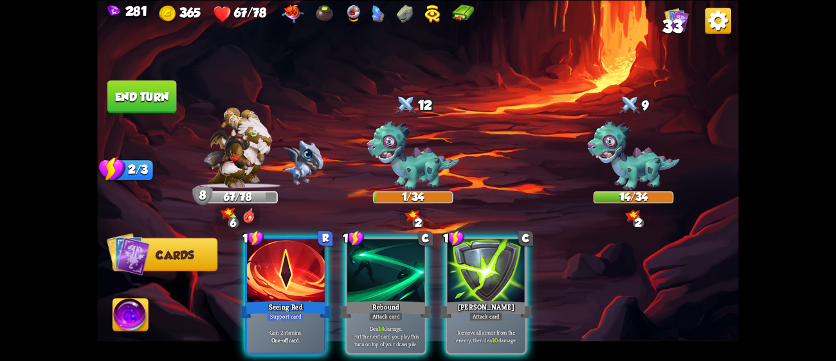
click at [474, 279] on div at bounding box center [487, 272] width 78 height 66
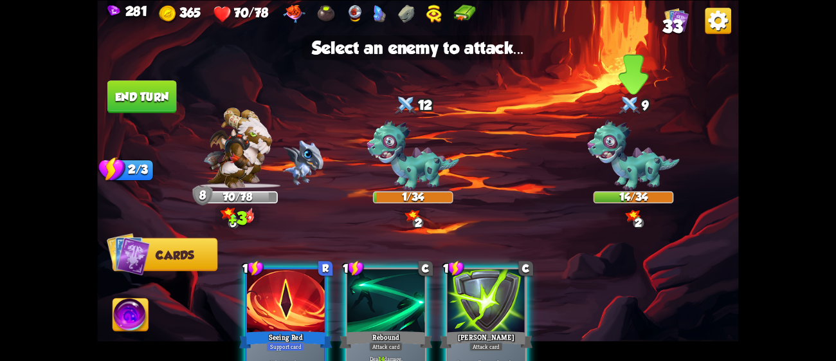
click at [659, 154] on img at bounding box center [633, 155] width 92 height 71
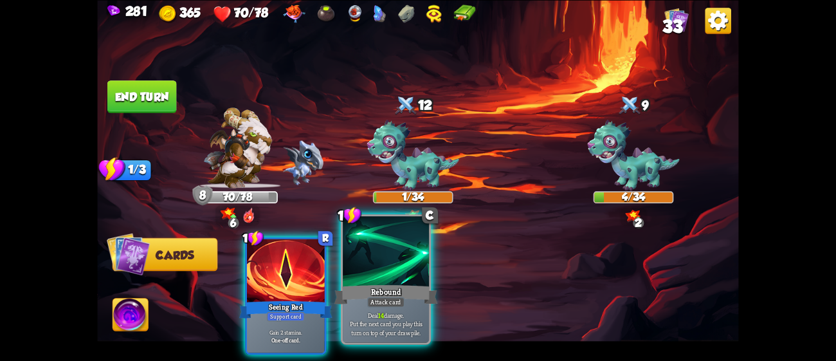
click at [391, 286] on div "Rebound" at bounding box center [387, 293] width 104 height 23
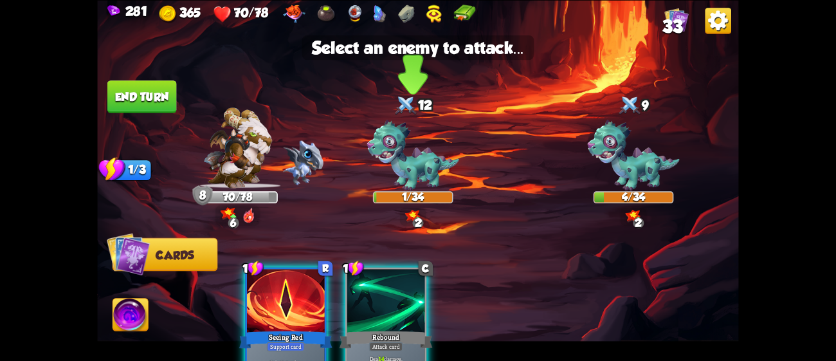
click at [423, 175] on img at bounding box center [413, 155] width 92 height 71
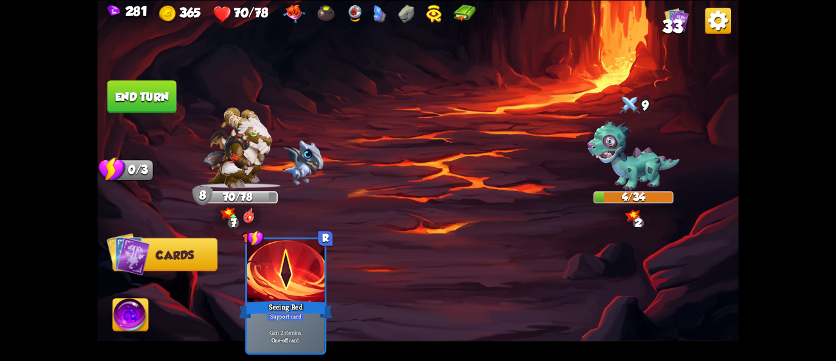
click at [160, 84] on button "End turn" at bounding box center [141, 96] width 69 height 33
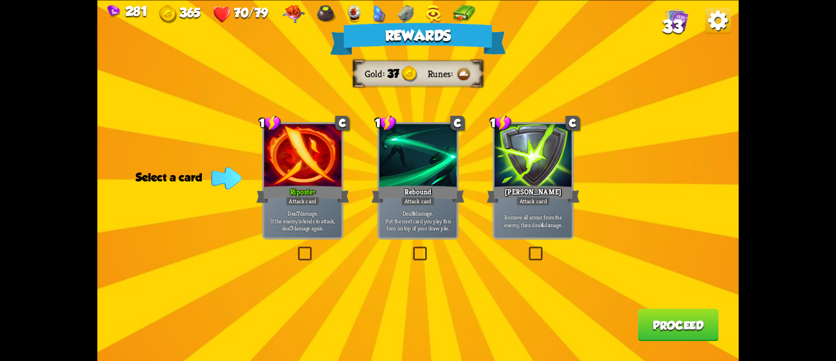
click at [318, 202] on div "Attack card" at bounding box center [303, 201] width 34 height 10
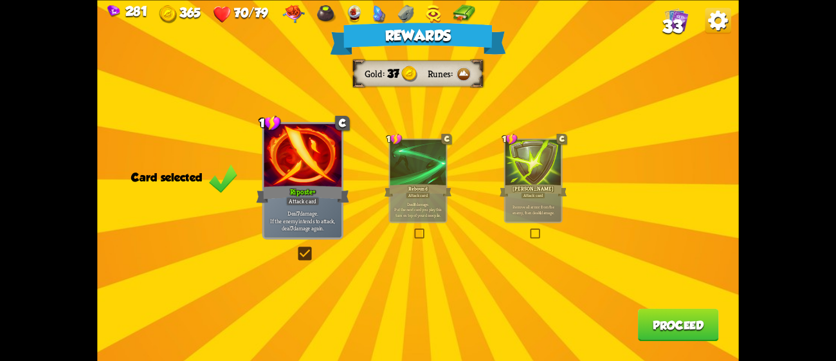
click at [691, 331] on button "Proceed" at bounding box center [678, 324] width 81 height 33
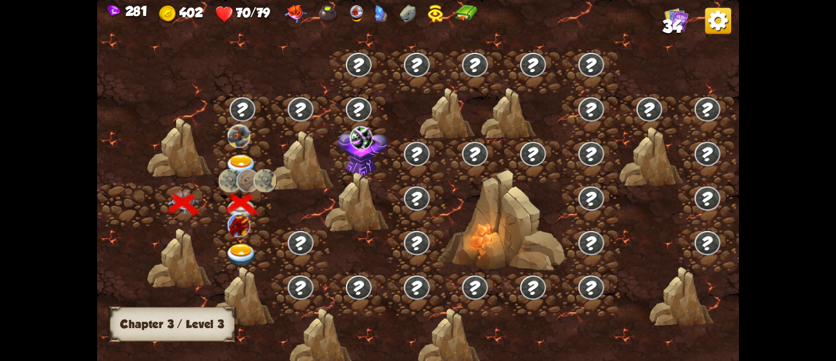
click at [234, 259] on img at bounding box center [242, 256] width 32 height 24
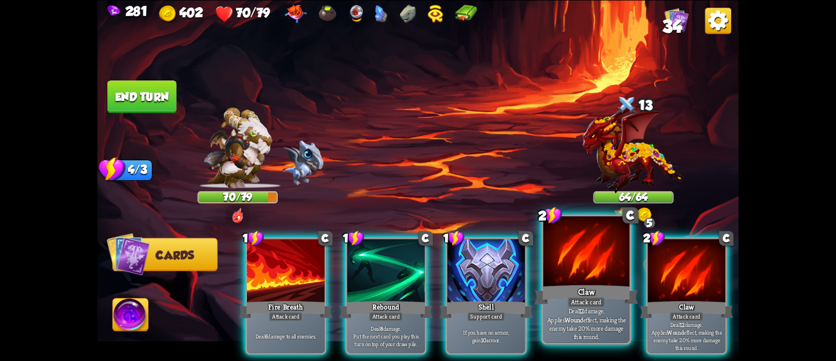
click at [604, 307] on div "Deal 12 damage. Applies Wound effect, making the enemy take 20% more damage thi…" at bounding box center [587, 323] width 86 height 37
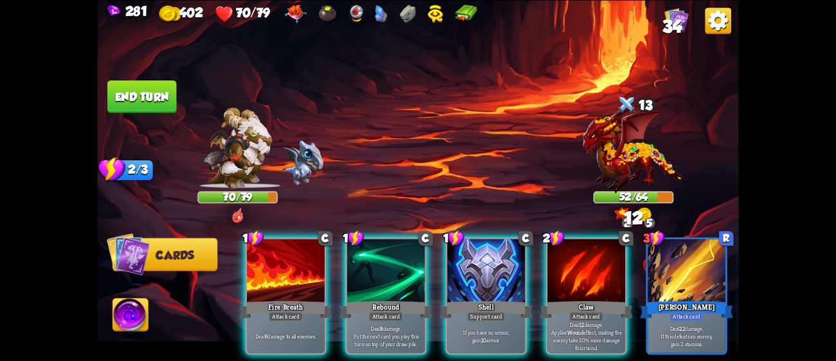
click at [604, 318] on div "Deal 12 damage. Applies Wound effect, making the enemy take 20% more damage thi…" at bounding box center [587, 335] width 78 height 34
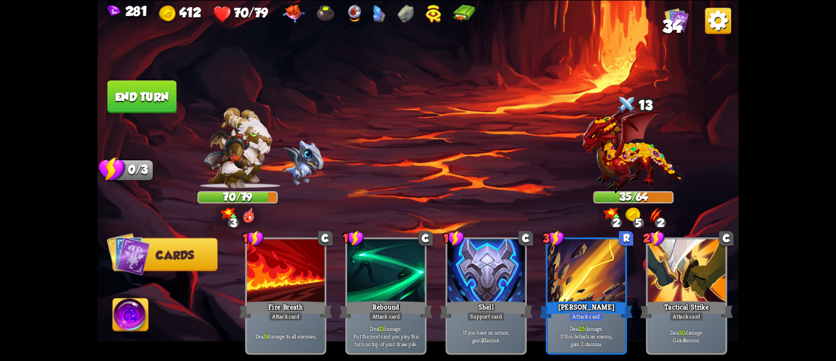
click at [143, 100] on button "End turn" at bounding box center [141, 96] width 69 height 33
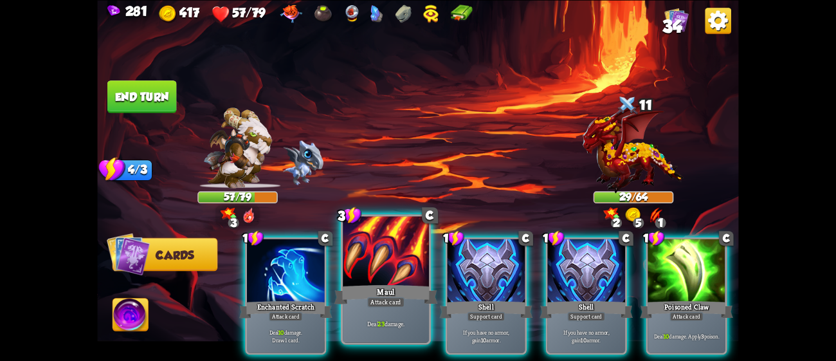
click at [404, 271] on div at bounding box center [386, 252] width 86 height 73
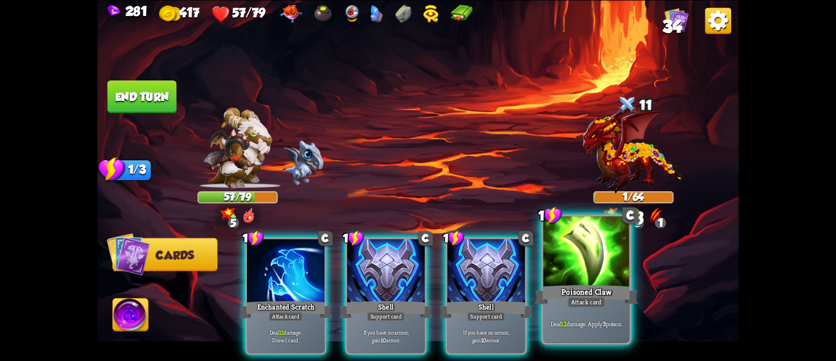
click at [547, 290] on div "Poisoned Claw" at bounding box center [587, 293] width 104 height 23
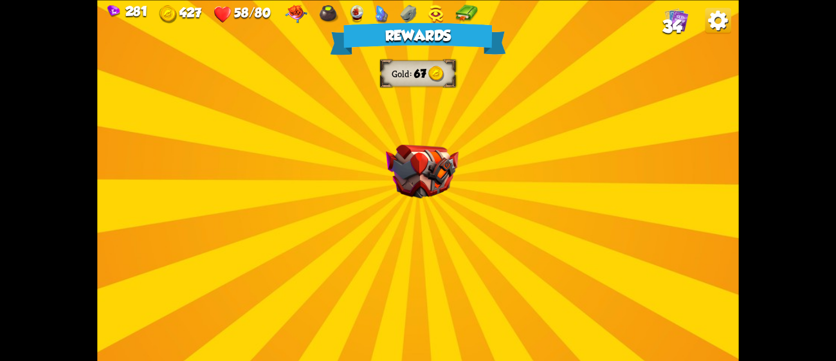
click at [514, 205] on div "Rewards Gold 67 Select a card 1 C Poisoned Claw Attack card Deal 7 damage. Appl…" at bounding box center [417, 180] width 641 height 361
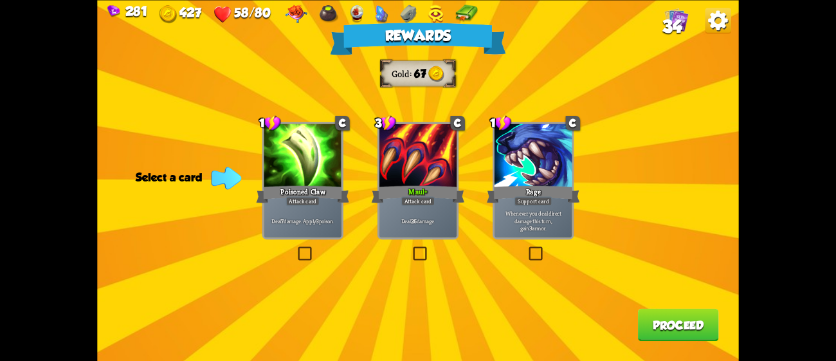
click at [450, 194] on div "Maul+" at bounding box center [418, 193] width 93 height 21
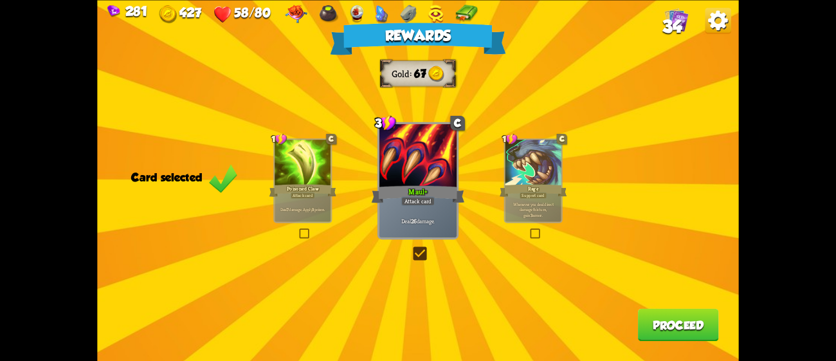
click at [671, 331] on button "Proceed" at bounding box center [678, 324] width 81 height 33
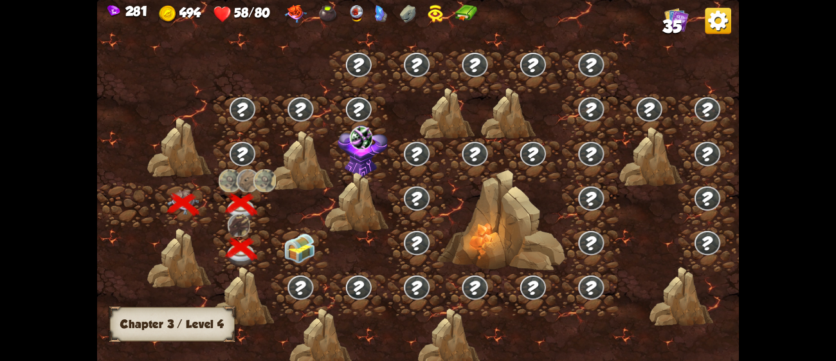
click at [292, 245] on img at bounding box center [300, 249] width 32 height 30
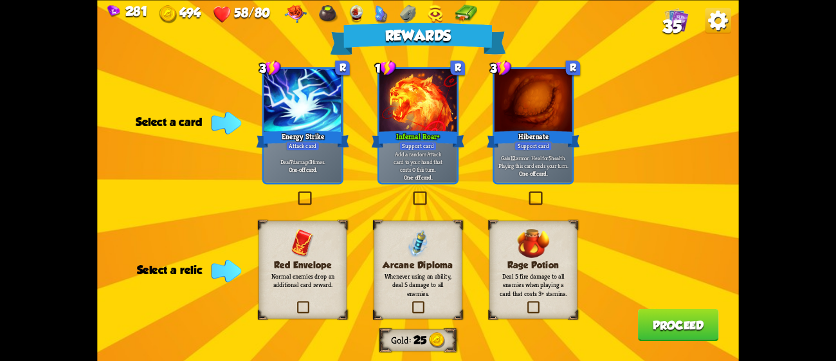
click at [326, 161] on p "Deal 7 damage 3 times." at bounding box center [303, 162] width 74 height 8
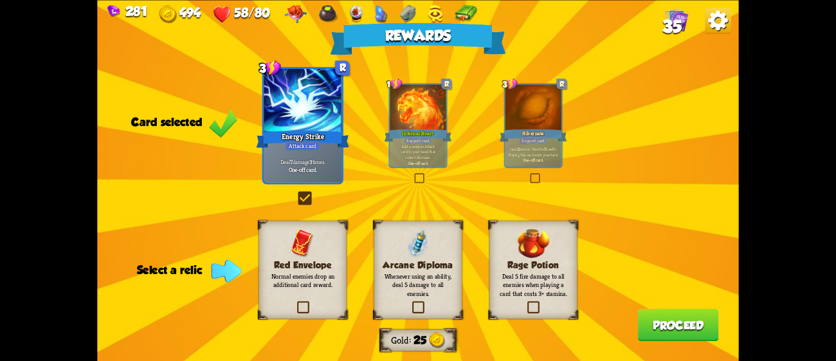
click at [322, 275] on p "Normal enemies drop an additional card reward." at bounding box center [302, 280] width 71 height 17
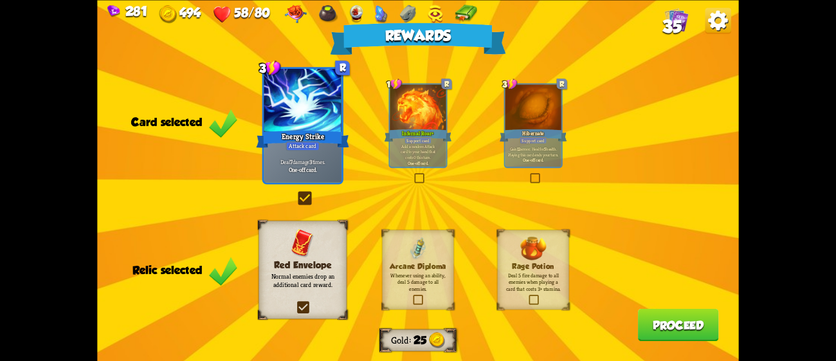
click at [687, 328] on button "Proceed" at bounding box center [678, 324] width 81 height 33
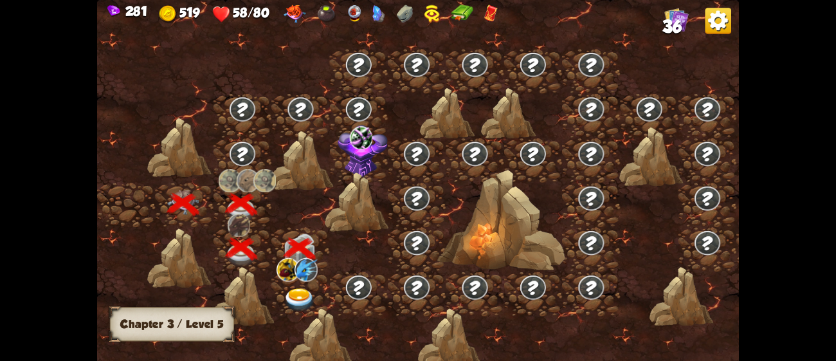
click at [300, 299] on img at bounding box center [300, 300] width 32 height 24
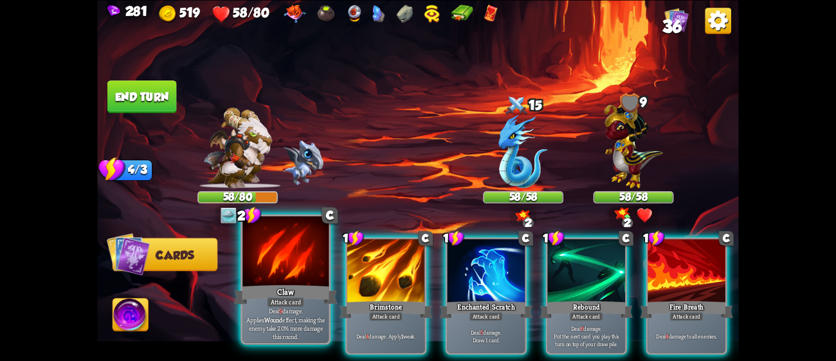
click at [252, 326] on p "Deal 9 damage. Applies Wound effect, making the enemy take 20% more damage this…" at bounding box center [286, 323] width 82 height 34
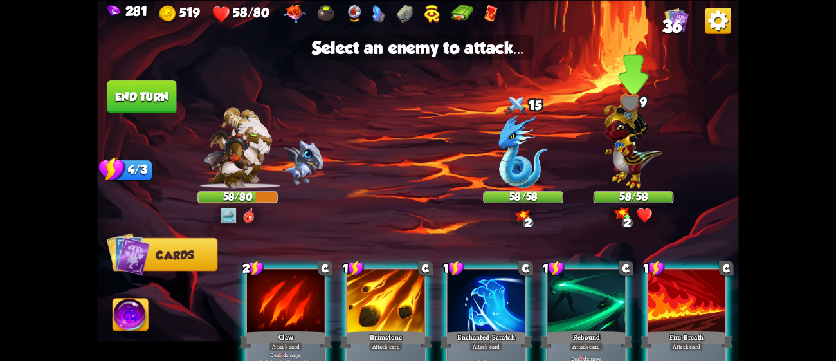
click at [632, 150] on img at bounding box center [633, 142] width 59 height 91
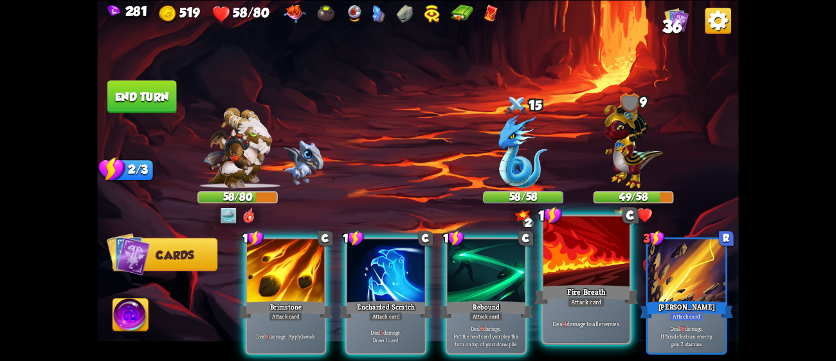
click at [598, 310] on div "Deal 4 damage to all enemies." at bounding box center [587, 323] width 86 height 37
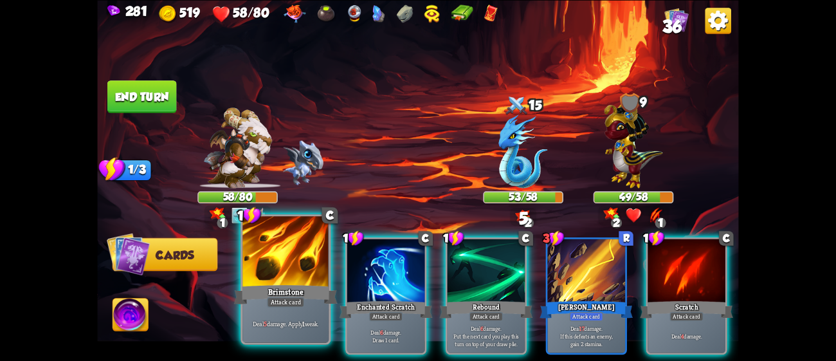
click at [306, 311] on div "Deal 5 damage. Apply 1 weak." at bounding box center [286, 323] width 86 height 37
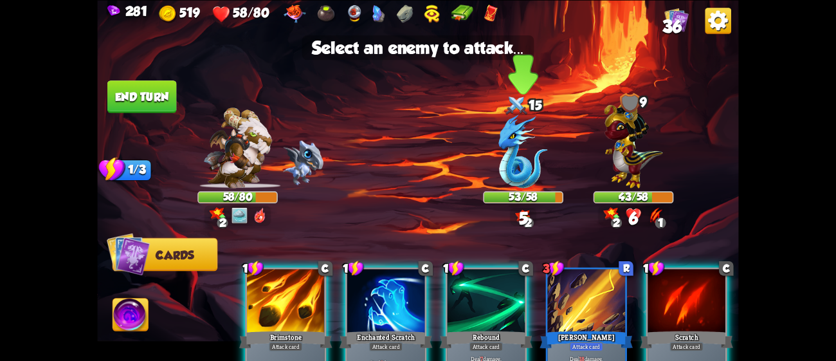
click at [539, 157] on img at bounding box center [523, 152] width 49 height 74
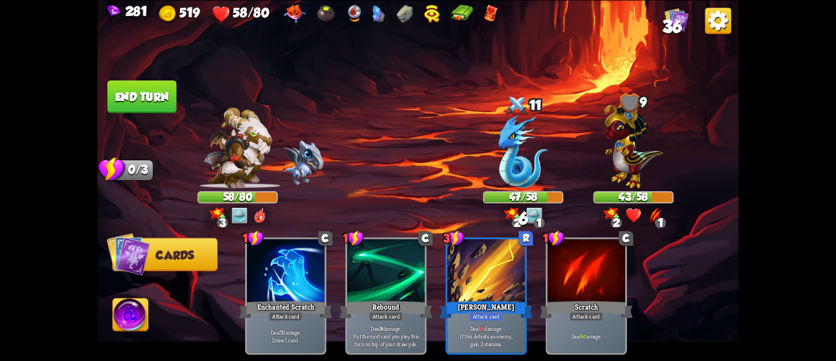
click at [137, 97] on button "End turn" at bounding box center [142, 96] width 71 height 33
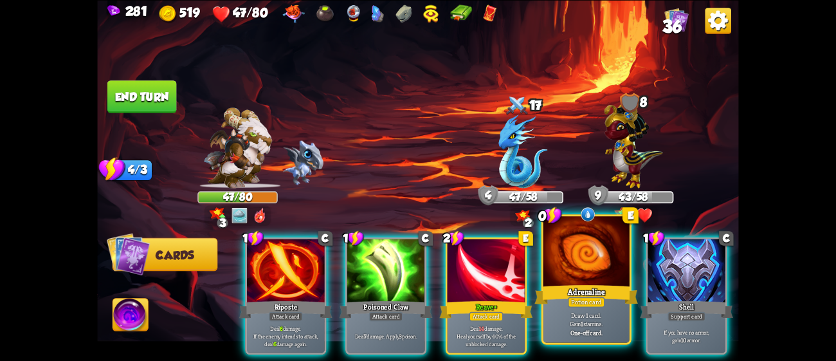
click at [585, 259] on div at bounding box center [587, 252] width 86 height 73
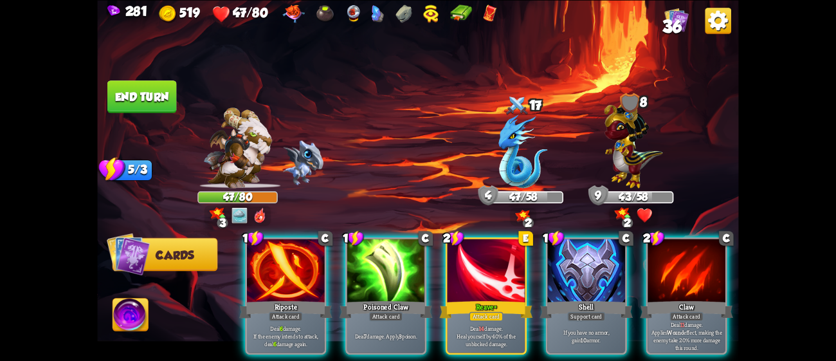
click at [585, 259] on div at bounding box center [587, 272] width 78 height 66
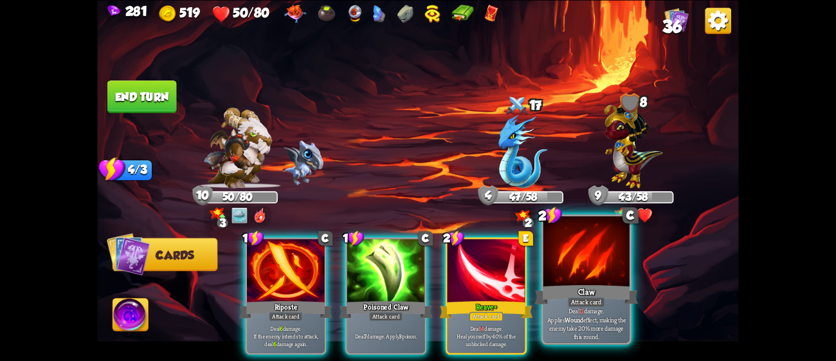
click at [559, 284] on div "Claw" at bounding box center [587, 293] width 104 height 23
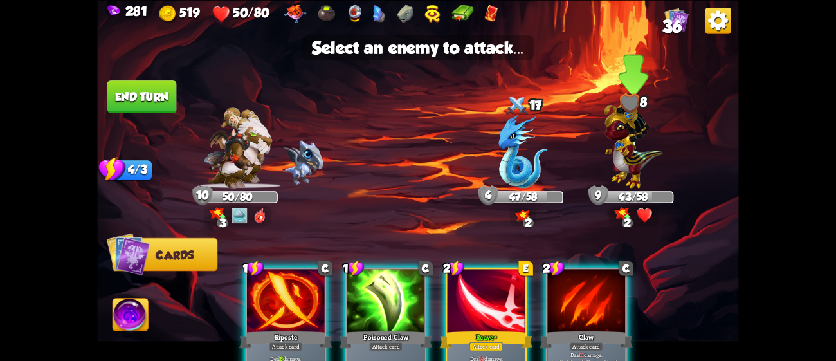
click at [632, 168] on img at bounding box center [633, 142] width 59 height 91
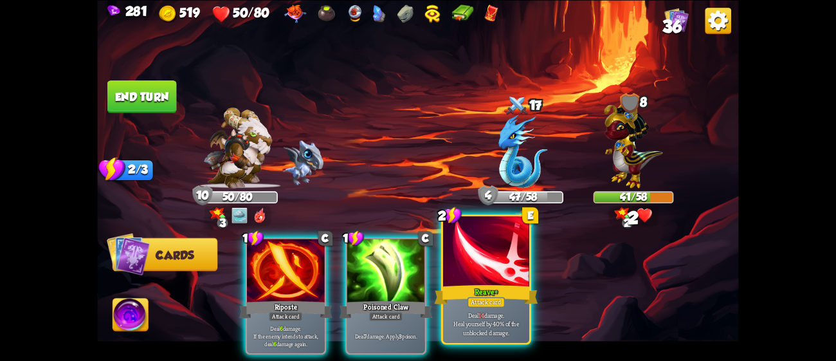
click at [504, 258] on div at bounding box center [486, 252] width 86 height 73
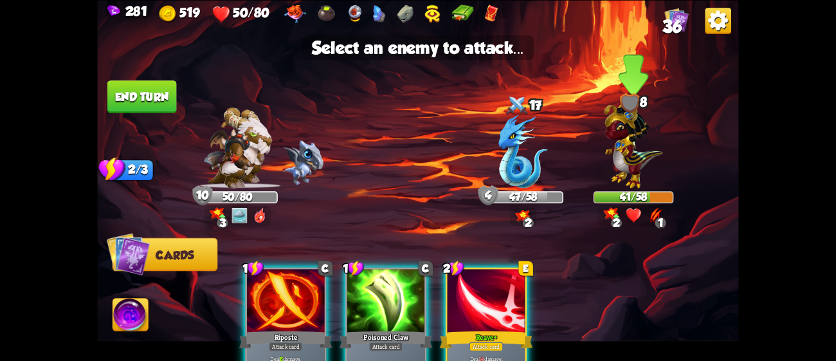
click at [631, 144] on img at bounding box center [633, 142] width 59 height 91
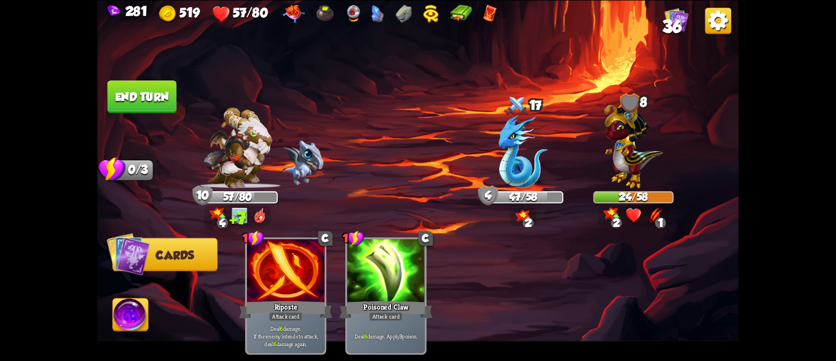
click at [160, 99] on button "End turn" at bounding box center [141, 96] width 69 height 33
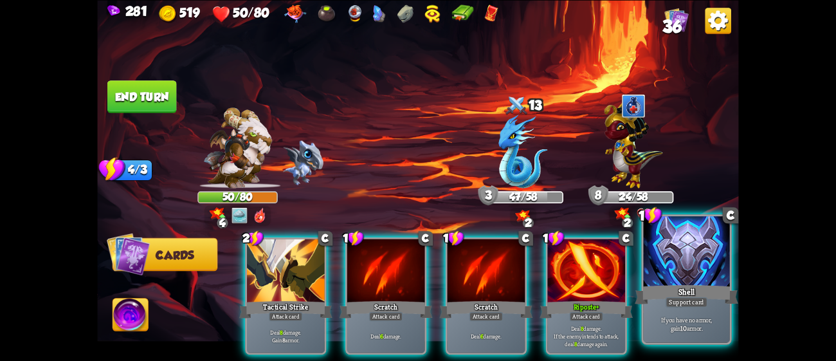
click at [663, 241] on div at bounding box center [687, 252] width 86 height 73
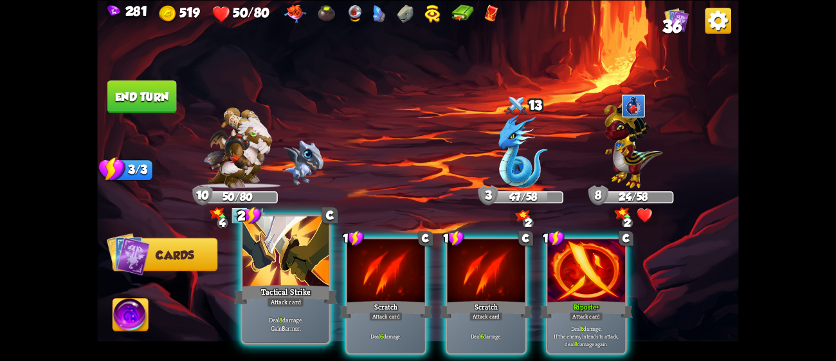
click at [281, 289] on div "Tactical Strike" at bounding box center [286, 293] width 104 height 23
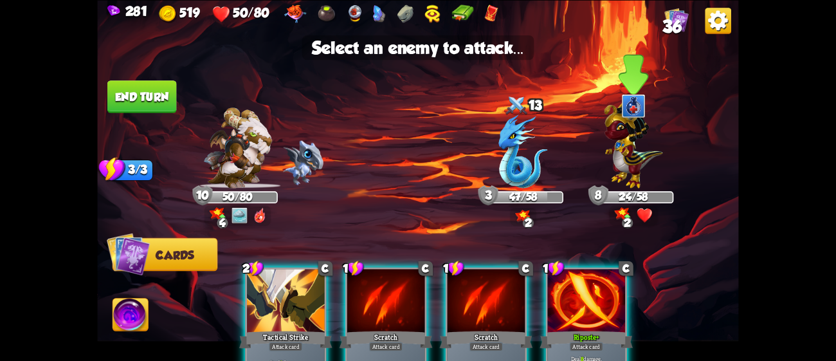
click at [636, 154] on img at bounding box center [633, 142] width 59 height 91
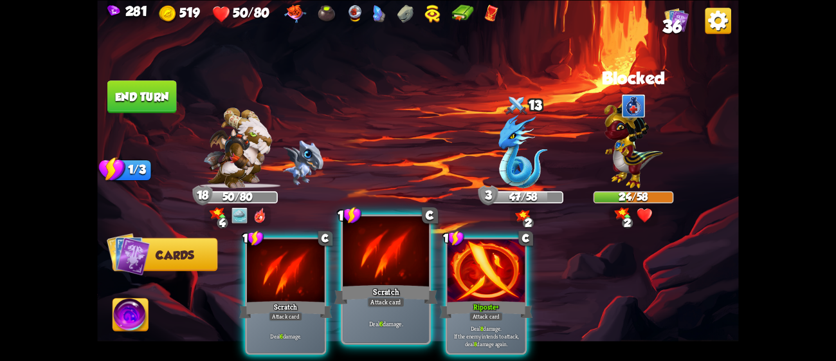
click at [404, 243] on div at bounding box center [386, 252] width 86 height 73
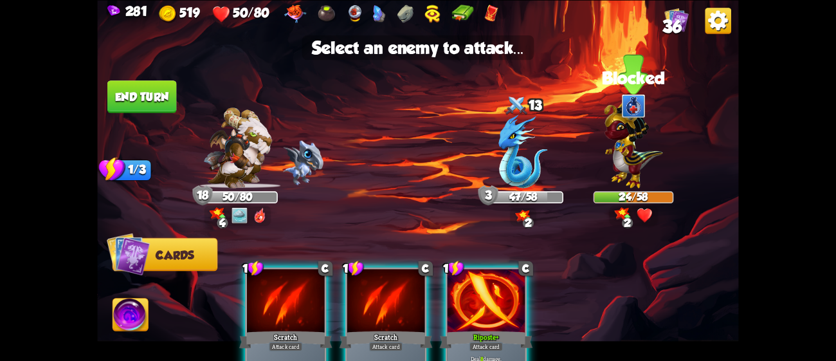
click at [629, 151] on img at bounding box center [633, 142] width 59 height 91
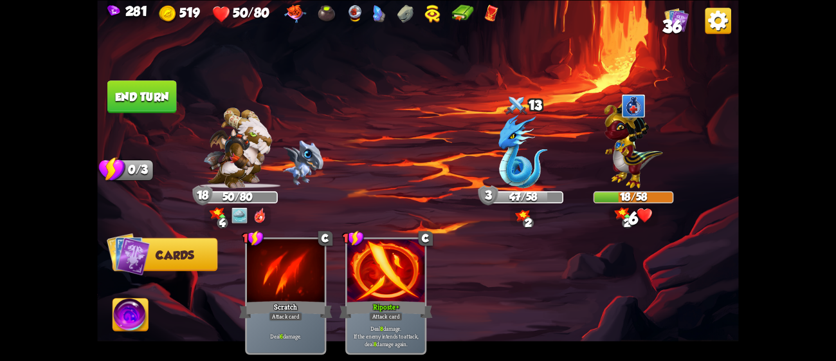
click at [140, 307] on img at bounding box center [130, 317] width 35 height 36
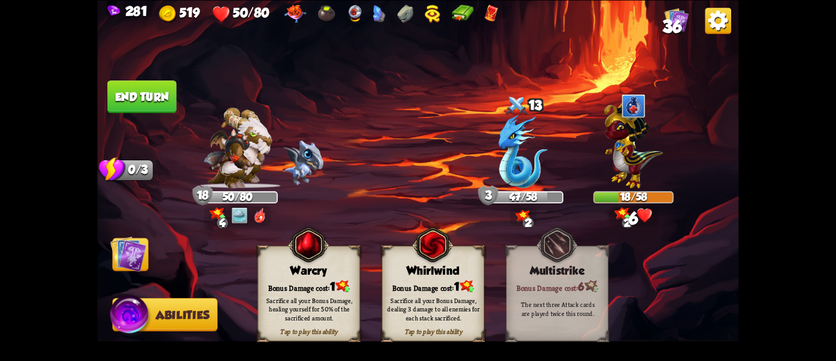
click at [461, 293] on div "Sacrifice all your Bonus Damage, dealing 3 damage to all enemies for each stack…" at bounding box center [434, 309] width 102 height 40
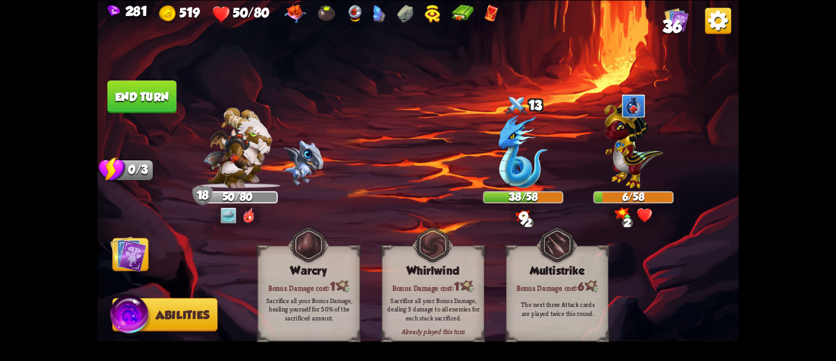
click at [129, 252] on img at bounding box center [129, 253] width 36 height 36
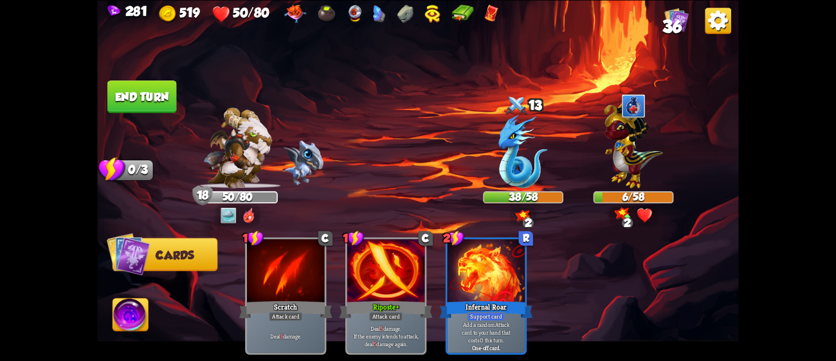
click at [170, 95] on button "End turn" at bounding box center [142, 96] width 70 height 33
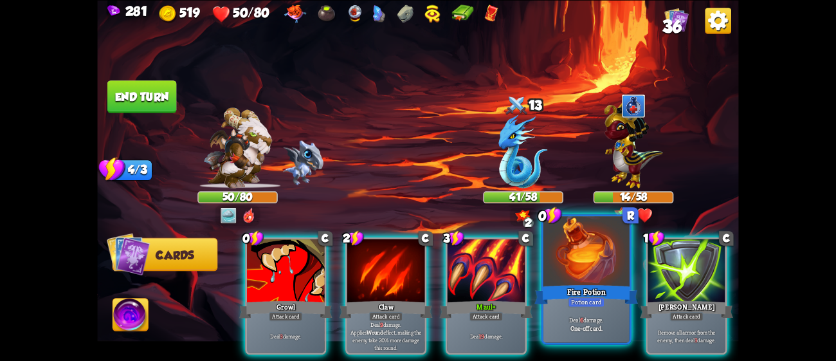
click at [616, 281] on div at bounding box center [587, 252] width 86 height 73
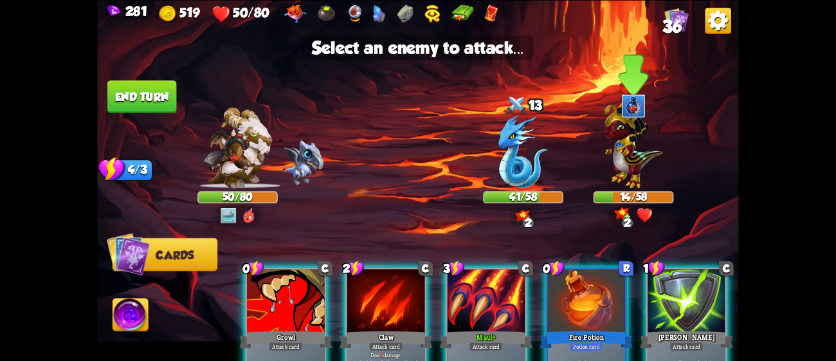
click at [602, 174] on div at bounding box center [634, 153] width 80 height 70
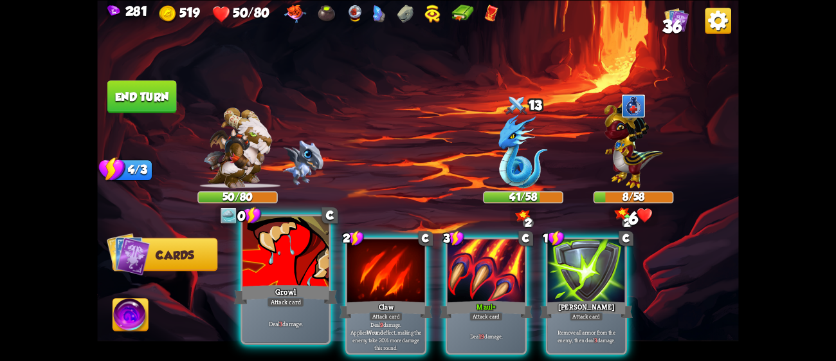
click at [262, 242] on div at bounding box center [286, 252] width 86 height 73
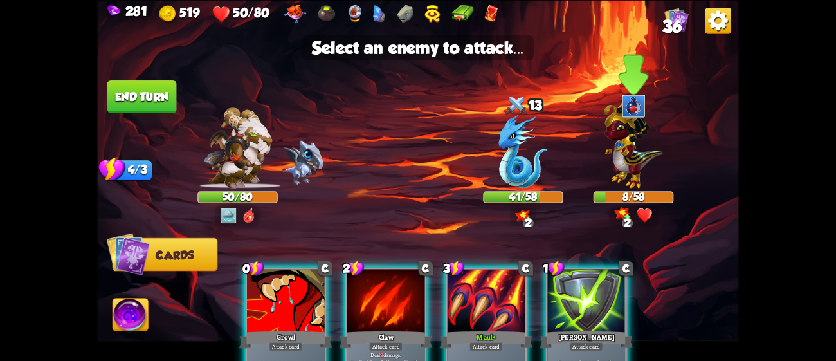
click at [623, 178] on img at bounding box center [633, 142] width 59 height 91
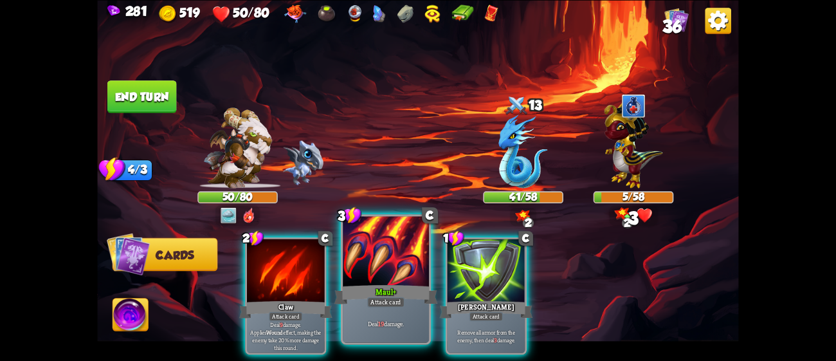
click at [362, 282] on div "Maul+" at bounding box center [387, 293] width 104 height 23
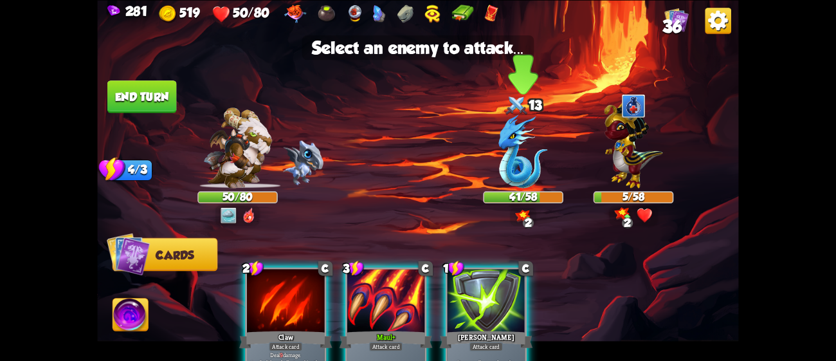
click at [515, 158] on img at bounding box center [523, 152] width 49 height 74
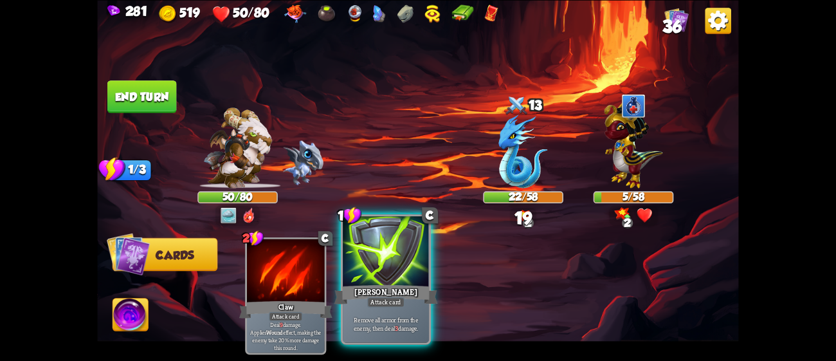
click at [382, 250] on div at bounding box center [386, 252] width 86 height 73
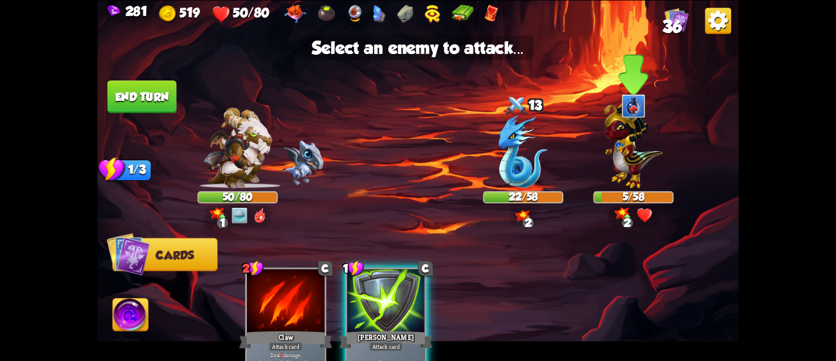
click at [630, 173] on img at bounding box center [633, 142] width 59 height 91
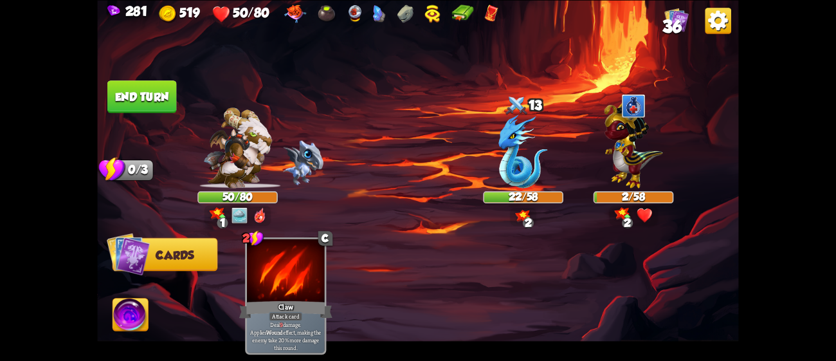
click at [114, 309] on img at bounding box center [130, 317] width 35 height 36
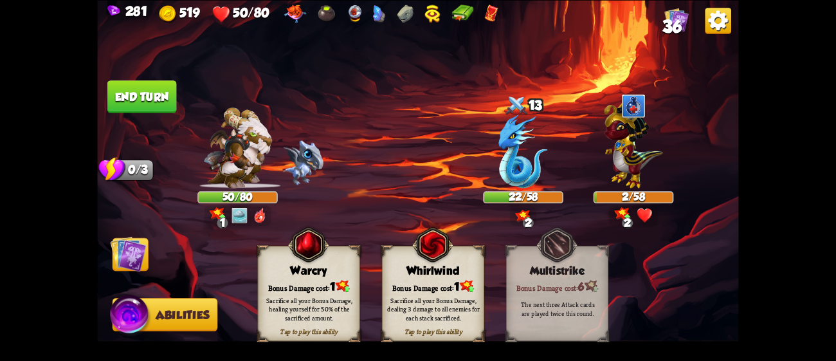
click at [430, 306] on div "Sacrifice all your Bonus Damage, dealing 3 damage to all enemies for each stack…" at bounding box center [433, 309] width 92 height 26
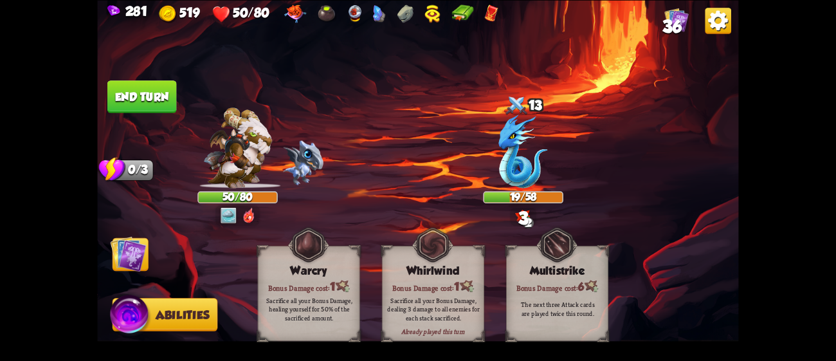
click at [152, 85] on button "End turn" at bounding box center [141, 96] width 69 height 33
click at [125, 257] on img at bounding box center [129, 253] width 36 height 36
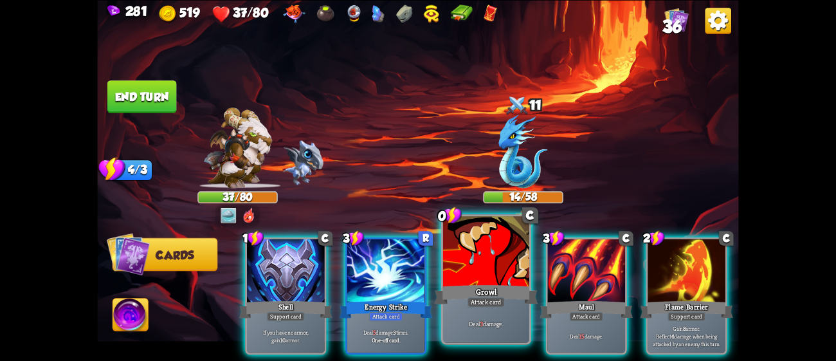
click at [457, 262] on div at bounding box center [486, 252] width 86 height 73
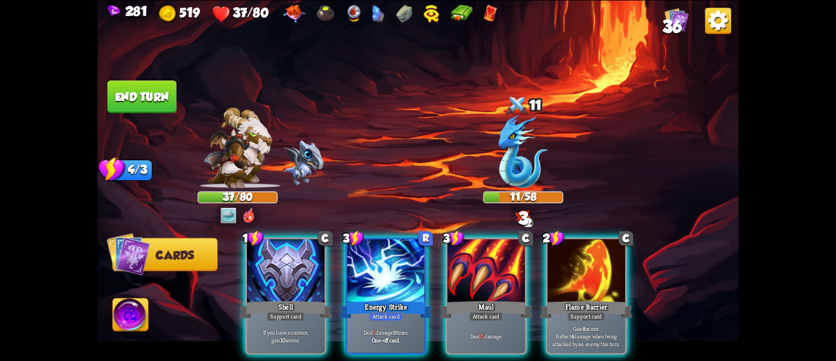
click at [457, 262] on div at bounding box center [487, 272] width 78 height 66
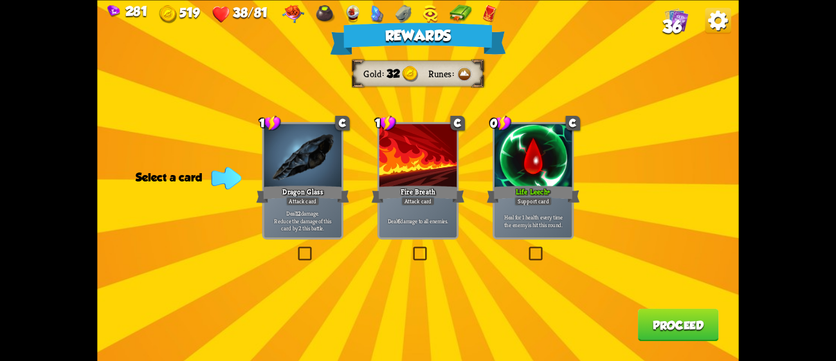
click at [435, 214] on div "Deal 6 damage to all enemies." at bounding box center [419, 220] width 78 height 34
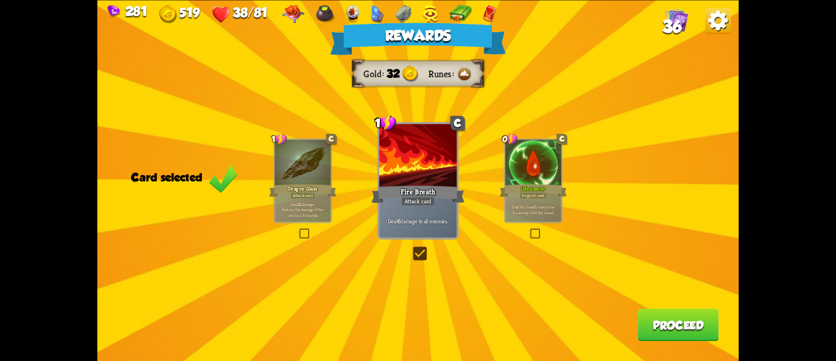
click at [657, 320] on button "Proceed" at bounding box center [678, 324] width 81 height 33
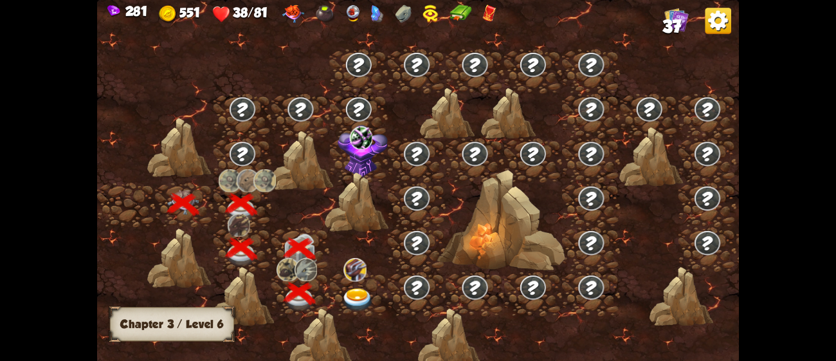
click at [347, 285] on div at bounding box center [359, 294] width 58 height 44
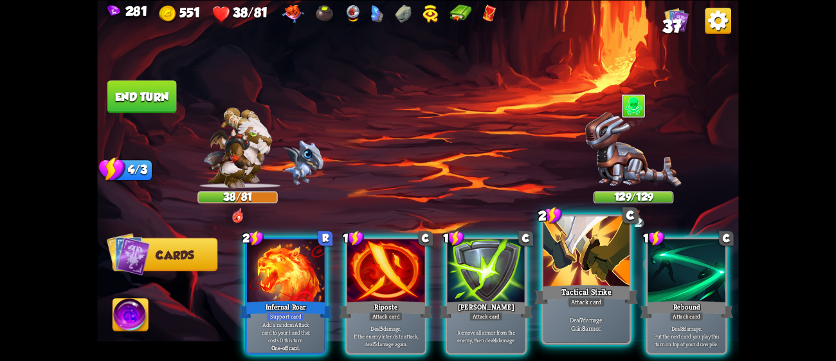
click at [572, 315] on div "Deal 7 damage. Gain 8 armor." at bounding box center [587, 323] width 86 height 37
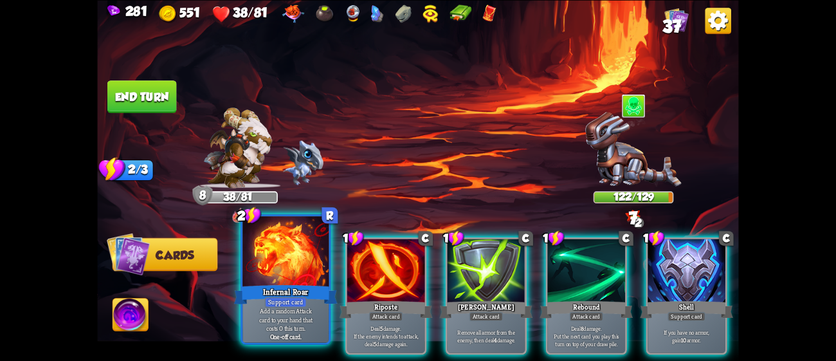
click at [272, 312] on p "Add a random Attack card to your hand that costs 0 this turn." at bounding box center [286, 319] width 82 height 26
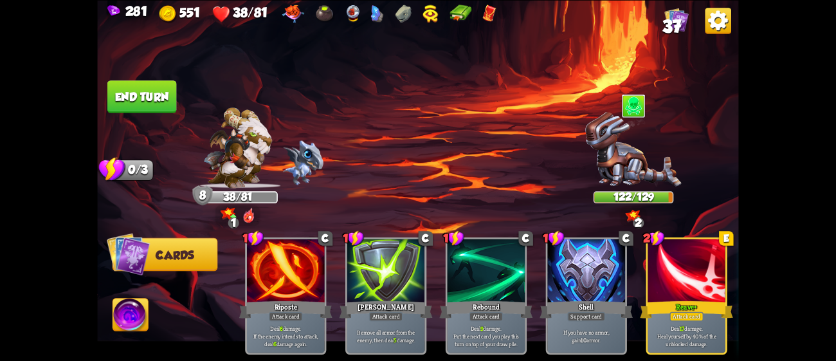
scroll to position [0, 122]
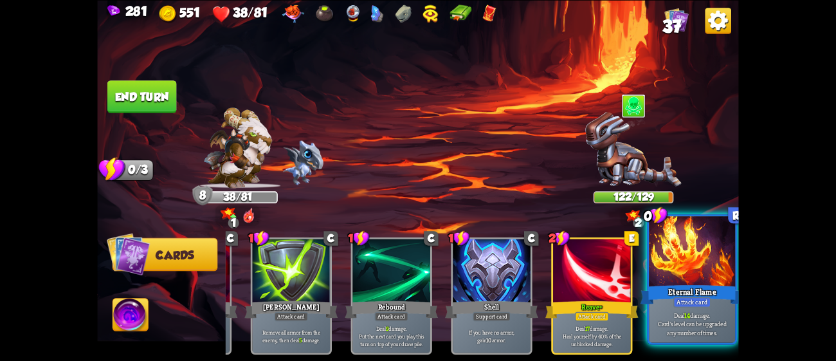
click at [702, 287] on div "Eternal Flame" at bounding box center [693, 293] width 104 height 23
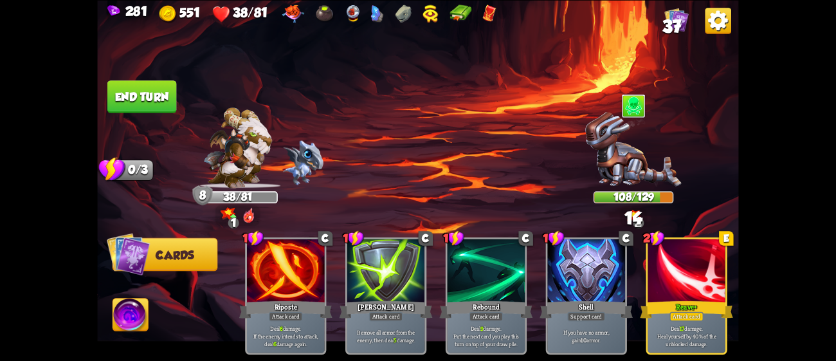
click at [122, 89] on button "End turn" at bounding box center [141, 96] width 69 height 33
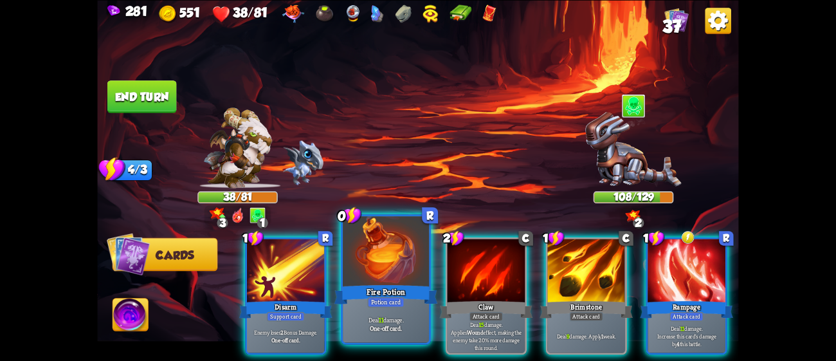
click at [418, 281] on div at bounding box center [386, 252] width 86 height 73
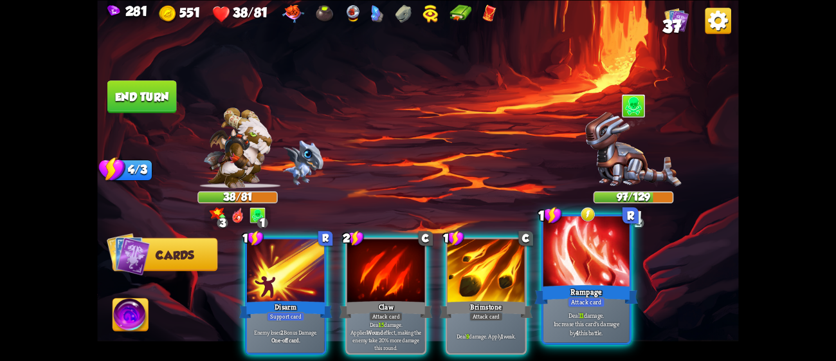
click at [585, 276] on div at bounding box center [587, 252] width 86 height 73
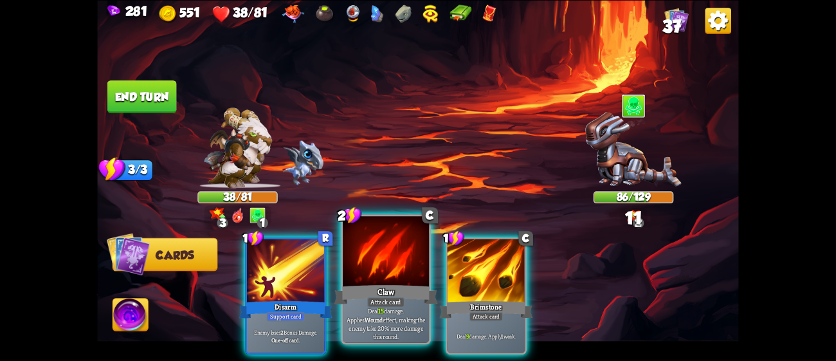
click at [393, 268] on div at bounding box center [386, 252] width 86 height 73
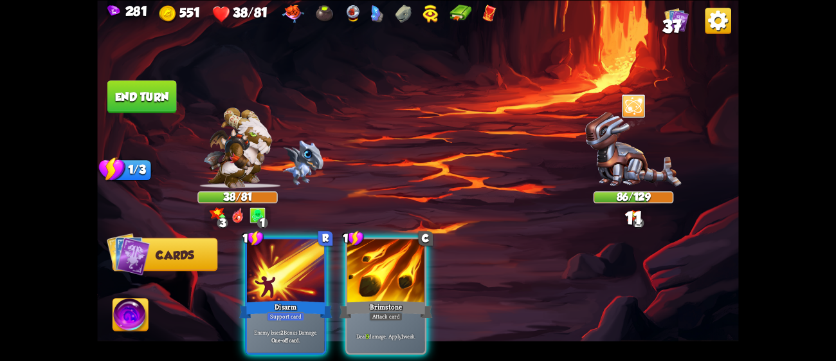
click at [393, 268] on div at bounding box center [386, 272] width 78 height 66
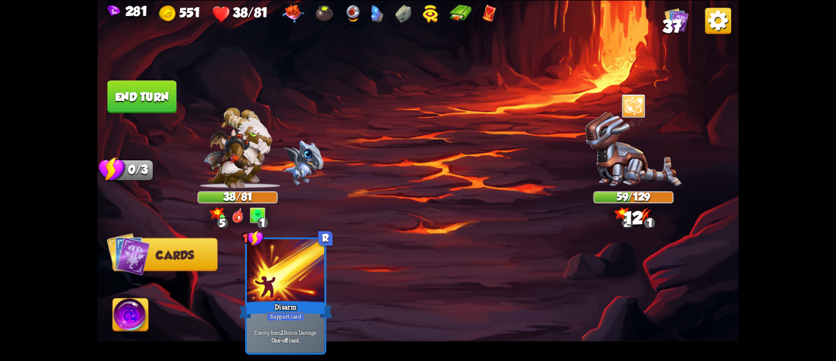
click at [160, 102] on button "End turn" at bounding box center [142, 96] width 70 height 33
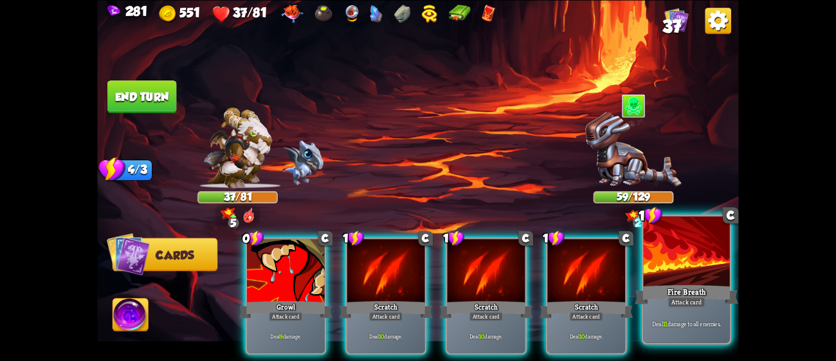
click at [670, 284] on div "Fire Breath" at bounding box center [687, 293] width 104 height 23
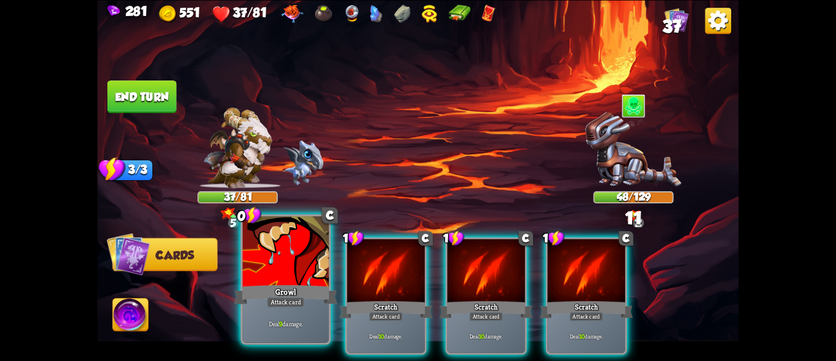
click at [272, 272] on div at bounding box center [286, 252] width 86 height 73
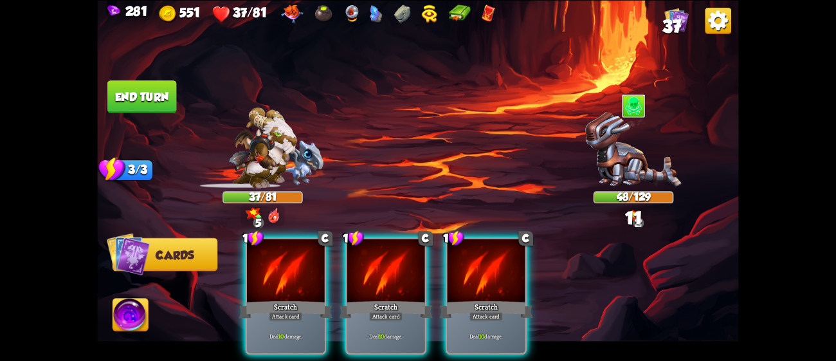
click at [272, 272] on div at bounding box center [286, 272] width 78 height 66
click at [272, 272] on div "1 C Scratch Attack card Deal 10 damage. 1 C Scratch Attack card Deal 10 damage.…" at bounding box center [482, 281] width 513 height 160
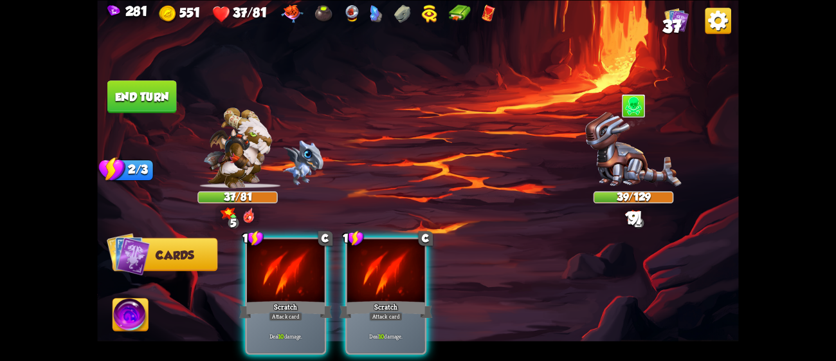
click at [272, 272] on div at bounding box center [286, 272] width 78 height 66
click at [272, 272] on div "1 C Scratch Attack card Deal 10 damage. 1 C Scratch Attack card Deal 10 damage." at bounding box center [482, 281] width 513 height 160
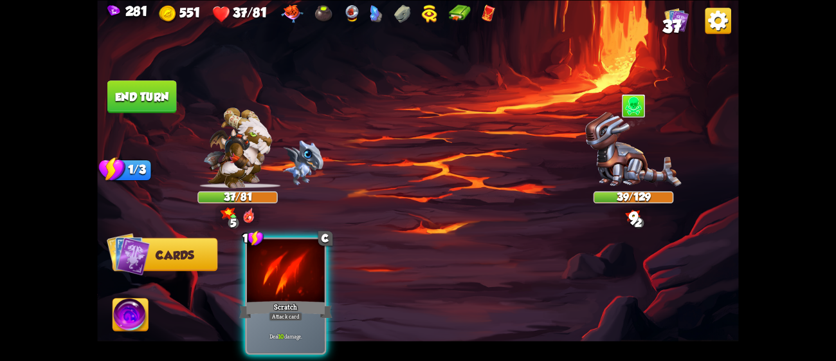
click at [272, 272] on div at bounding box center [286, 272] width 78 height 66
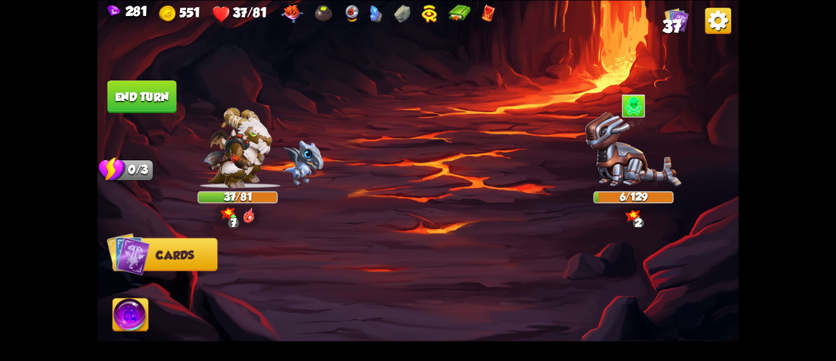
click at [122, 309] on img at bounding box center [130, 317] width 35 height 36
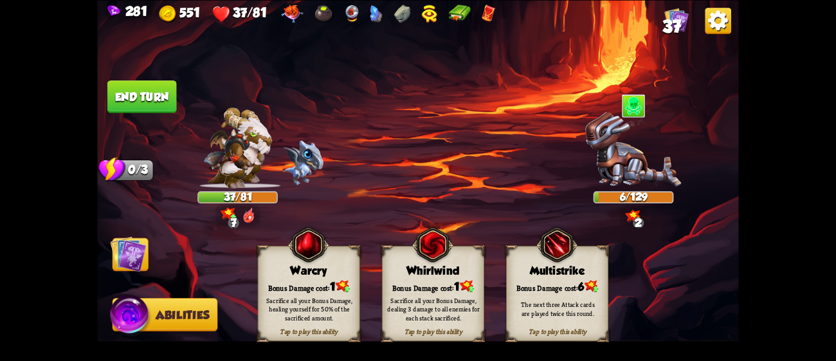
click at [459, 289] on div "Sacrifice all your Bonus Damage, dealing 3 damage to all enemies for each stack…" at bounding box center [434, 309] width 102 height 40
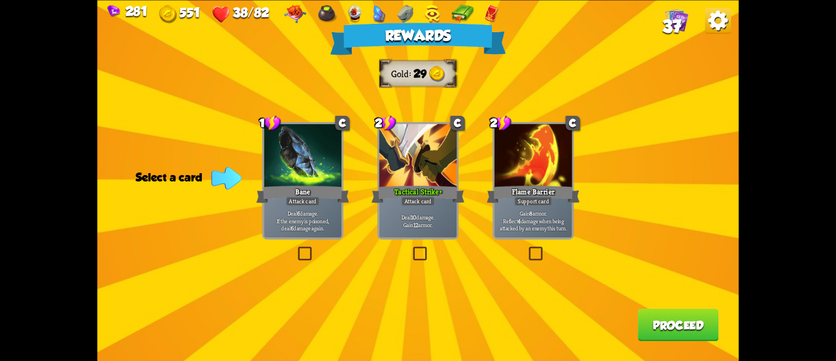
click at [446, 196] on div "Tactical Strike+" at bounding box center [418, 193] width 93 height 21
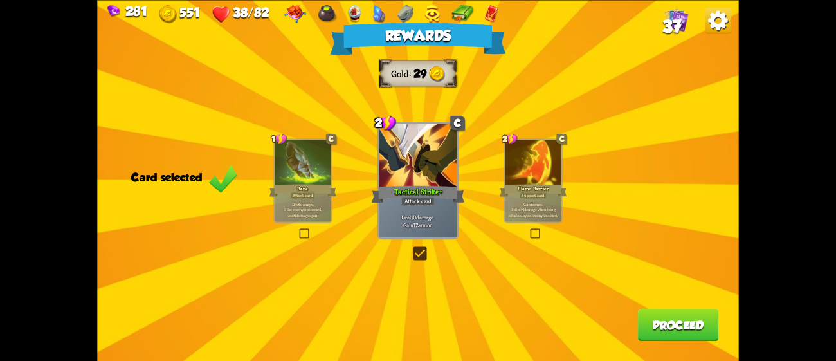
click at [667, 317] on button "Proceed" at bounding box center [678, 324] width 81 height 33
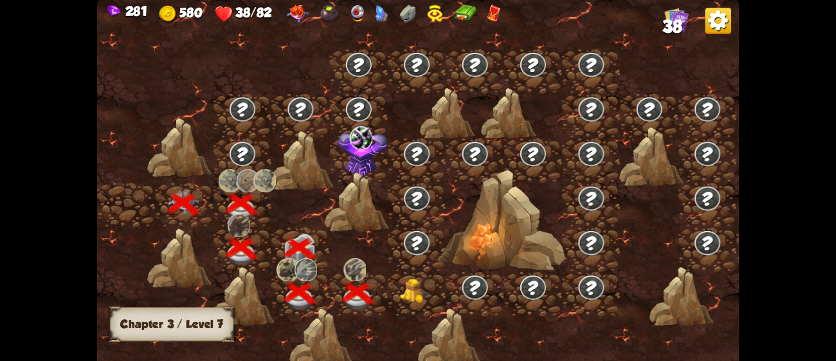
click at [420, 297] on img at bounding box center [416, 291] width 32 height 24
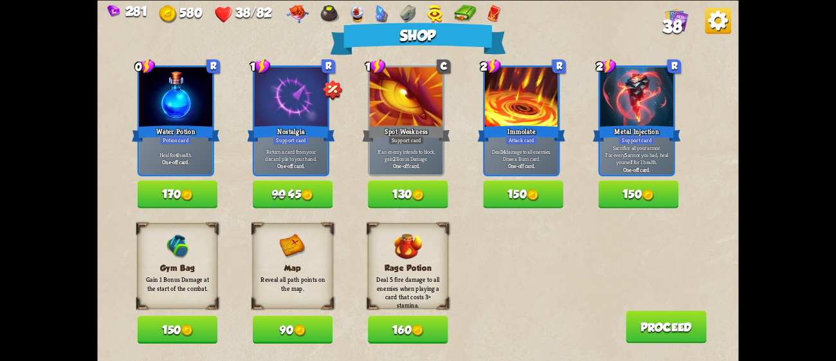
click at [184, 331] on img at bounding box center [187, 330] width 12 height 12
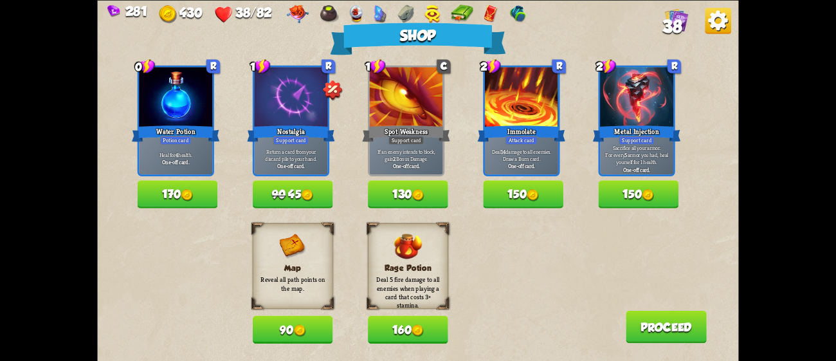
click at [302, 192] on button "90 45" at bounding box center [293, 194] width 80 height 28
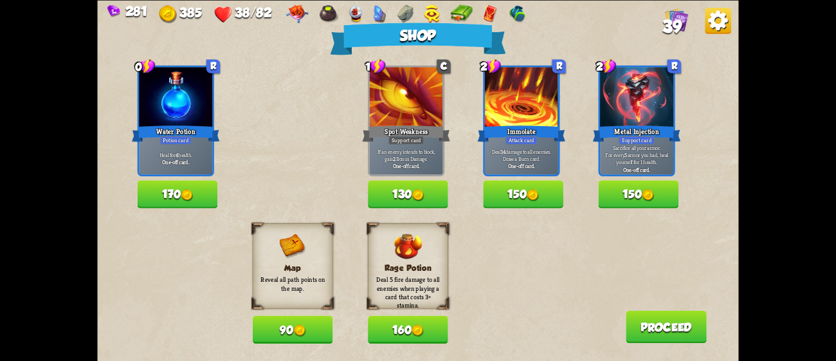
click at [298, 318] on button "90" at bounding box center [293, 329] width 80 height 28
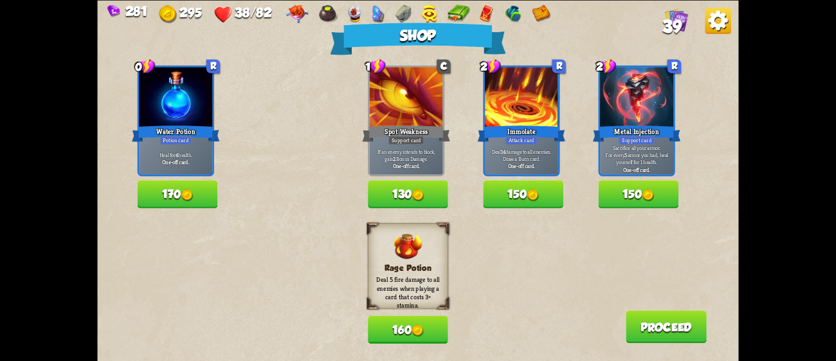
click at [522, 187] on button "150" at bounding box center [523, 194] width 80 height 28
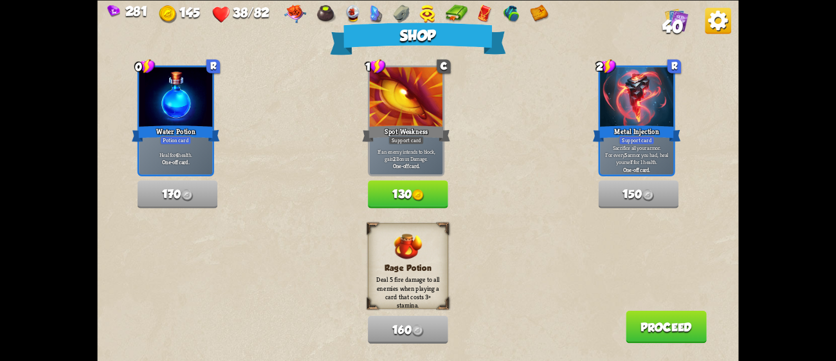
click at [645, 330] on button "Proceed" at bounding box center [666, 326] width 81 height 33
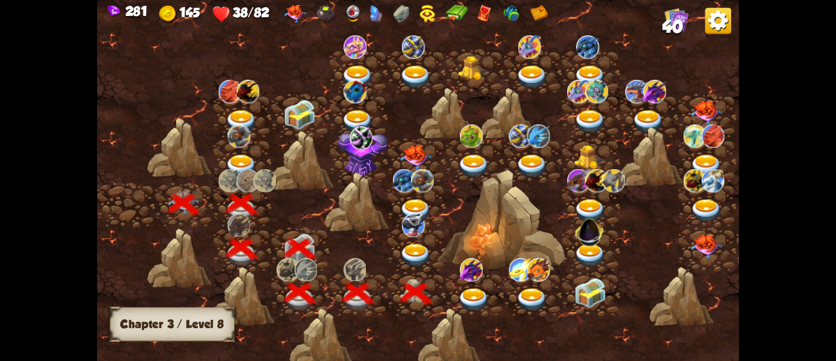
click at [470, 288] on img at bounding box center [474, 300] width 32 height 24
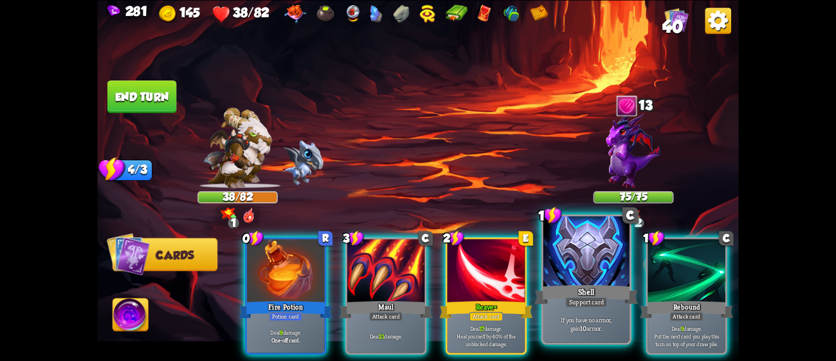
click at [556, 302] on div "Shell" at bounding box center [587, 293] width 104 height 23
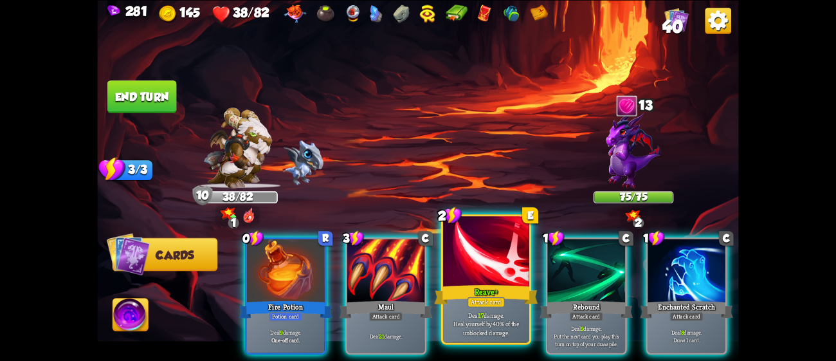
click at [494, 288] on div "Reave+" at bounding box center [487, 293] width 104 height 23
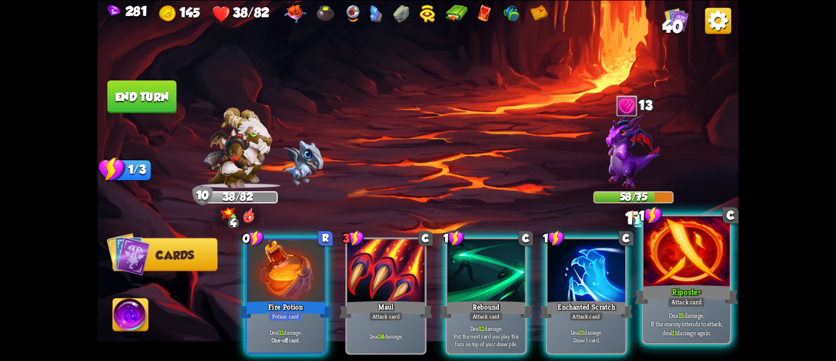
click at [664, 286] on div "Riposte+" at bounding box center [687, 293] width 104 height 23
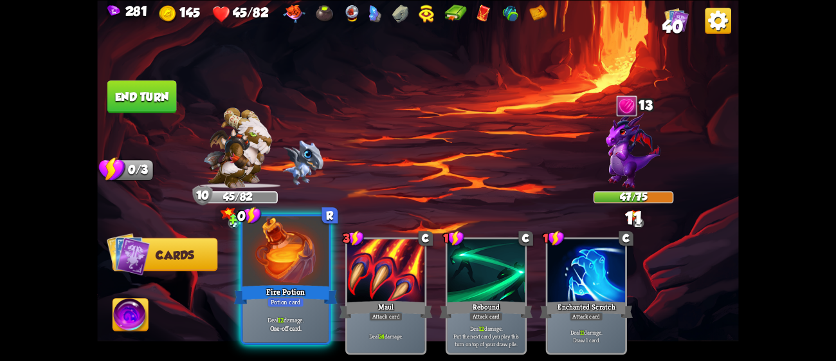
click at [255, 288] on div "Fire Potion" at bounding box center [286, 293] width 104 height 23
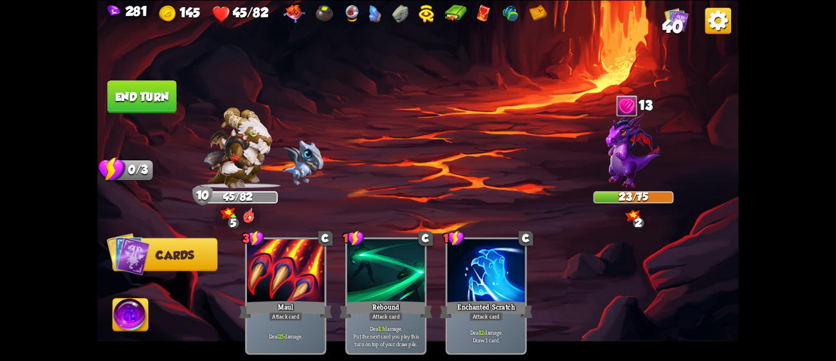
click at [166, 104] on button "End turn" at bounding box center [141, 96] width 69 height 33
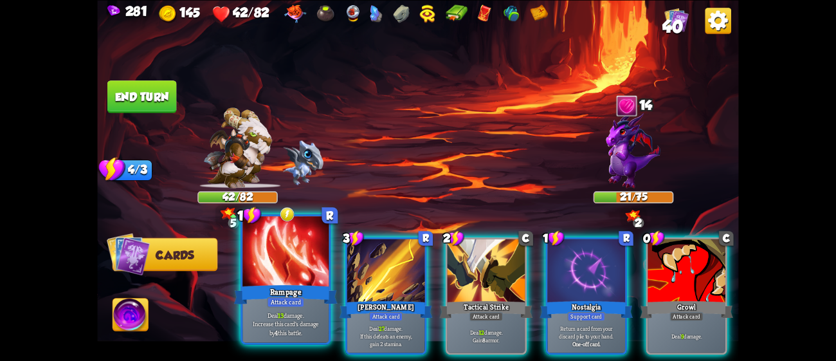
click at [310, 299] on div "Rampage" at bounding box center [286, 293] width 104 height 23
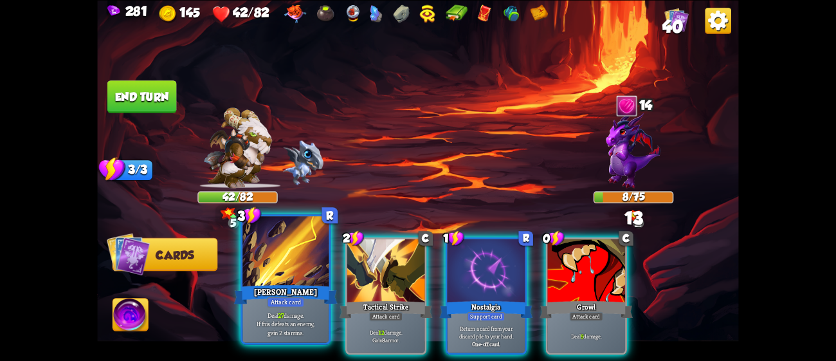
click at [308, 298] on div "[PERSON_NAME]" at bounding box center [286, 293] width 104 height 23
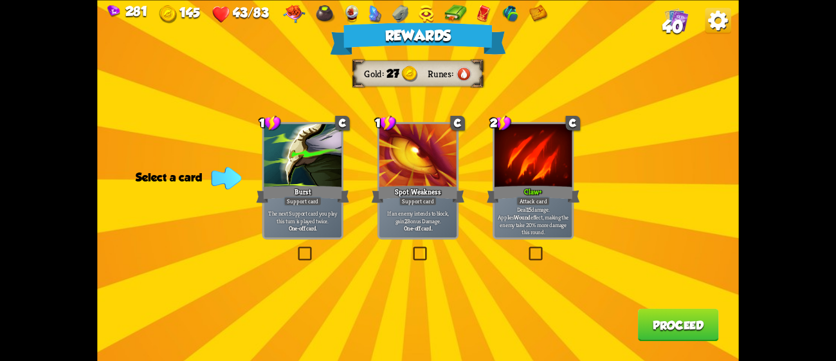
click at [282, 205] on div "The next Support card you play this turn is played twice. One-off card." at bounding box center [303, 220] width 78 height 34
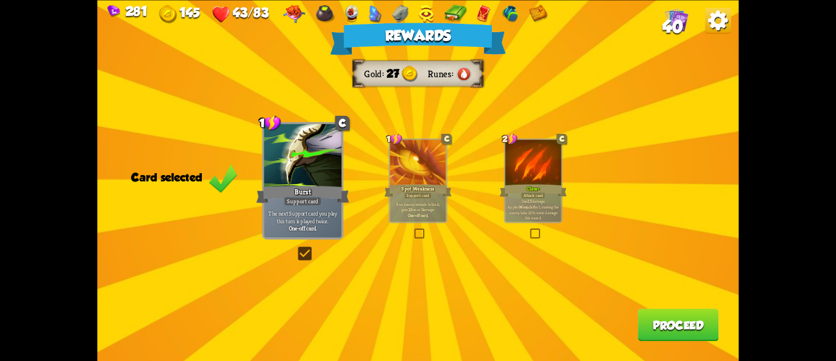
click at [677, 332] on button "Proceed" at bounding box center [678, 324] width 81 height 33
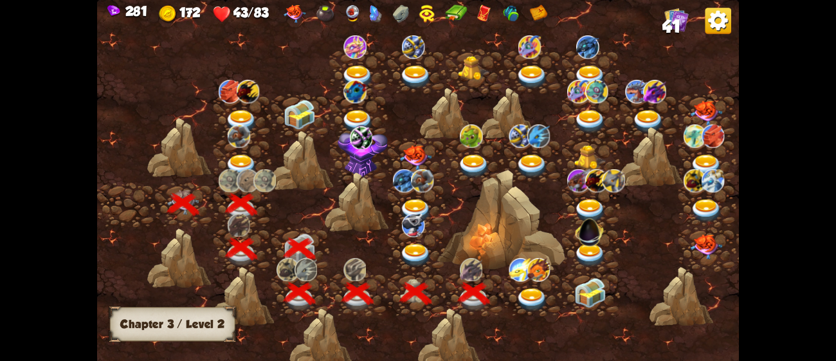
click at [535, 297] on img at bounding box center [533, 300] width 32 height 24
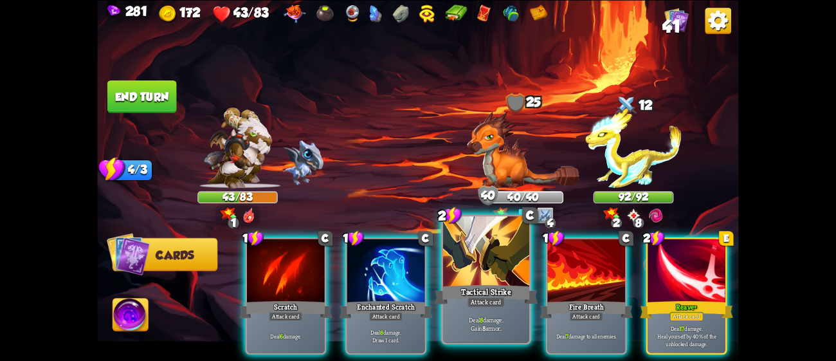
click at [507, 267] on div at bounding box center [486, 252] width 86 height 73
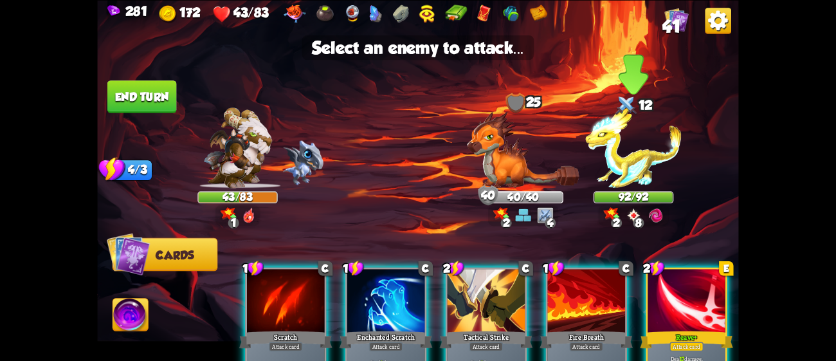
click at [637, 138] on img at bounding box center [633, 147] width 97 height 80
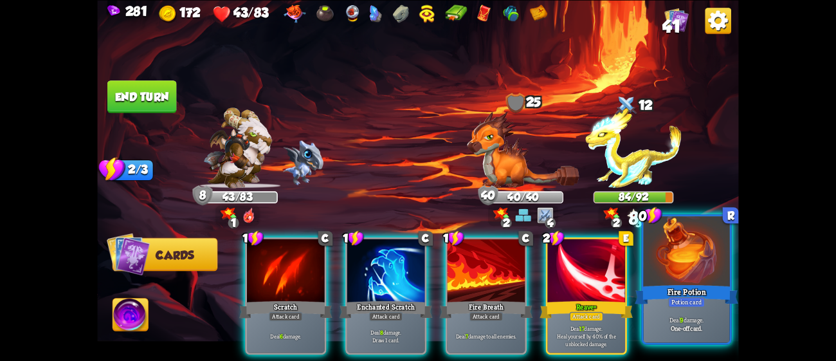
click at [665, 272] on div at bounding box center [687, 252] width 86 height 73
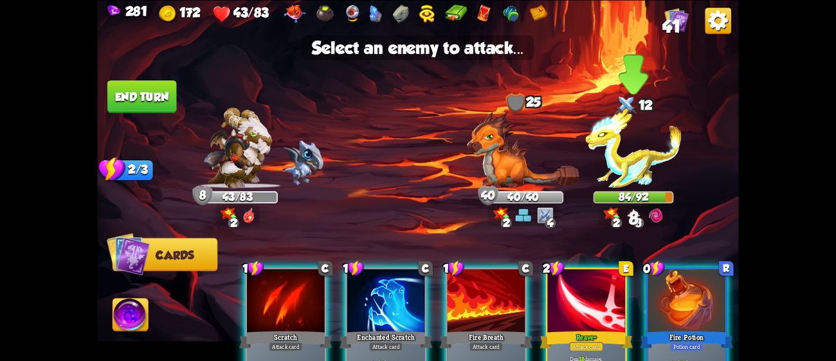
click at [638, 156] on img at bounding box center [633, 147] width 97 height 80
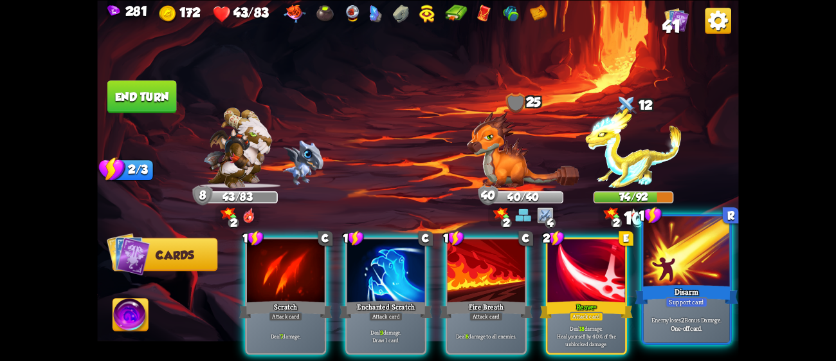
click at [661, 259] on div at bounding box center [687, 252] width 86 height 73
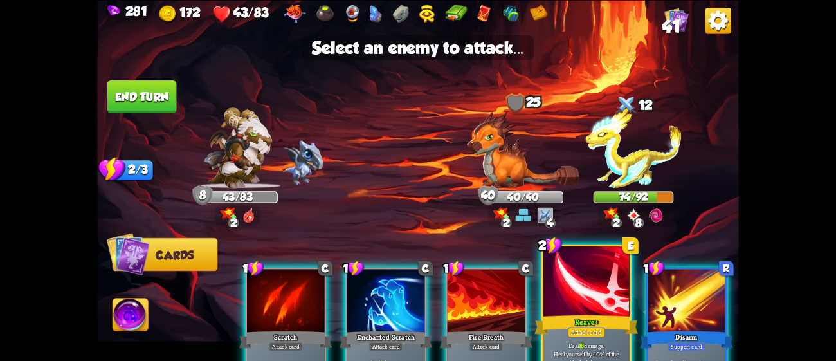
click at [612, 302] on div at bounding box center [587, 282] width 86 height 73
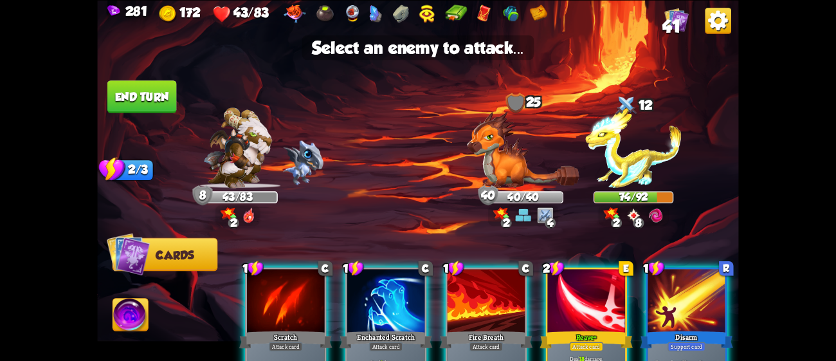
click at [592, 306] on div at bounding box center [587, 302] width 78 height 66
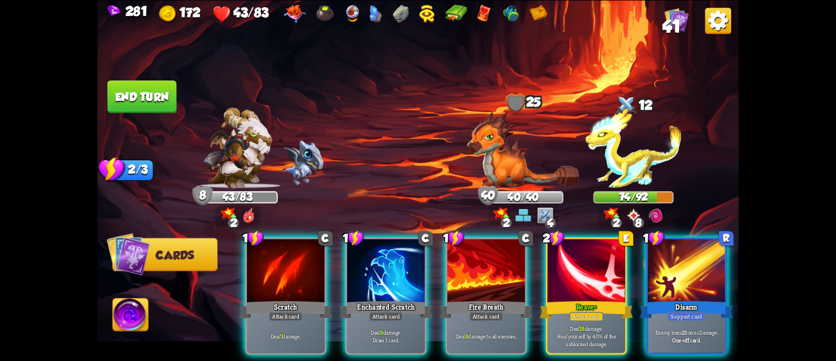
click at [627, 178] on img at bounding box center [633, 147] width 97 height 80
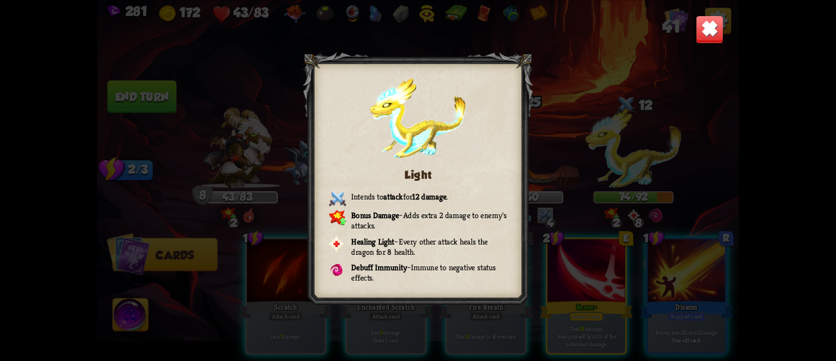
click at [702, 24] on img at bounding box center [710, 29] width 28 height 28
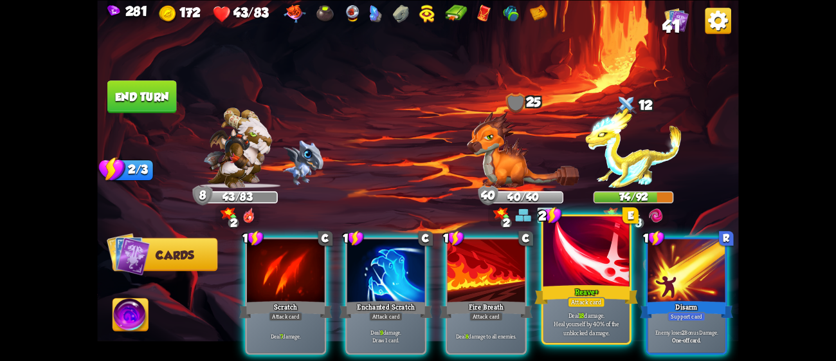
click at [559, 275] on div at bounding box center [587, 252] width 86 height 73
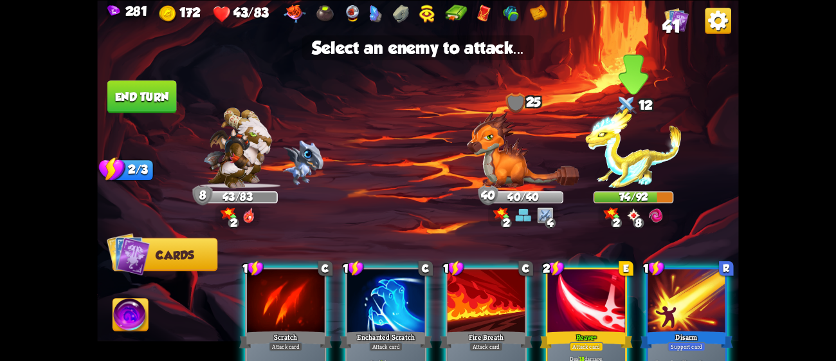
click at [627, 183] on img at bounding box center [633, 147] width 97 height 80
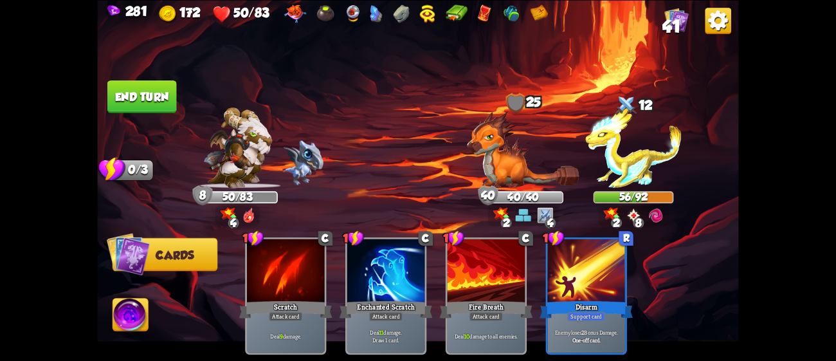
click at [127, 84] on button "End turn" at bounding box center [141, 96] width 69 height 33
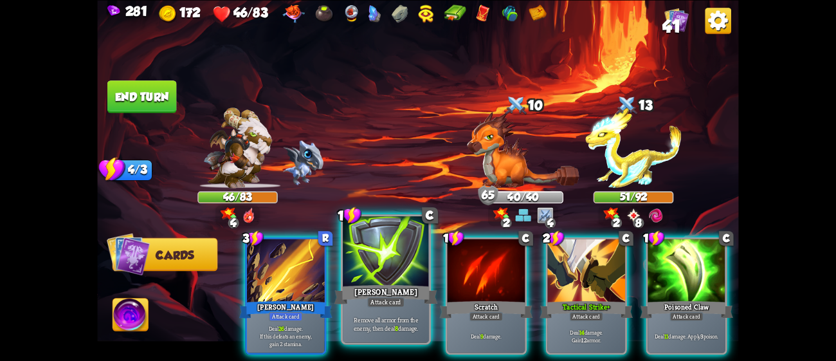
click at [390, 300] on div "Attack card" at bounding box center [385, 302] width 37 height 10
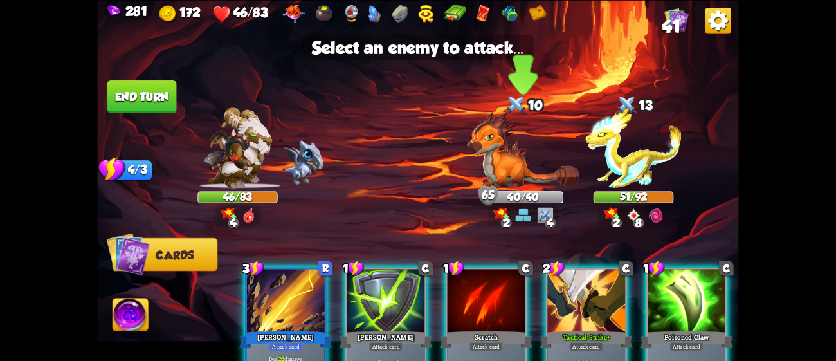
click at [524, 169] on img at bounding box center [523, 149] width 113 height 77
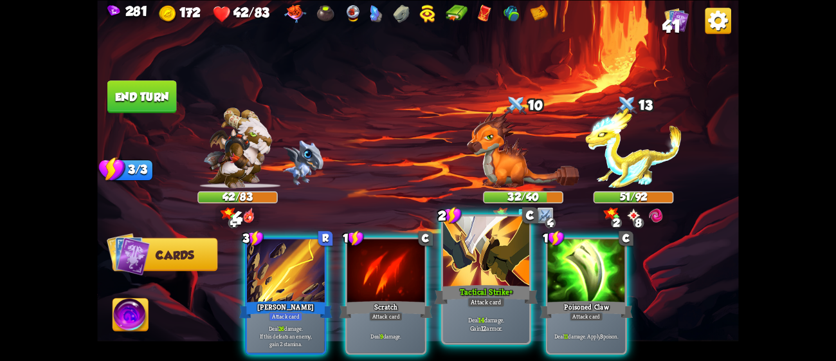
click at [488, 259] on div at bounding box center [486, 252] width 86 height 73
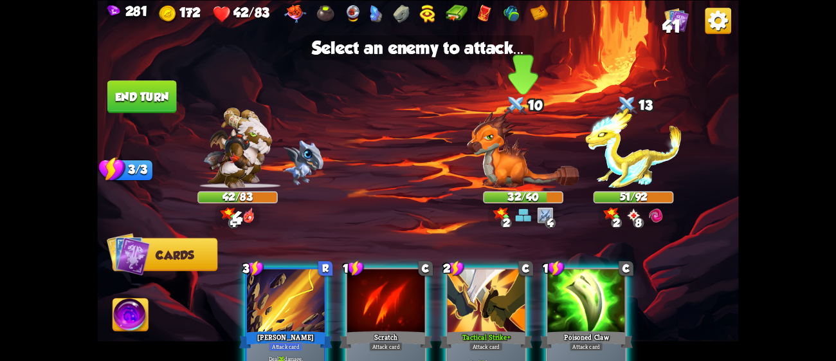
click at [515, 170] on img at bounding box center [523, 149] width 113 height 77
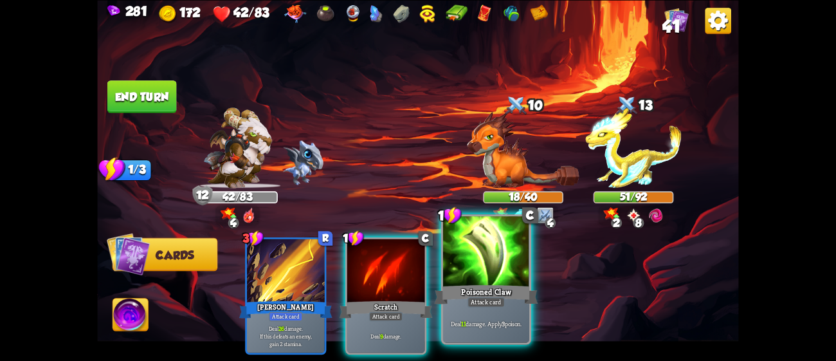
click at [490, 308] on div "Deal 11 damage. Apply 3 poison." at bounding box center [486, 323] width 86 height 37
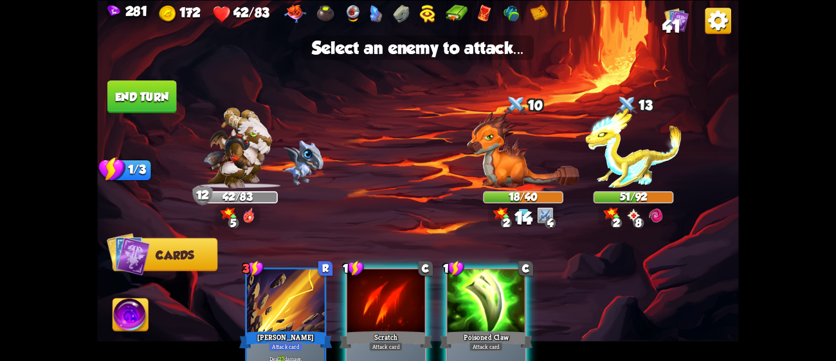
click at [513, 189] on img at bounding box center [417, 180] width 641 height 361
click at [483, 269] on div at bounding box center [487, 302] width 78 height 66
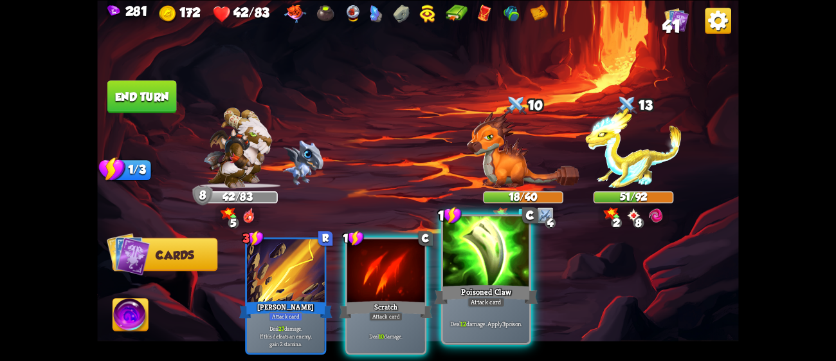
click at [483, 269] on div at bounding box center [486, 252] width 86 height 73
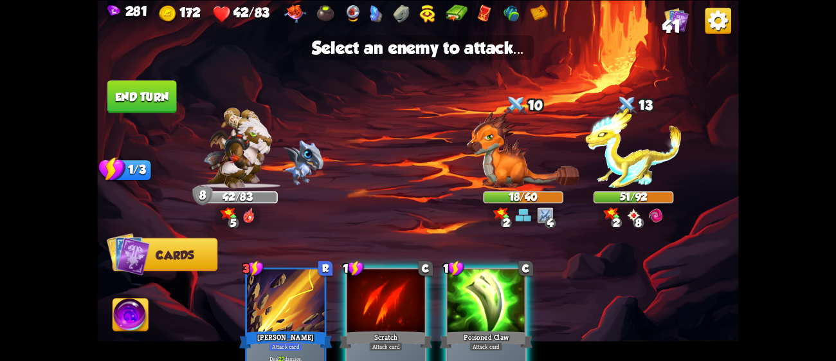
click at [483, 269] on div at bounding box center [487, 302] width 78 height 66
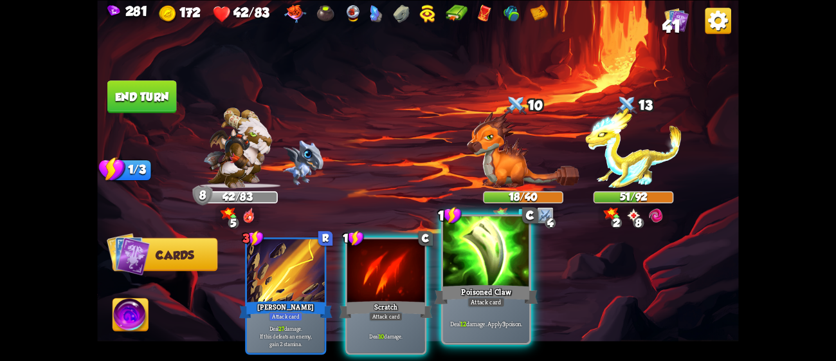
click at [488, 315] on div "Deal 12 damage. Apply 3 poison." at bounding box center [486, 323] width 86 height 37
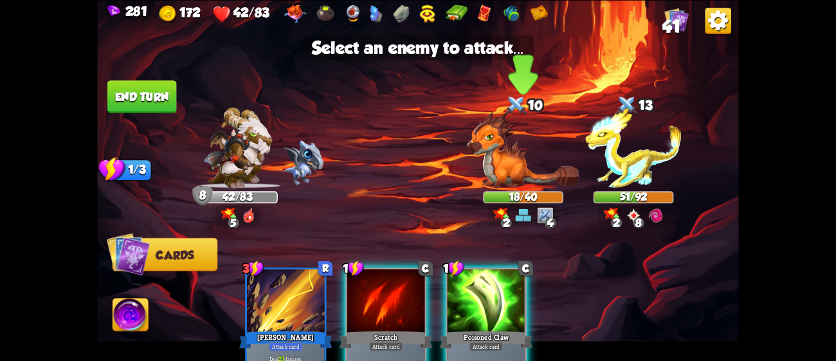
click at [508, 162] on img at bounding box center [523, 149] width 113 height 77
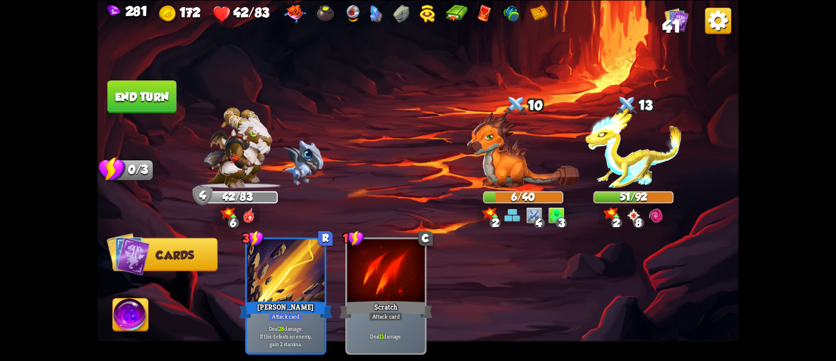
click at [143, 73] on img at bounding box center [417, 180] width 641 height 361
click at [128, 311] on img at bounding box center [130, 317] width 35 height 36
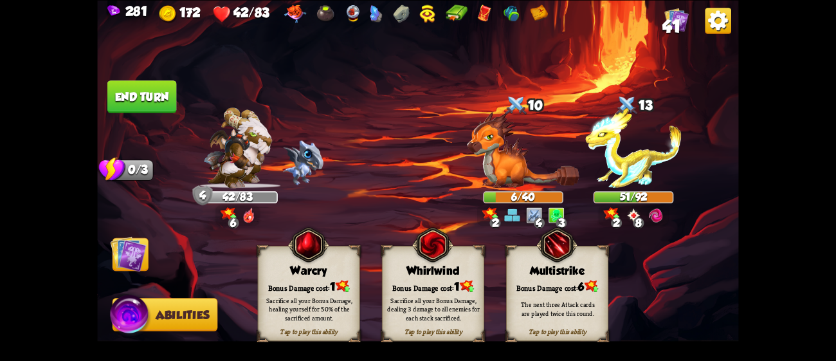
click at [464, 300] on div "Sacrifice all your Bonus Damage, dealing 3 damage to all enemies for each stack…" at bounding box center [433, 309] width 92 height 26
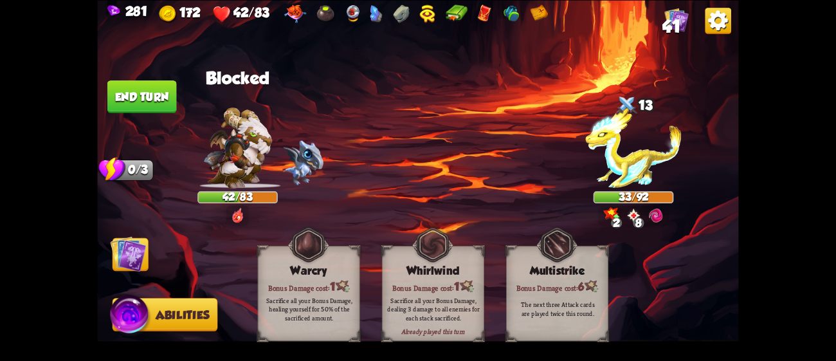
click at [145, 250] on img at bounding box center [129, 253] width 36 height 36
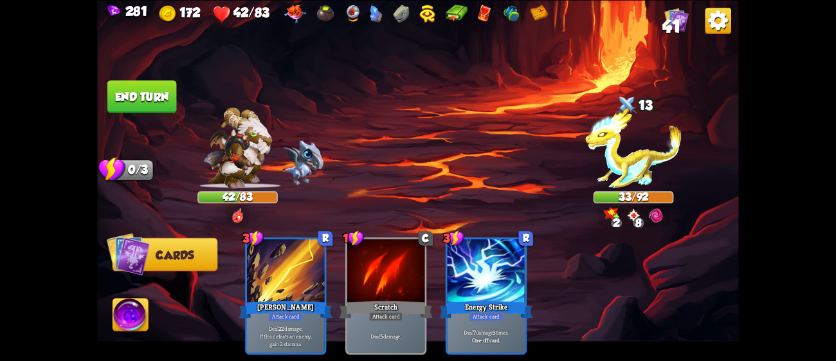
click at [156, 108] on button "End turn" at bounding box center [141, 96] width 69 height 33
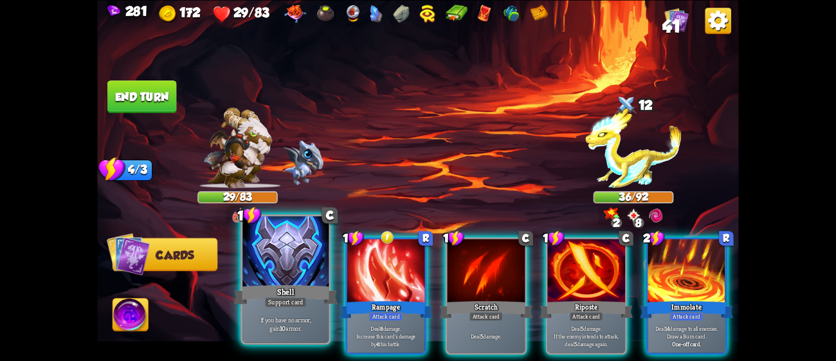
click at [298, 291] on div "Shell" at bounding box center [286, 293] width 104 height 23
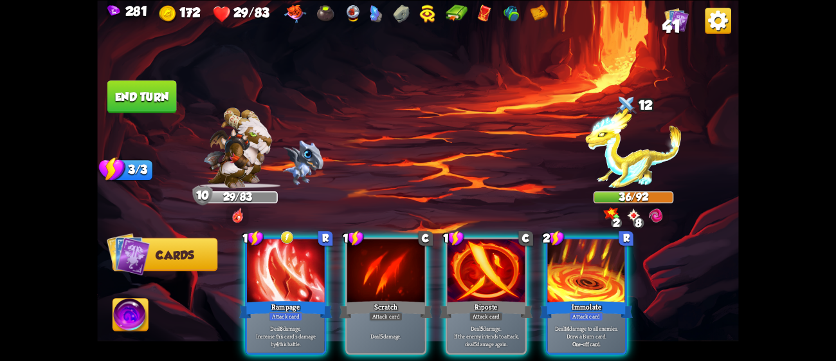
click at [298, 299] on div "Rampage" at bounding box center [285, 309] width 93 height 21
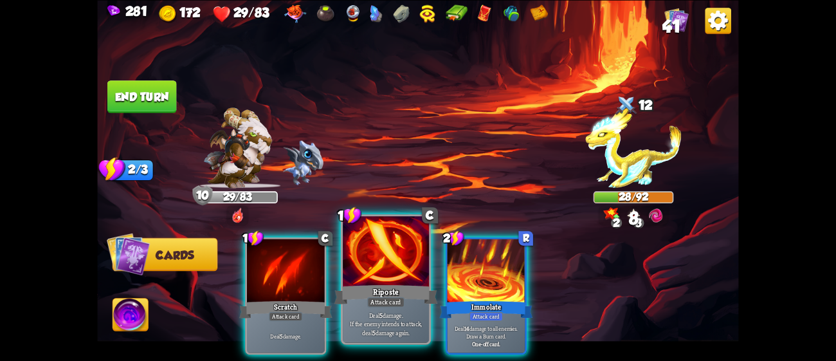
click at [356, 293] on div "Riposte" at bounding box center [387, 293] width 104 height 23
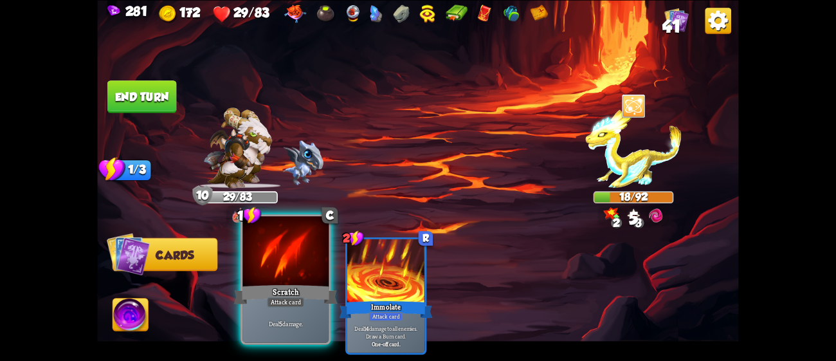
click at [273, 248] on div at bounding box center [286, 252] width 86 height 73
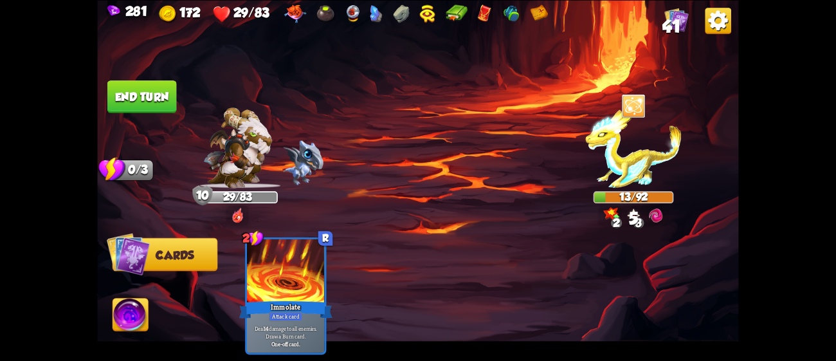
click at [140, 87] on button "End turn" at bounding box center [142, 96] width 70 height 33
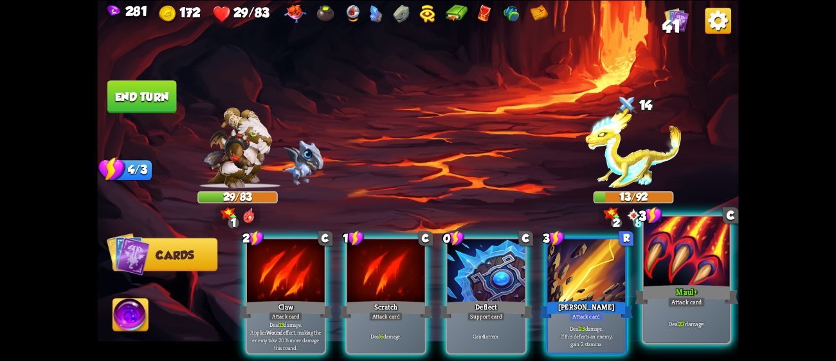
click at [723, 285] on div "Maul+" at bounding box center [687, 293] width 104 height 23
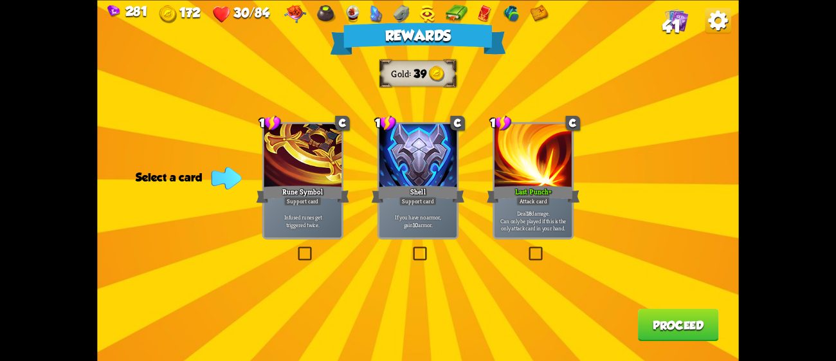
click at [433, 138] on div at bounding box center [419, 157] width 78 height 66
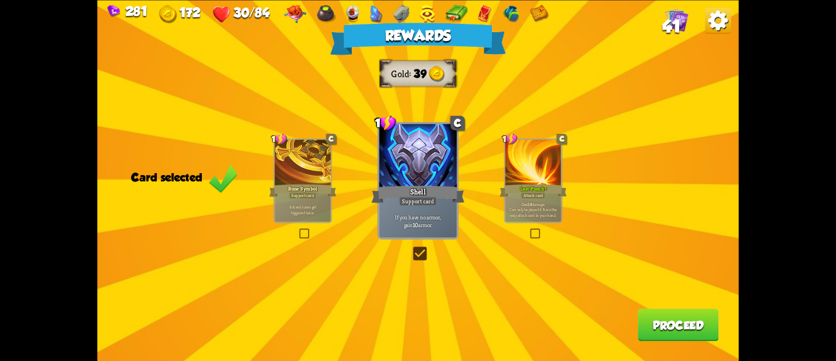
click at [654, 318] on button "Proceed" at bounding box center [678, 324] width 81 height 33
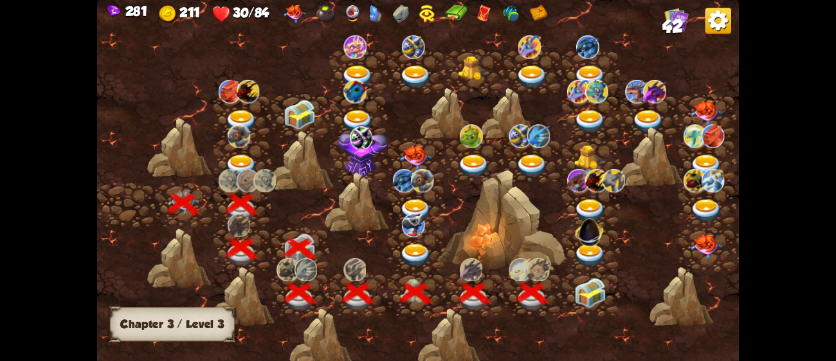
click at [589, 295] on img at bounding box center [591, 293] width 32 height 30
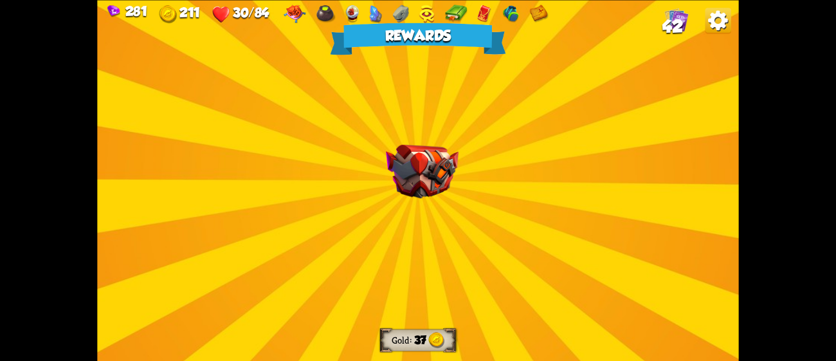
click at [410, 172] on img at bounding box center [422, 171] width 73 height 54
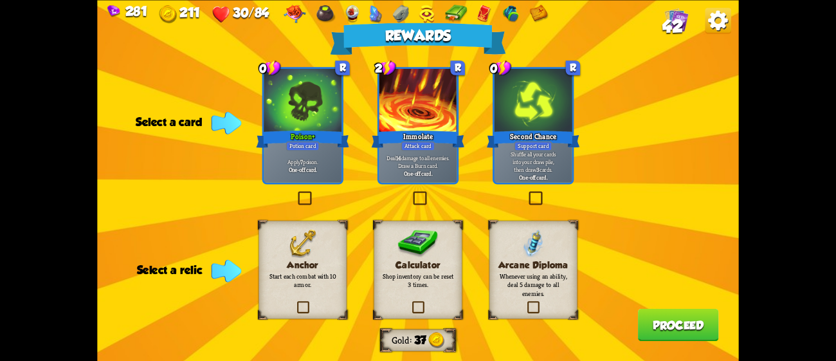
click at [288, 136] on div "Poison+" at bounding box center [302, 139] width 93 height 21
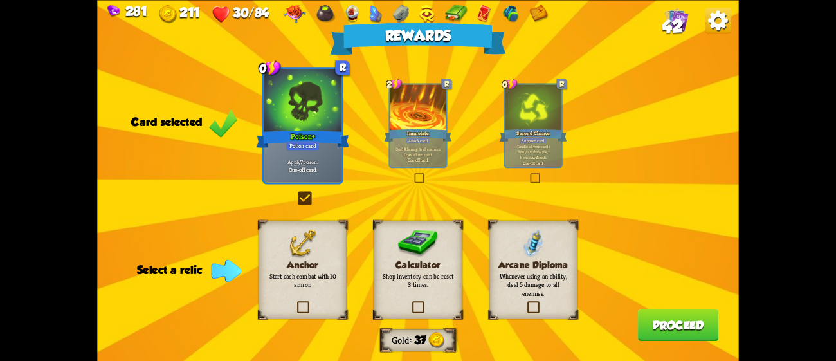
click at [324, 272] on p "Start each combat with 10 armor." at bounding box center [302, 280] width 71 height 17
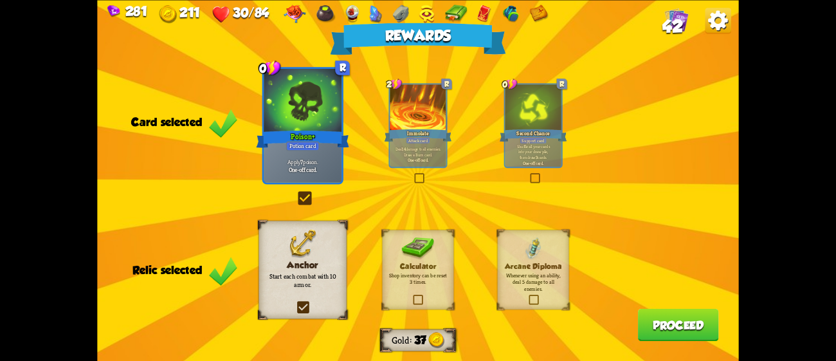
click at [650, 322] on button "Proceed" at bounding box center [678, 324] width 81 height 33
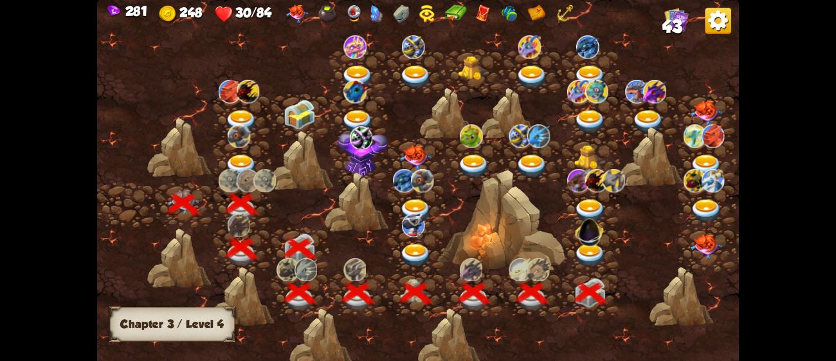
click at [583, 241] on img at bounding box center [590, 230] width 34 height 34
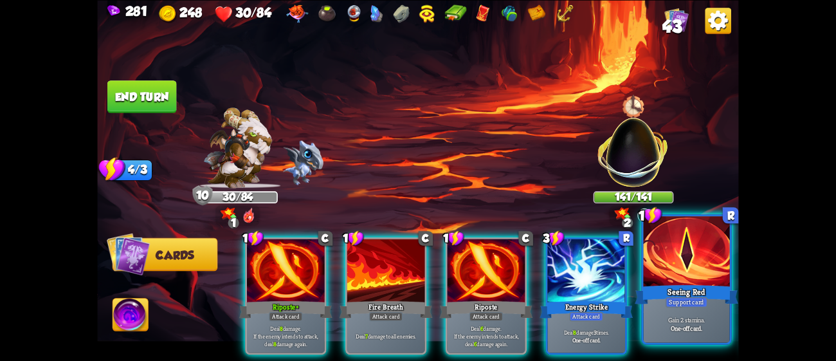
click at [695, 285] on div "Seeing Red" at bounding box center [687, 293] width 104 height 23
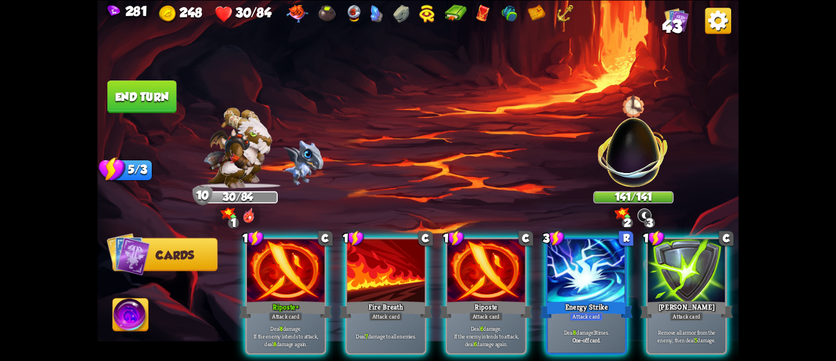
scroll to position [0, 122]
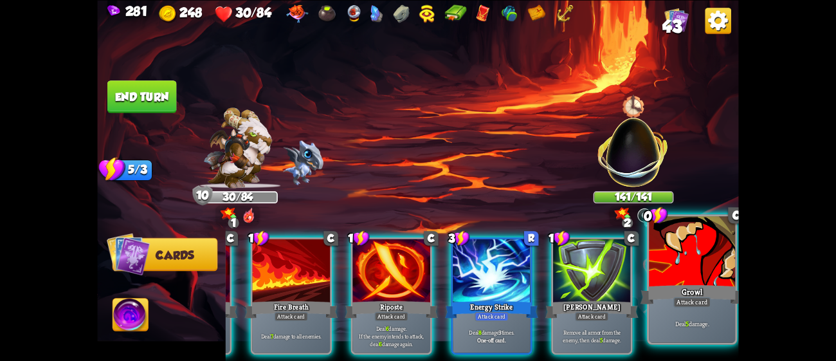
click at [695, 316] on div "Deal 5 damage." at bounding box center [692, 323] width 86 height 37
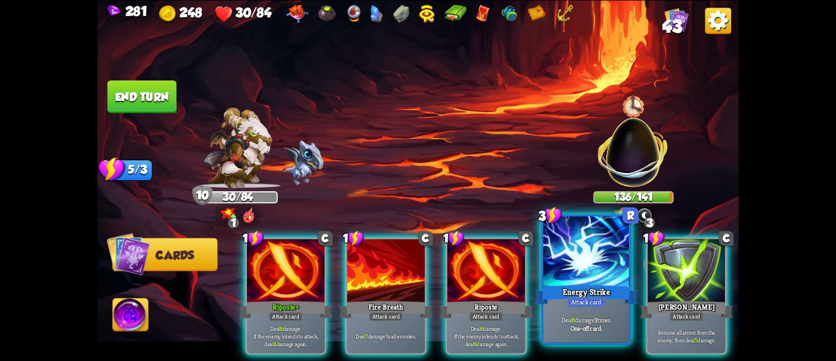
click at [579, 311] on div "Deal 8 damage 3 times. One-off card." at bounding box center [587, 323] width 86 height 37
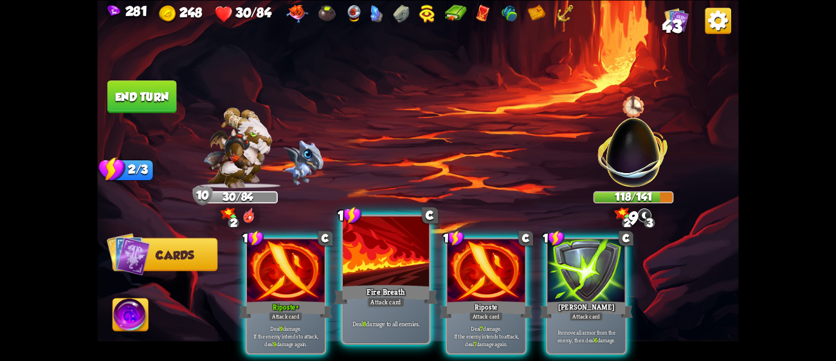
click at [380, 255] on div at bounding box center [386, 252] width 86 height 73
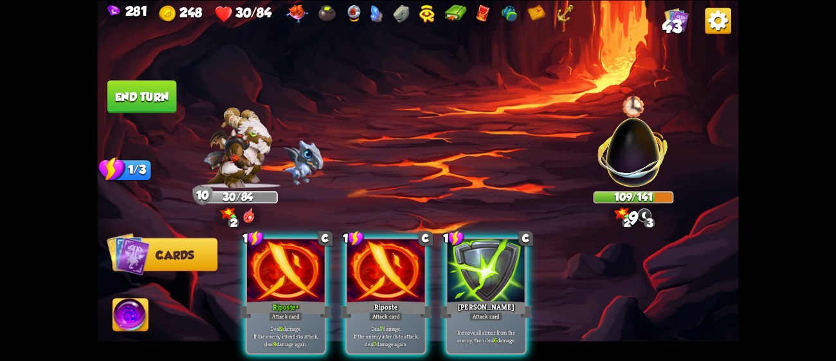
click at [380, 255] on div at bounding box center [386, 272] width 78 height 66
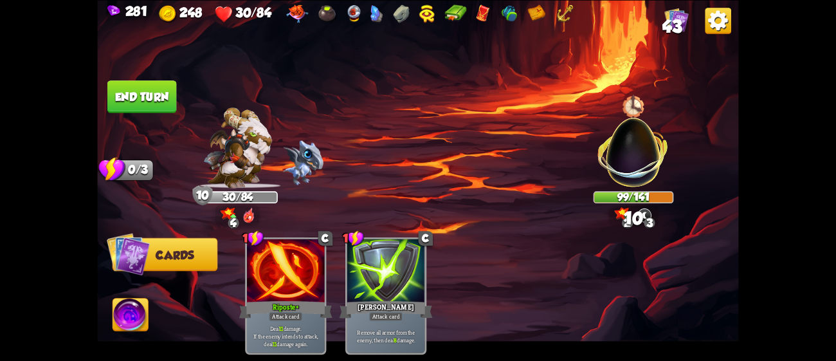
click at [156, 93] on button "End turn" at bounding box center [142, 96] width 71 height 33
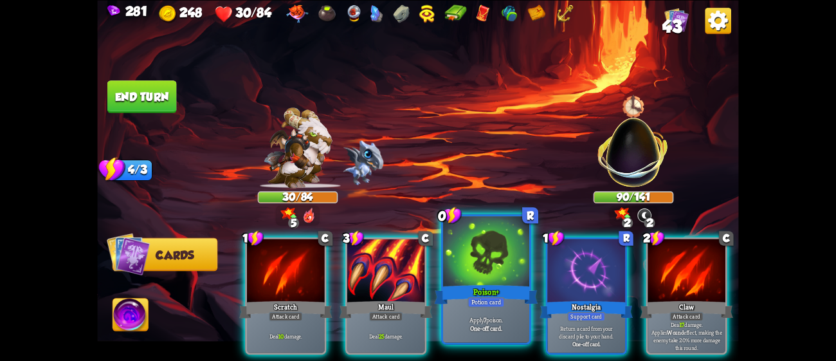
click at [518, 259] on div at bounding box center [486, 252] width 86 height 73
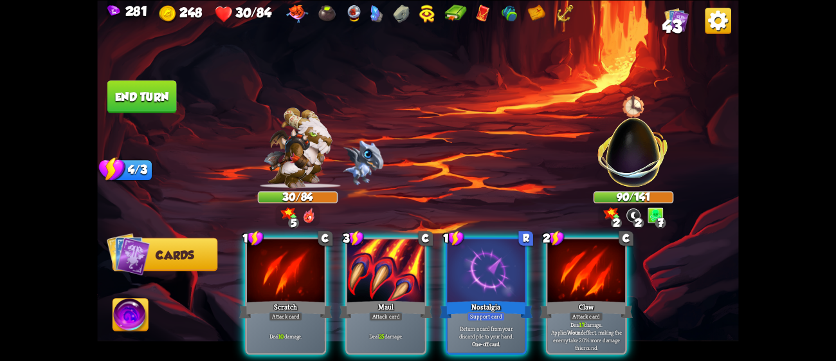
click at [518, 259] on div at bounding box center [487, 272] width 78 height 66
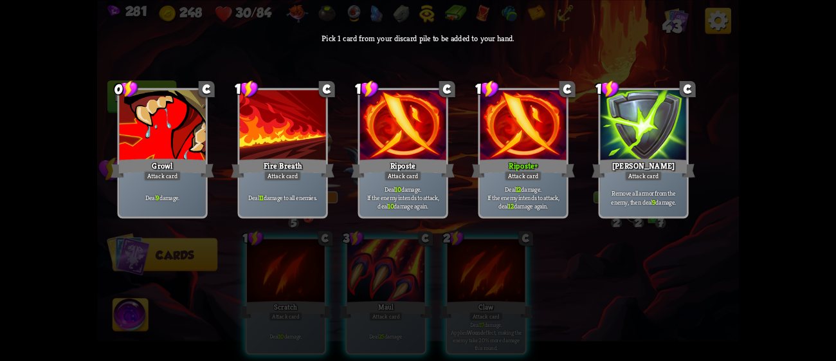
click at [301, 153] on div at bounding box center [283, 126] width 86 height 73
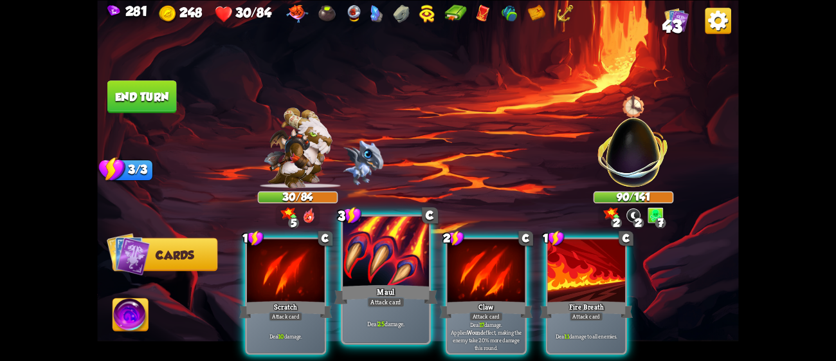
click at [394, 288] on div "Maul" at bounding box center [387, 293] width 104 height 23
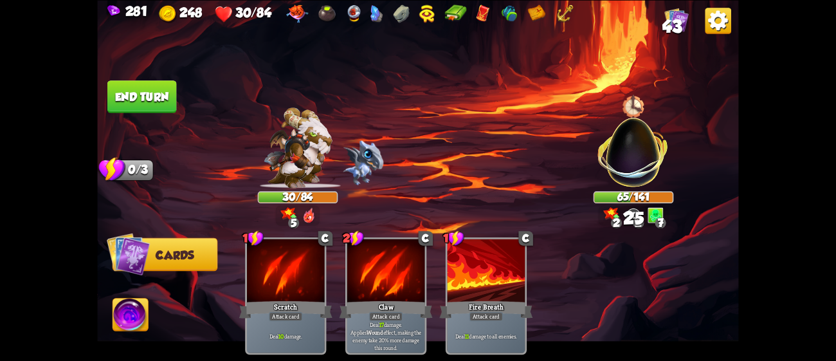
click at [161, 92] on button "End turn" at bounding box center [141, 96] width 69 height 33
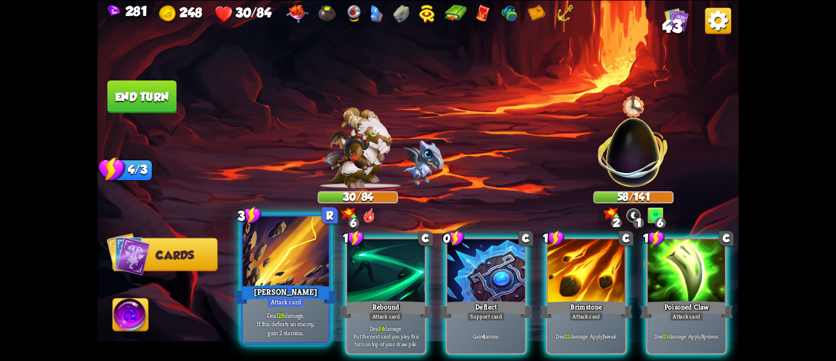
click at [294, 266] on div at bounding box center [286, 252] width 86 height 73
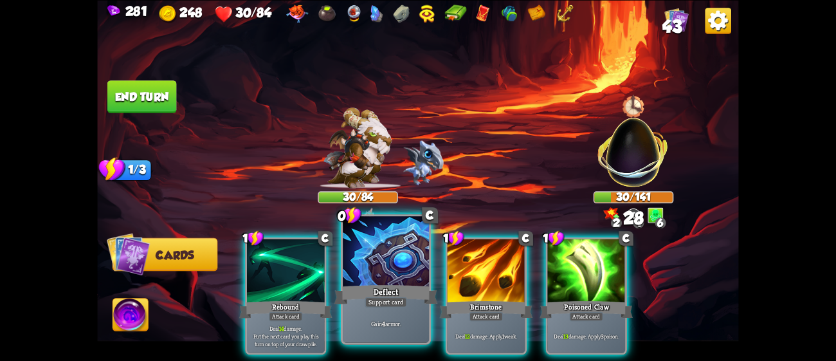
click at [419, 276] on div at bounding box center [386, 252] width 86 height 73
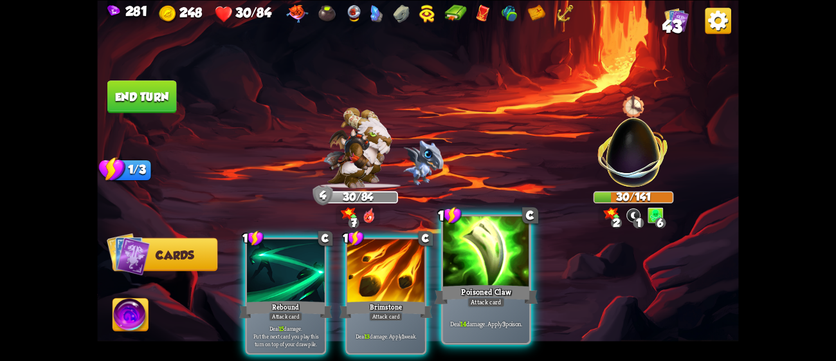
click at [465, 279] on div at bounding box center [486, 252] width 86 height 73
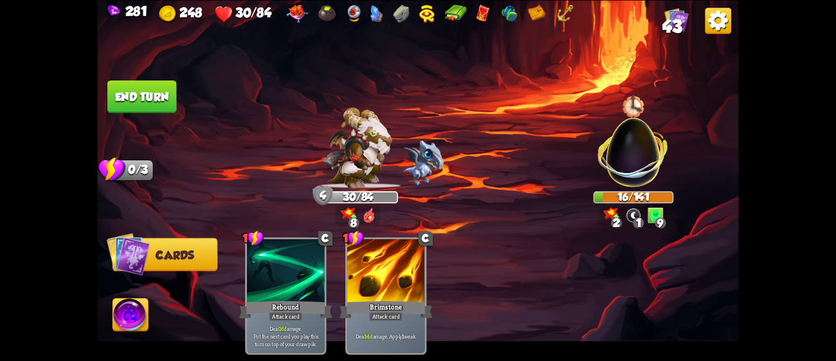
click at [136, 299] on img at bounding box center [417, 180] width 641 height 361
click at [136, 326] on img at bounding box center [130, 317] width 35 height 36
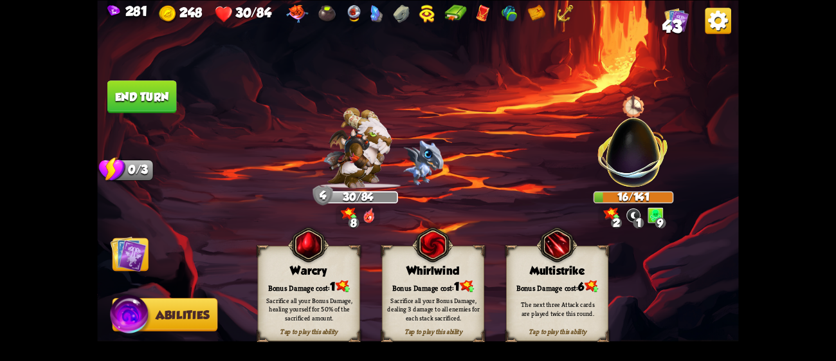
click at [448, 282] on div "Bonus Damage cost: 1" at bounding box center [433, 286] width 101 height 15
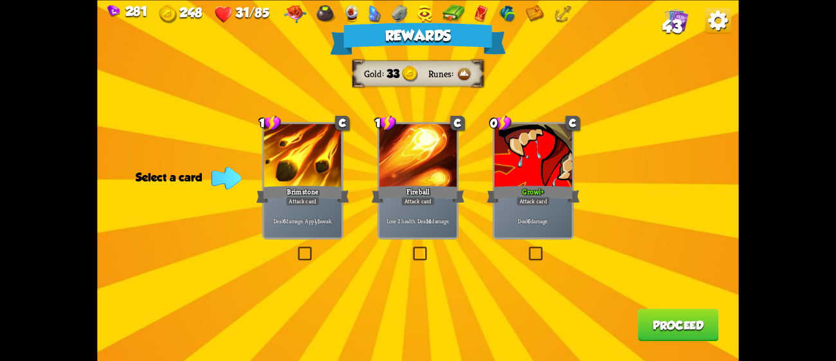
click at [544, 161] on div at bounding box center [534, 157] width 78 height 66
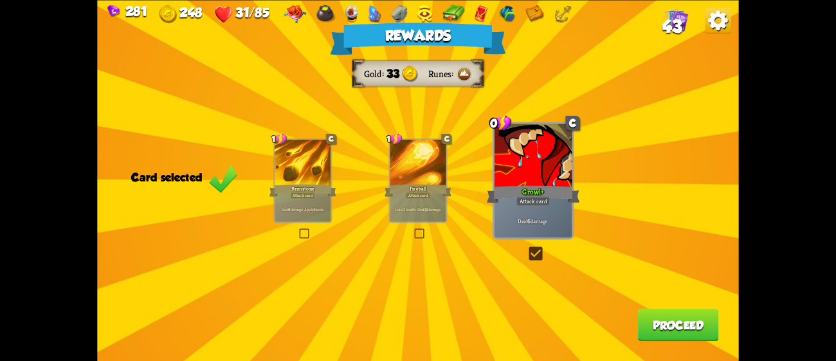
click at [681, 331] on button "Proceed" at bounding box center [678, 324] width 81 height 33
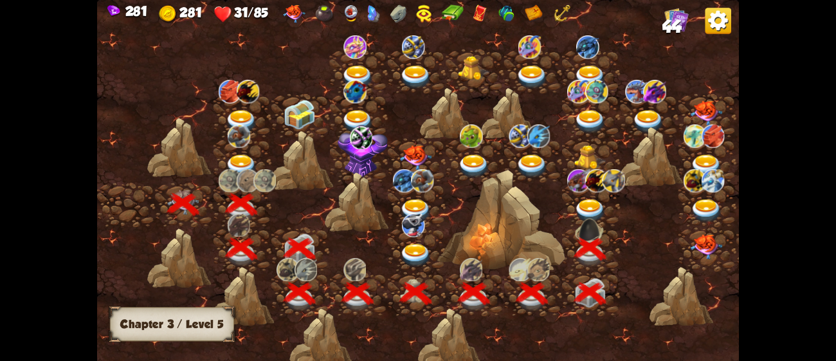
click at [410, 149] on img at bounding box center [416, 157] width 32 height 25
click at [416, 247] on img at bounding box center [416, 256] width 32 height 24
click at [593, 201] on img at bounding box center [591, 211] width 32 height 24
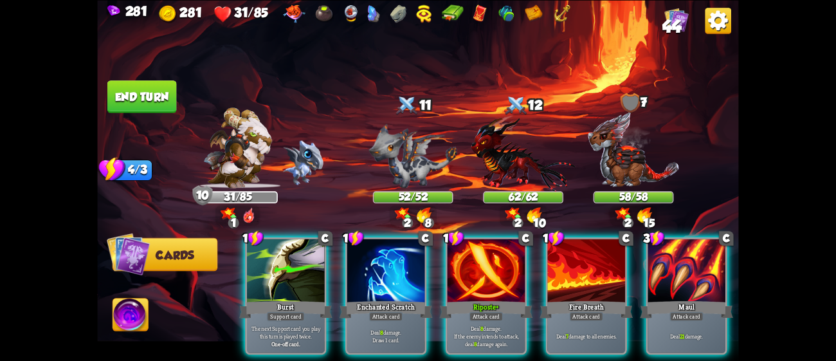
scroll to position [0, 251]
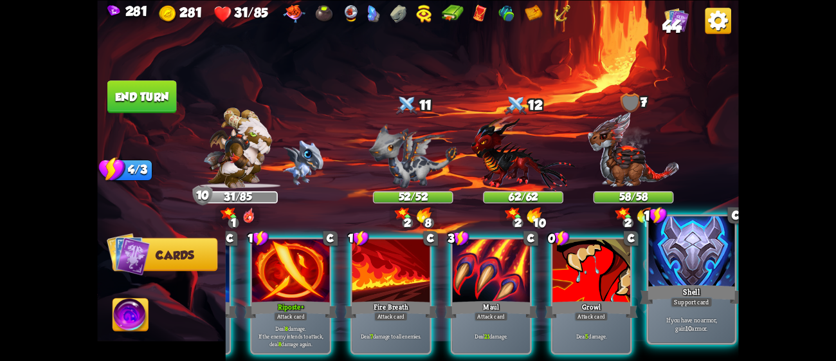
click at [661, 330] on p "If you have no armor, gain 10 armor." at bounding box center [692, 323] width 82 height 17
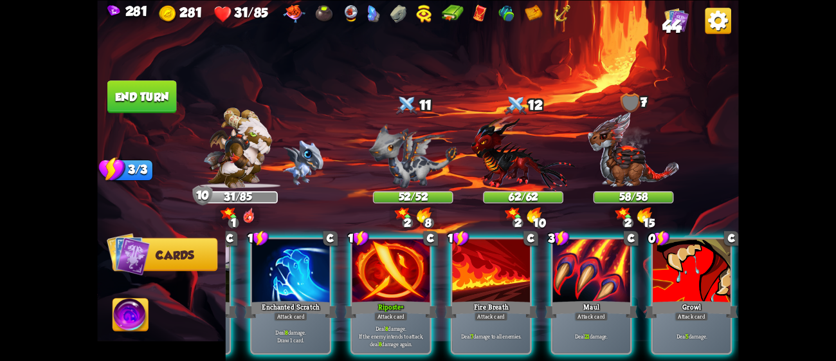
scroll to position [0, 122]
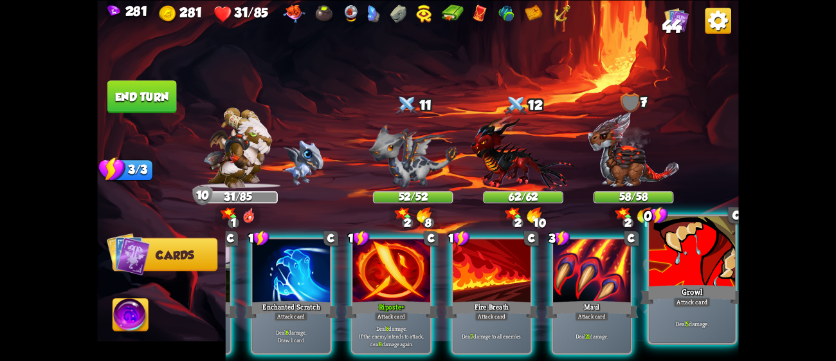
click at [695, 313] on div "Deal 5 damage." at bounding box center [692, 323] width 86 height 37
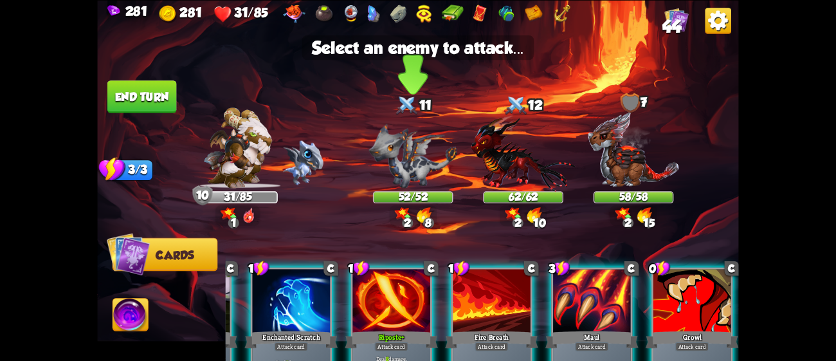
click at [431, 157] on img at bounding box center [413, 156] width 88 height 64
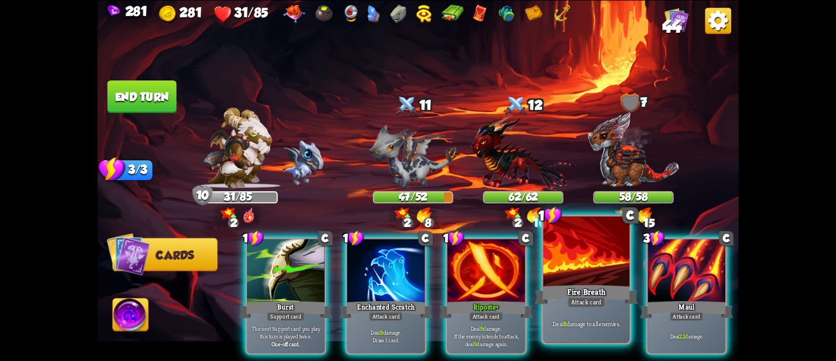
click at [612, 286] on div "Fire Breath" at bounding box center [587, 293] width 104 height 23
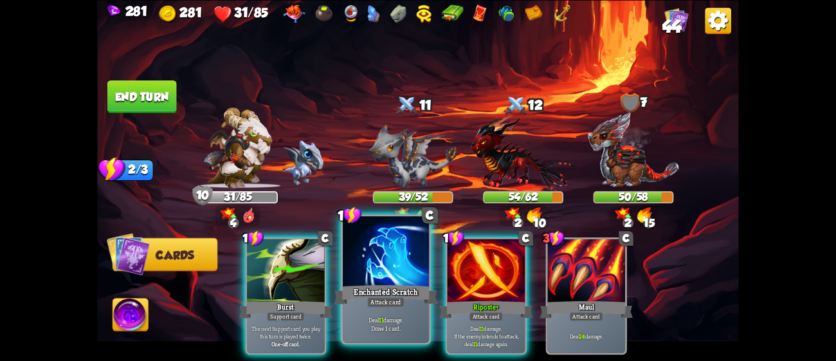
click at [382, 277] on div at bounding box center [386, 252] width 86 height 73
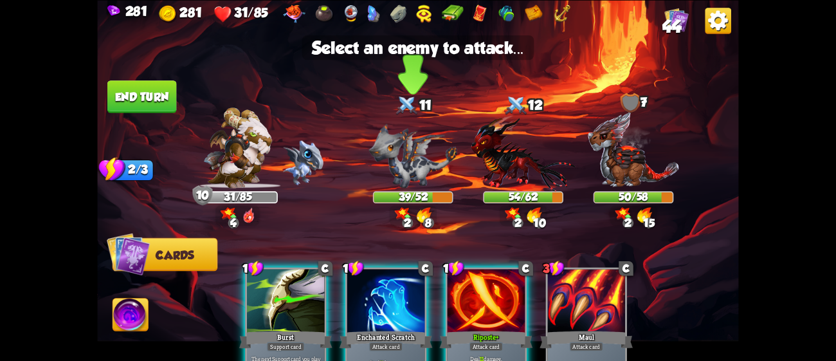
click at [395, 169] on img at bounding box center [413, 156] width 88 height 64
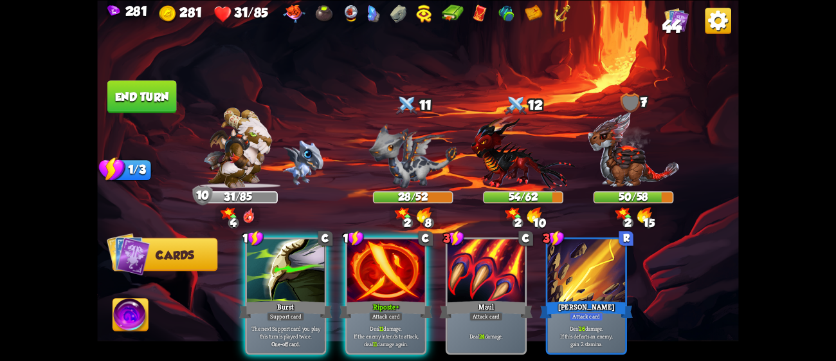
click at [143, 88] on button "End turn" at bounding box center [141, 96] width 69 height 33
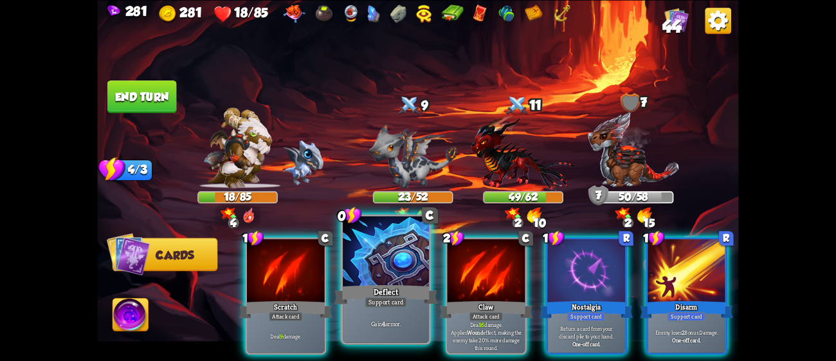
click at [393, 270] on div at bounding box center [386, 252] width 86 height 73
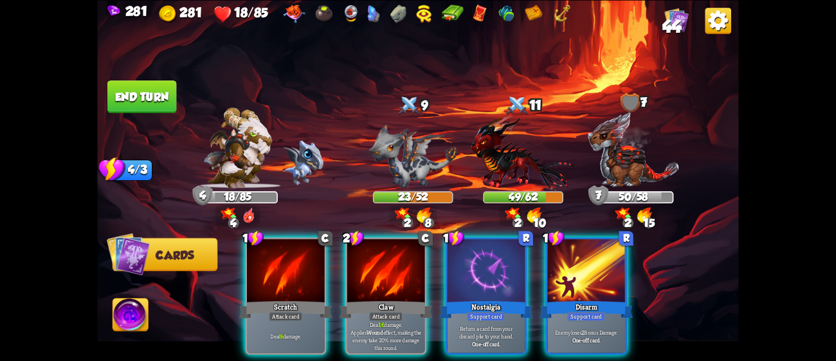
click at [393, 270] on div at bounding box center [386, 272] width 78 height 66
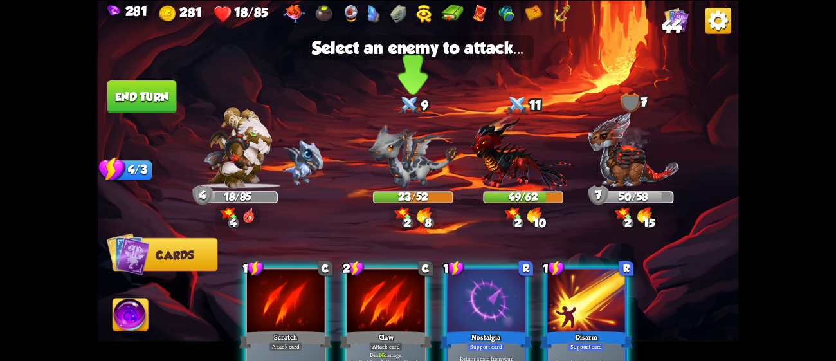
click at [410, 160] on img at bounding box center [413, 156] width 88 height 64
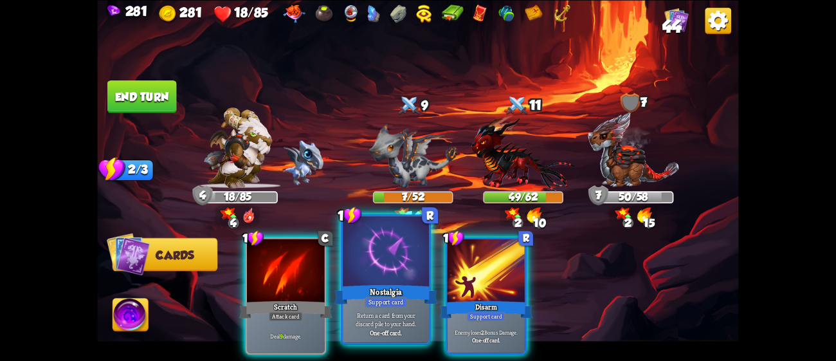
click at [395, 257] on div at bounding box center [386, 252] width 86 height 73
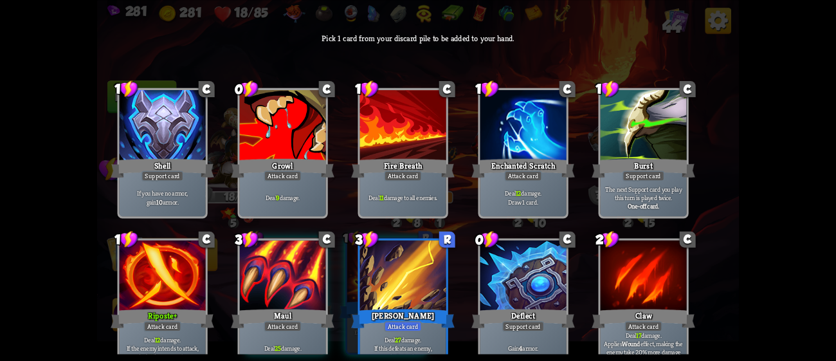
click at [512, 291] on div at bounding box center [524, 276] width 86 height 73
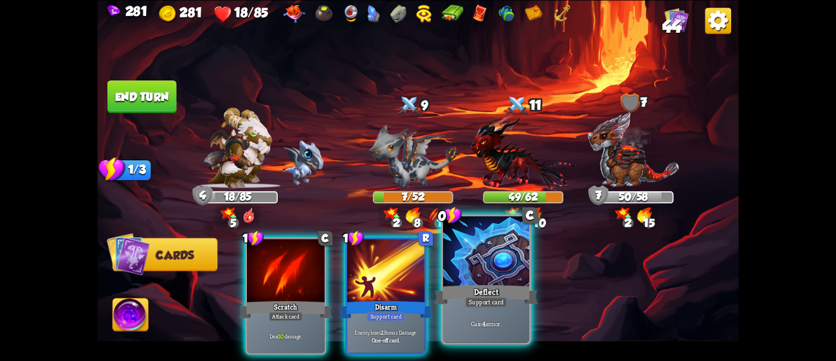
click at [510, 291] on div "Deflect" at bounding box center [487, 293] width 104 height 23
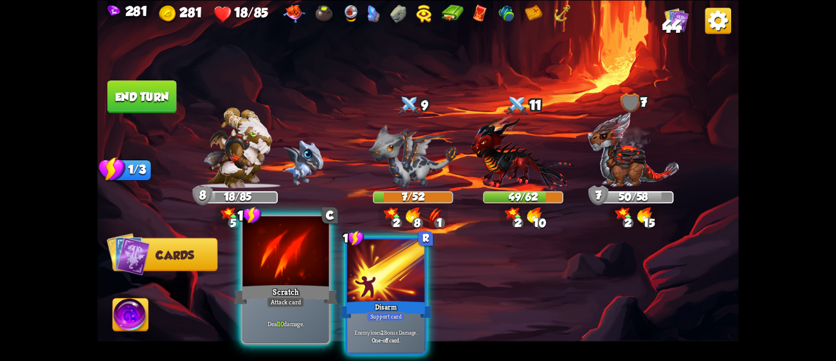
click at [287, 291] on div "Scratch" at bounding box center [286, 293] width 104 height 23
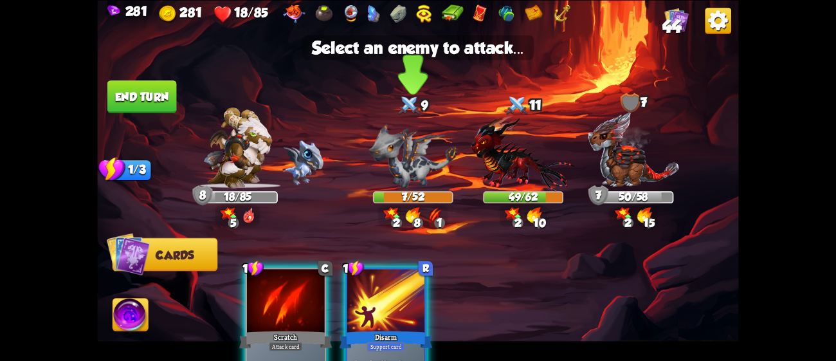
click at [404, 158] on img at bounding box center [413, 156] width 88 height 64
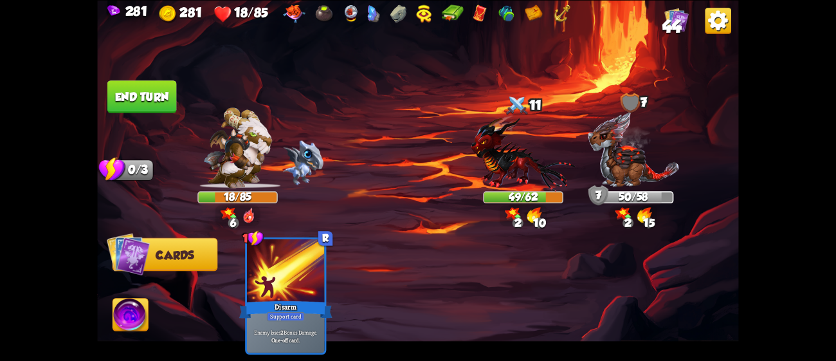
click at [133, 310] on img at bounding box center [130, 317] width 35 height 36
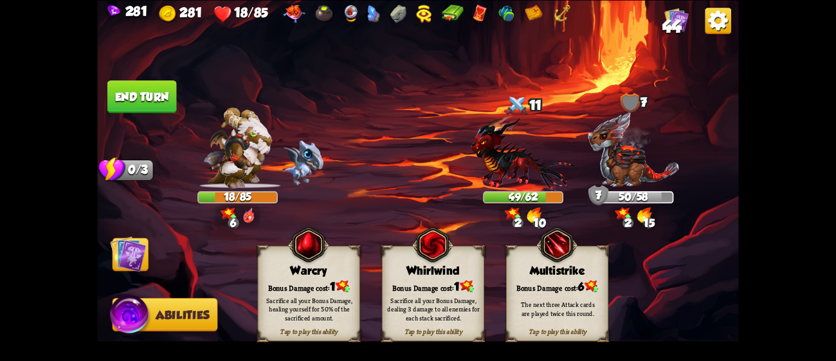
click at [310, 280] on div "Bonus Damage cost: 1" at bounding box center [308, 286] width 101 height 15
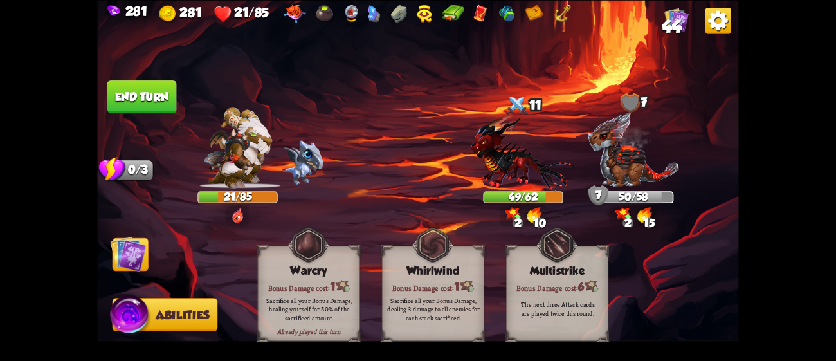
click at [129, 246] on img at bounding box center [129, 253] width 36 height 36
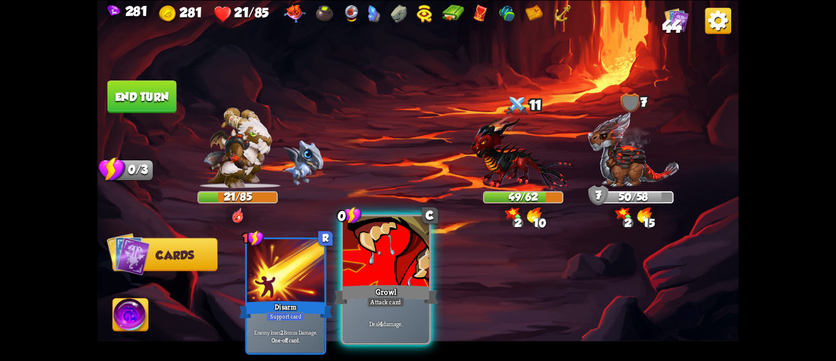
click at [391, 291] on div "Growl" at bounding box center [387, 293] width 104 height 23
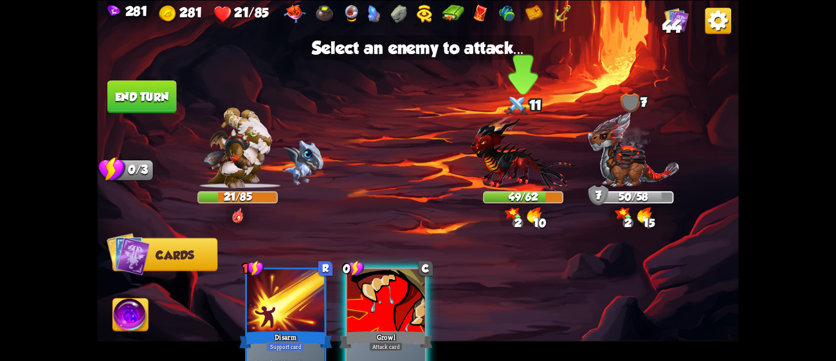
click at [497, 169] on img at bounding box center [524, 153] width 104 height 77
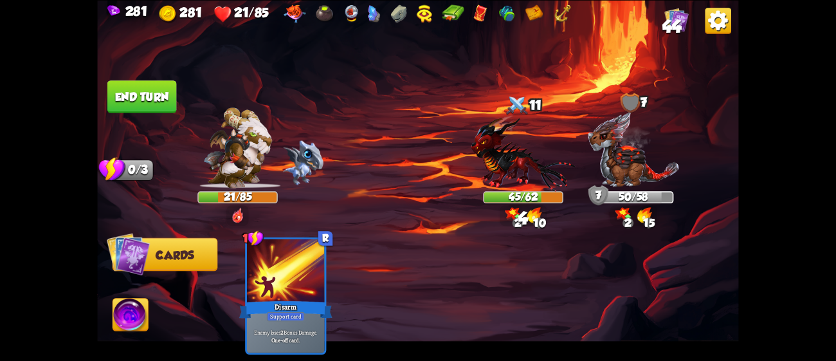
click at [158, 89] on button "End turn" at bounding box center [141, 96] width 69 height 33
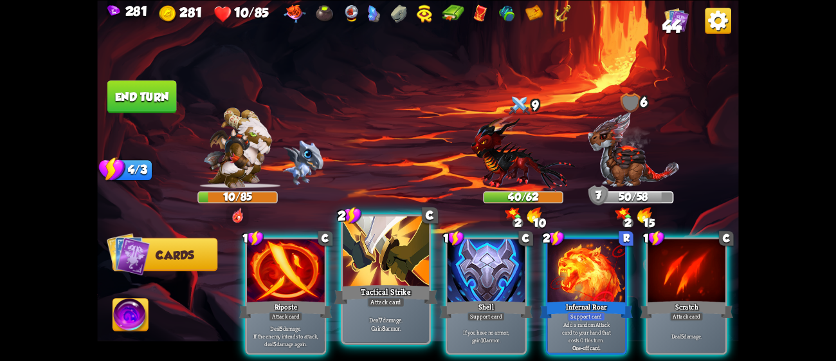
click at [371, 270] on div at bounding box center [386, 252] width 86 height 73
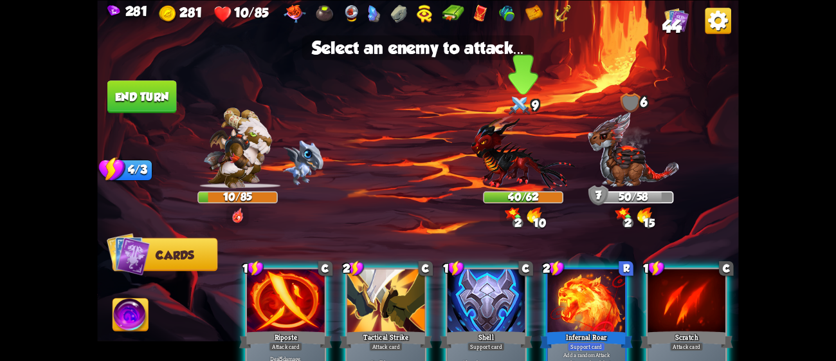
click at [498, 174] on img at bounding box center [524, 153] width 104 height 77
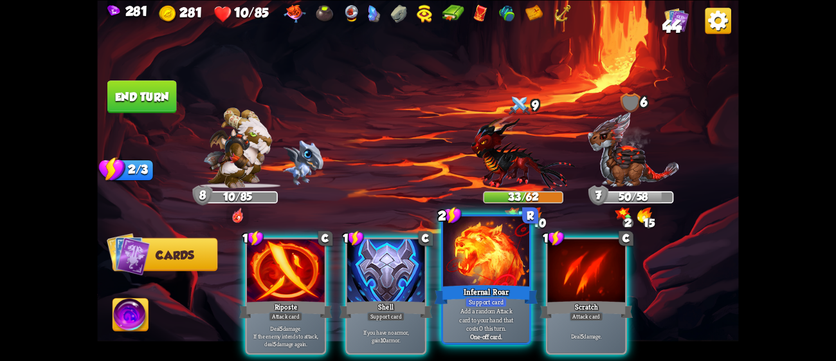
click at [465, 294] on div "Infernal Roar" at bounding box center [487, 293] width 104 height 23
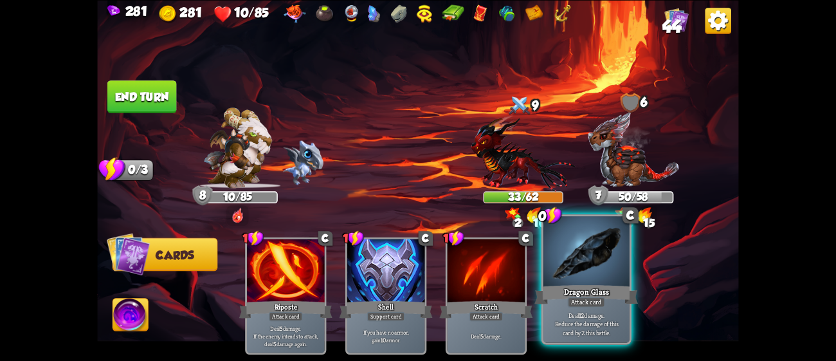
click at [560, 295] on div "Dragon Glass" at bounding box center [587, 293] width 104 height 23
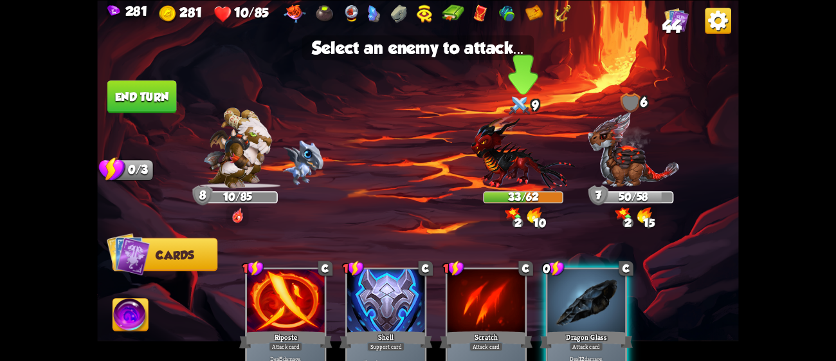
click at [513, 134] on img at bounding box center [524, 153] width 104 height 77
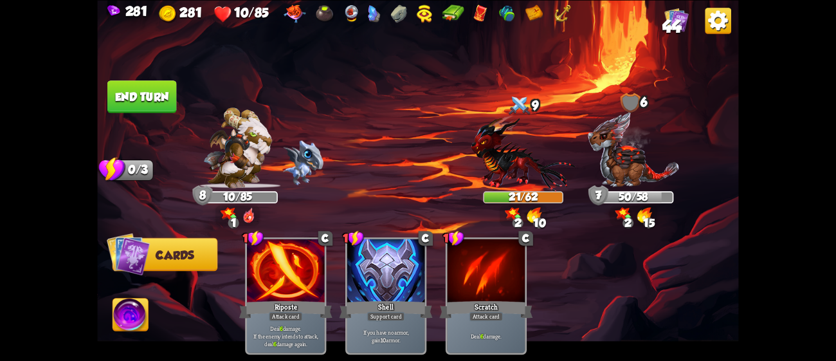
click at [117, 86] on button "End turn" at bounding box center [141, 96] width 69 height 33
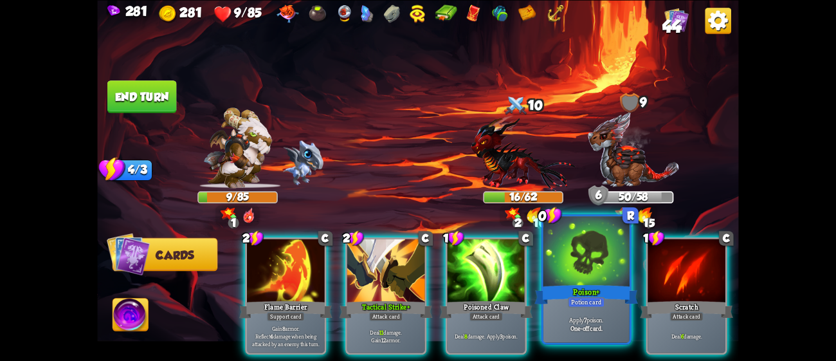
click at [585, 282] on div "Poison+" at bounding box center [587, 293] width 104 height 23
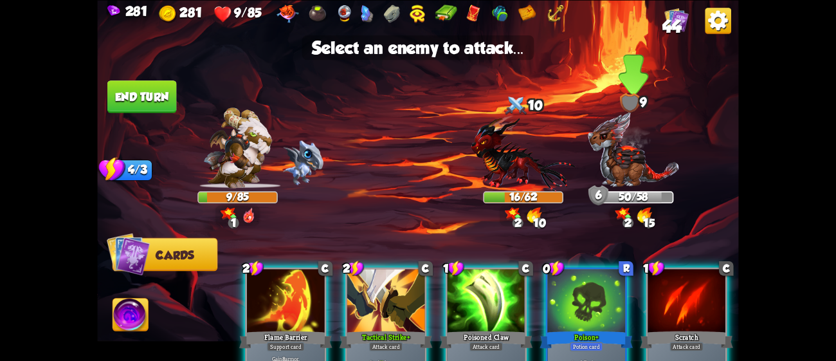
click at [611, 175] on img at bounding box center [633, 149] width 92 height 77
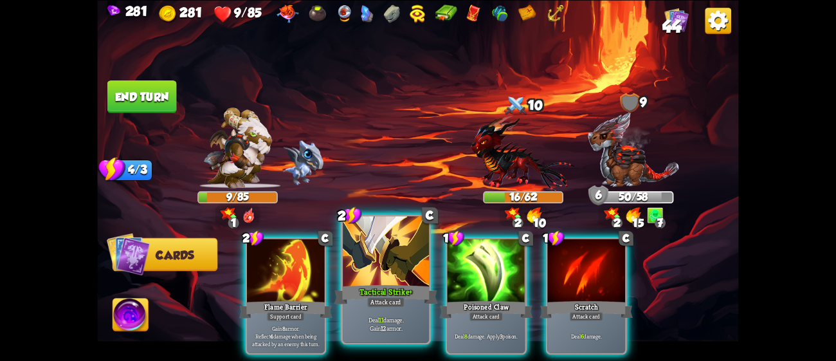
click at [362, 279] on div at bounding box center [386, 252] width 86 height 73
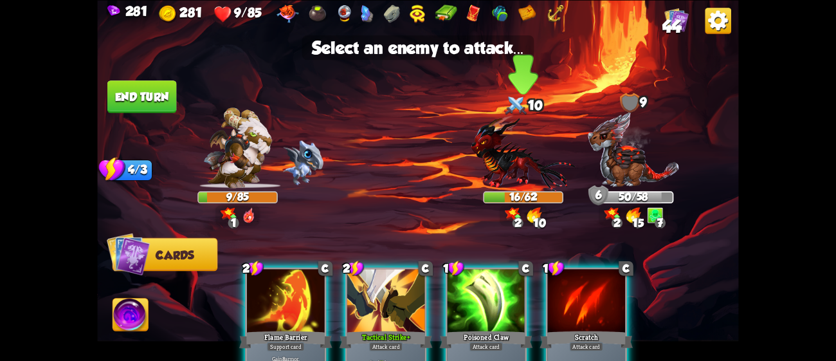
click at [529, 176] on img at bounding box center [524, 153] width 104 height 77
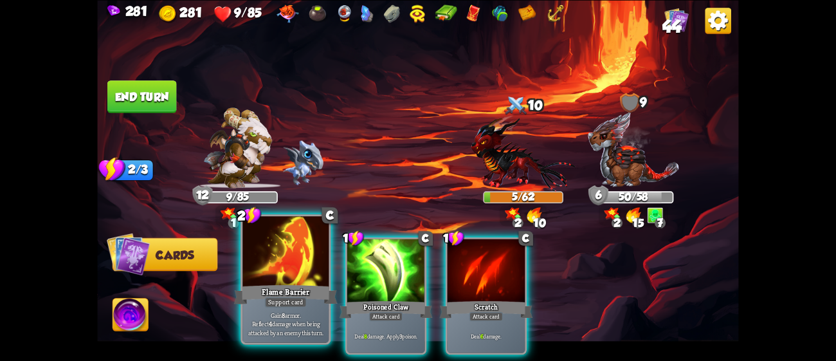
click at [281, 285] on div "Flame Barrier" at bounding box center [286, 293] width 104 height 23
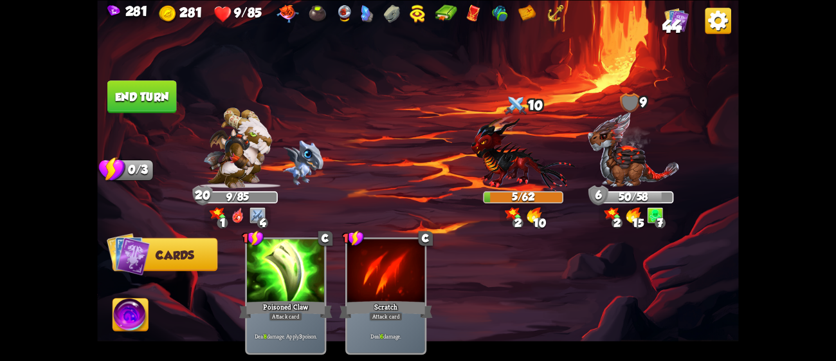
click at [125, 80] on button "End turn" at bounding box center [141, 96] width 69 height 33
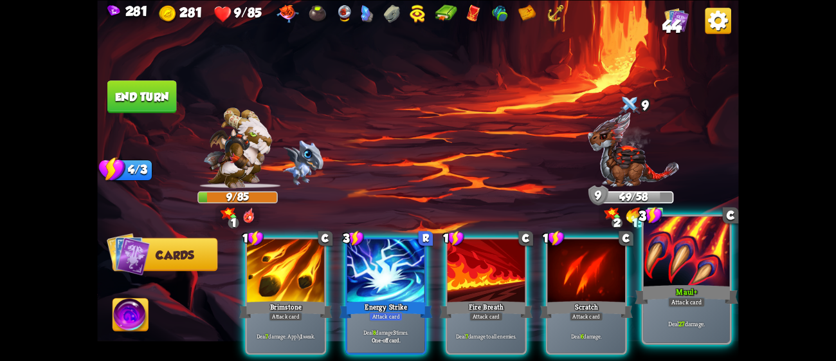
click at [651, 293] on div "Maul+" at bounding box center [687, 293] width 104 height 23
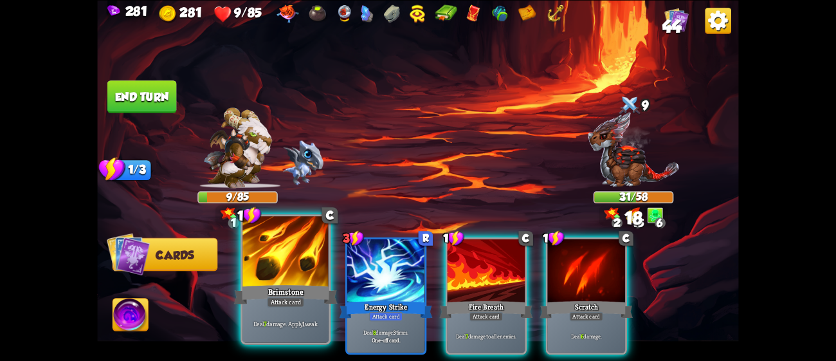
click at [263, 309] on div "Deal 7 damage. Apply 1 weak." at bounding box center [286, 323] width 86 height 37
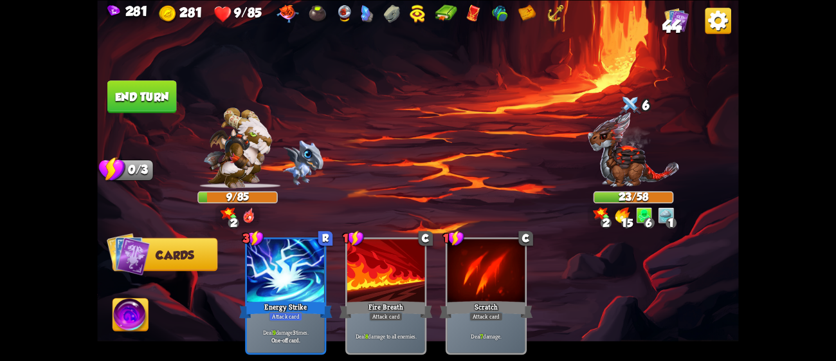
click at [140, 89] on button "End turn" at bounding box center [142, 96] width 71 height 33
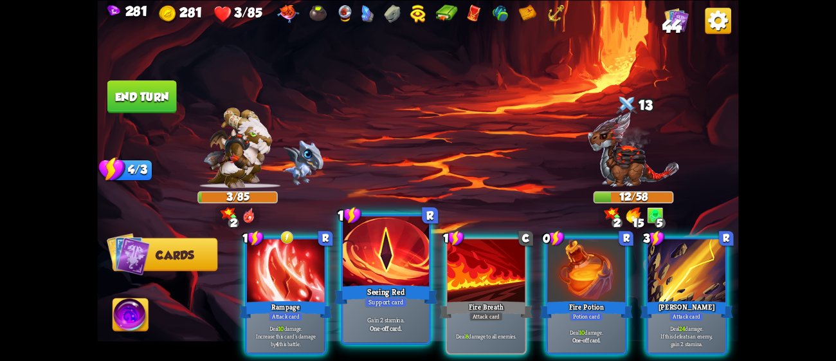
click at [357, 243] on div at bounding box center [386, 252] width 86 height 73
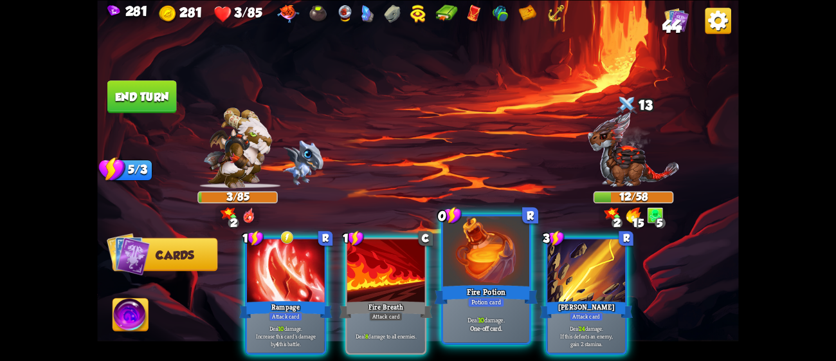
click at [459, 253] on div at bounding box center [486, 252] width 86 height 73
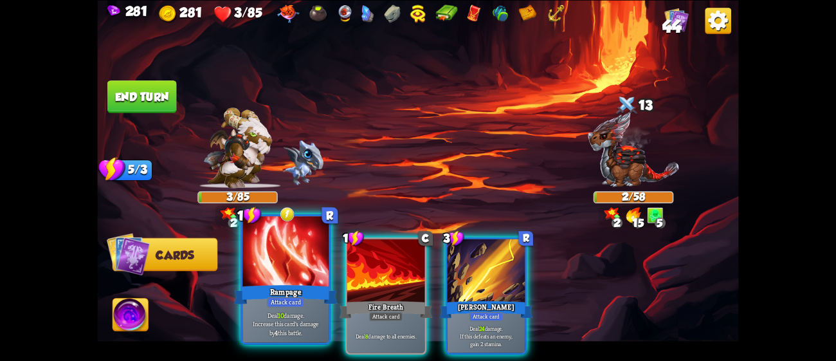
click at [312, 279] on div at bounding box center [286, 252] width 86 height 73
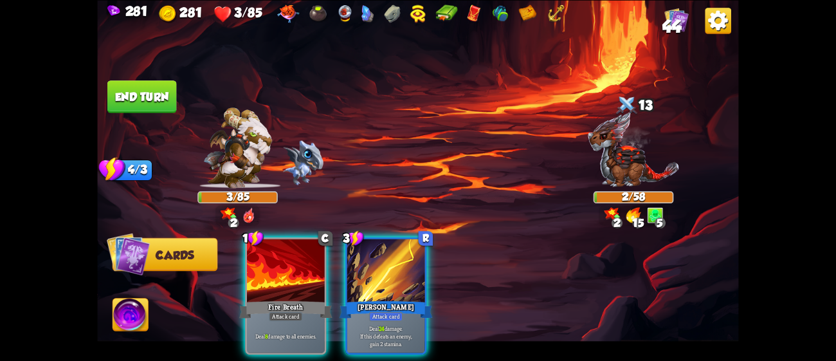
click at [312, 279] on div at bounding box center [286, 272] width 78 height 66
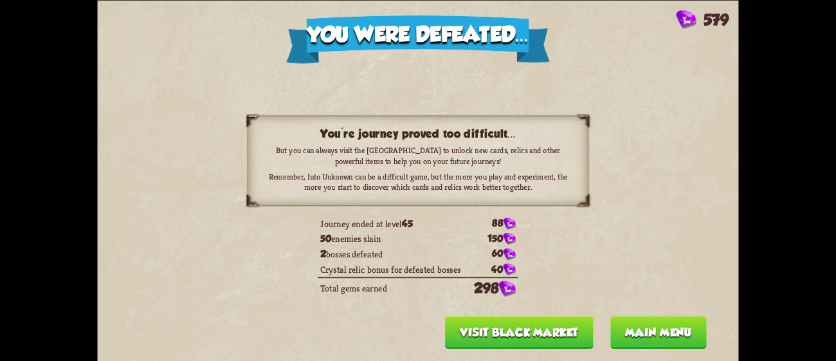
click at [683, 329] on button "Main menu" at bounding box center [659, 332] width 97 height 33
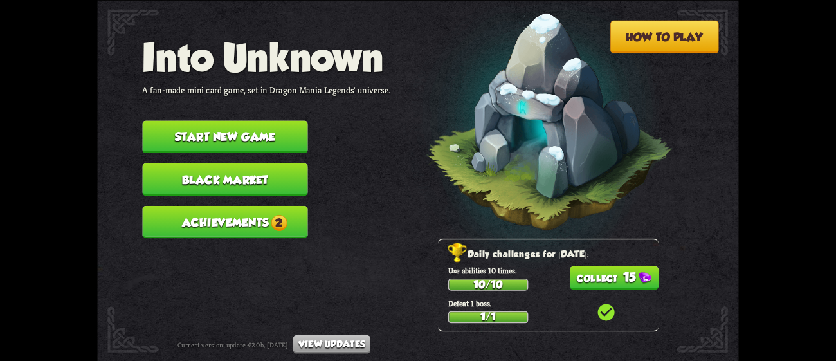
click at [600, 280] on button "15" at bounding box center [614, 278] width 89 height 24
click at [293, 210] on button "Achievements 2" at bounding box center [224, 221] width 165 height 33
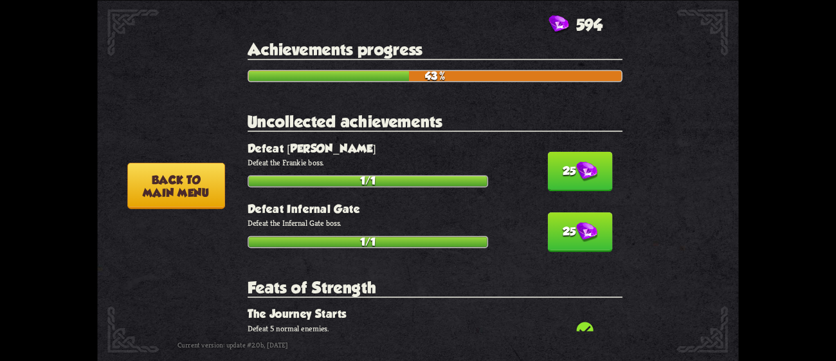
click at [587, 161] on img at bounding box center [586, 171] width 21 height 20
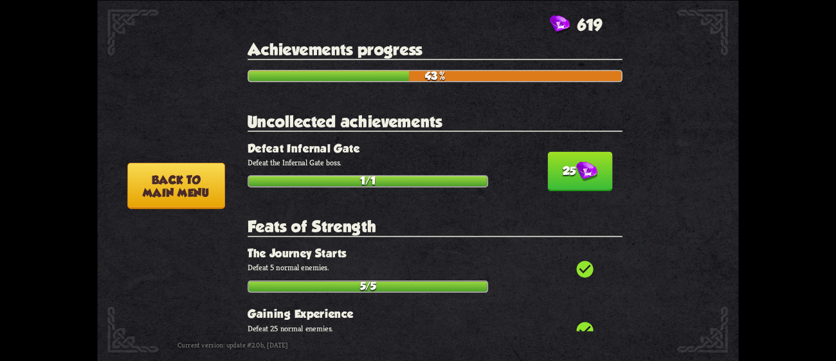
click at [587, 161] on img at bounding box center [586, 171] width 21 height 20
click at [541, 162] on button "100" at bounding box center [576, 171] width 71 height 40
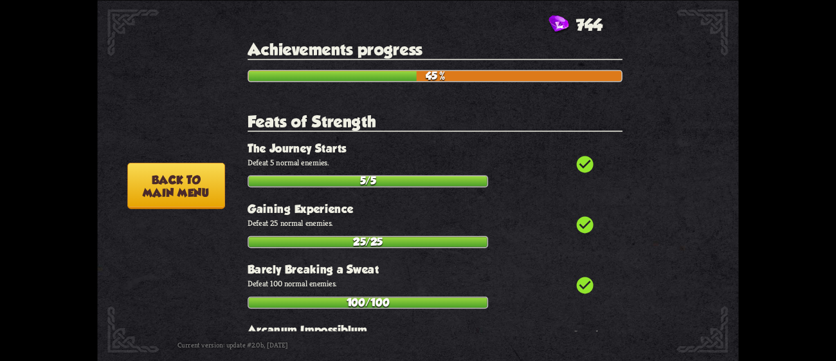
click at [180, 178] on button "Back to main menu" at bounding box center [176, 185] width 98 height 46
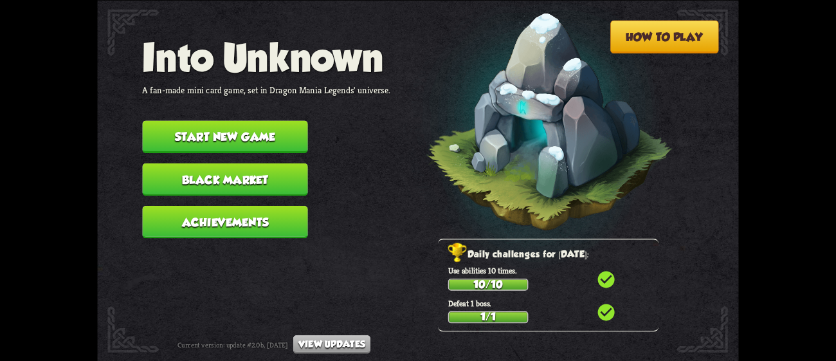
click at [255, 221] on button "Achievements" at bounding box center [224, 221] width 165 height 33
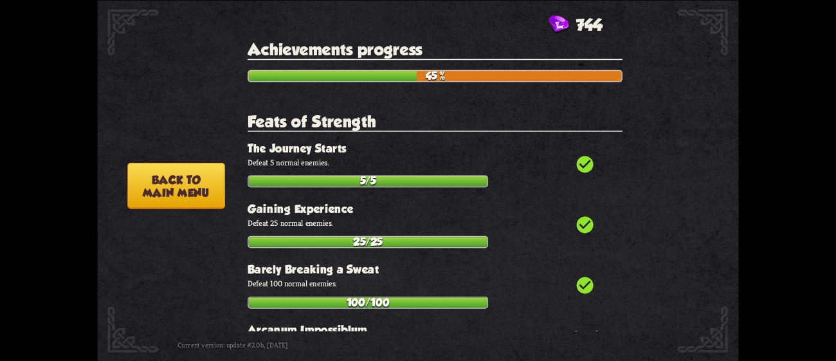
click at [164, 183] on button "Back to main menu" at bounding box center [176, 185] width 98 height 46
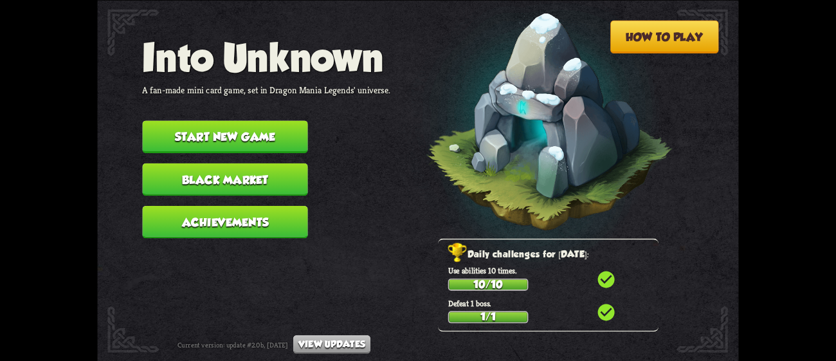
click at [263, 163] on button "Black Market" at bounding box center [224, 179] width 165 height 33
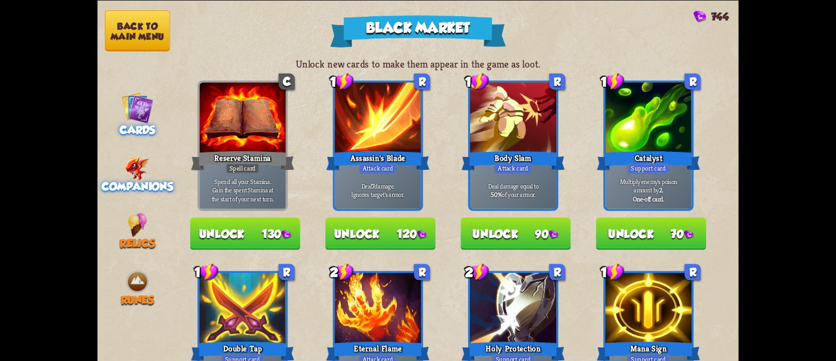
click at [128, 156] on img at bounding box center [137, 168] width 24 height 24
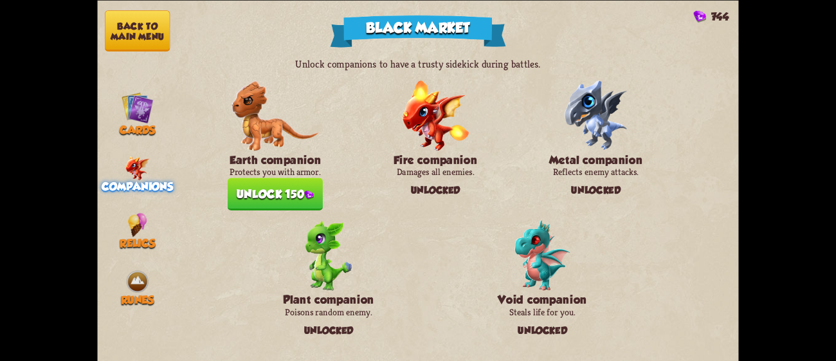
click at [256, 183] on button "Unlock 150" at bounding box center [275, 194] width 95 height 33
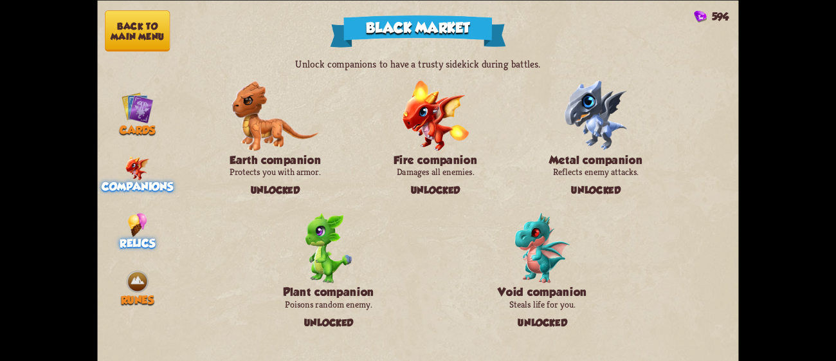
click at [141, 212] on img at bounding box center [137, 224] width 19 height 24
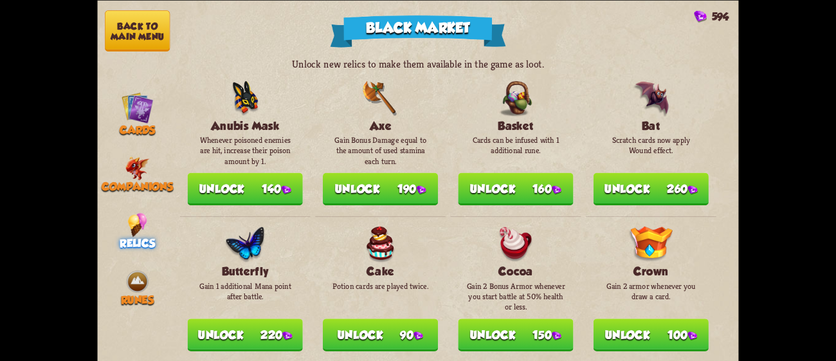
click at [425, 185] on img at bounding box center [422, 189] width 10 height 9
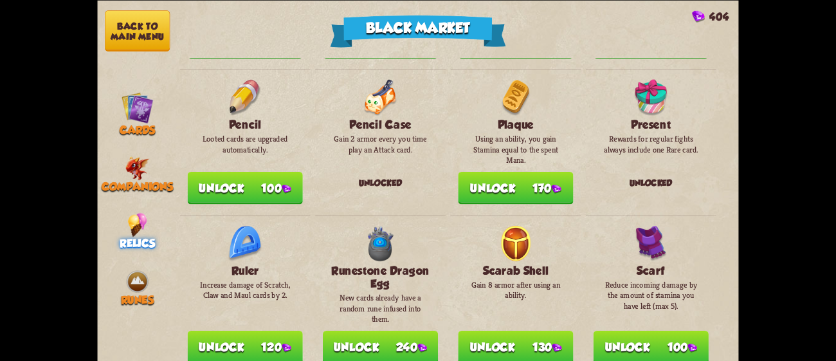
scroll to position [924, 0]
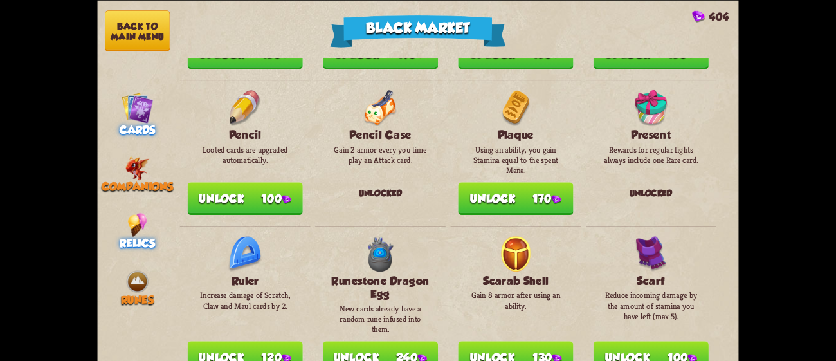
click at [140, 112] on img at bounding box center [138, 107] width 32 height 32
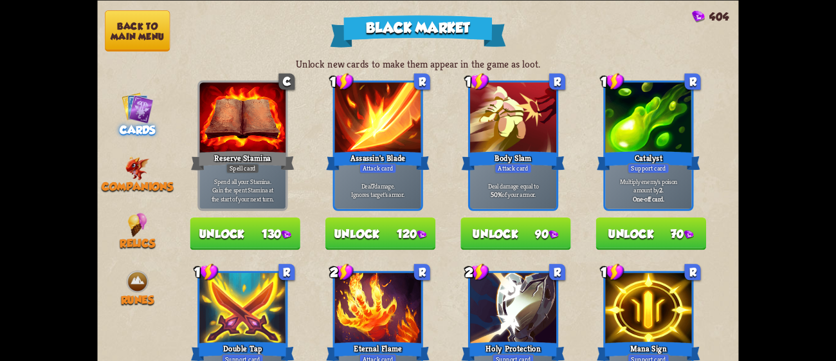
drag, startPoint x: 730, startPoint y: 115, endPoint x: 732, endPoint y: 225, distance: 109.4
click at [732, 225] on div "Unlock new cards to make them appear in the game as loot. C Reserve Stamina Spe…" at bounding box center [459, 209] width 562 height 303
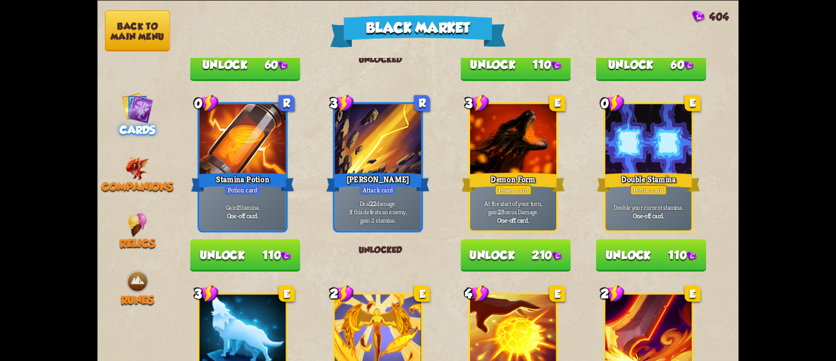
scroll to position [708, 0]
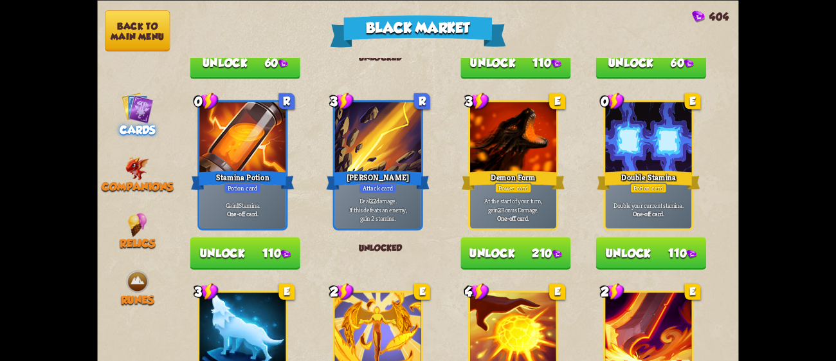
click at [530, 239] on button "Unlock 210" at bounding box center [516, 253] width 110 height 33
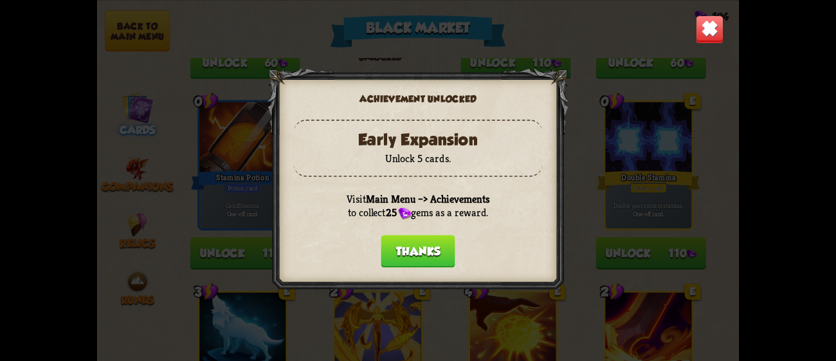
click at [435, 243] on button "Thanks" at bounding box center [418, 251] width 74 height 33
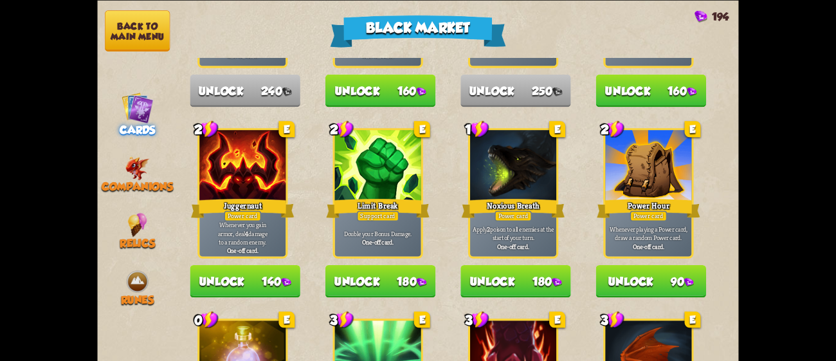
scroll to position [1213, 0]
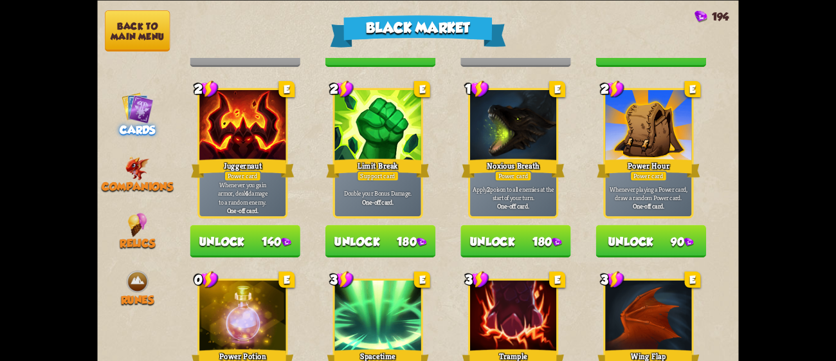
click at [663, 230] on button "Unlock 90" at bounding box center [651, 241] width 110 height 33
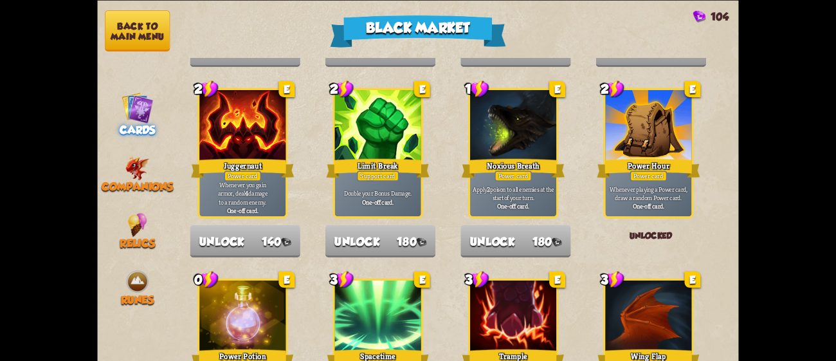
drag, startPoint x: 739, startPoint y: 302, endPoint x: 751, endPoint y: 353, distance: 51.8
click at [751, 353] on div "Black Market 104 Unlock new cards to make them appear in the game as loot. C Re…" at bounding box center [418, 180] width 836 height 361
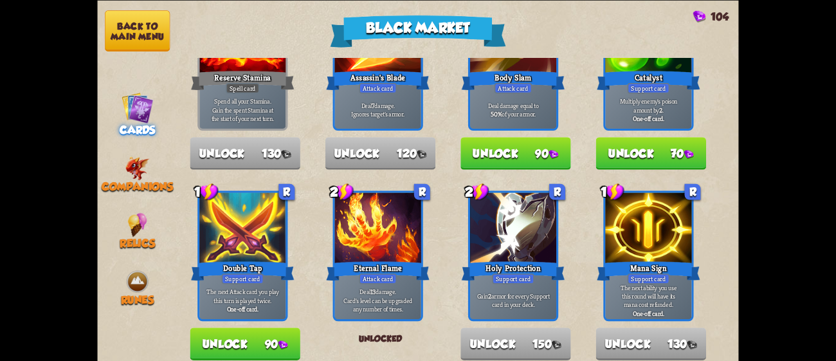
scroll to position [98, 0]
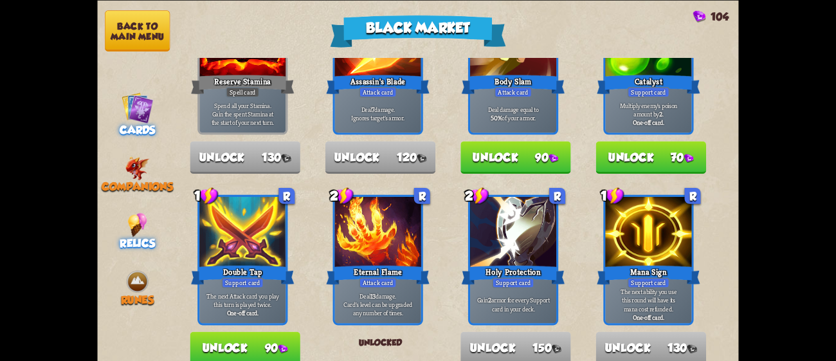
click at [136, 212] on img at bounding box center [137, 224] width 19 height 24
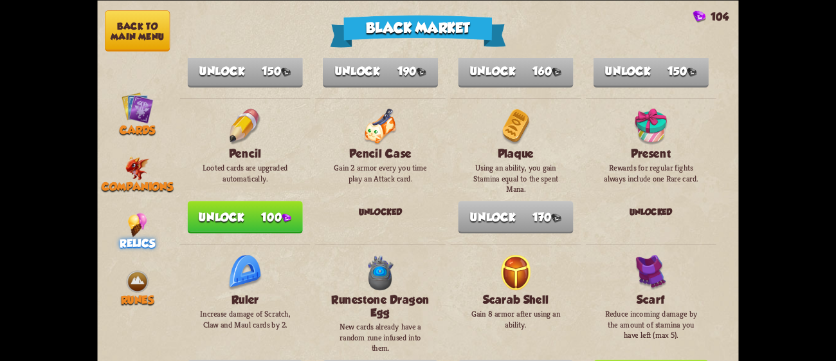
scroll to position [906, 0]
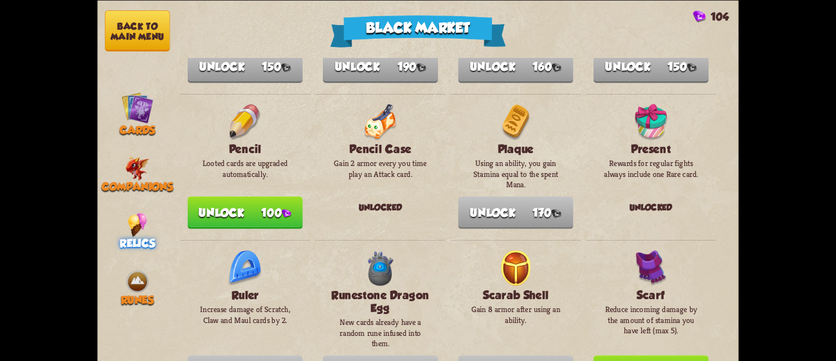
click at [267, 196] on button "Unlock 100" at bounding box center [245, 212] width 115 height 33
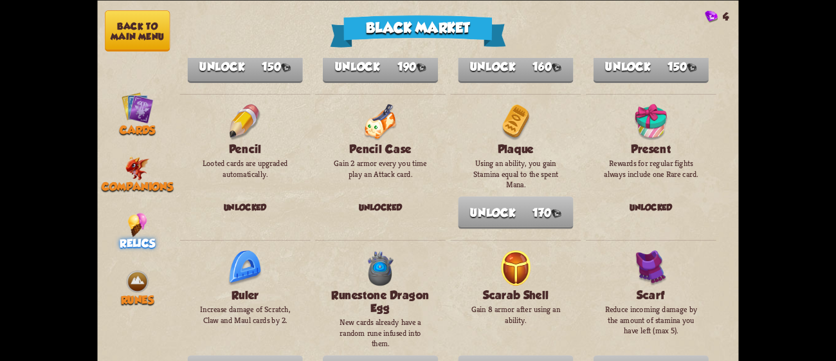
click at [154, 35] on button "Back to main menu" at bounding box center [137, 30] width 65 height 41
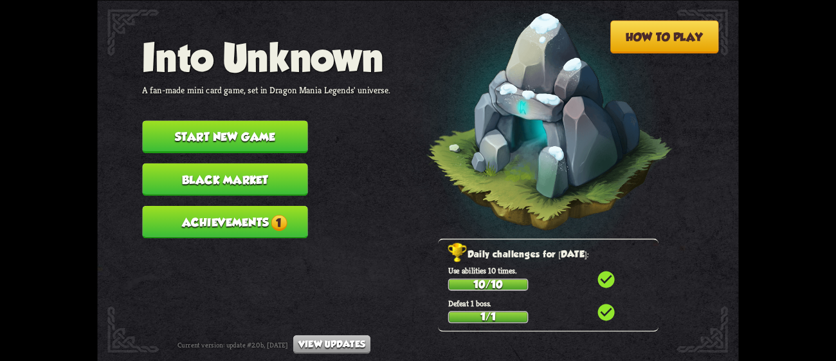
click at [294, 212] on button "Achievements 1" at bounding box center [224, 221] width 165 height 33
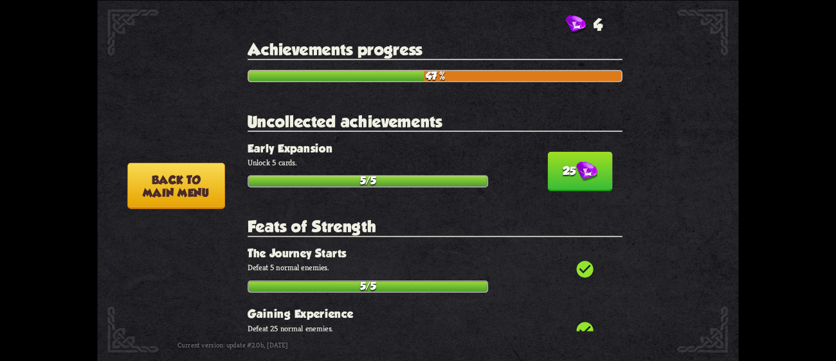
click at [561, 167] on button "25" at bounding box center [580, 171] width 65 height 40
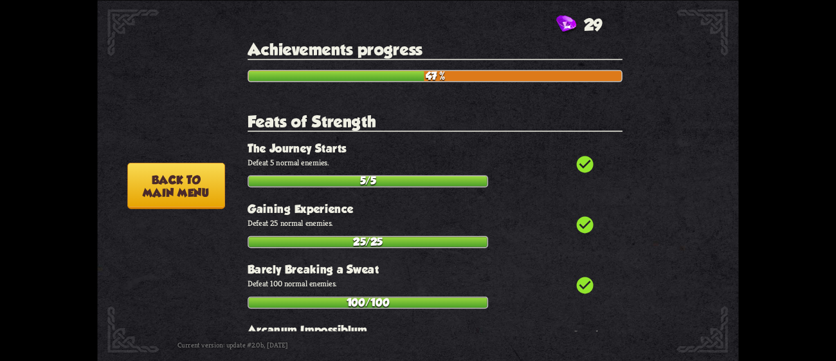
click at [187, 185] on button "Back to main menu" at bounding box center [176, 185] width 98 height 46
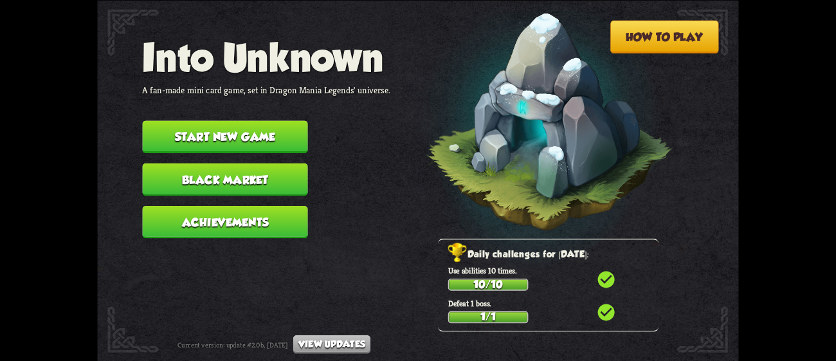
click at [239, 125] on button "Start new game" at bounding box center [224, 136] width 165 height 33
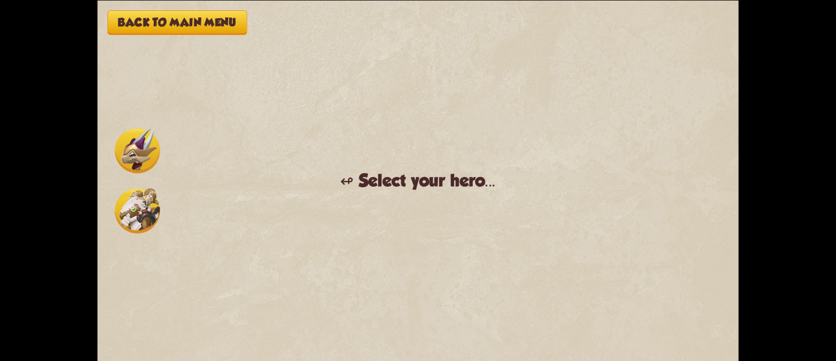
click at [133, 153] on img at bounding box center [137, 150] width 45 height 45
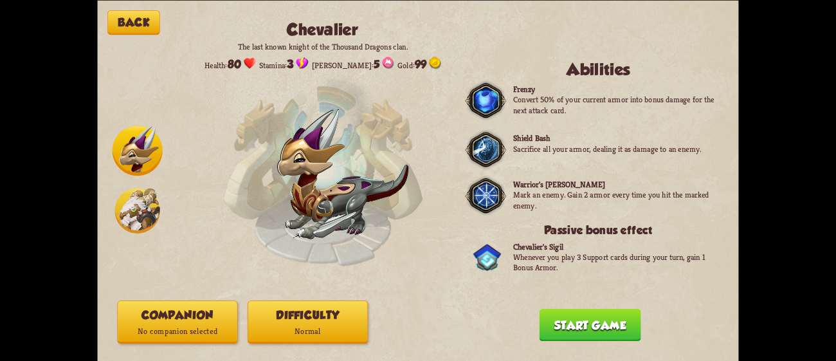
click at [152, 208] on img at bounding box center [137, 210] width 45 height 45
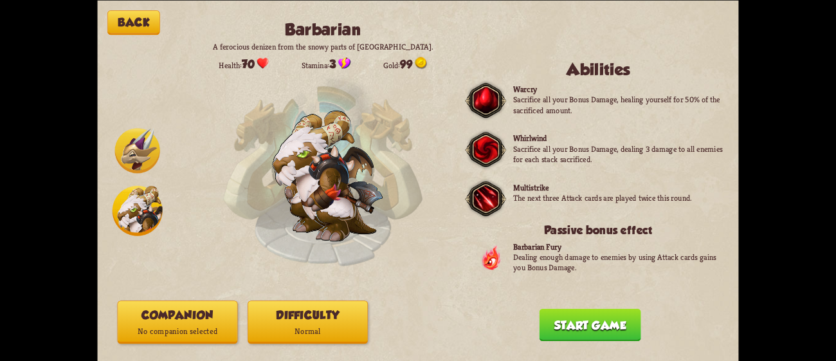
click at [314, 311] on button "Difficulty Normal" at bounding box center [308, 321] width 120 height 43
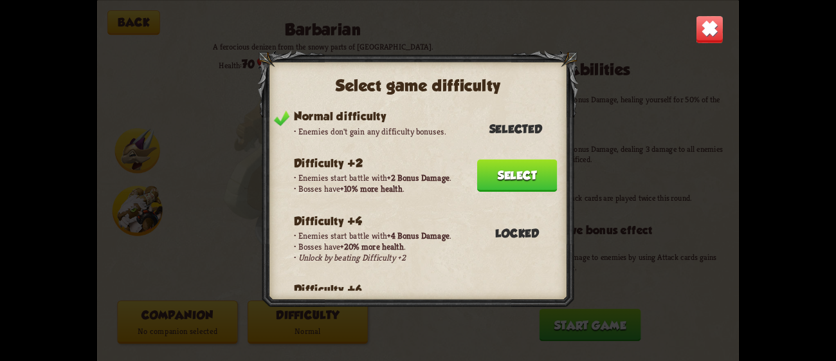
click at [500, 168] on button "Select" at bounding box center [517, 175] width 80 height 33
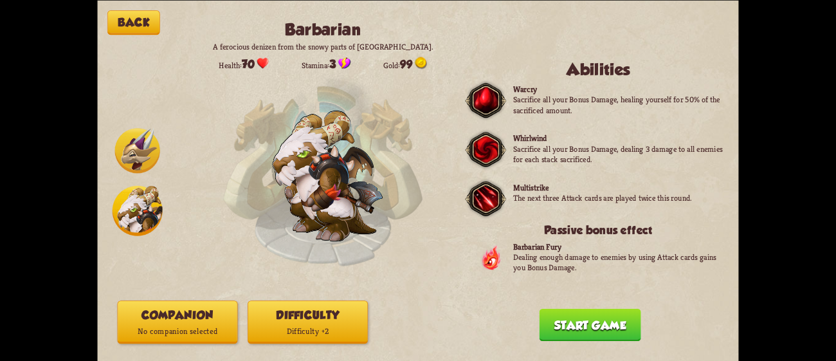
click at [197, 324] on p "No companion selected" at bounding box center [177, 331] width 119 height 16
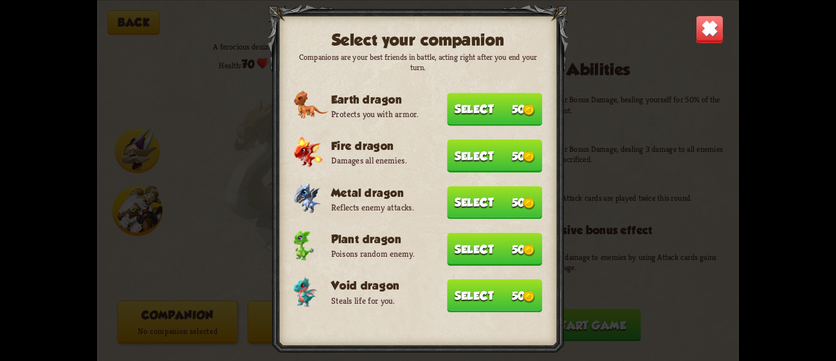
click at [495, 152] on button "Select 50" at bounding box center [494, 155] width 95 height 33
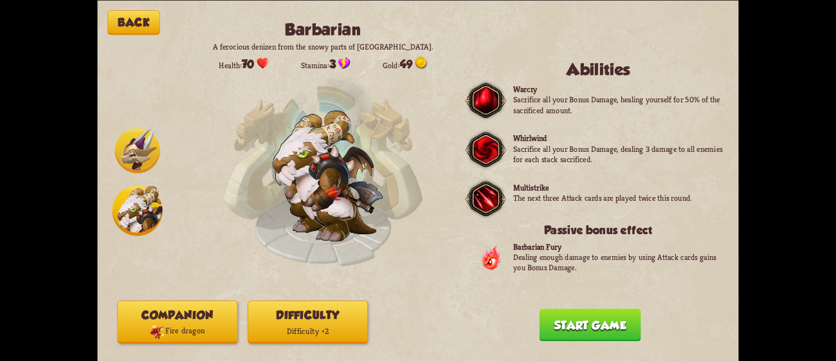
click at [573, 324] on button "Start game" at bounding box center [591, 324] width 102 height 33
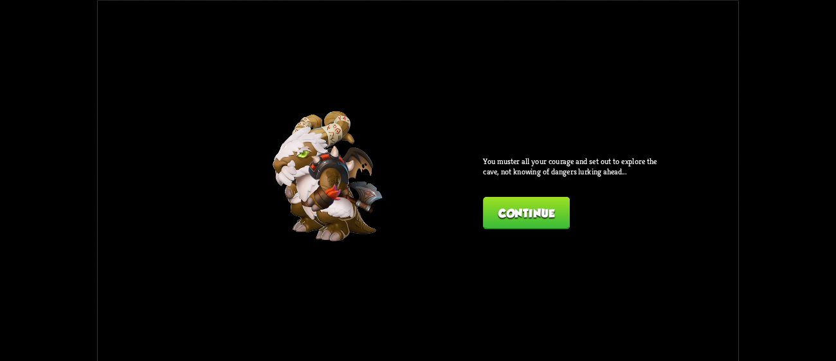
click at [513, 217] on button "Continue" at bounding box center [526, 212] width 87 height 33
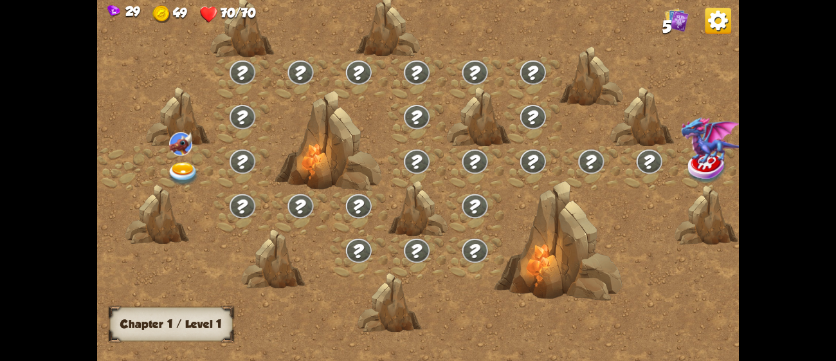
click at [178, 164] on img at bounding box center [183, 174] width 32 height 24
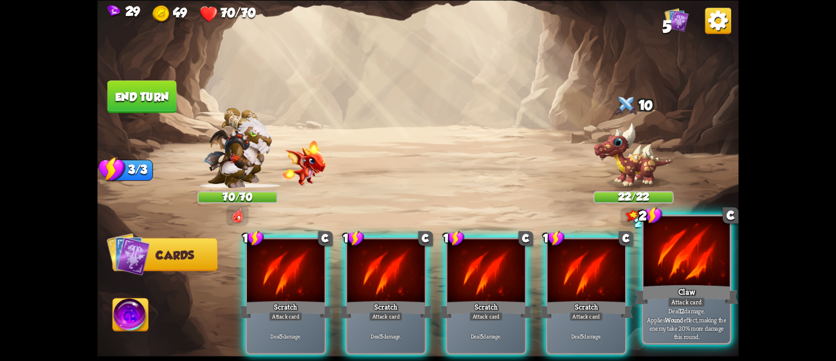
click at [666, 288] on div "Claw" at bounding box center [687, 293] width 104 height 23
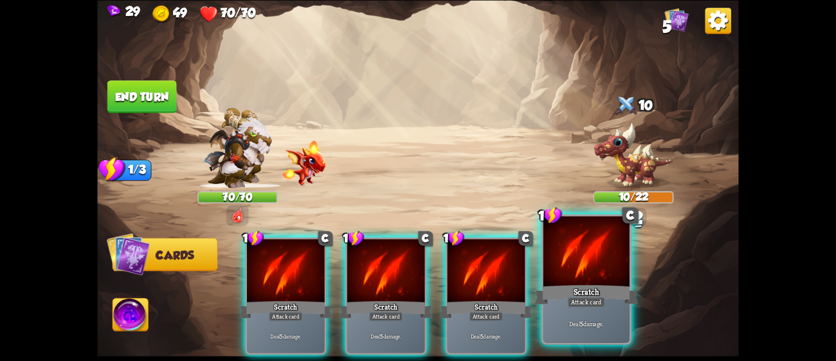
click at [606, 301] on div "Scratch" at bounding box center [587, 293] width 104 height 23
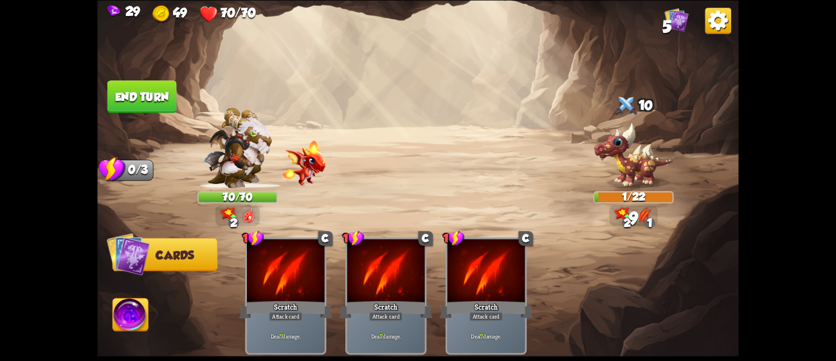
click at [149, 93] on button "End turn" at bounding box center [141, 96] width 69 height 33
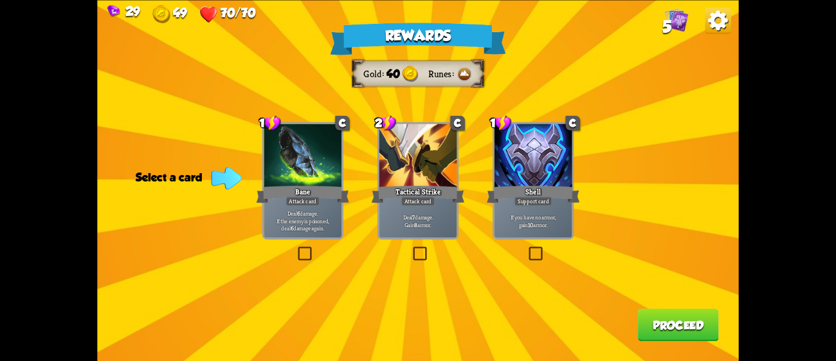
click at [416, 201] on div "Attack card" at bounding box center [418, 201] width 34 height 10
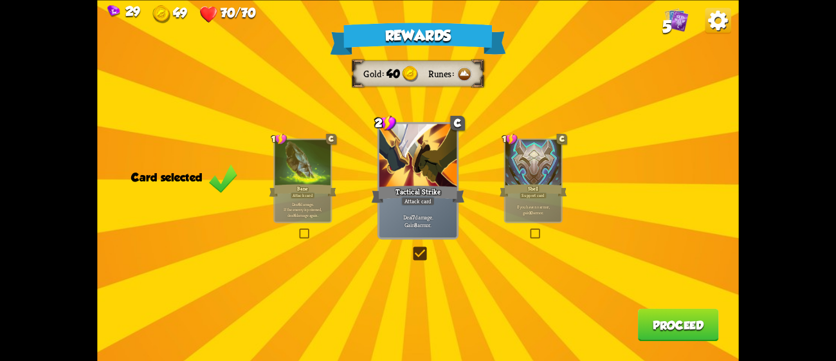
click at [697, 320] on button "Proceed" at bounding box center [678, 324] width 81 height 33
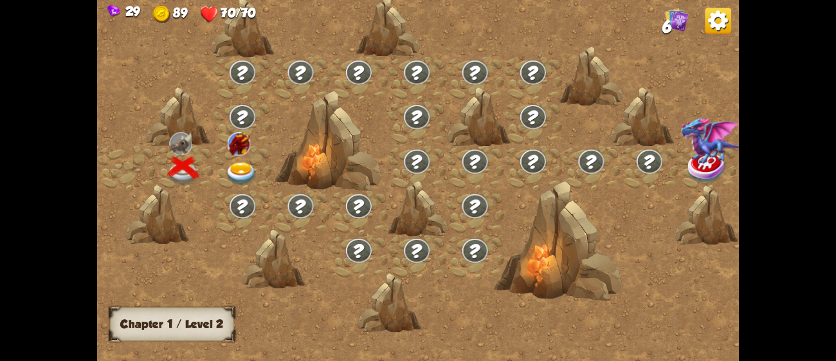
click at [241, 171] on img at bounding box center [242, 174] width 32 height 24
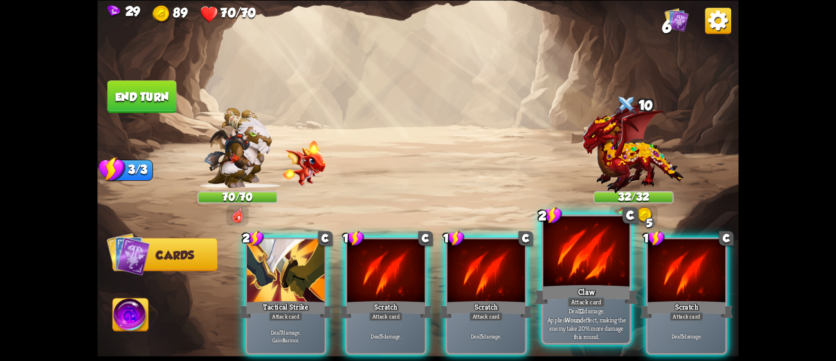
click at [585, 259] on div at bounding box center [587, 252] width 86 height 73
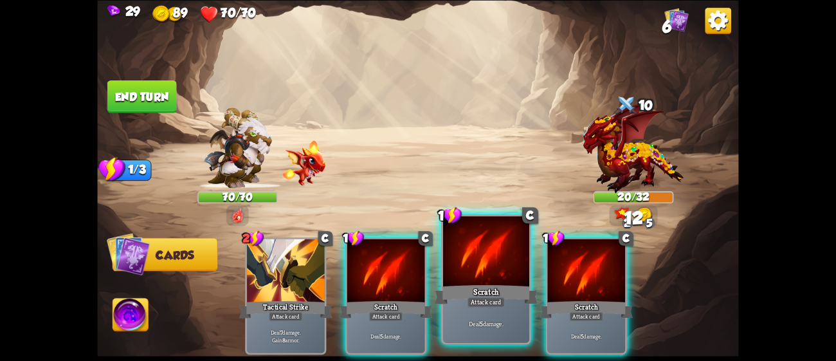
click at [476, 266] on div at bounding box center [486, 252] width 86 height 73
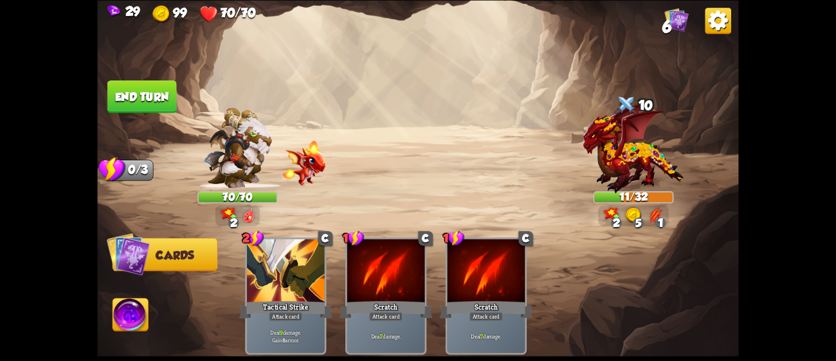
click at [124, 106] on button "End turn" at bounding box center [141, 96] width 69 height 33
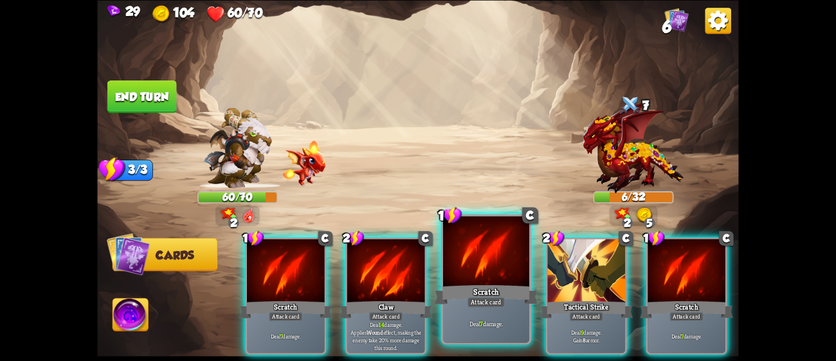
click at [448, 251] on div at bounding box center [486, 252] width 86 height 73
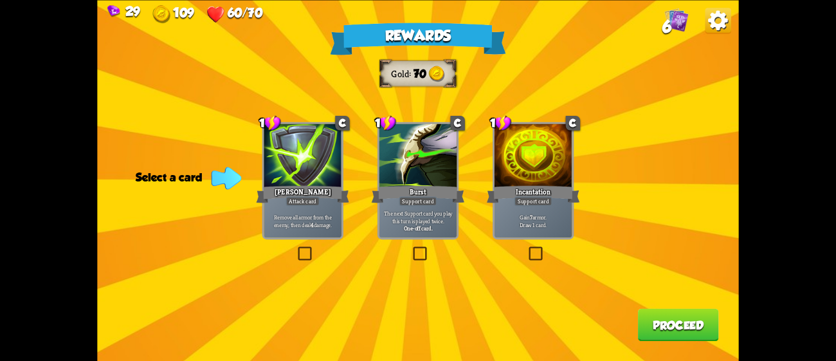
click at [275, 190] on div "[PERSON_NAME]" at bounding box center [302, 193] width 93 height 21
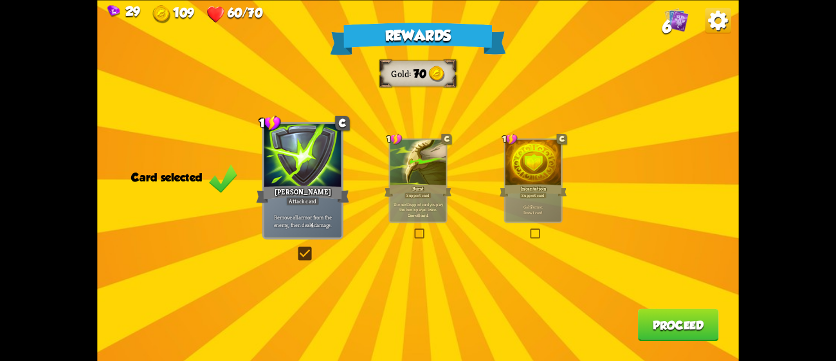
click at [694, 318] on button "Proceed" at bounding box center [678, 324] width 81 height 33
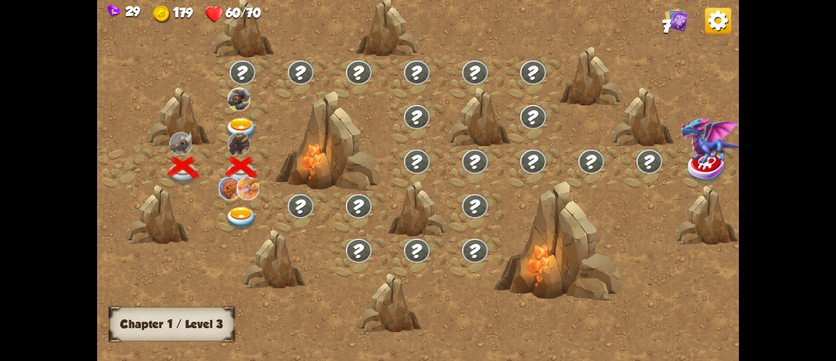
click at [234, 118] on img at bounding box center [242, 130] width 32 height 24
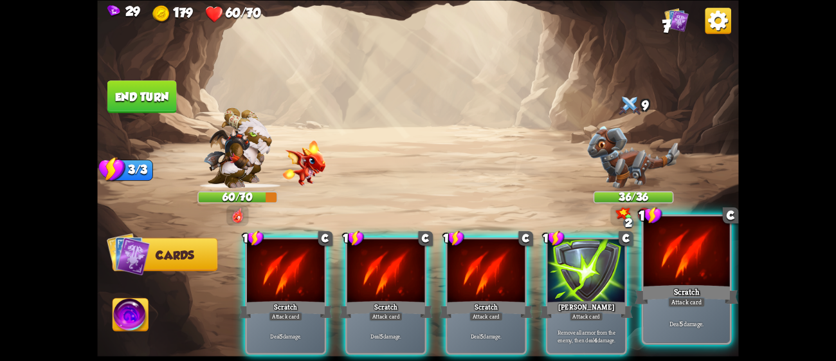
click at [656, 281] on div at bounding box center [687, 252] width 86 height 73
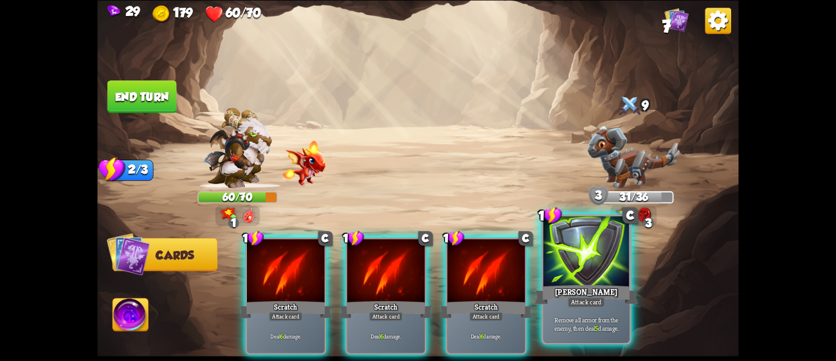
click at [593, 286] on div "[PERSON_NAME]" at bounding box center [587, 293] width 104 height 23
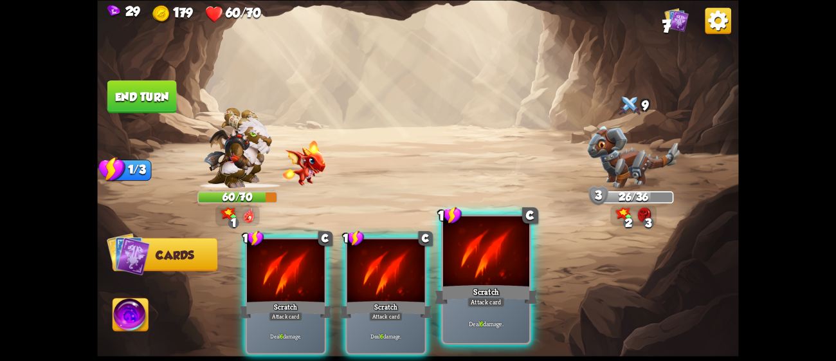
click at [509, 272] on div at bounding box center [486, 252] width 86 height 73
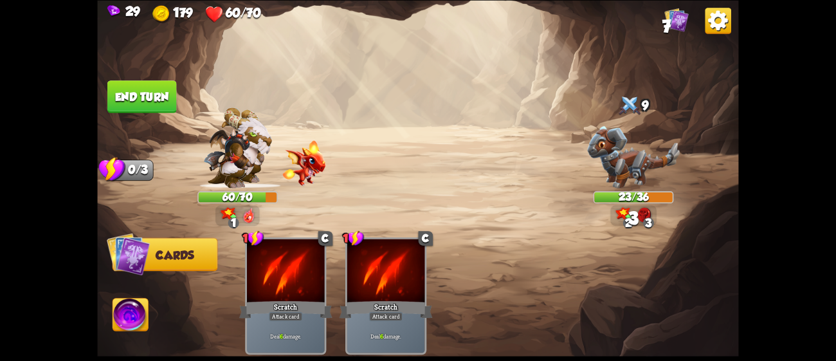
click at [161, 90] on button "End turn" at bounding box center [141, 96] width 69 height 33
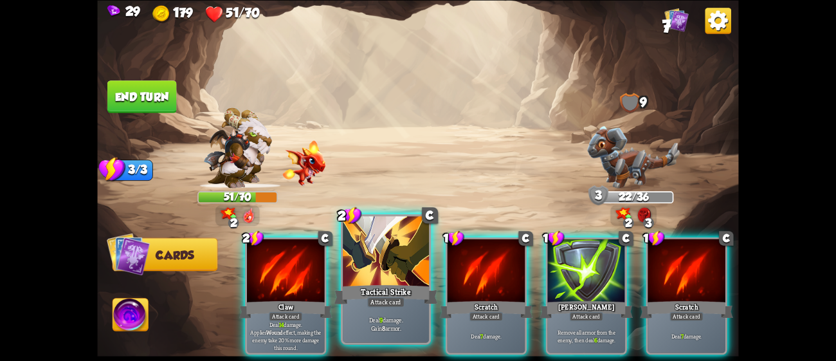
click at [380, 248] on div at bounding box center [386, 252] width 86 height 73
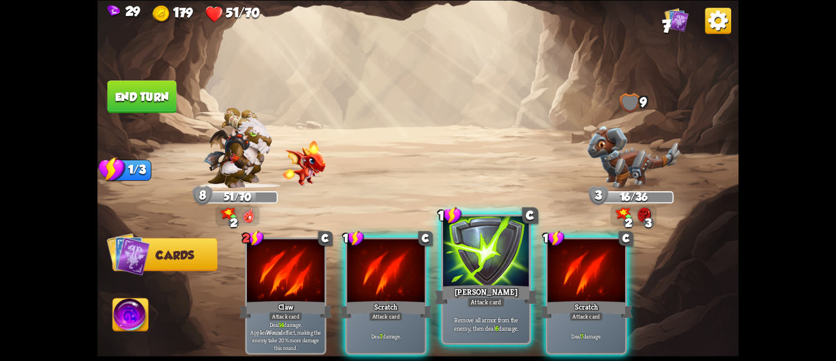
click at [447, 264] on div at bounding box center [486, 252] width 86 height 73
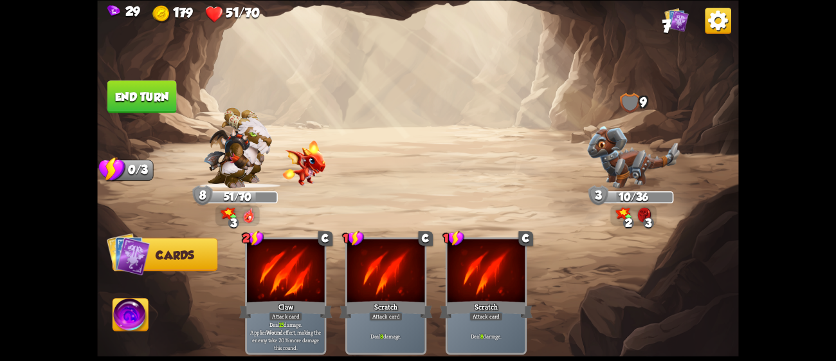
click at [168, 104] on button "End turn" at bounding box center [141, 96] width 69 height 33
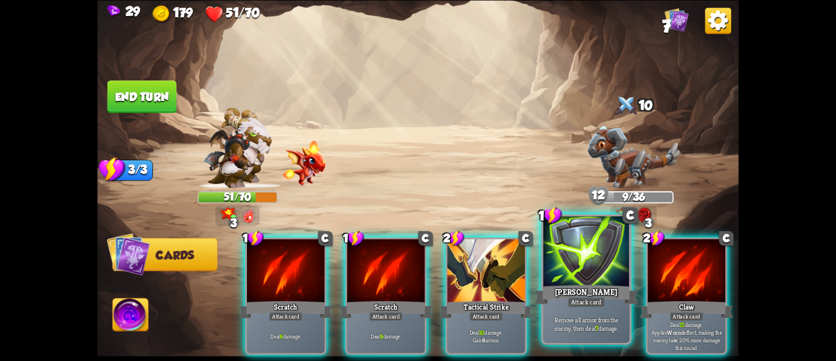
click at [611, 299] on div "[PERSON_NAME]" at bounding box center [587, 293] width 104 height 23
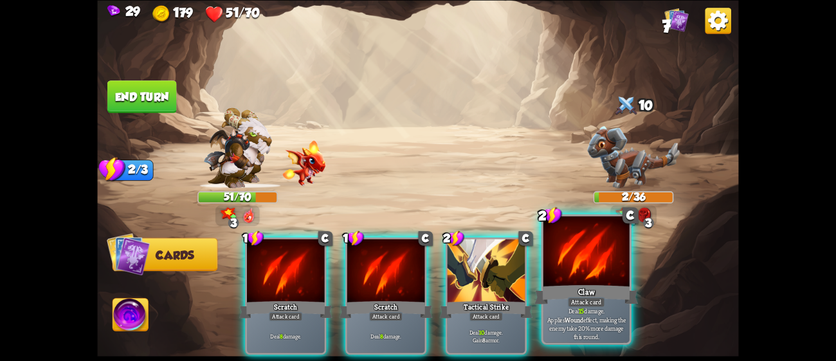
click at [606, 298] on div "Claw" at bounding box center [587, 293] width 104 height 23
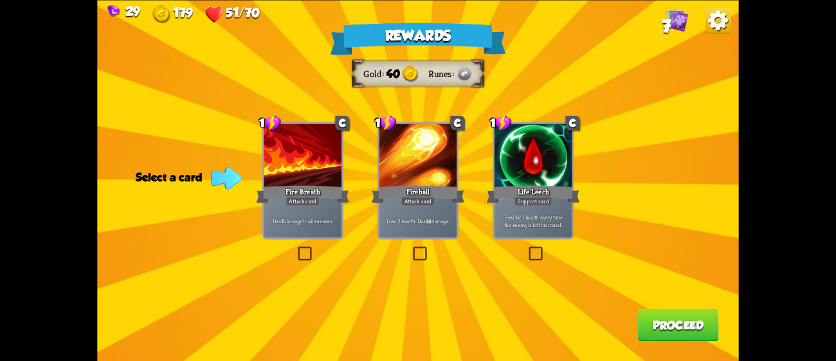
click at [297, 205] on div "Attack card" at bounding box center [303, 201] width 34 height 10
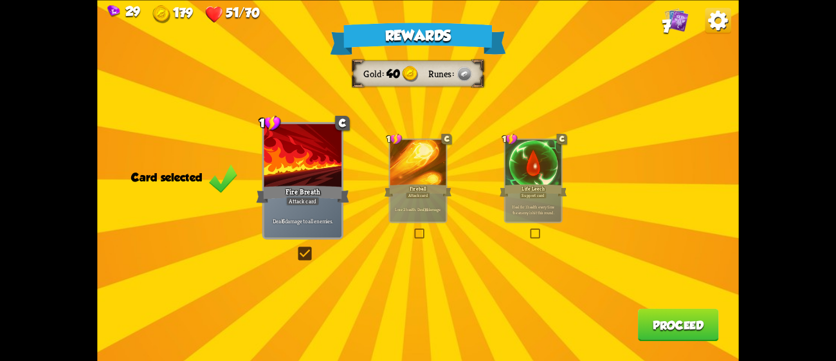
click at [694, 335] on button "Proceed" at bounding box center [678, 324] width 81 height 33
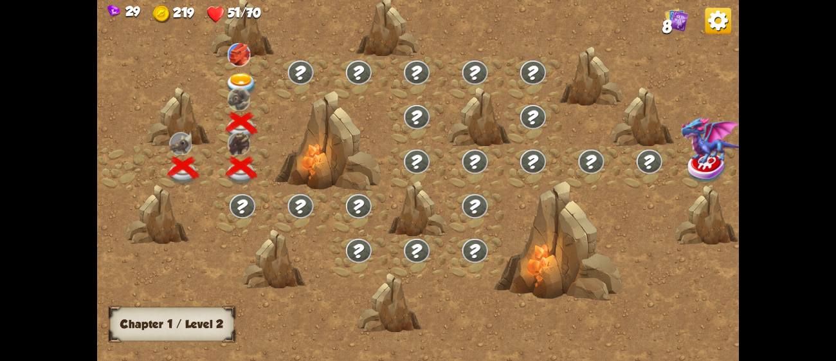
click at [240, 82] on img at bounding box center [242, 85] width 32 height 24
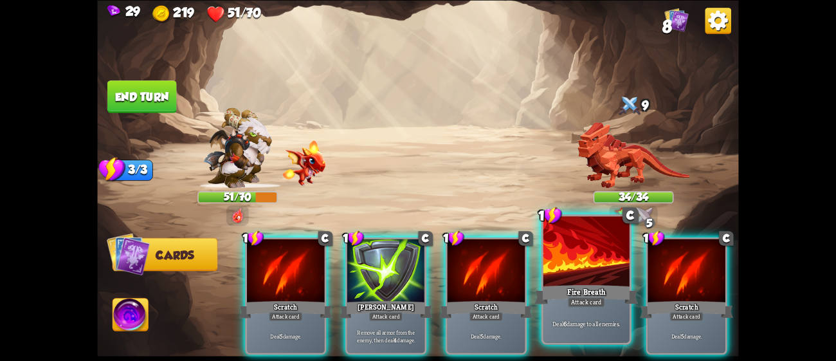
click at [558, 288] on div "Fire Breath" at bounding box center [587, 293] width 104 height 23
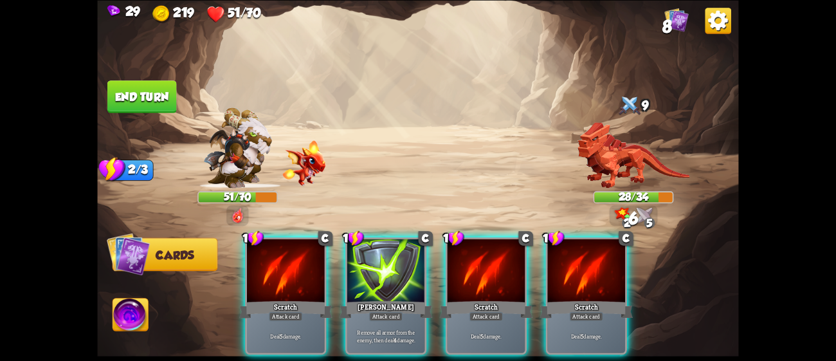
click at [558, 299] on div "Scratch" at bounding box center [586, 309] width 93 height 21
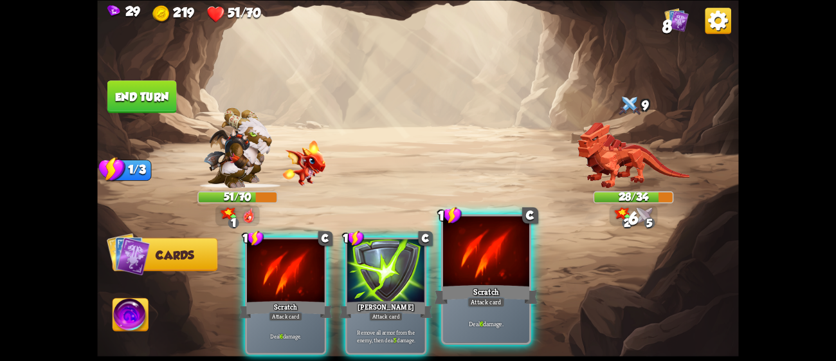
click at [478, 281] on div at bounding box center [486, 252] width 86 height 73
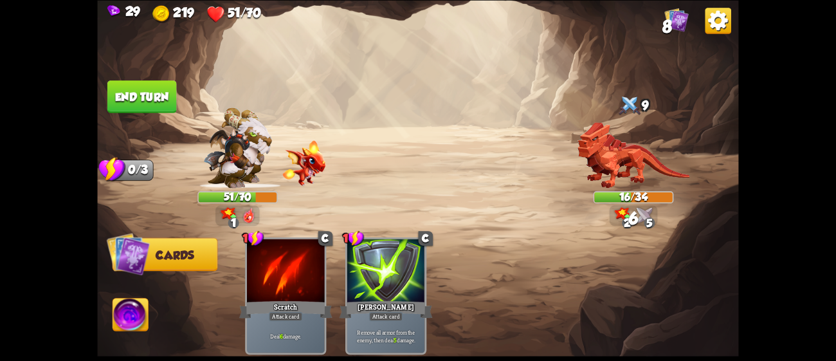
click at [628, 213] on img at bounding box center [622, 214] width 16 height 14
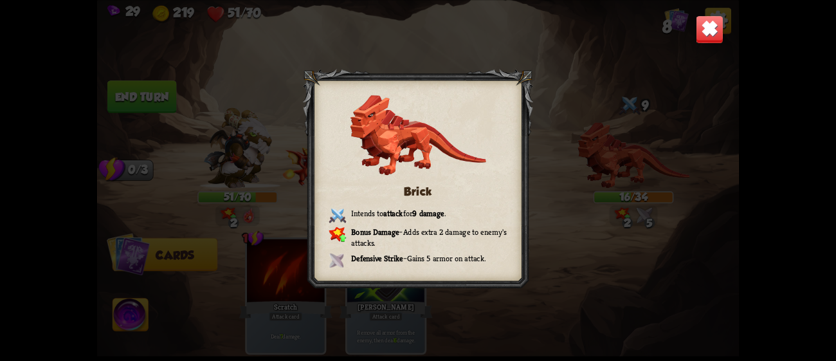
click at [703, 35] on img at bounding box center [710, 29] width 28 height 28
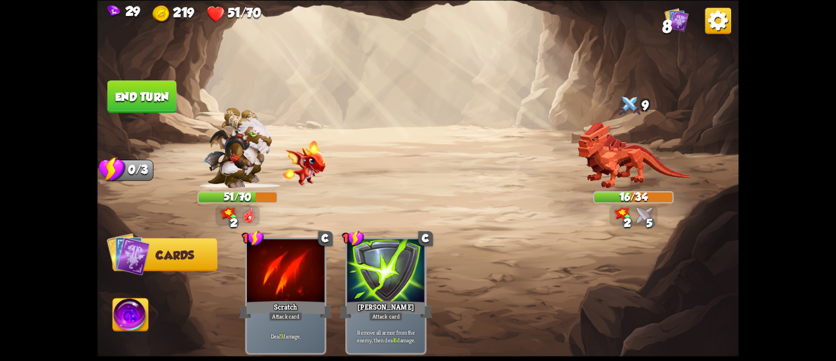
click at [125, 100] on button "End turn" at bounding box center [141, 96] width 69 height 33
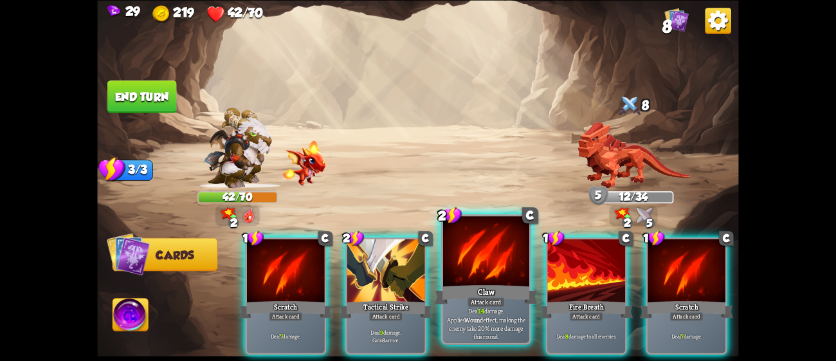
click at [468, 293] on div "Claw" at bounding box center [487, 293] width 104 height 23
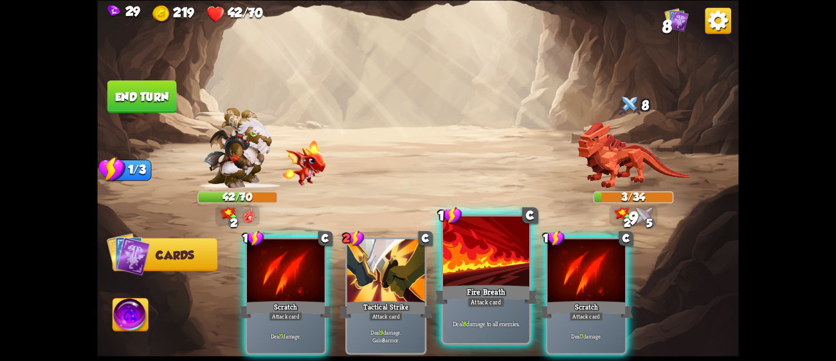
click at [487, 306] on div "Attack card" at bounding box center [486, 302] width 37 height 10
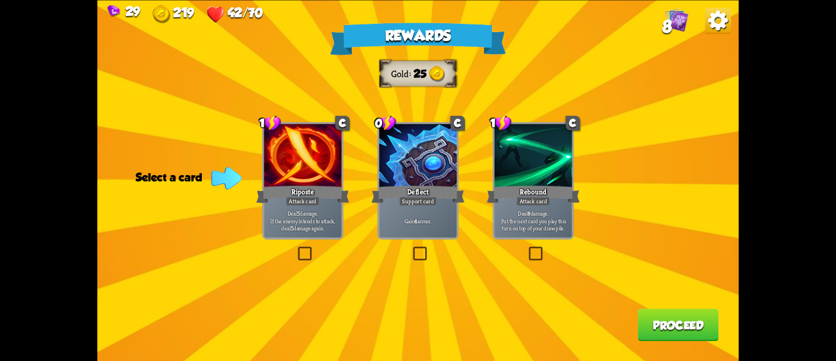
click at [421, 180] on div at bounding box center [419, 157] width 78 height 66
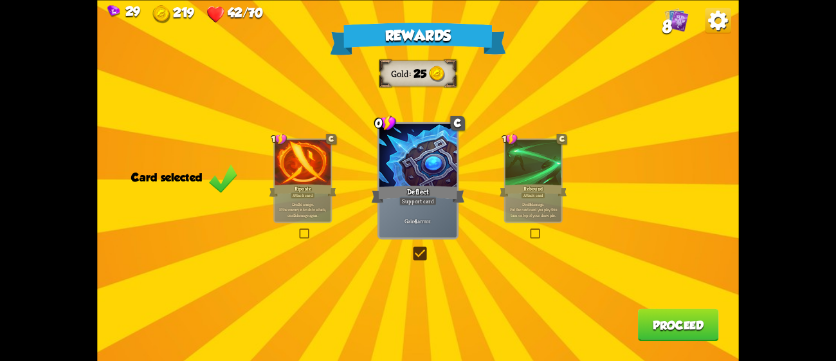
click at [682, 316] on button "Proceed" at bounding box center [678, 324] width 81 height 33
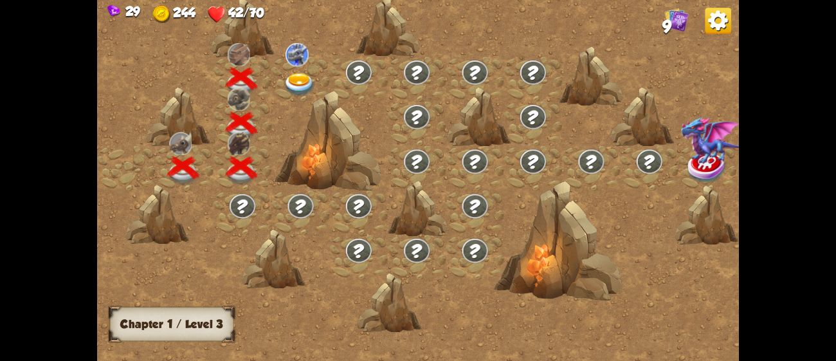
click at [283, 71] on div at bounding box center [301, 79] width 58 height 44
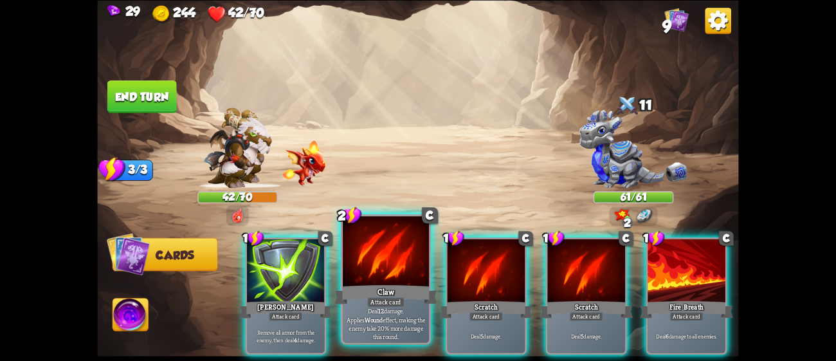
click at [400, 295] on div "Claw" at bounding box center [387, 293] width 104 height 23
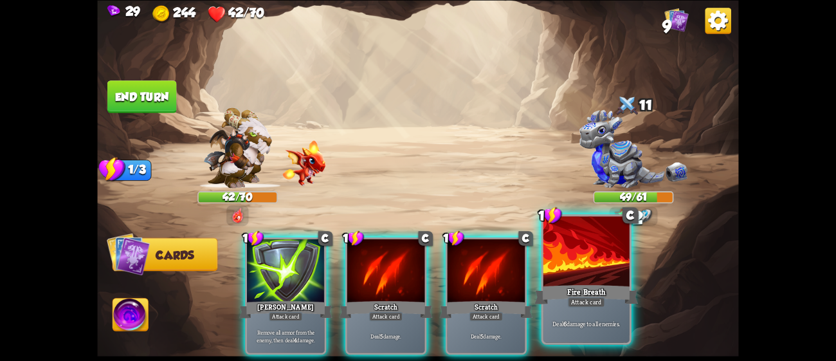
click at [580, 273] on div at bounding box center [587, 252] width 86 height 73
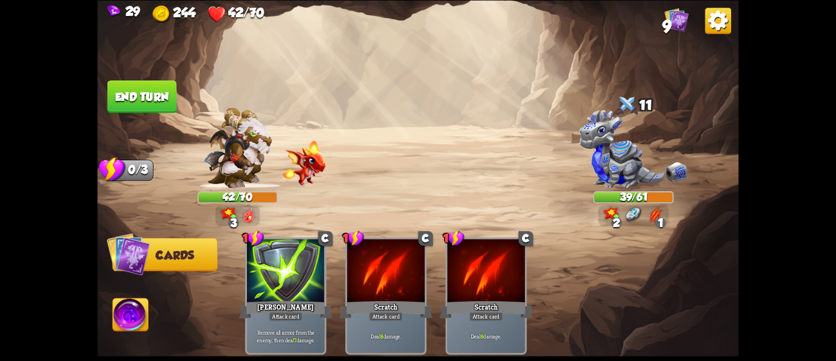
click at [133, 88] on button "End turn" at bounding box center [142, 96] width 70 height 33
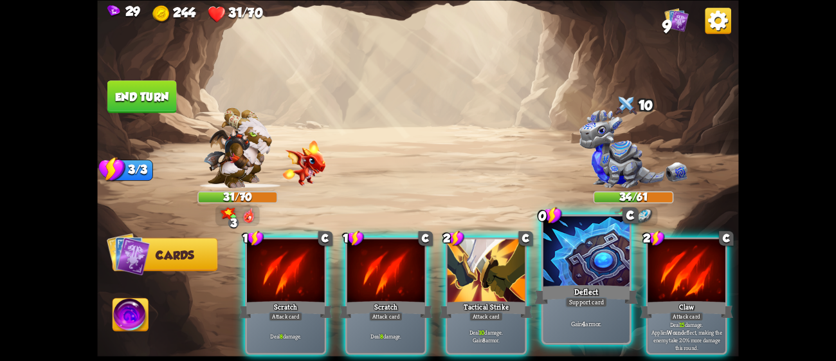
click at [563, 289] on div "Deflect" at bounding box center [587, 293] width 104 height 23
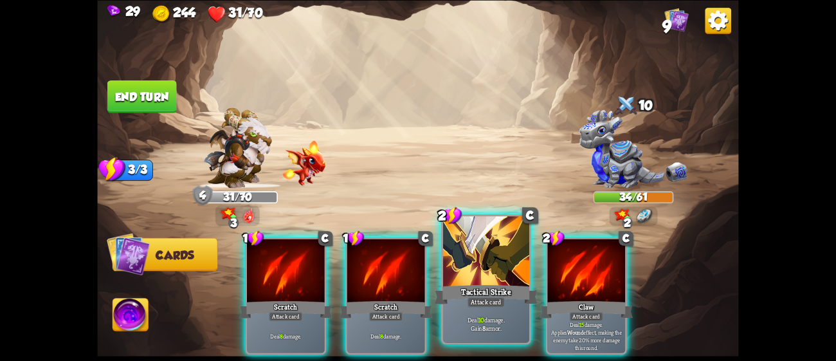
click at [487, 267] on div at bounding box center [486, 252] width 86 height 73
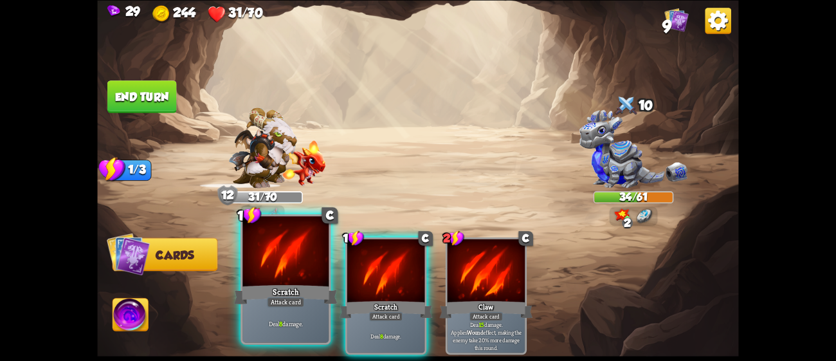
click at [327, 238] on div at bounding box center [286, 252] width 86 height 73
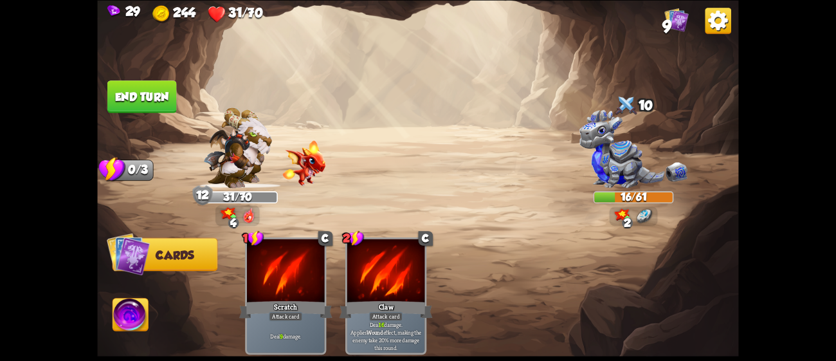
click at [124, 100] on button "End turn" at bounding box center [141, 96] width 69 height 33
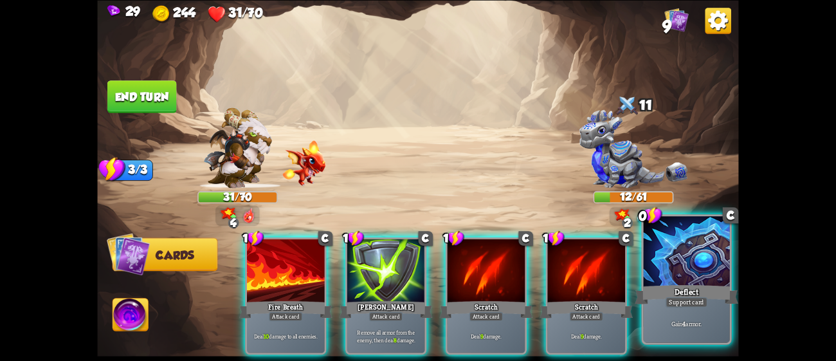
click at [657, 286] on div "Deflect" at bounding box center [687, 293] width 104 height 23
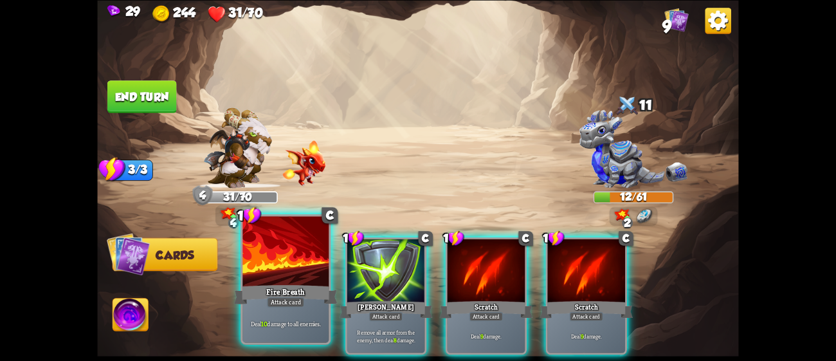
click at [282, 254] on div at bounding box center [286, 252] width 86 height 73
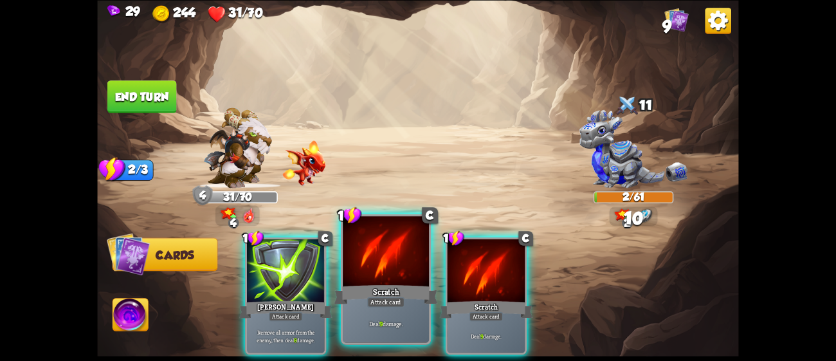
click at [414, 271] on div at bounding box center [386, 252] width 86 height 73
click at [448, 271] on div at bounding box center [487, 272] width 78 height 66
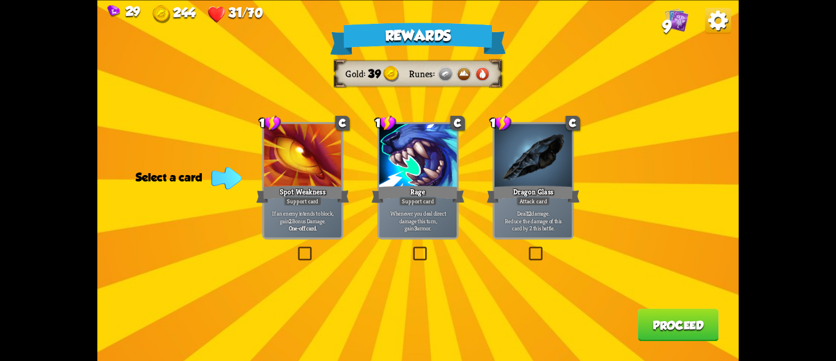
click at [401, 187] on div "Rage" at bounding box center [418, 193] width 93 height 21
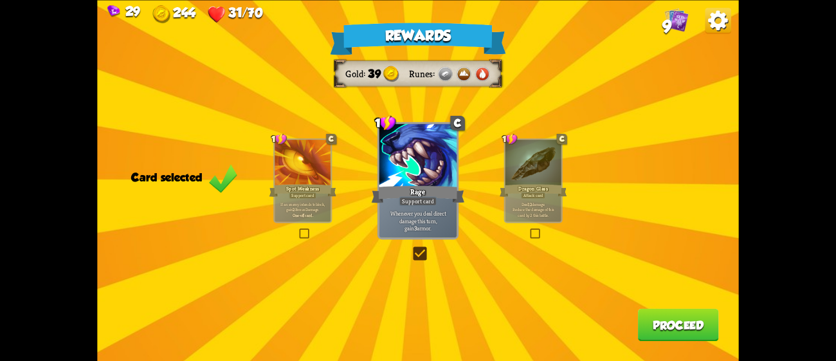
click at [676, 318] on button "Proceed" at bounding box center [678, 324] width 81 height 33
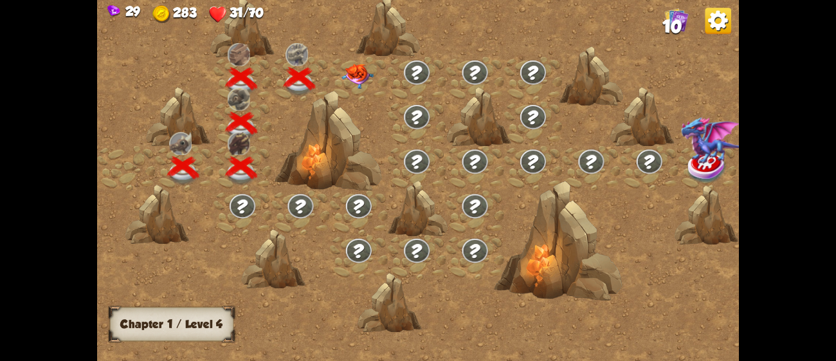
click at [357, 65] on img at bounding box center [358, 76] width 32 height 25
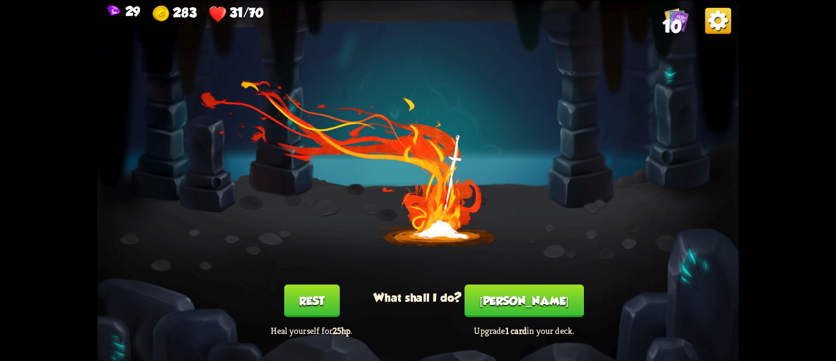
click at [327, 300] on button "Rest" at bounding box center [311, 300] width 55 height 33
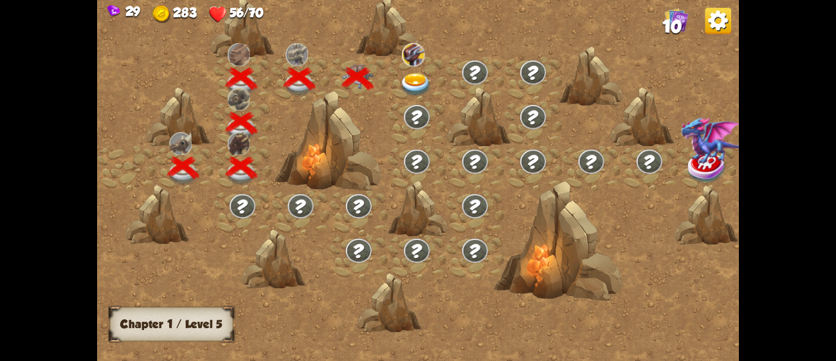
click at [423, 75] on img at bounding box center [416, 85] width 32 height 24
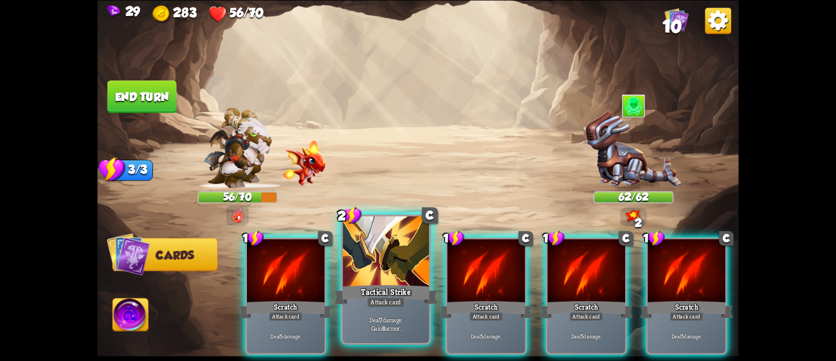
click at [391, 277] on div at bounding box center [386, 252] width 86 height 73
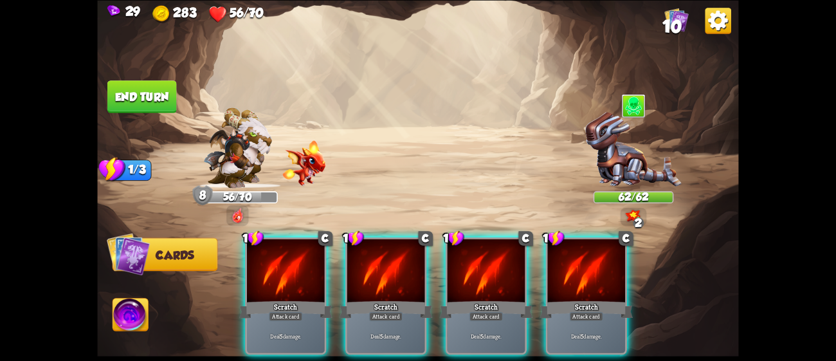
click at [391, 277] on div at bounding box center [386, 272] width 78 height 66
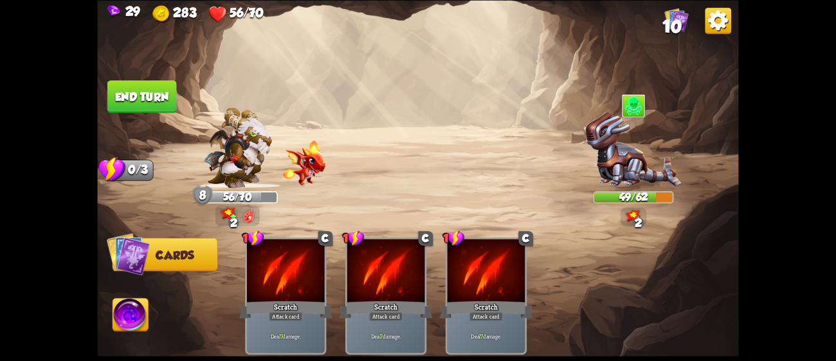
click at [142, 87] on button "End turn" at bounding box center [141, 96] width 69 height 33
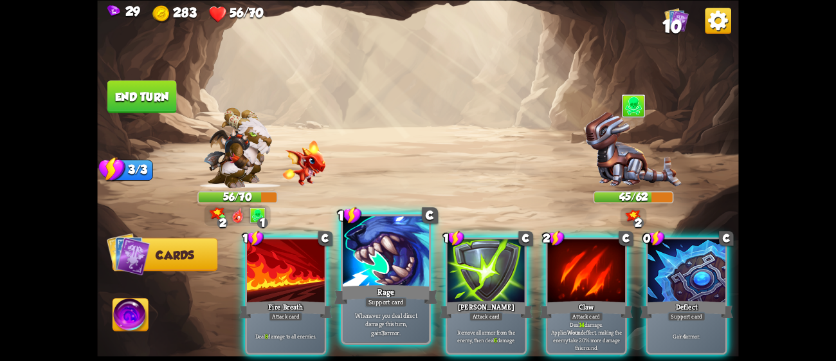
click at [385, 269] on div at bounding box center [386, 252] width 86 height 73
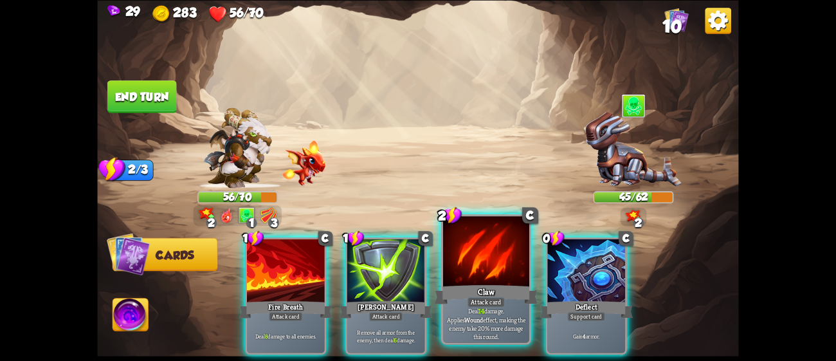
click at [495, 284] on div "Claw" at bounding box center [487, 293] width 104 height 23
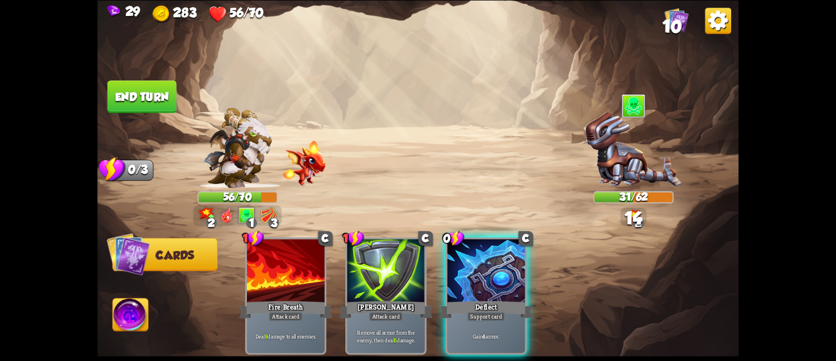
click at [495, 299] on div "Deflect" at bounding box center [486, 309] width 93 height 21
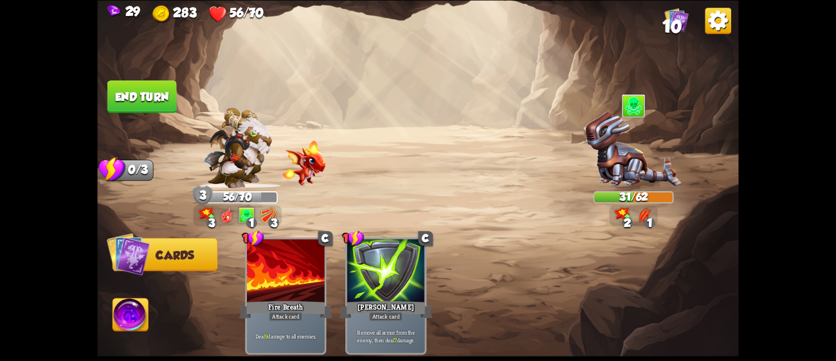
click at [160, 103] on button "End turn" at bounding box center [141, 96] width 69 height 33
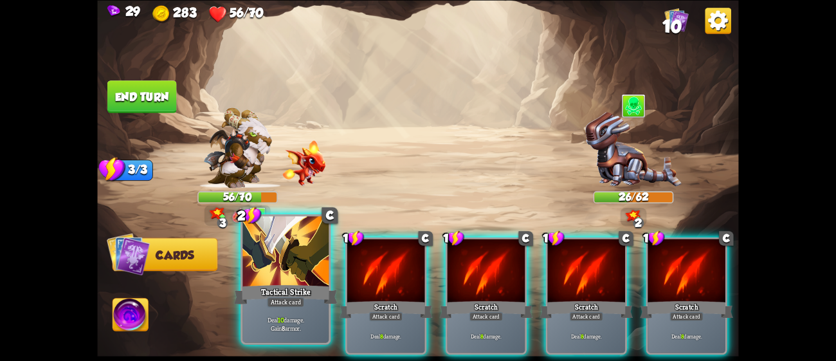
click at [320, 270] on div at bounding box center [286, 252] width 86 height 73
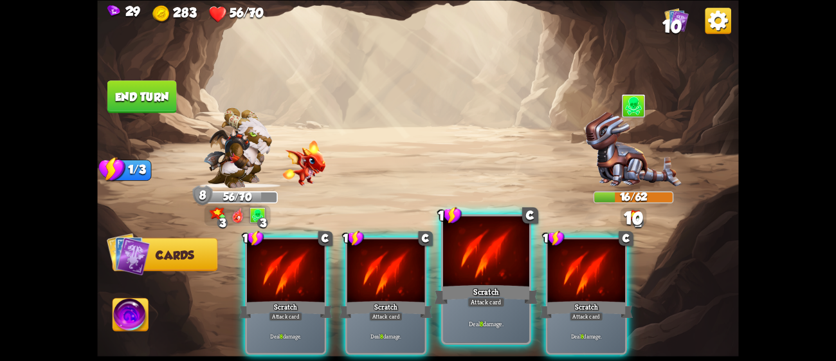
click at [470, 281] on div at bounding box center [486, 252] width 86 height 73
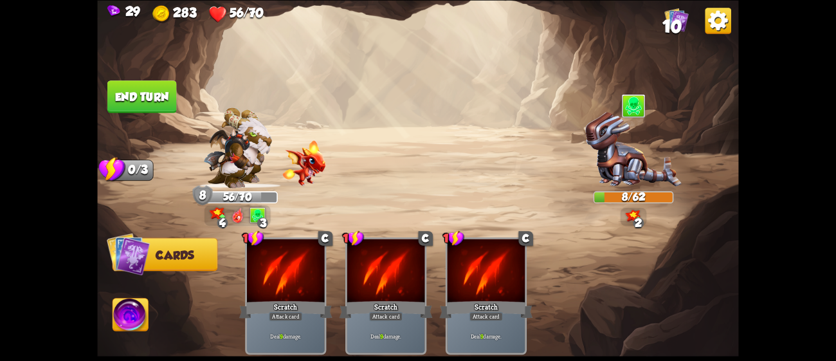
click at [158, 95] on button "End turn" at bounding box center [141, 96] width 69 height 33
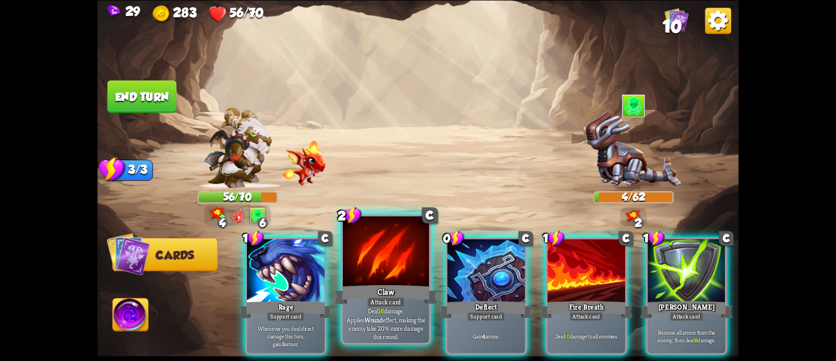
click at [394, 242] on div at bounding box center [386, 252] width 86 height 73
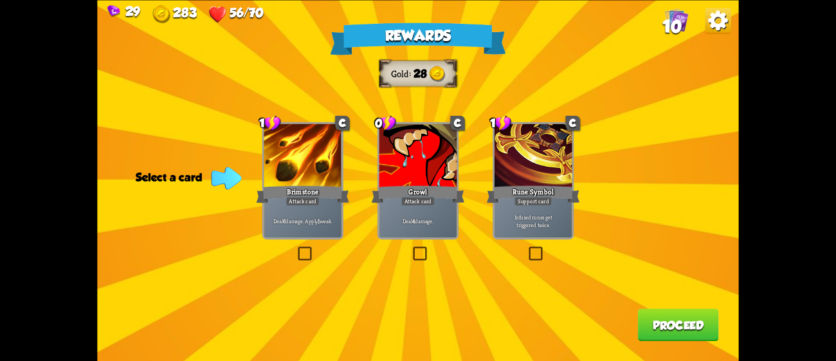
click at [439, 221] on p "Deal 4 damage." at bounding box center [419, 221] width 74 height 8
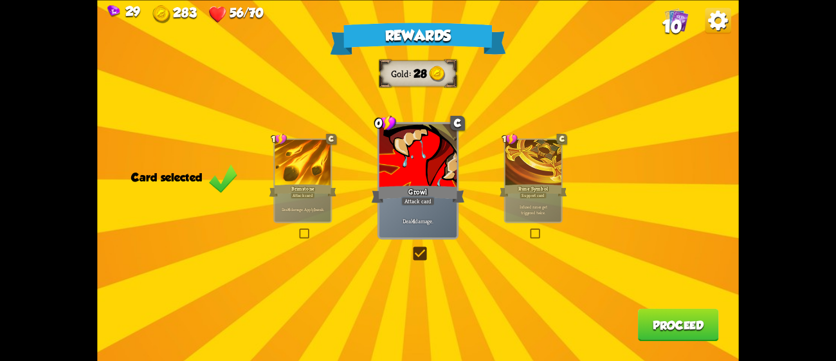
click at [677, 320] on button "Proceed" at bounding box center [678, 324] width 81 height 33
